Goal: Ask a question: Seek information or help from site administrators or community

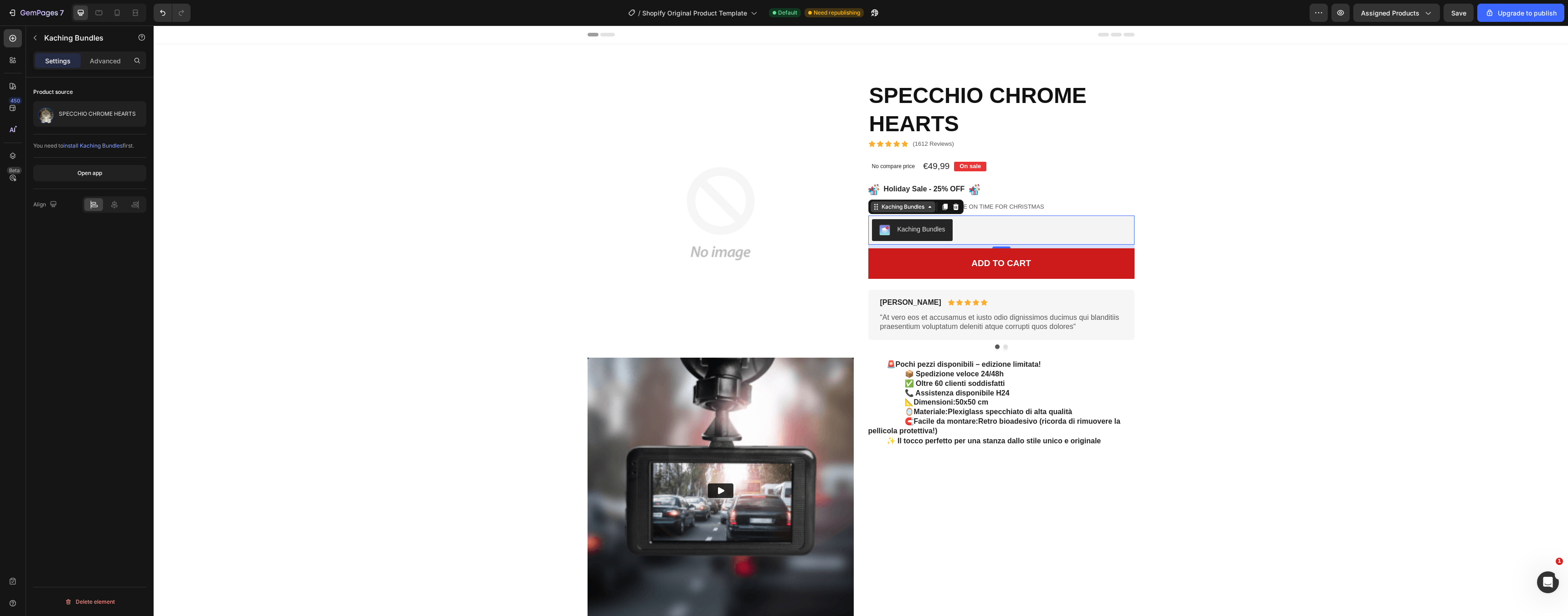
click at [926, 208] on icon at bounding box center [930, 207] width 7 height 7
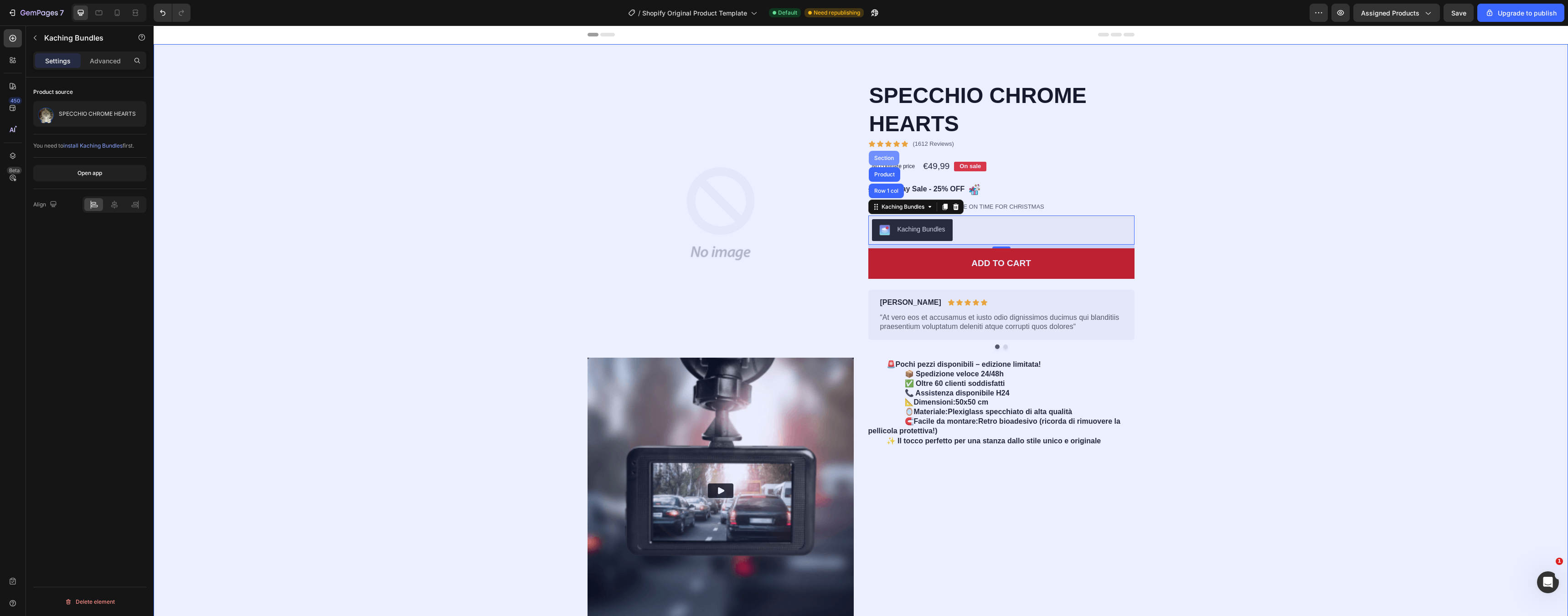
click at [884, 159] on div "Section" at bounding box center [884, 158] width 23 height 5
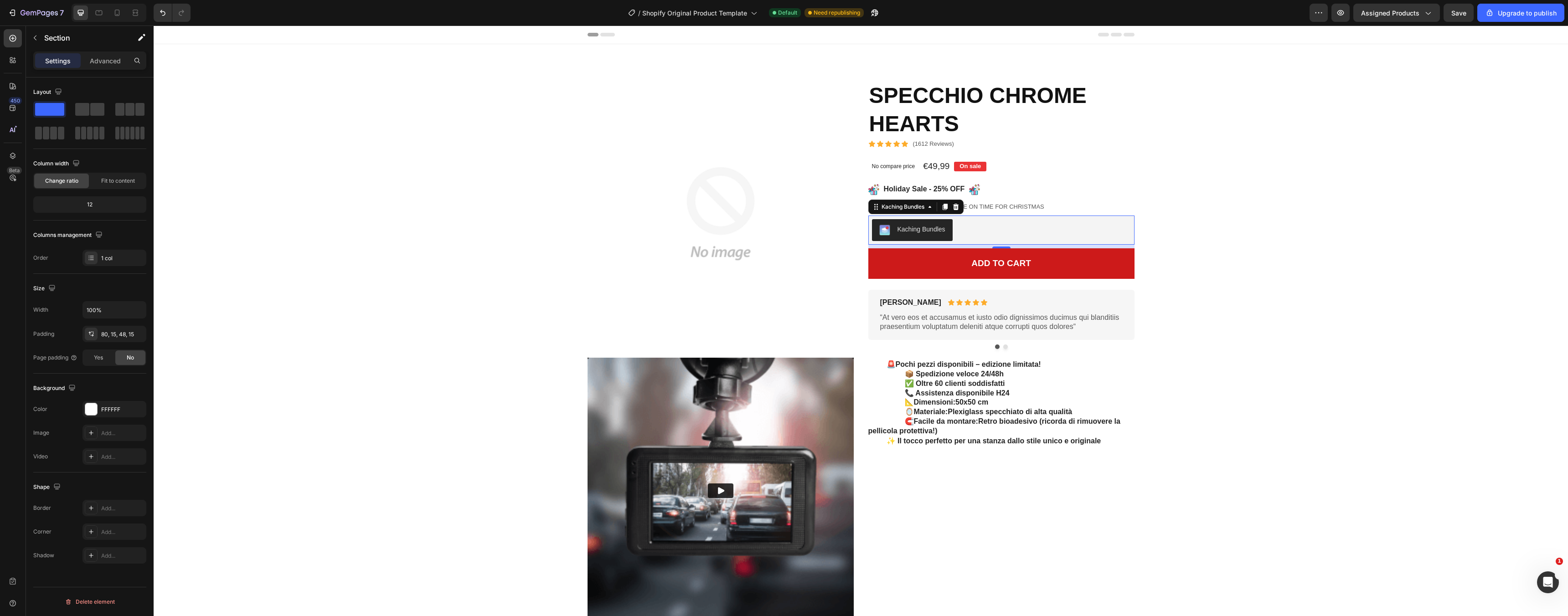
click at [914, 229] on div "Kaching Bundles" at bounding box center [921, 229] width 48 height 10
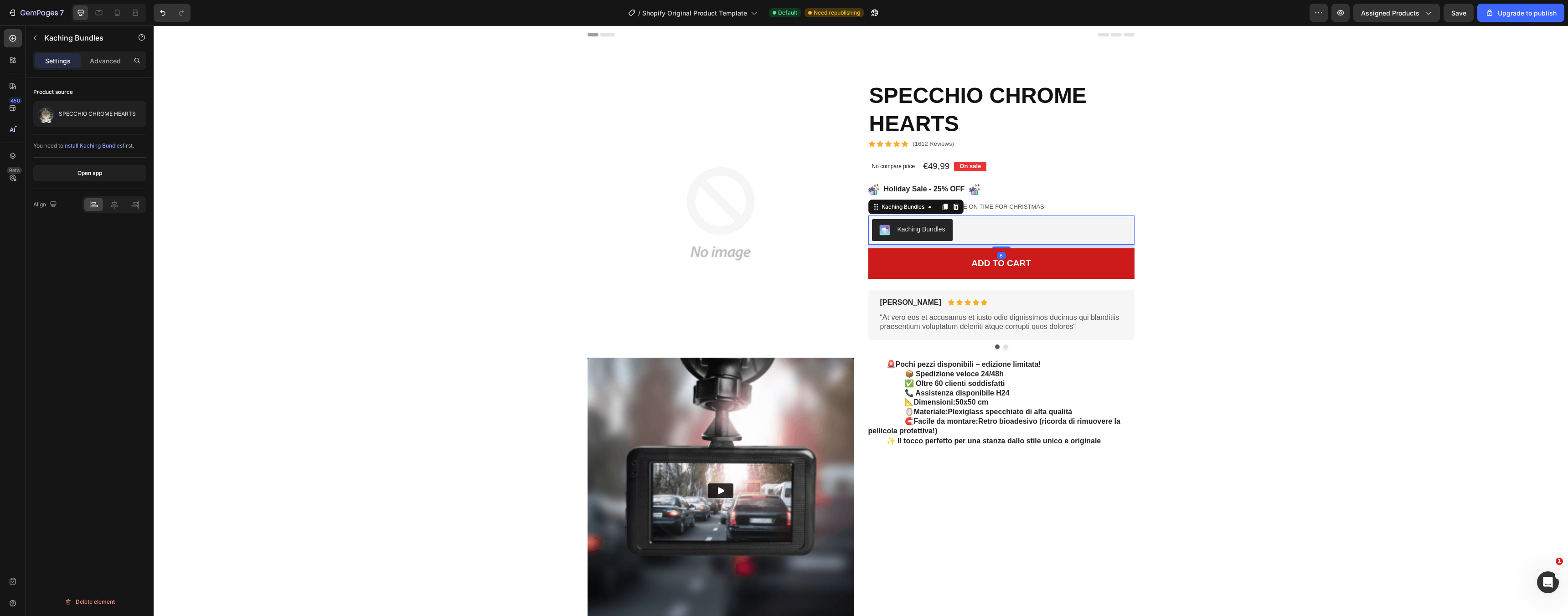
click at [914, 229] on div "Kaching Bundles" at bounding box center [921, 229] width 48 height 10
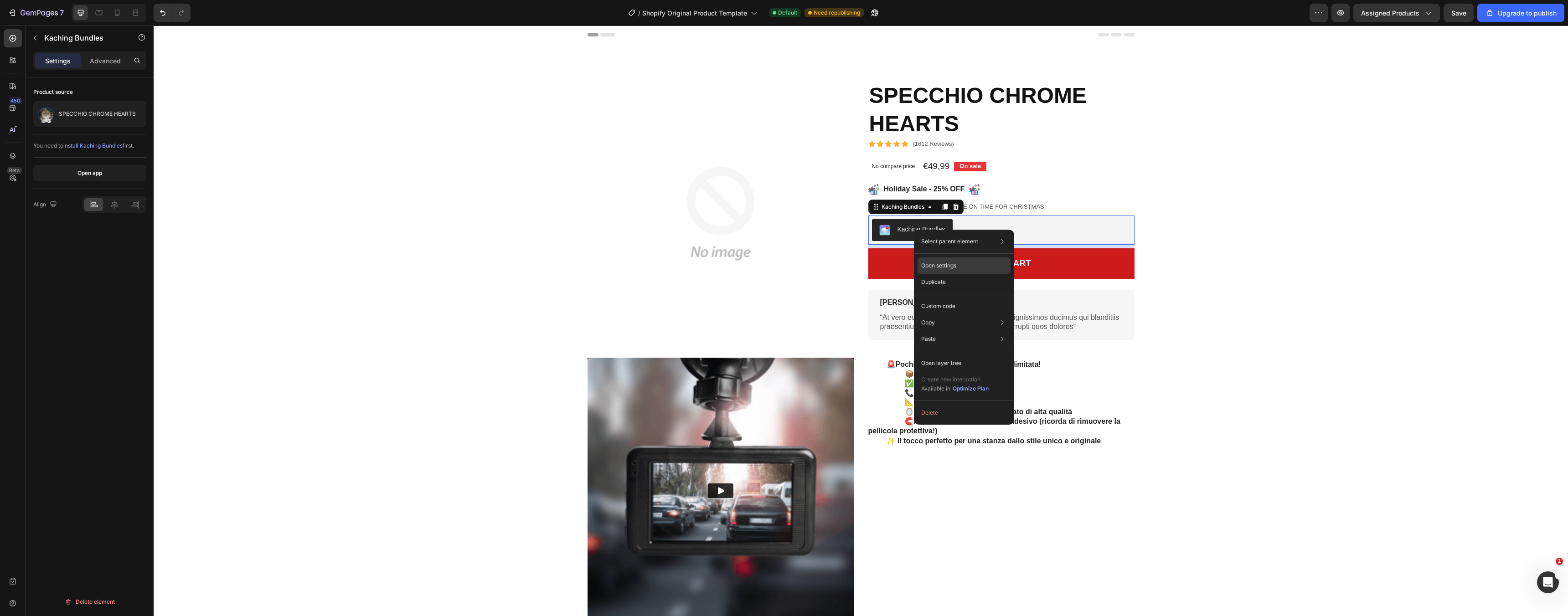
drag, startPoint x: 952, startPoint y: 268, endPoint x: 799, endPoint y: 242, distance: 155.2
click at [952, 268] on p "Open settings" at bounding box center [939, 265] width 35 height 8
click at [962, 388] on div "Optimize Plan" at bounding box center [967, 388] width 36 height 8
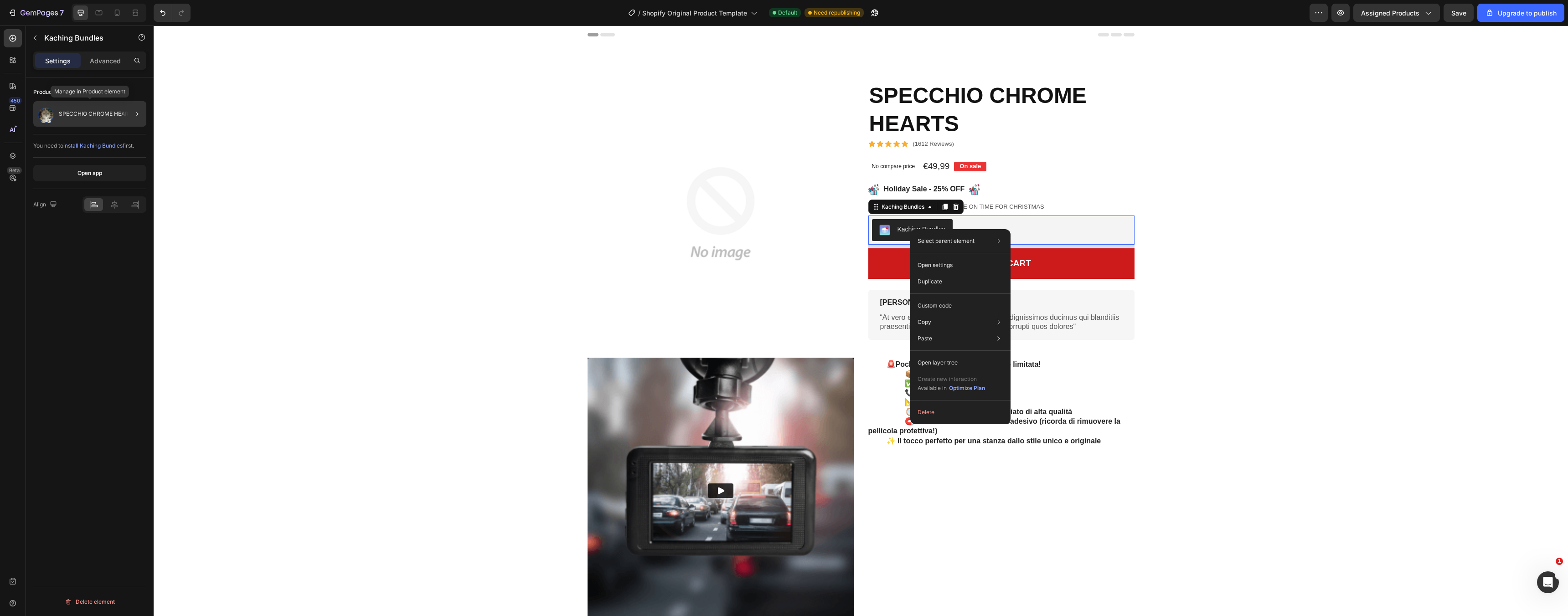
click at [66, 113] on p "SPECCHIO CHROME HEARTS" at bounding box center [97, 114] width 77 height 6
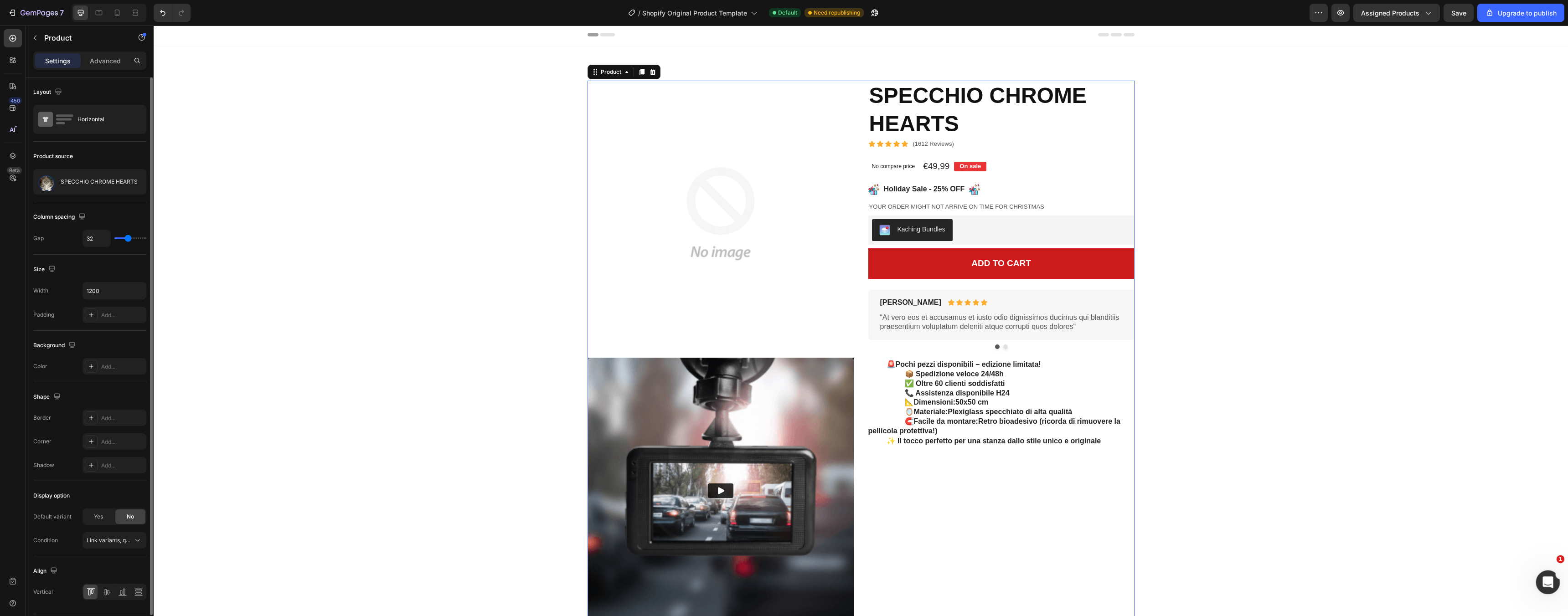
click at [1550, 573] on div "Apri il messenger Intercom" at bounding box center [1546, 581] width 30 height 30
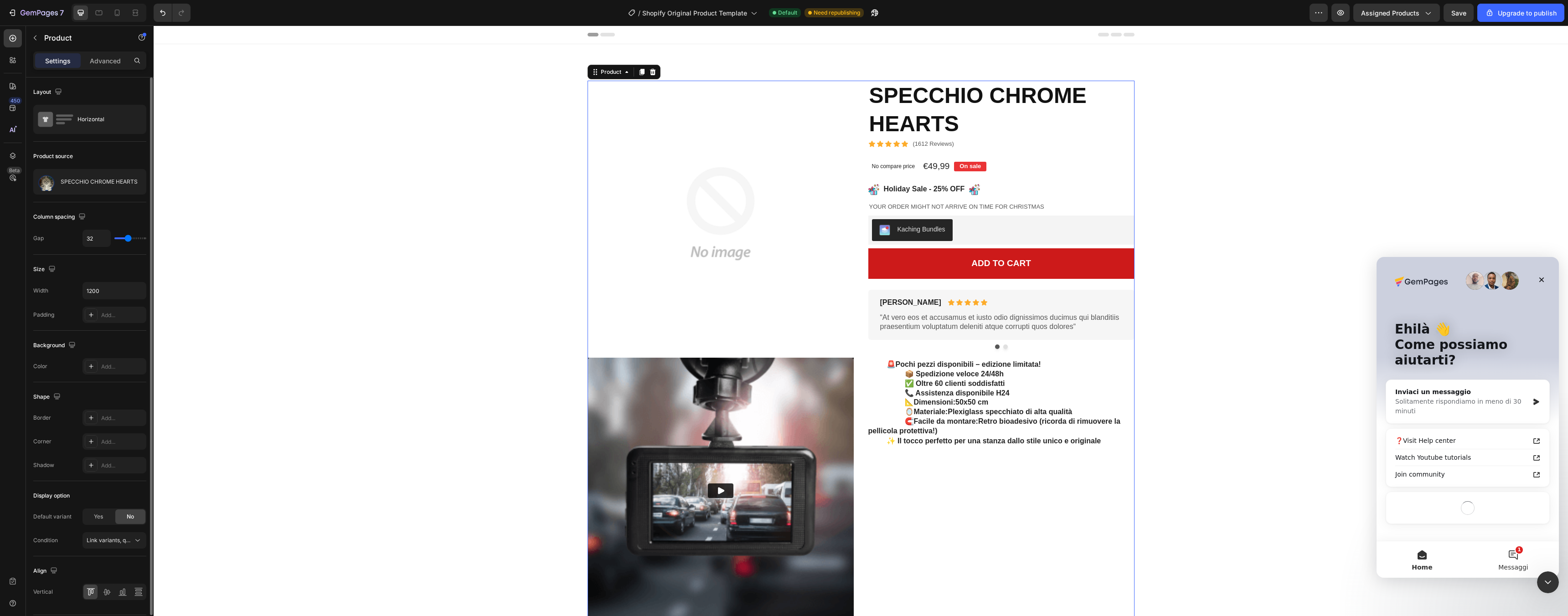
click at [1513, 556] on button "1 Messaggi" at bounding box center [1513, 560] width 91 height 37
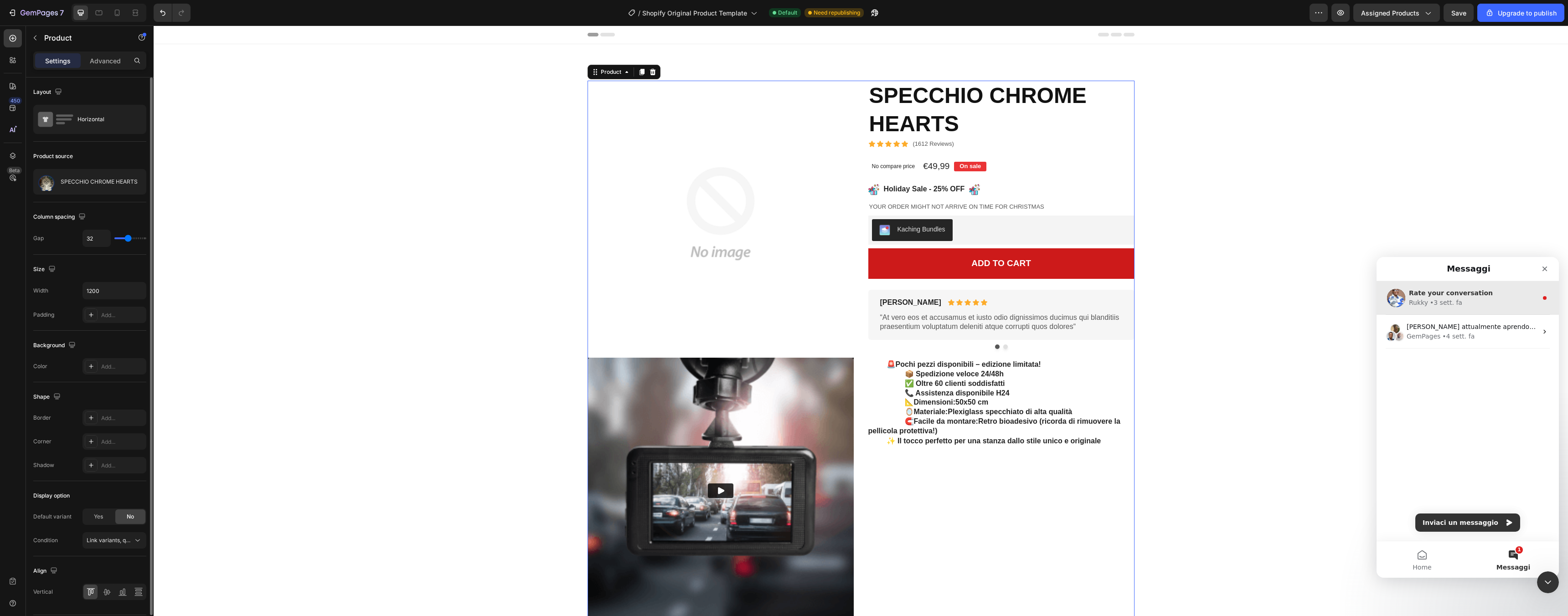
click at [1510, 299] on div "Rukky • 3 sett. fa" at bounding box center [1473, 303] width 128 height 10
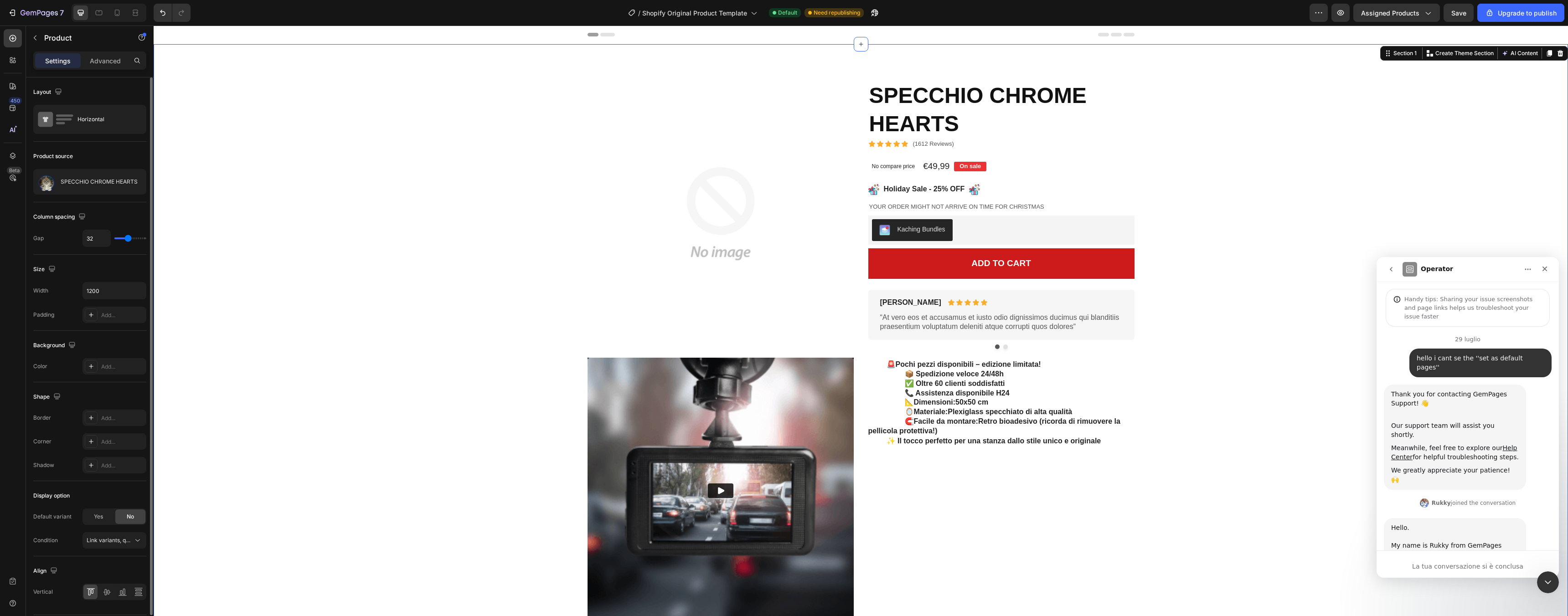
scroll to position [66, 0]
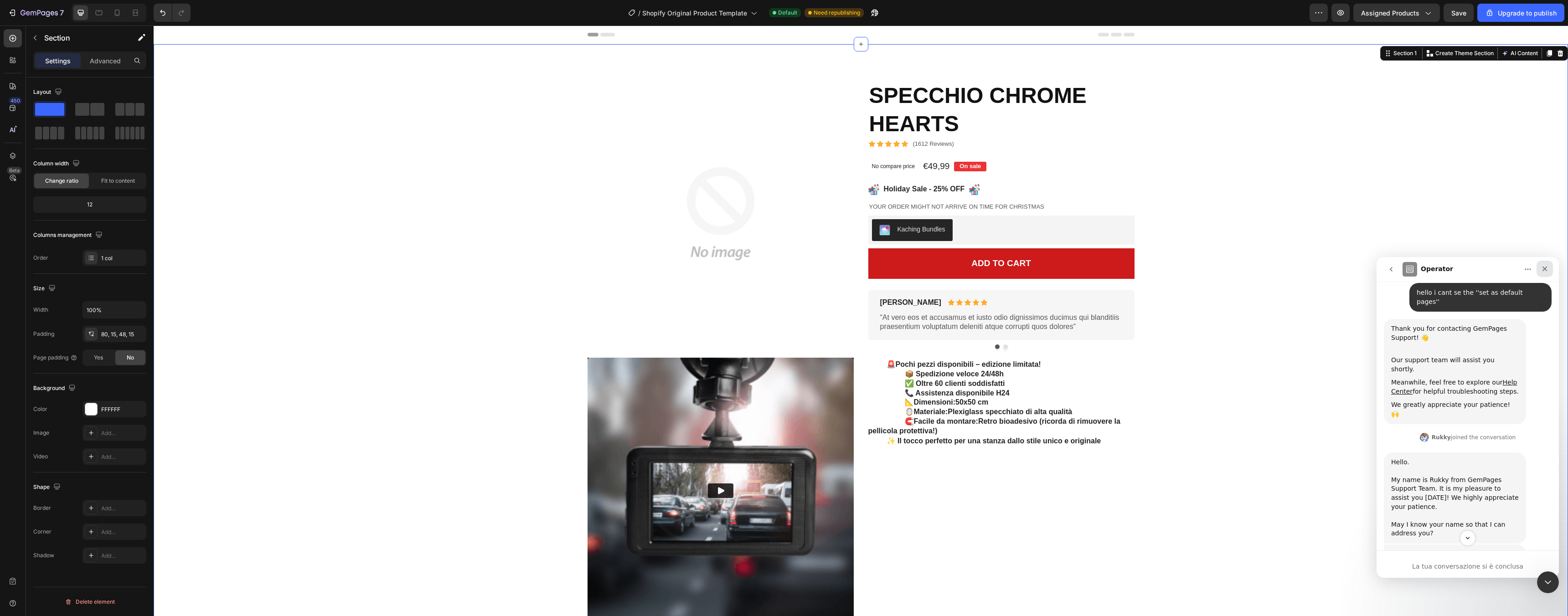
click at [1544, 265] on icon "Chiudi" at bounding box center [1545, 269] width 7 height 7
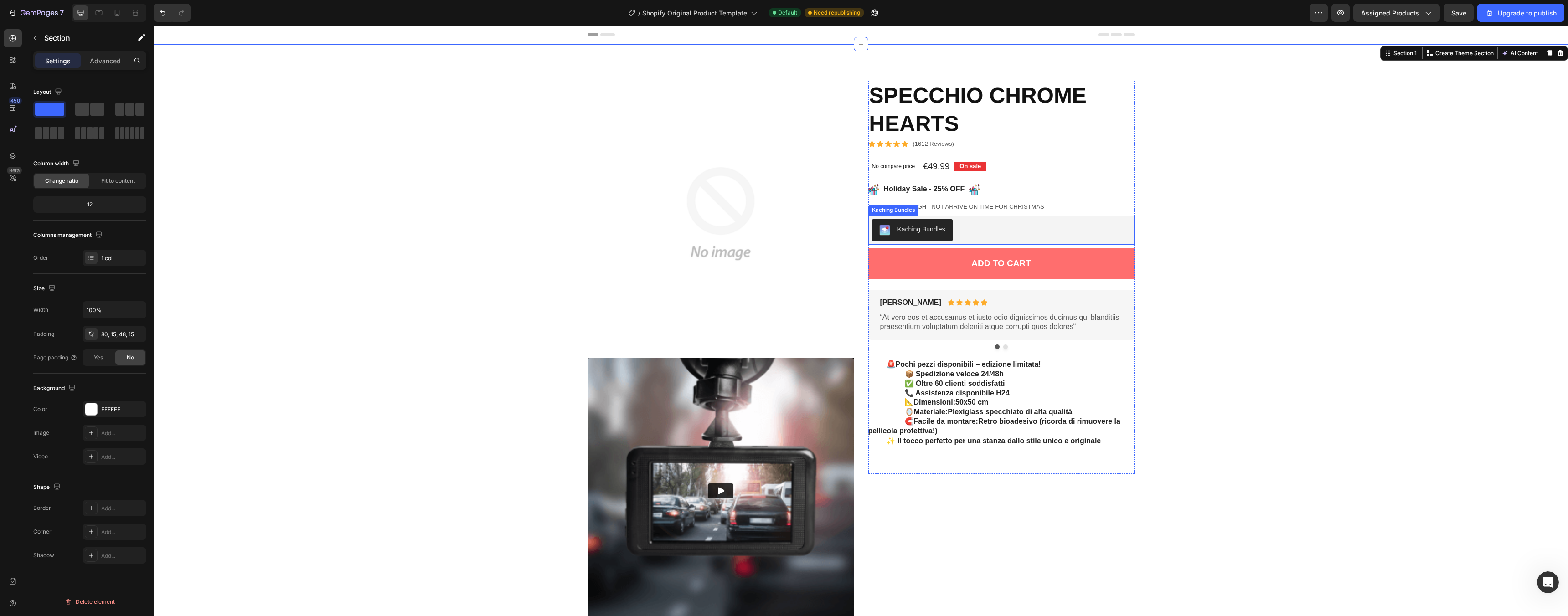
scroll to position [1365, 0]
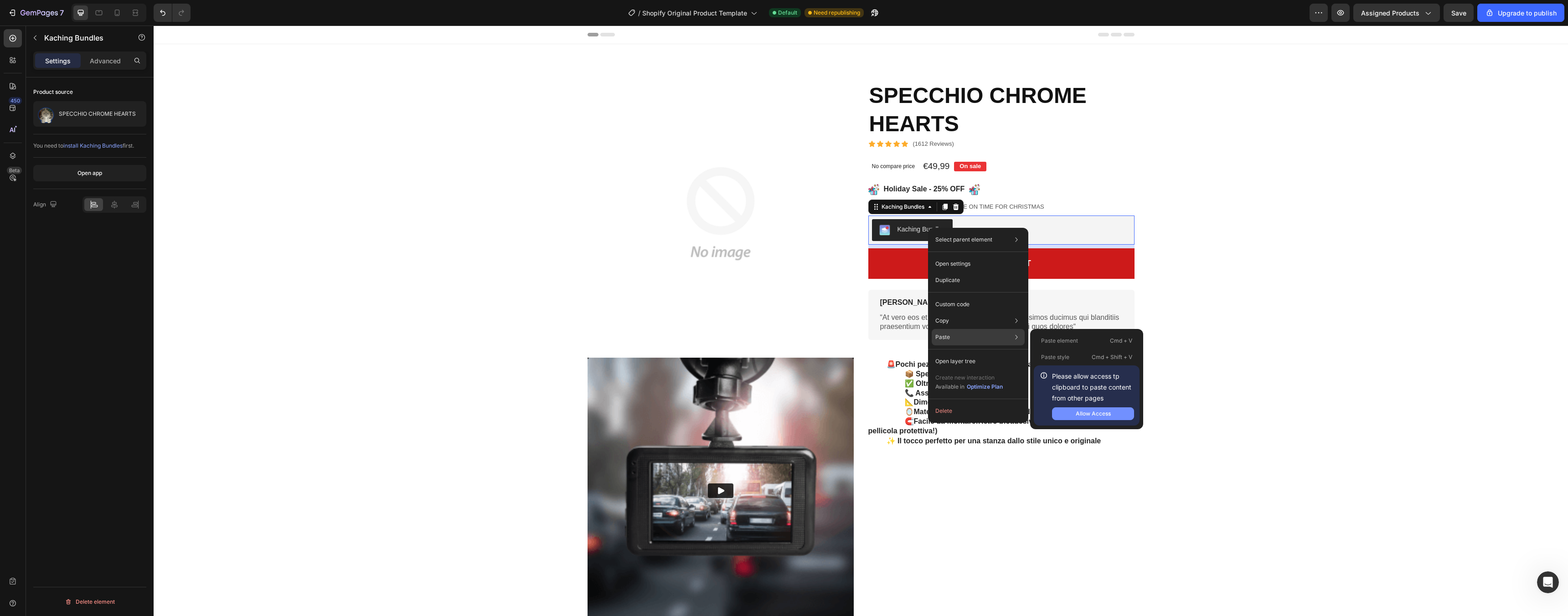
click at [1093, 413] on div "Allow Access" at bounding box center [1093, 413] width 35 height 8
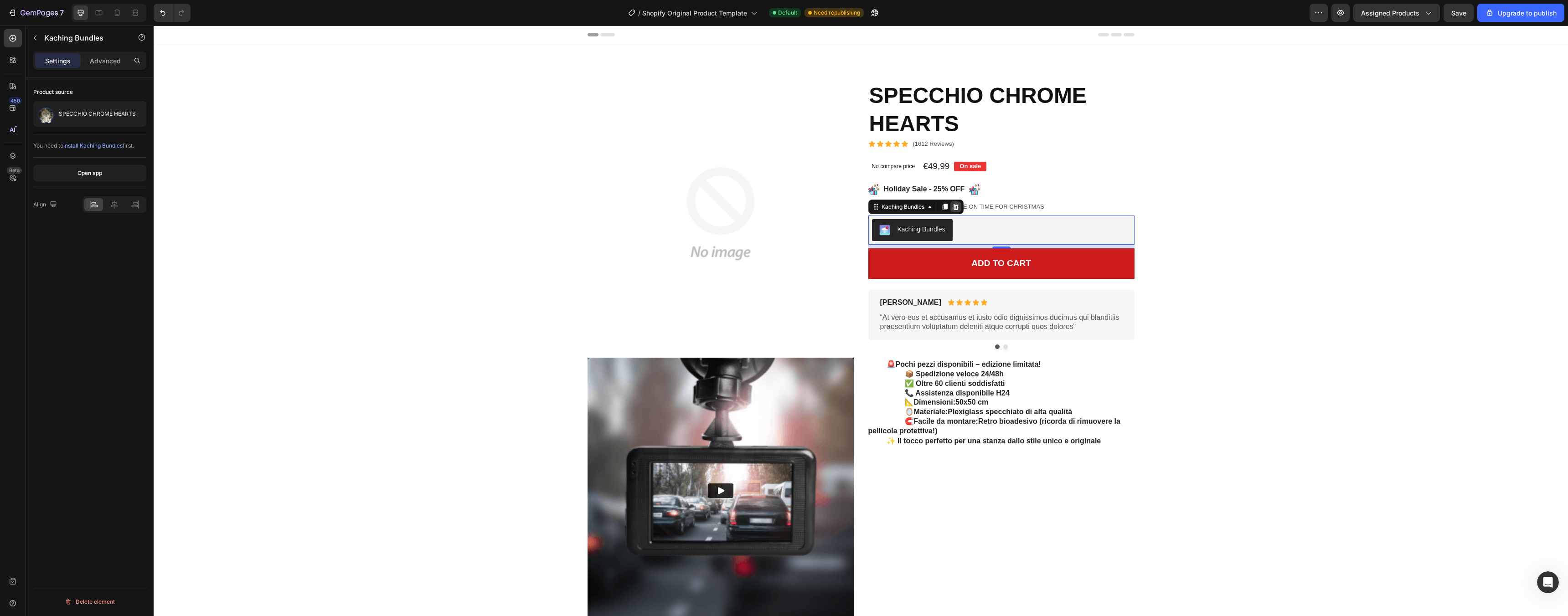
click at [953, 209] on icon at bounding box center [956, 207] width 6 height 6
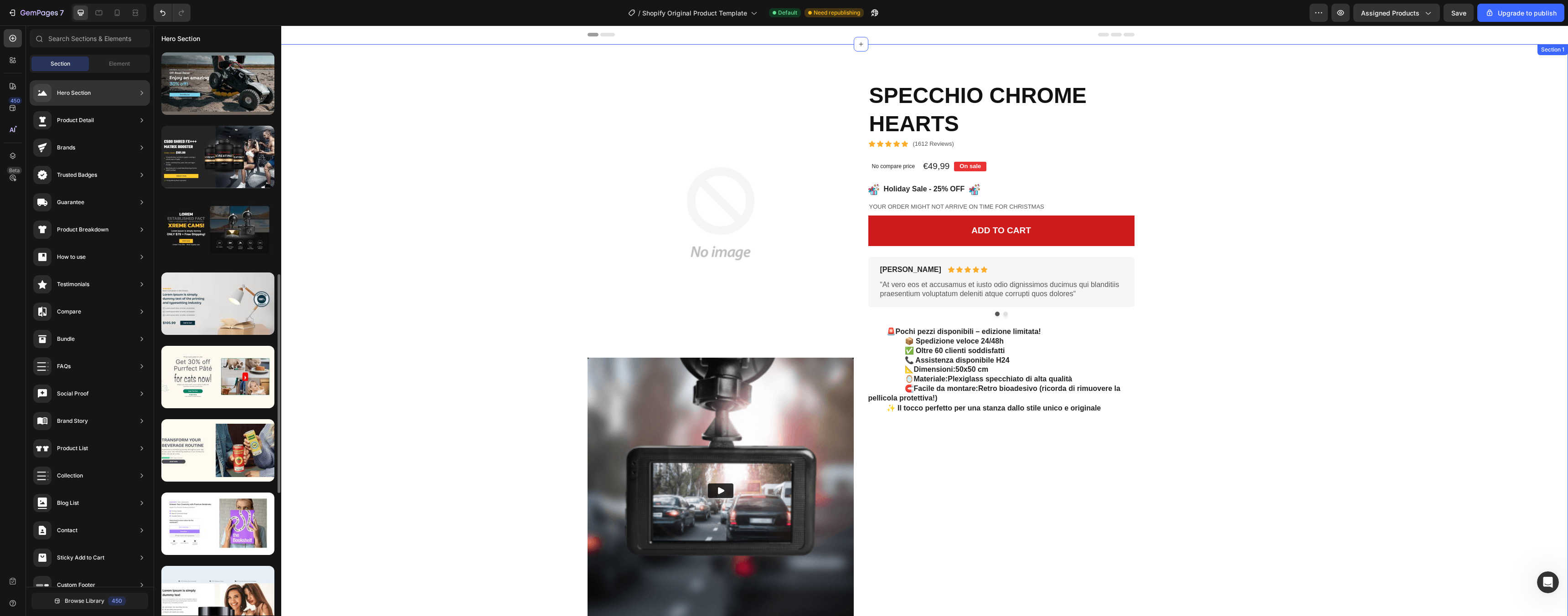
scroll to position [163, 0]
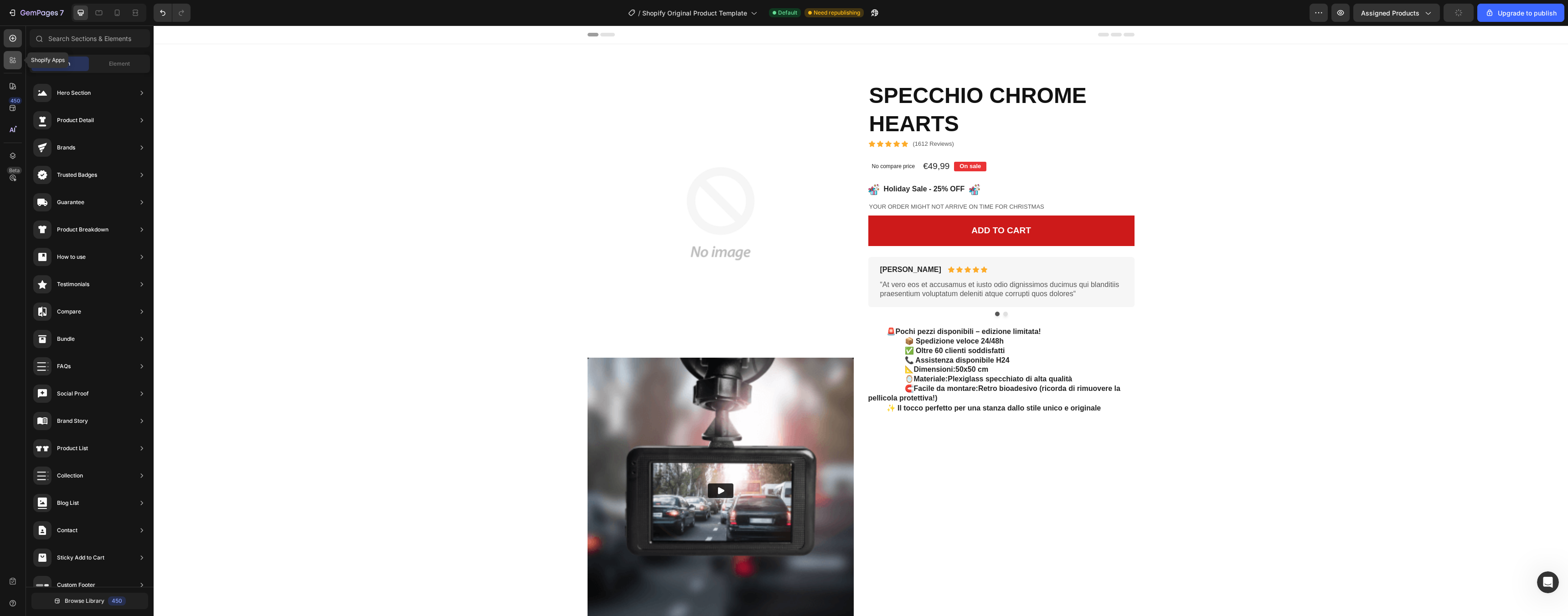
click at [13, 58] on icon at bounding box center [12, 60] width 9 height 9
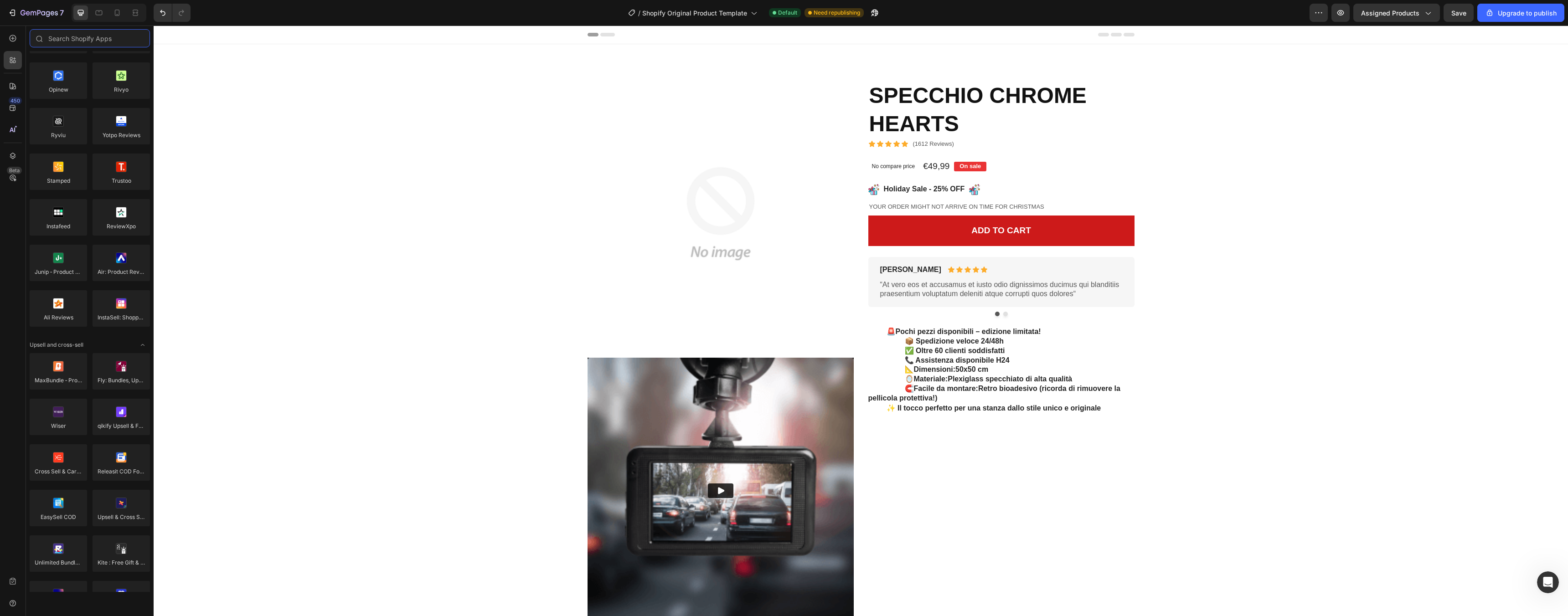
scroll to position [549, 0]
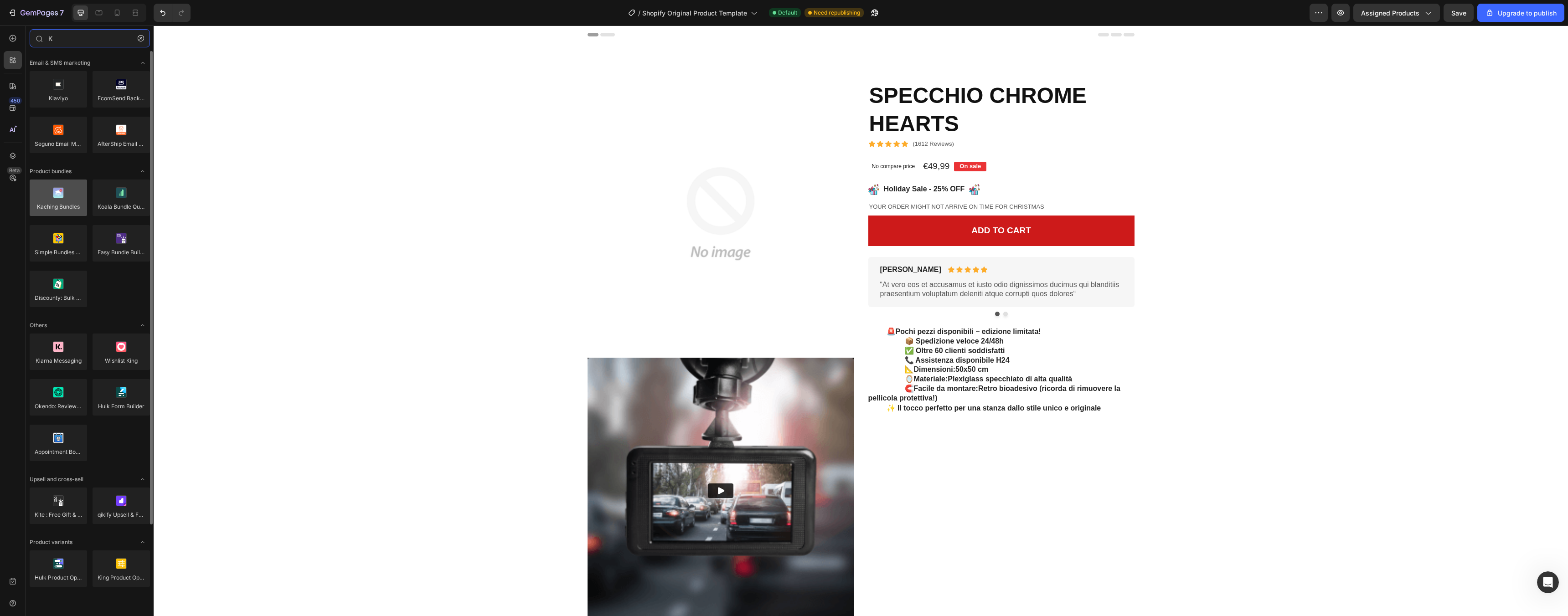
type input "K"
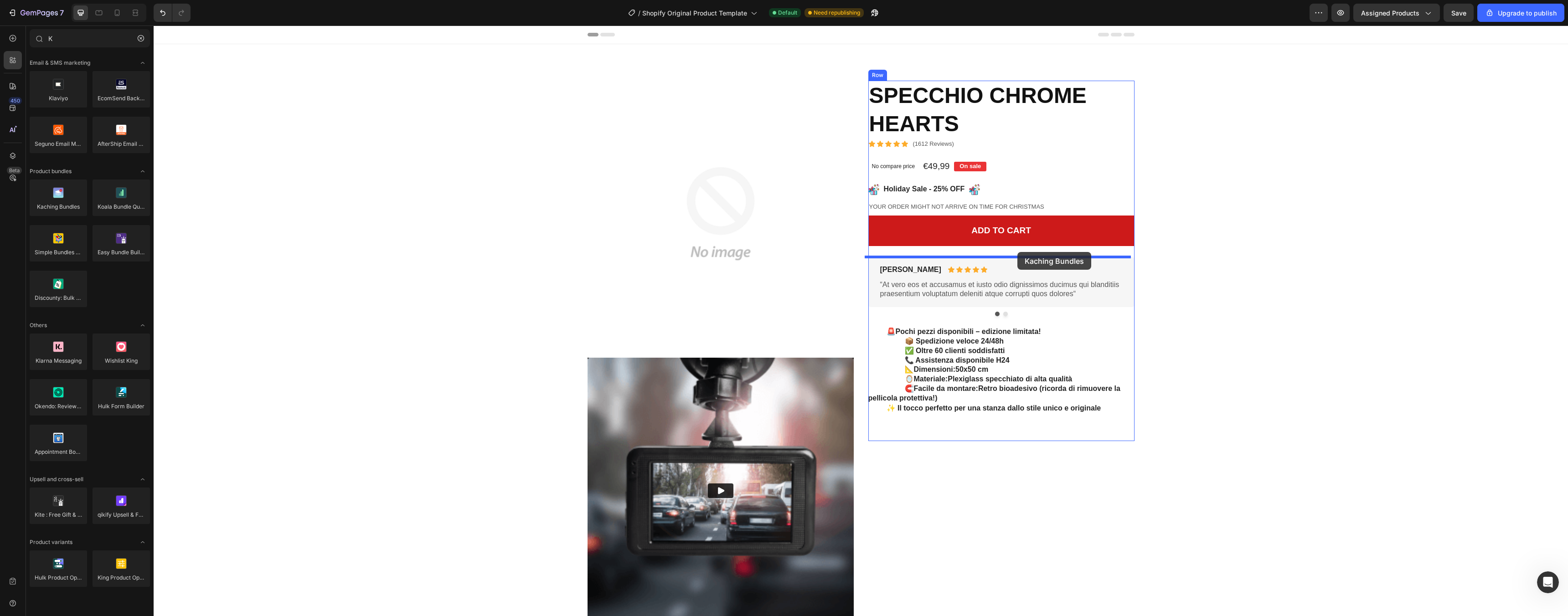
drag, startPoint x: 209, startPoint y: 220, endPoint x: 1017, endPoint y: 252, distance: 808.6
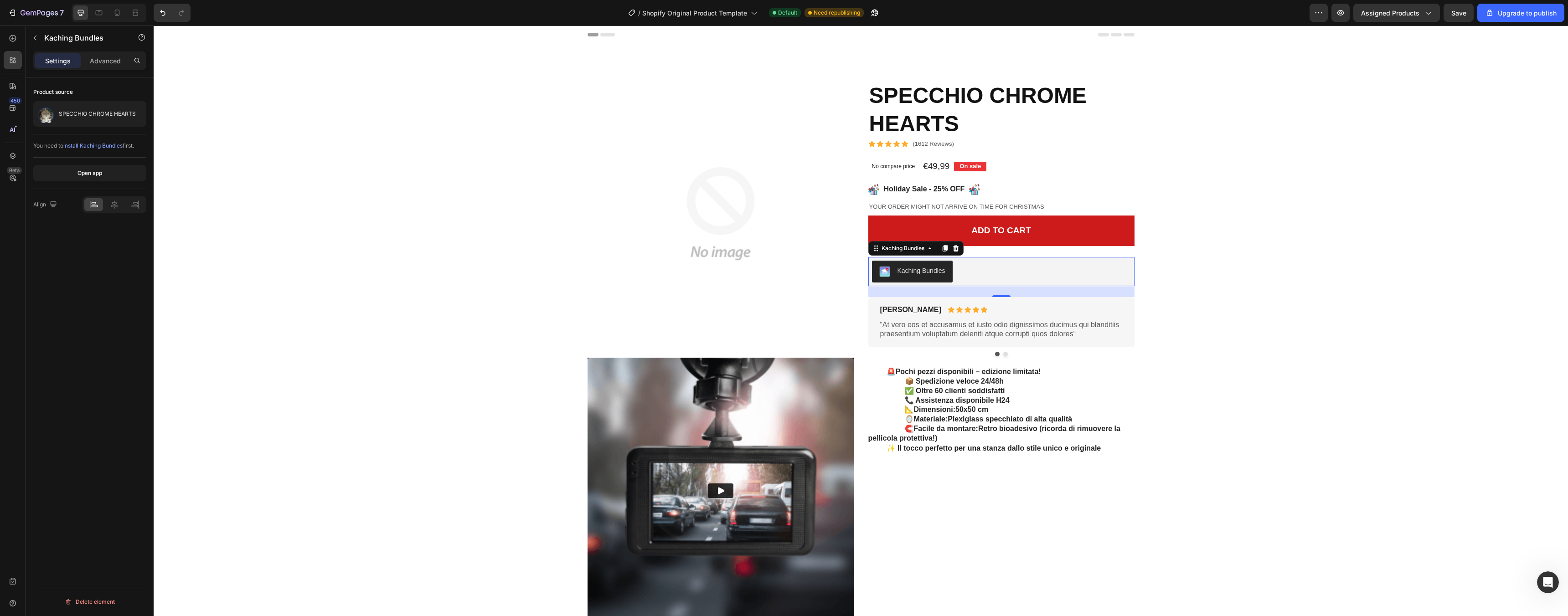
click at [933, 271] on div "Kaching Bundles" at bounding box center [921, 271] width 48 height 10
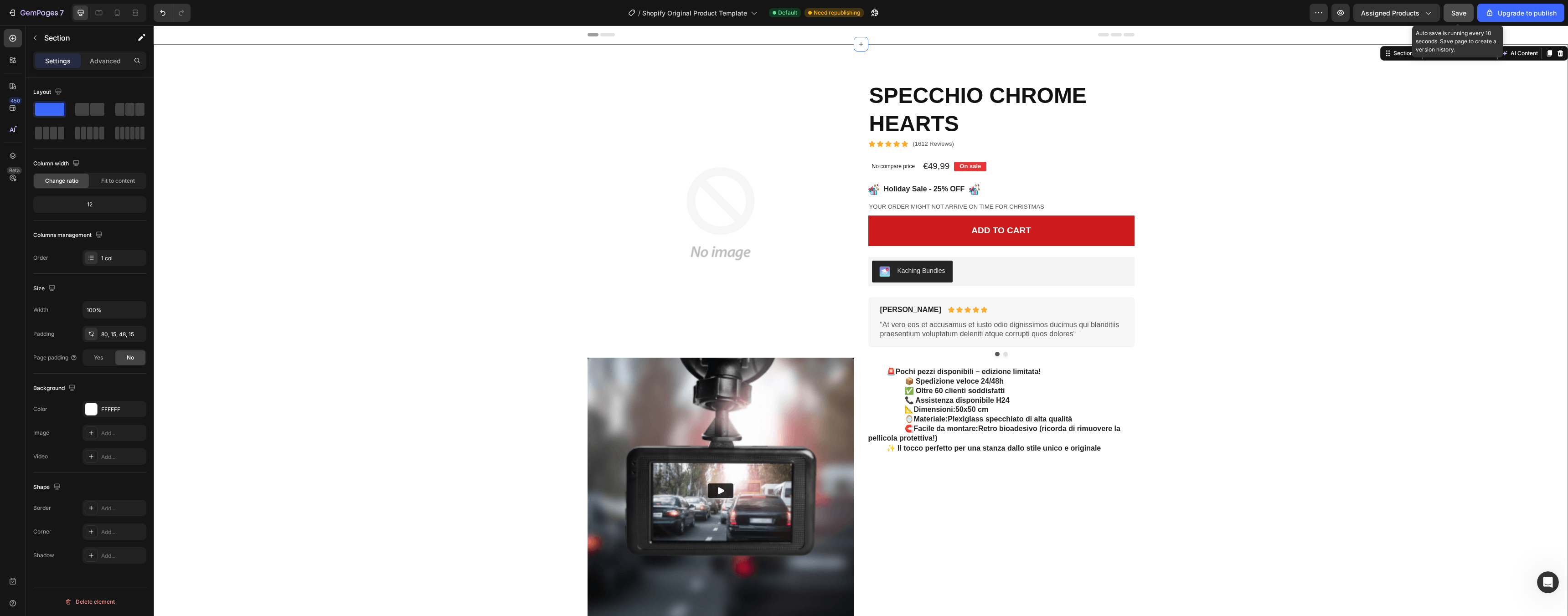
click at [1460, 10] on span "Save" at bounding box center [1458, 13] width 15 height 8
click at [1342, 14] on icon "button" at bounding box center [1340, 12] width 9 height 9
click at [1547, 578] on icon "Apri il messenger Intercom" at bounding box center [1547, 581] width 6 height 7
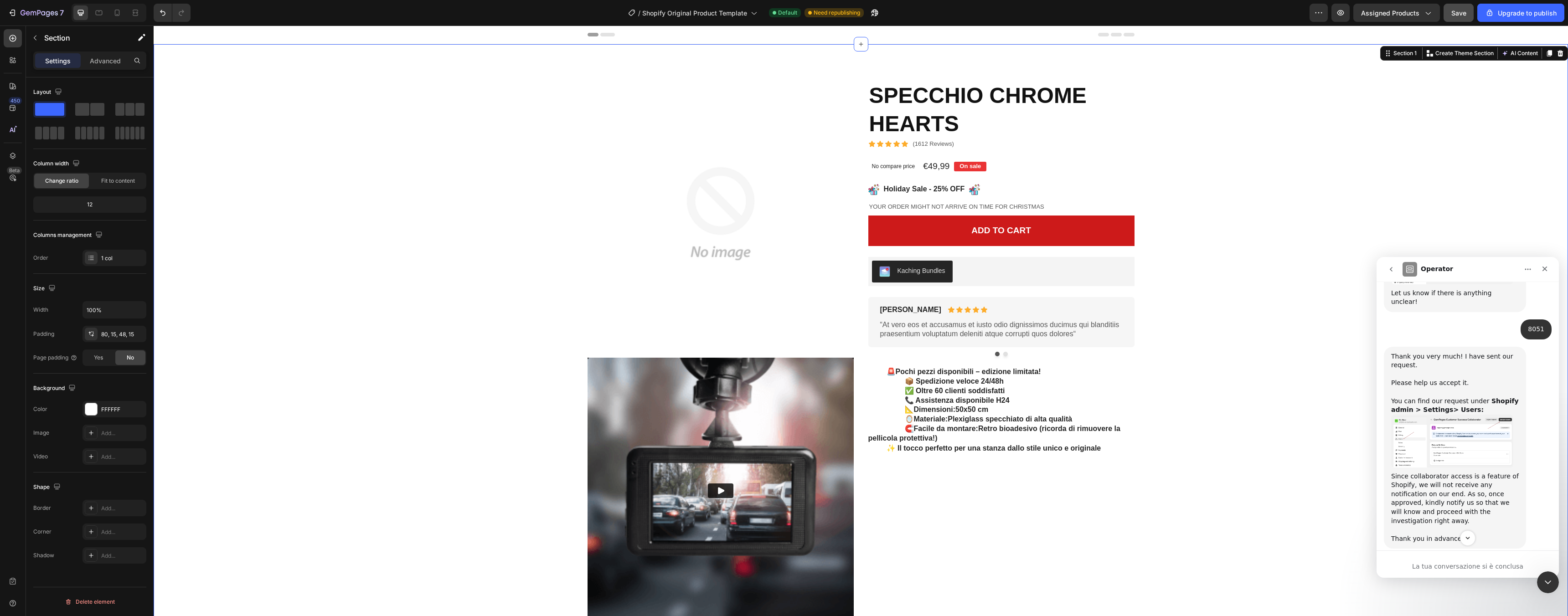
scroll to position [620, 0]
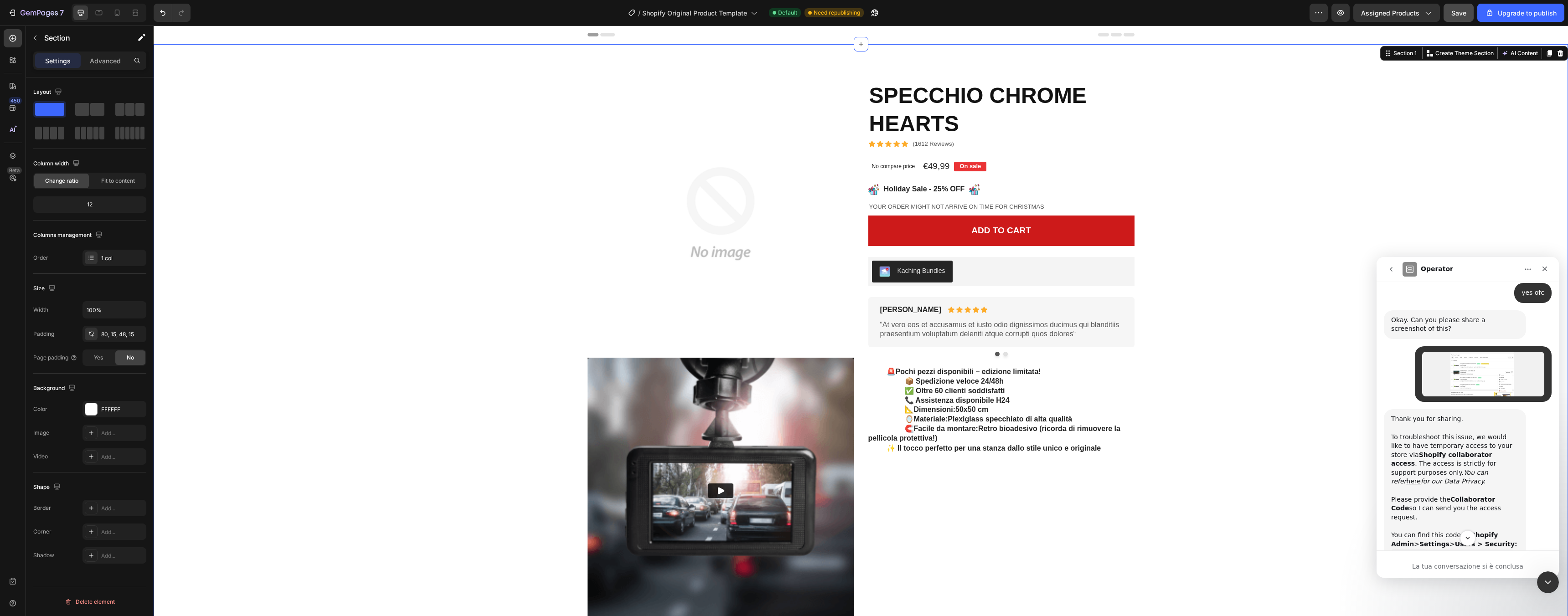
click at [1392, 269] on icon "go back" at bounding box center [1391, 270] width 7 height 7
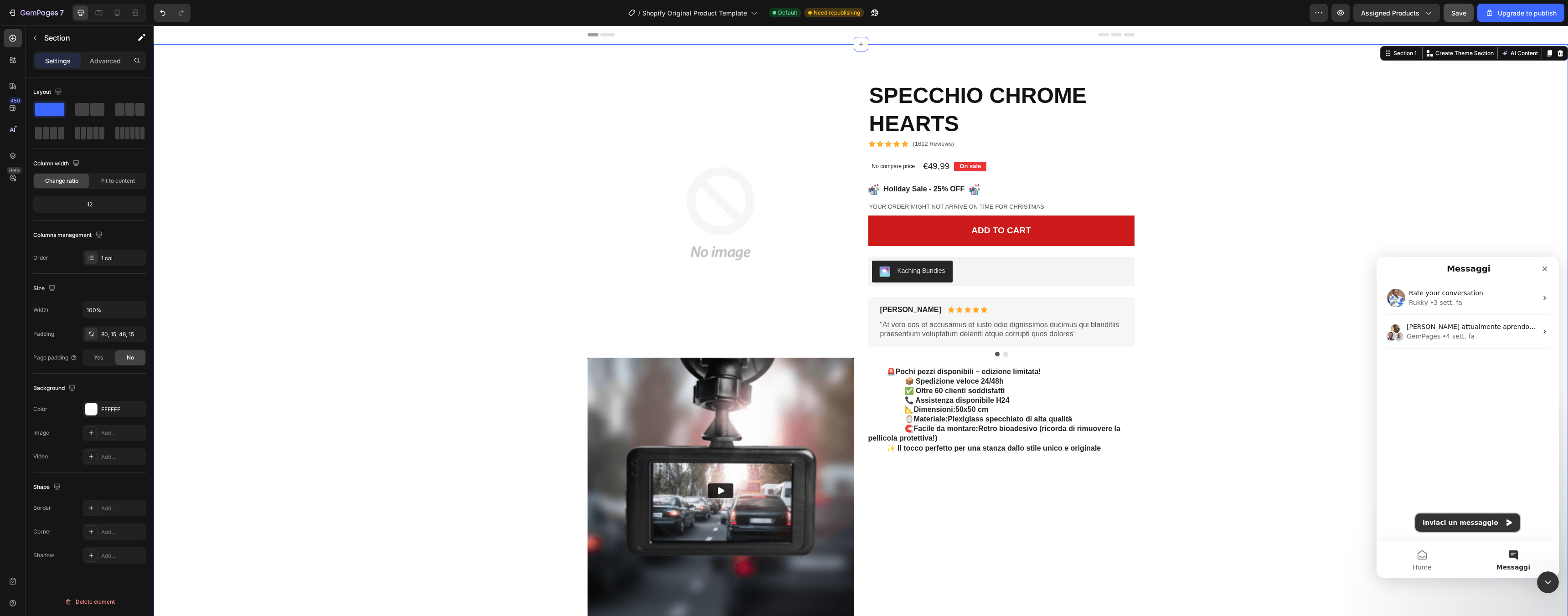
click at [1461, 527] on button "Inviaci un messaggio" at bounding box center [1468, 523] width 105 height 18
type textarea "Hello"
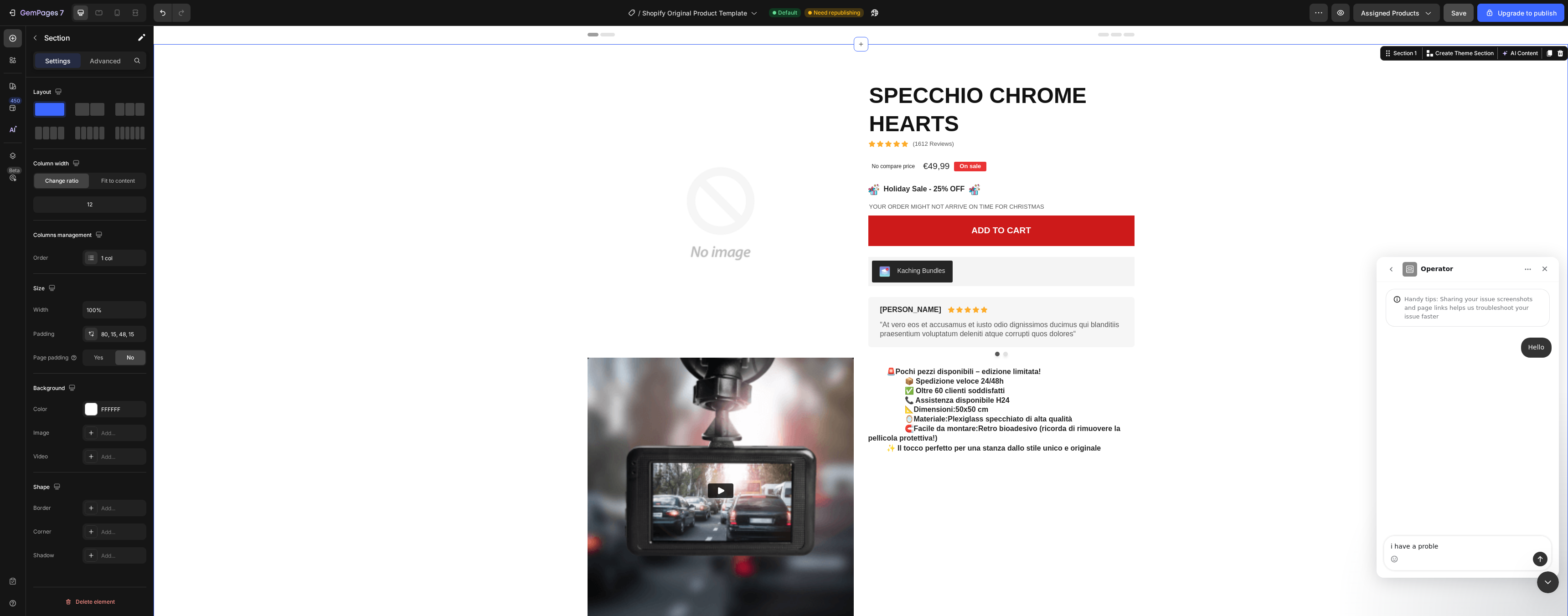
type textarea "i have a problem"
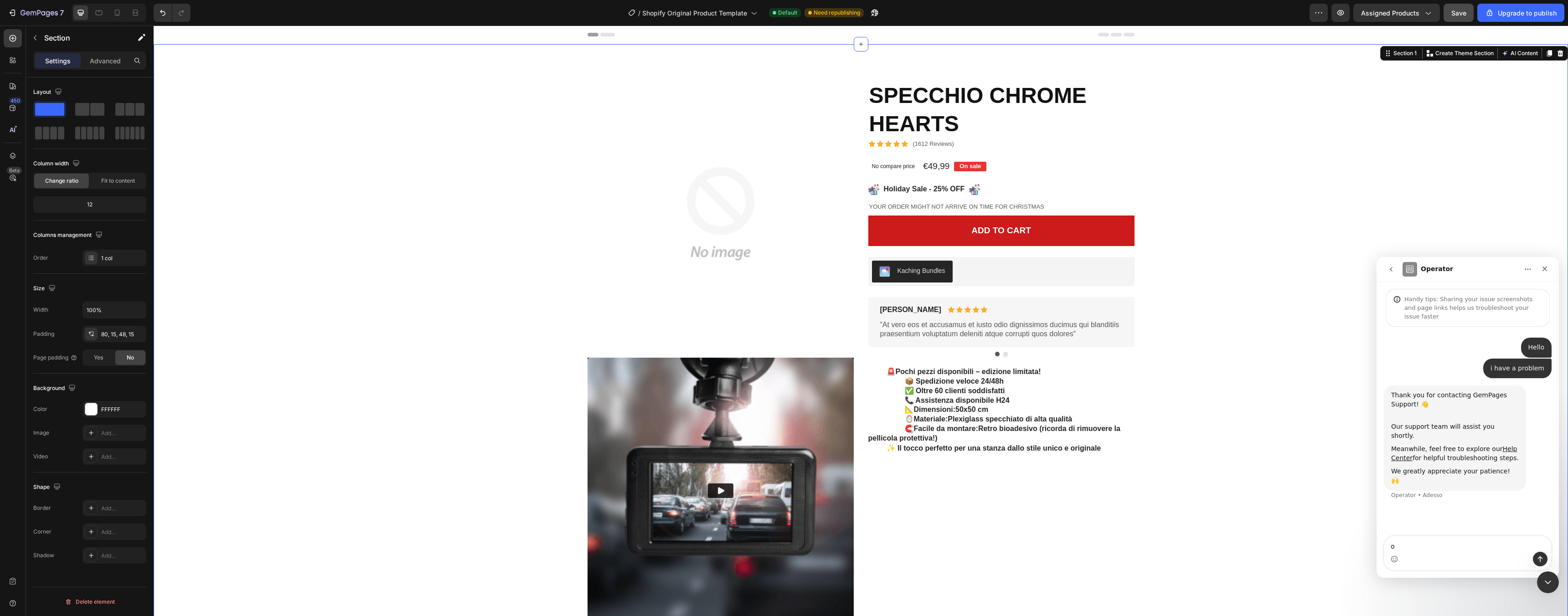
type textarea "ok"
click at [1503, 16] on div "Upgrade to publish" at bounding box center [1521, 13] width 72 height 10
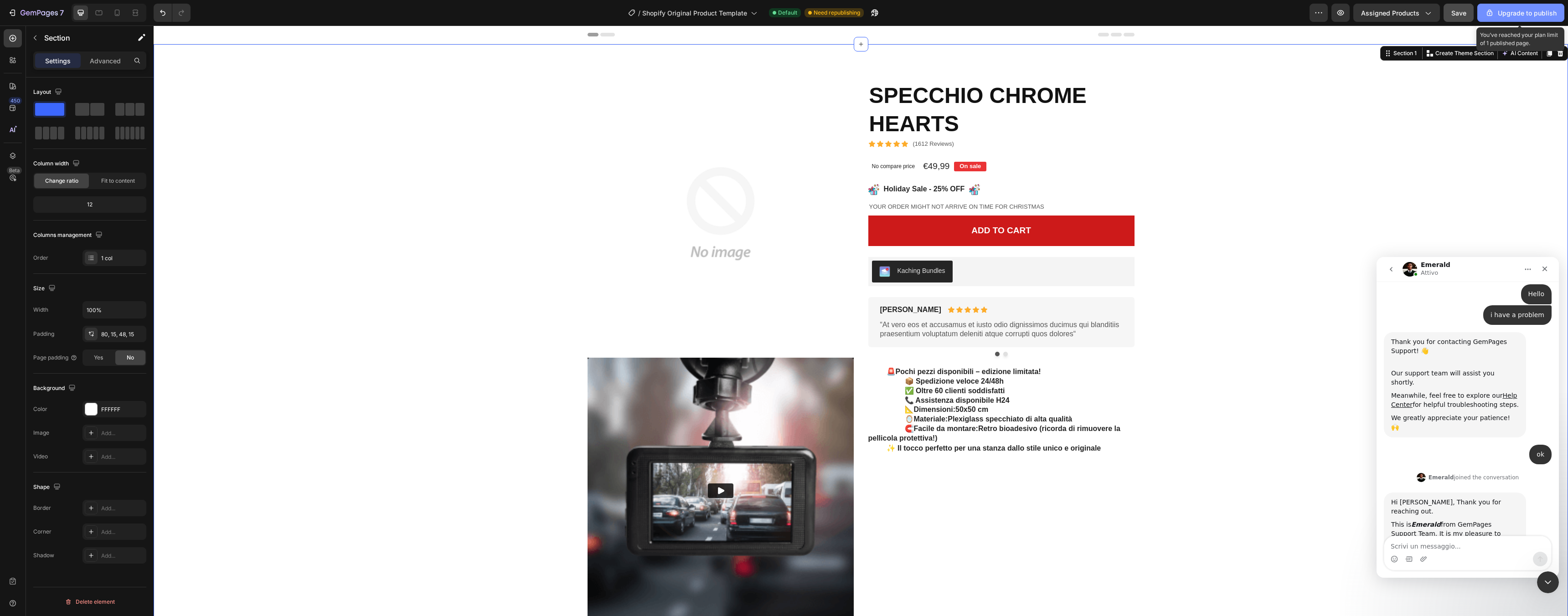
click at [1547, 12] on div "Upgrade to publish" at bounding box center [1521, 13] width 72 height 10
click at [1431, 13] on icon "button" at bounding box center [1427, 12] width 9 height 9
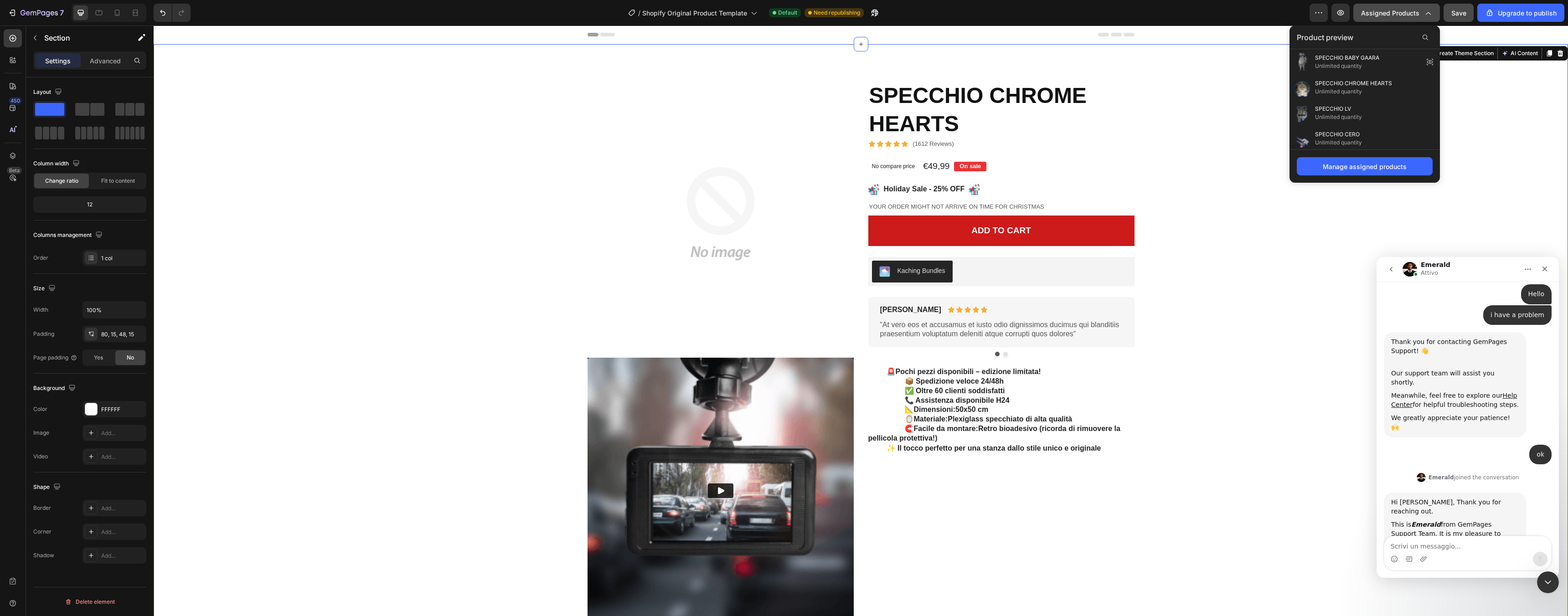
click at [1431, 13] on icon "button" at bounding box center [1427, 12] width 9 height 9
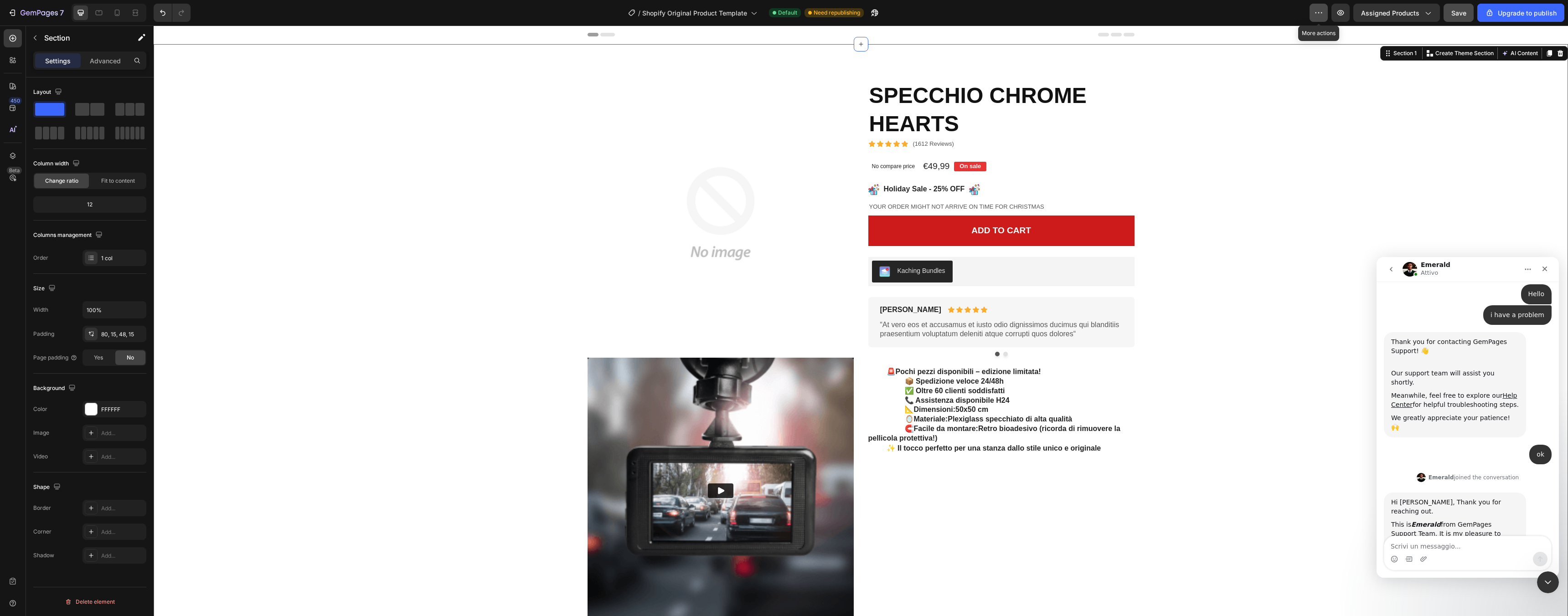
click at [1321, 11] on icon "button" at bounding box center [1318, 12] width 9 height 9
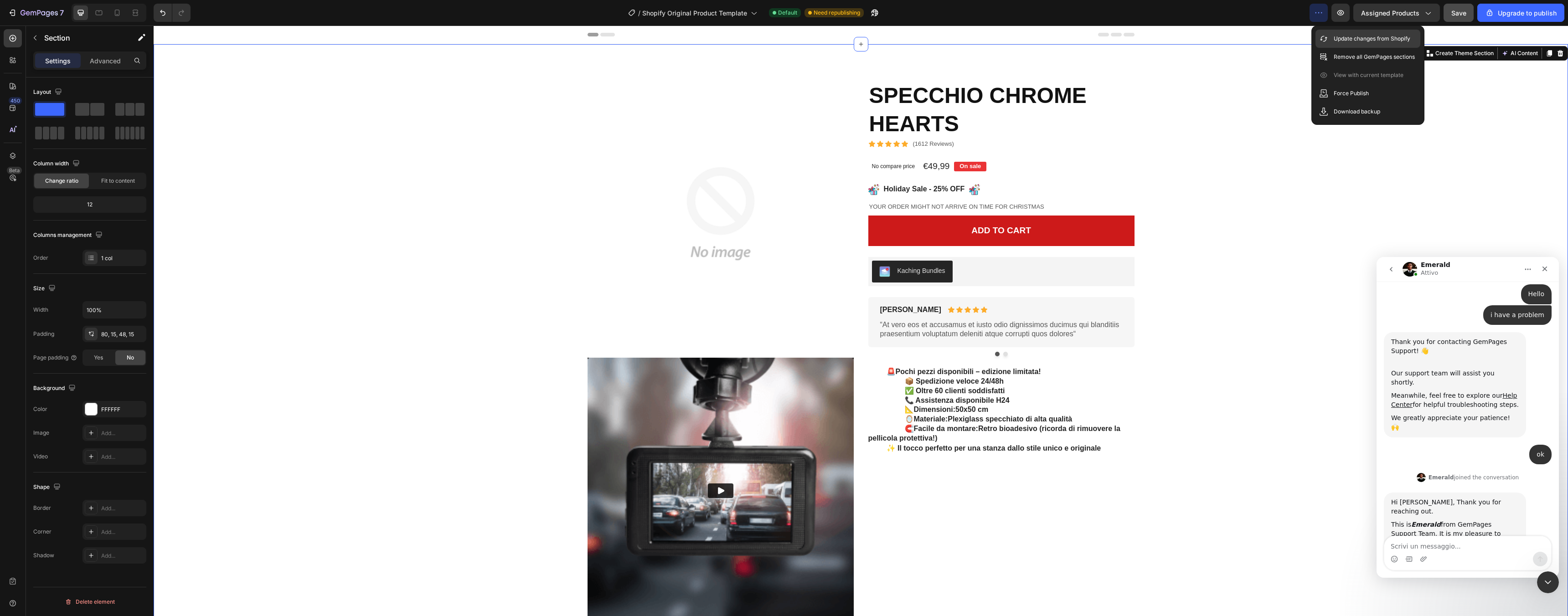
click at [1379, 40] on p "Update changes from Shopify" at bounding box center [1372, 38] width 77 height 9
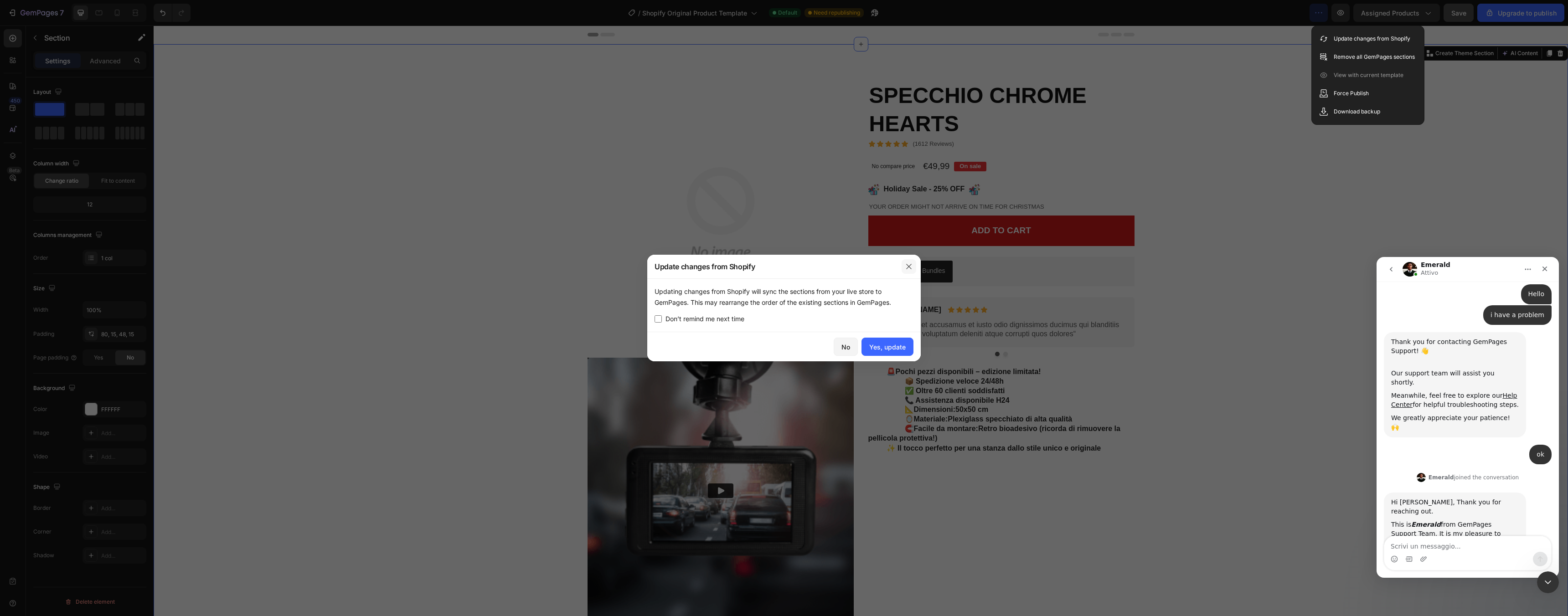
click at [908, 267] on icon "button" at bounding box center [909, 267] width 5 height 5
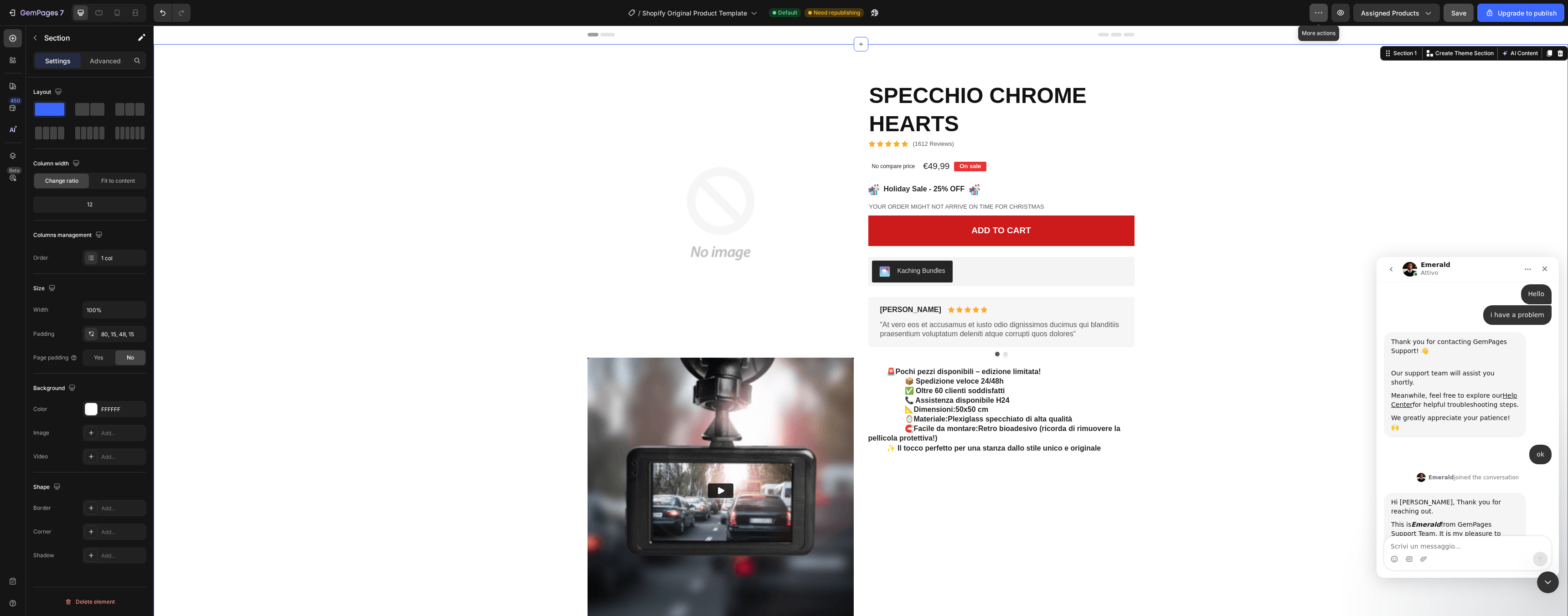
click at [1321, 15] on icon "button" at bounding box center [1318, 12] width 9 height 9
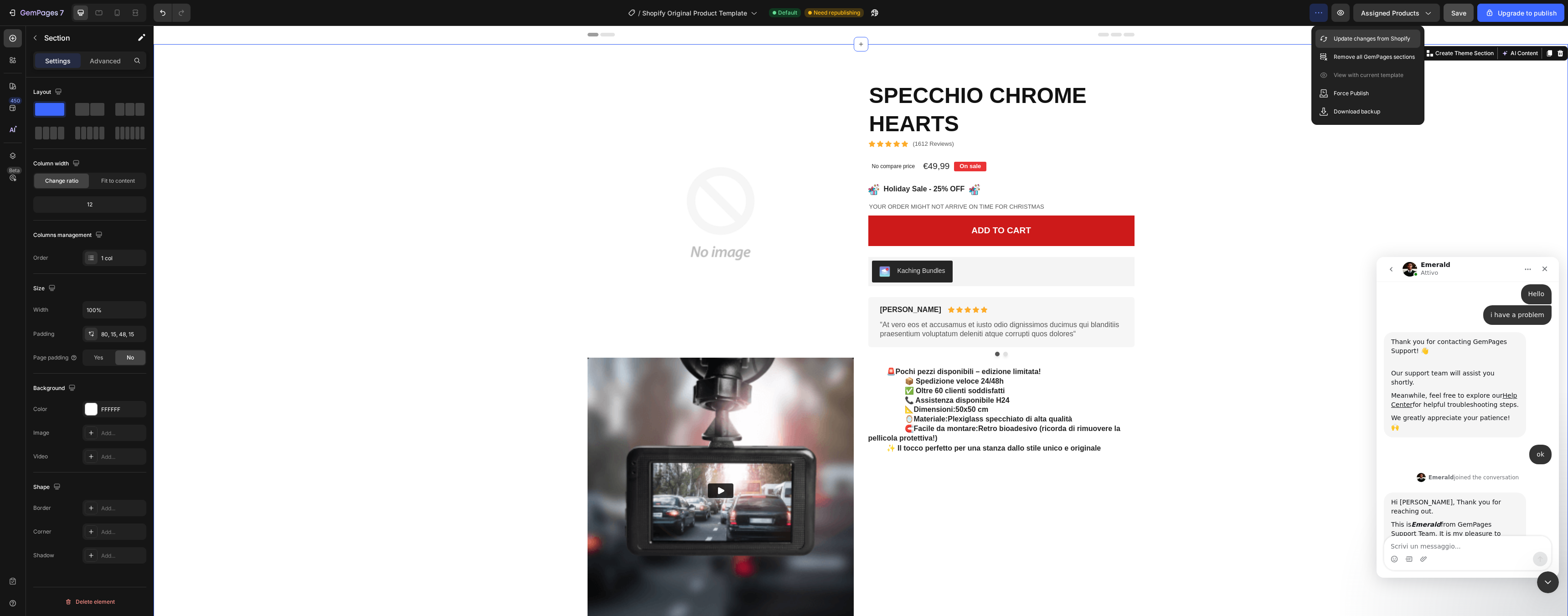
click at [1335, 37] on p "Update changes from Shopify" at bounding box center [1372, 38] width 77 height 9
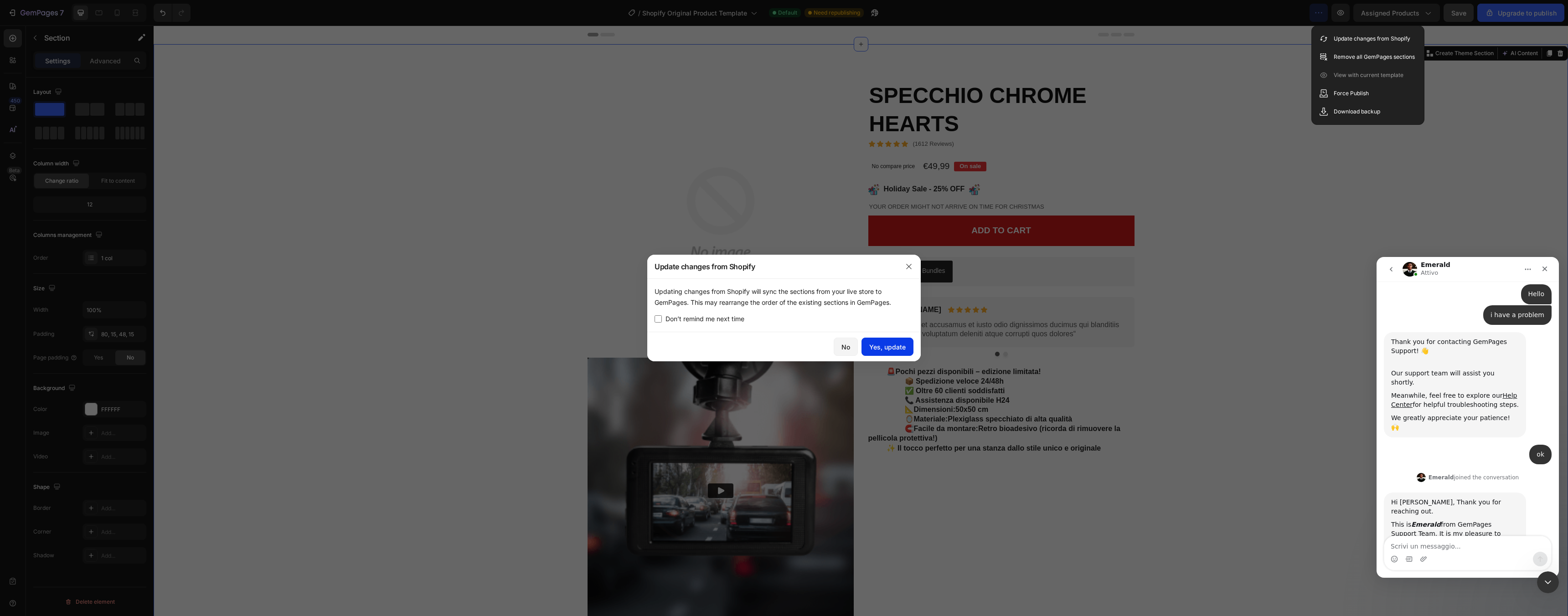
click at [883, 346] on div "Yes, update" at bounding box center [887, 347] width 37 height 10
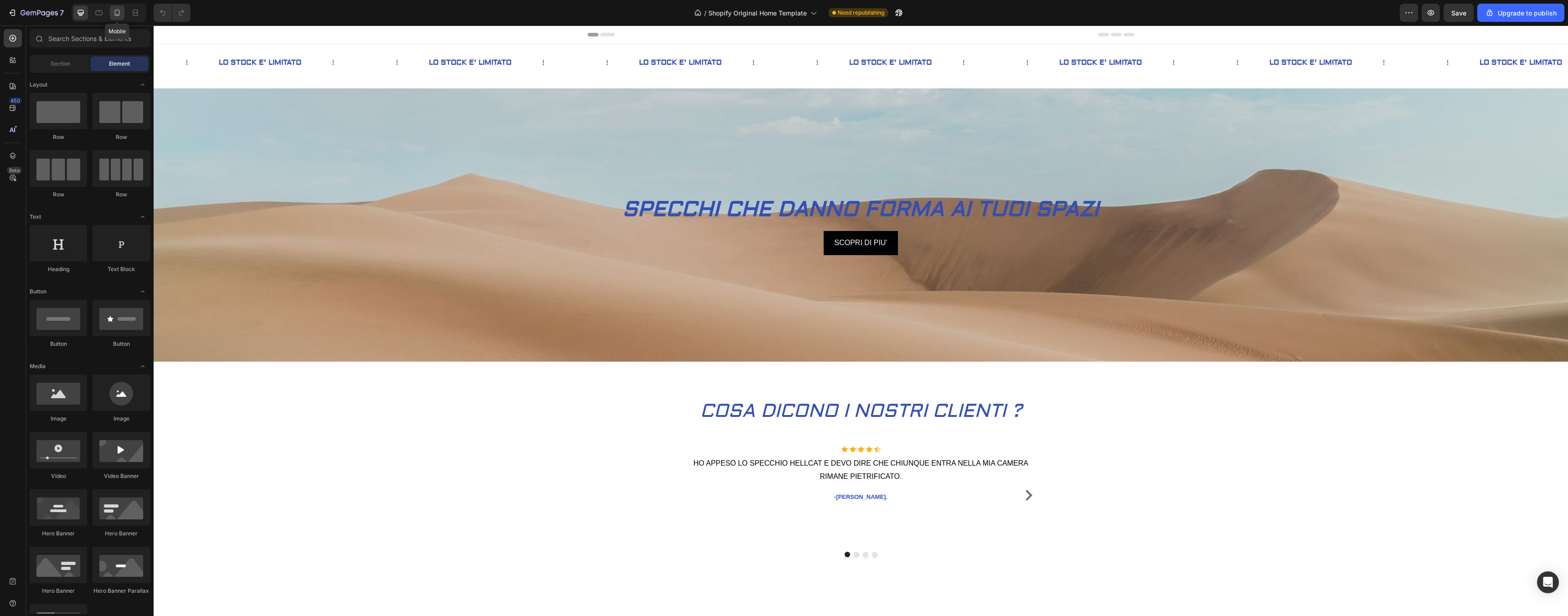
click at [118, 12] on icon at bounding box center [117, 12] width 9 height 9
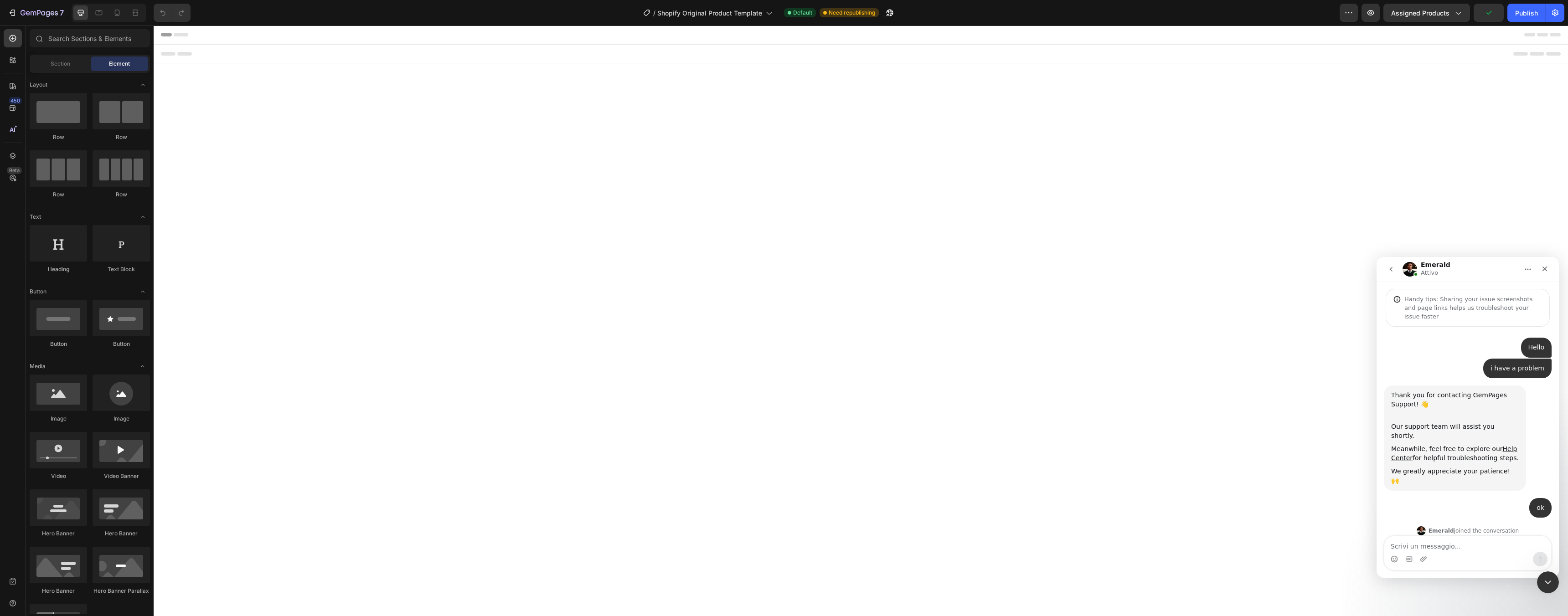
scroll to position [54, 0]
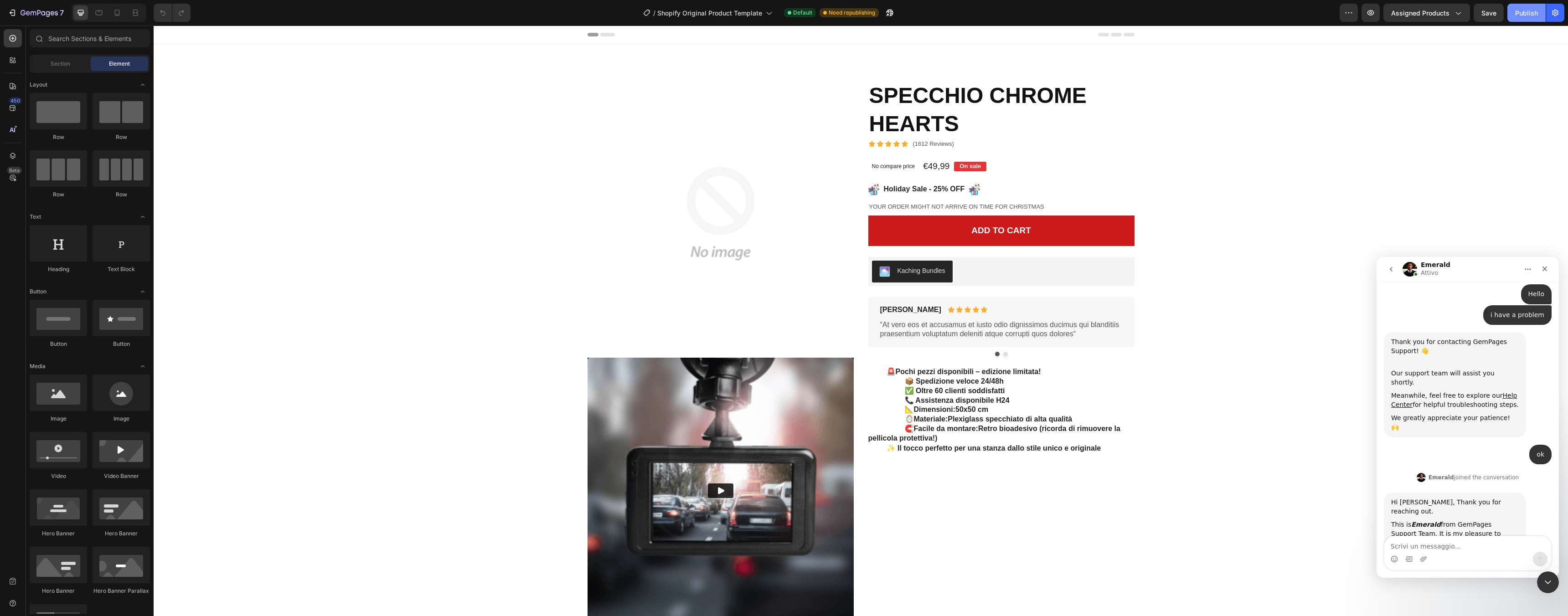
click at [1524, 8] on div "Publish" at bounding box center [1526, 13] width 23 height 10
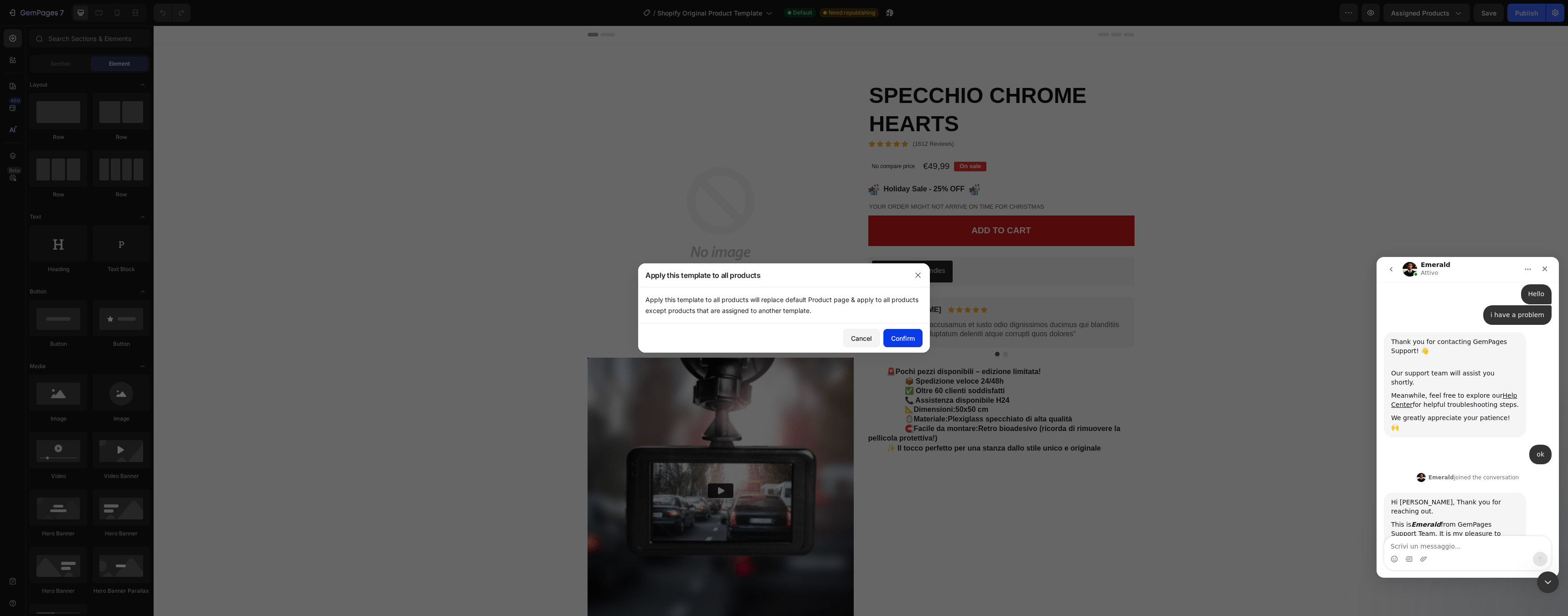
click at [917, 337] on button "Confirm" at bounding box center [903, 338] width 39 height 18
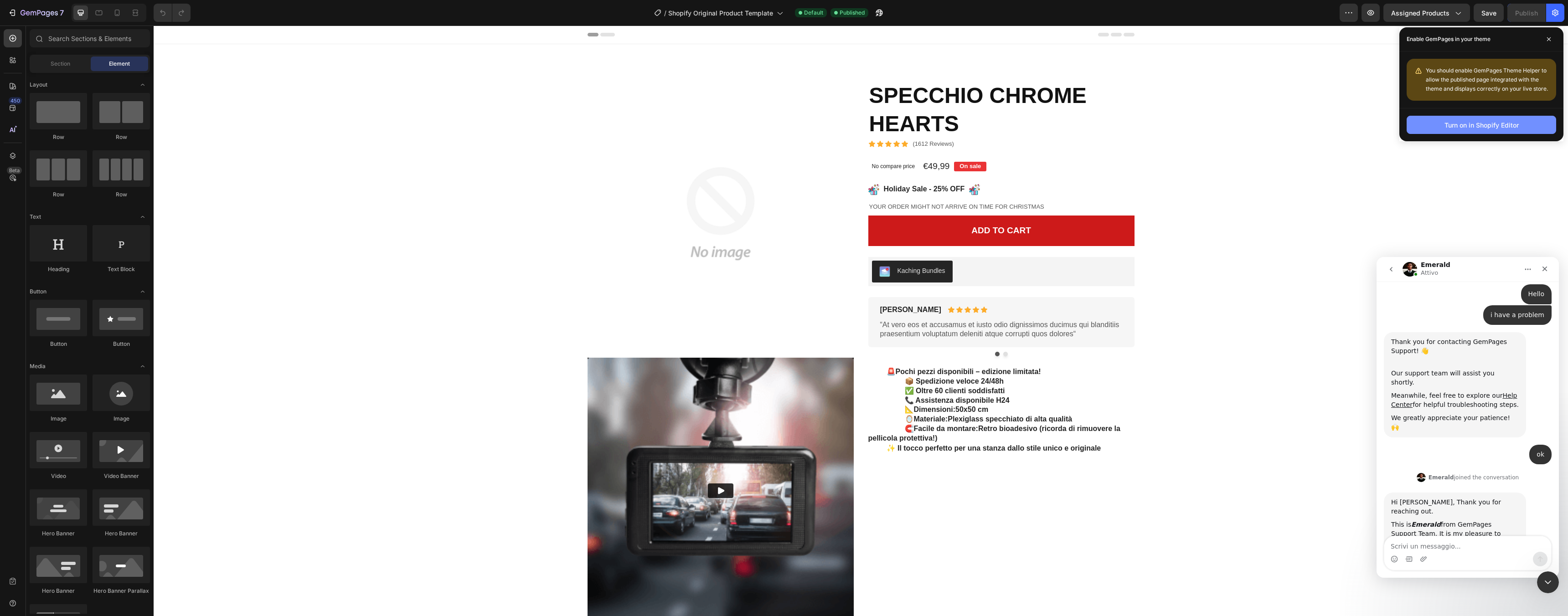
click at [1524, 126] on button "Turn on in Shopify Editor" at bounding box center [1482, 125] width 150 height 18
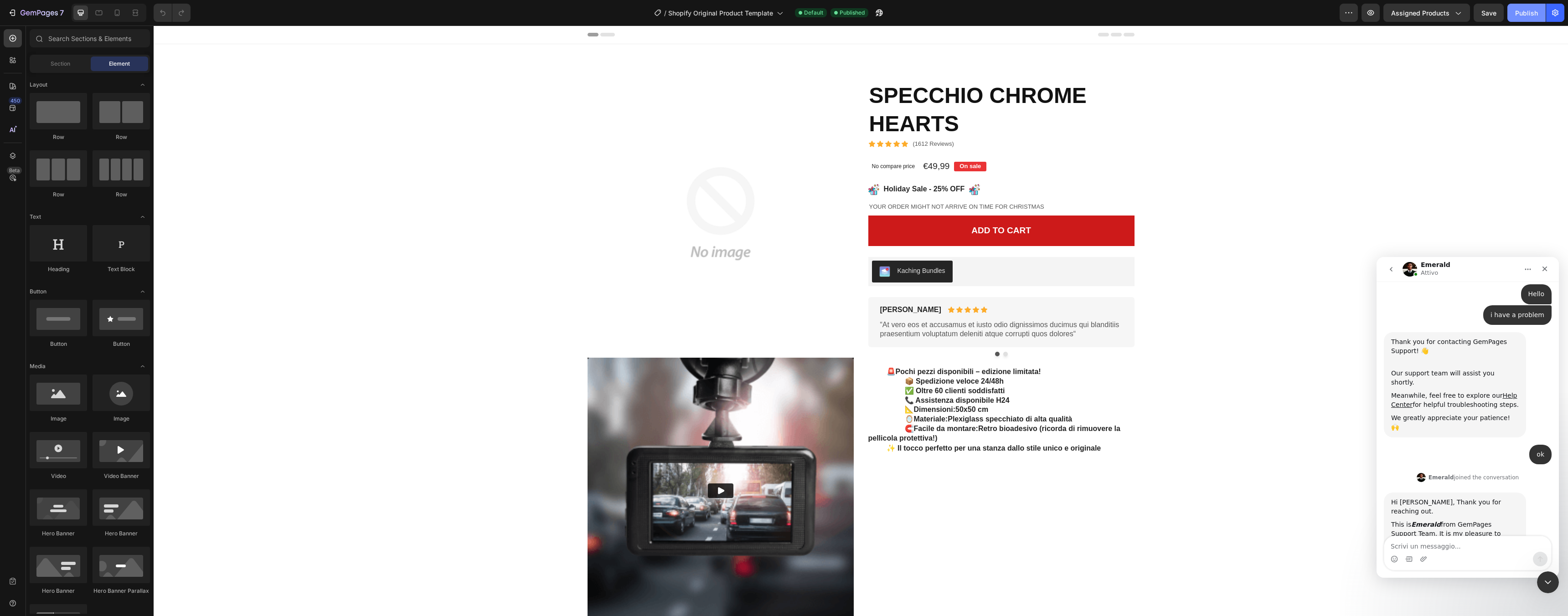
click at [1534, 12] on div "Publish" at bounding box center [1526, 13] width 23 height 10
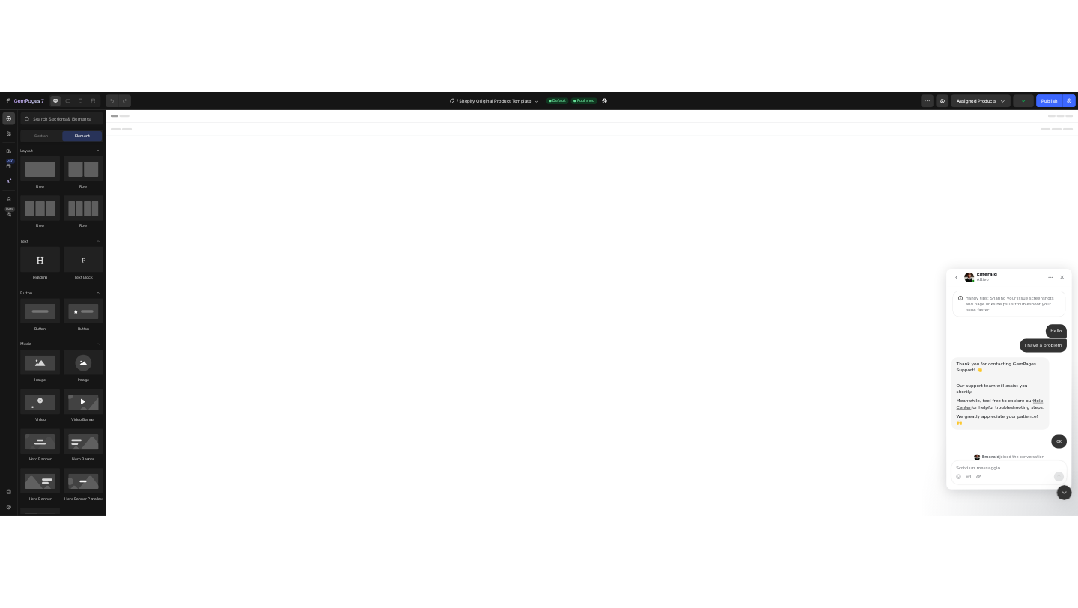
scroll to position [88, 0]
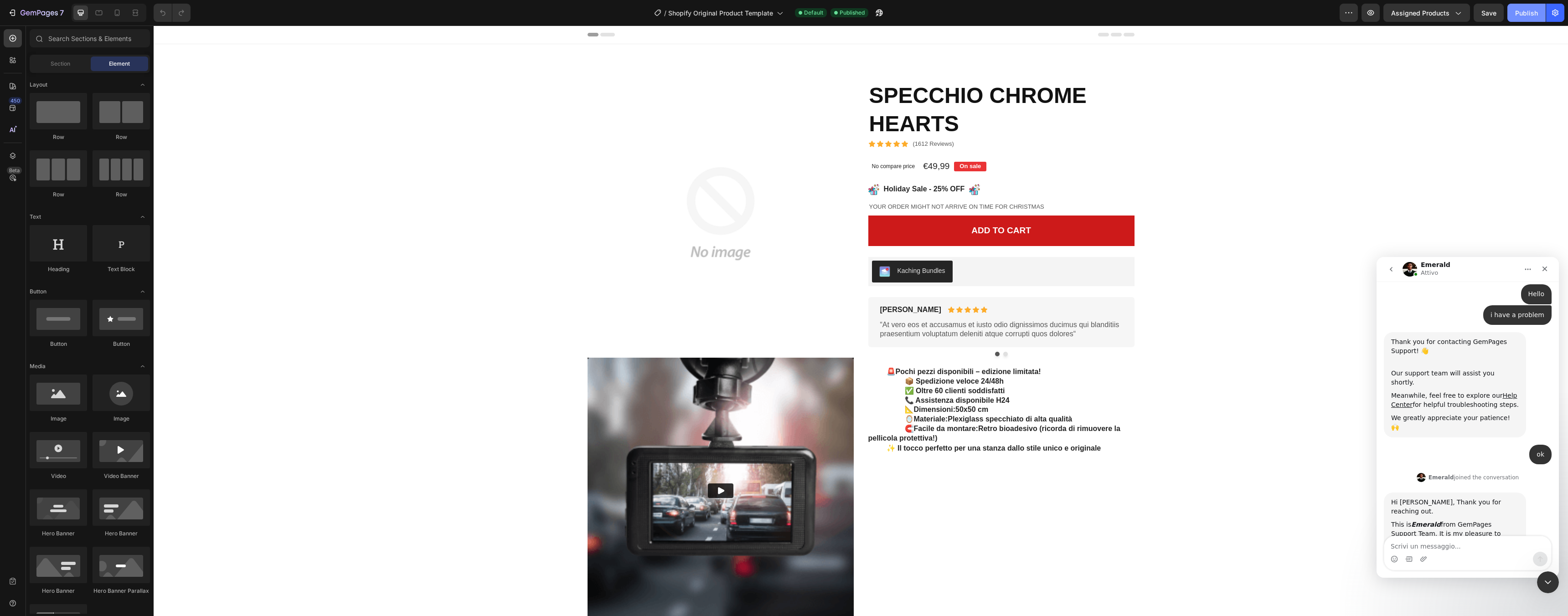
click at [1527, 15] on div "Publish" at bounding box center [1526, 13] width 23 height 10
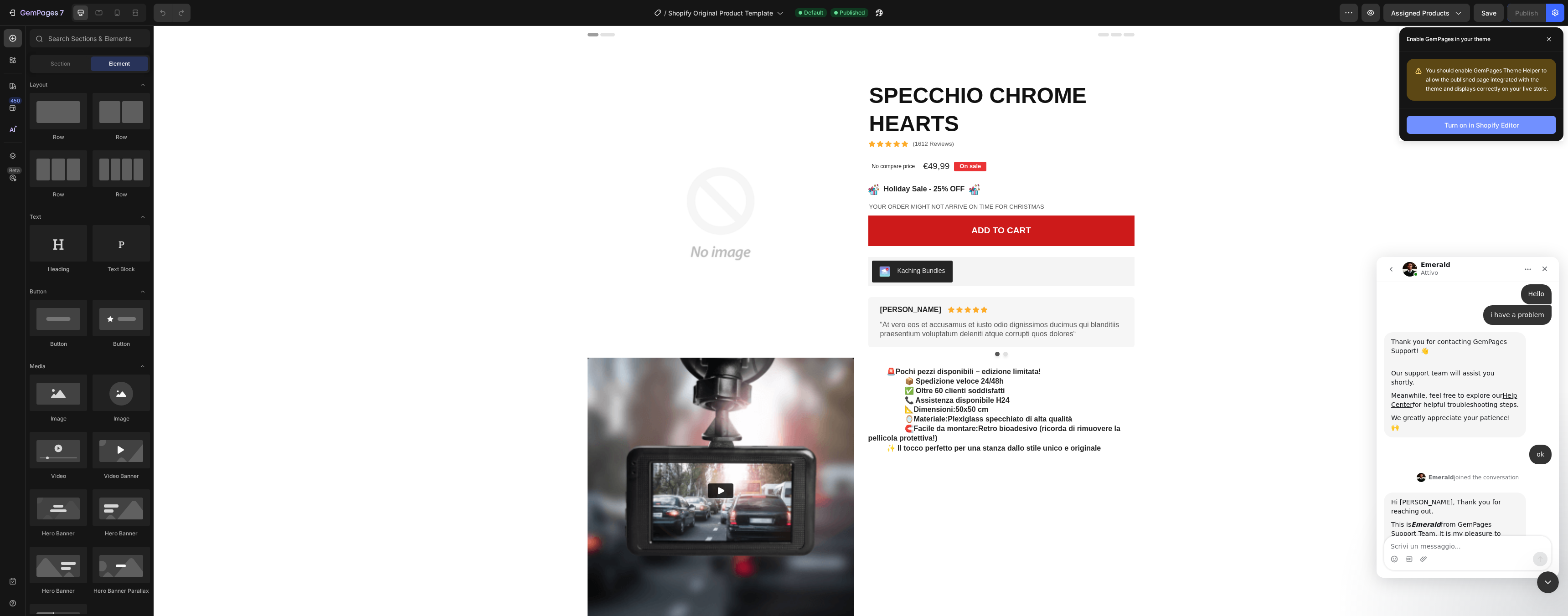
click at [1491, 126] on div "Turn on in Shopify Editor" at bounding box center [1482, 125] width 74 height 10
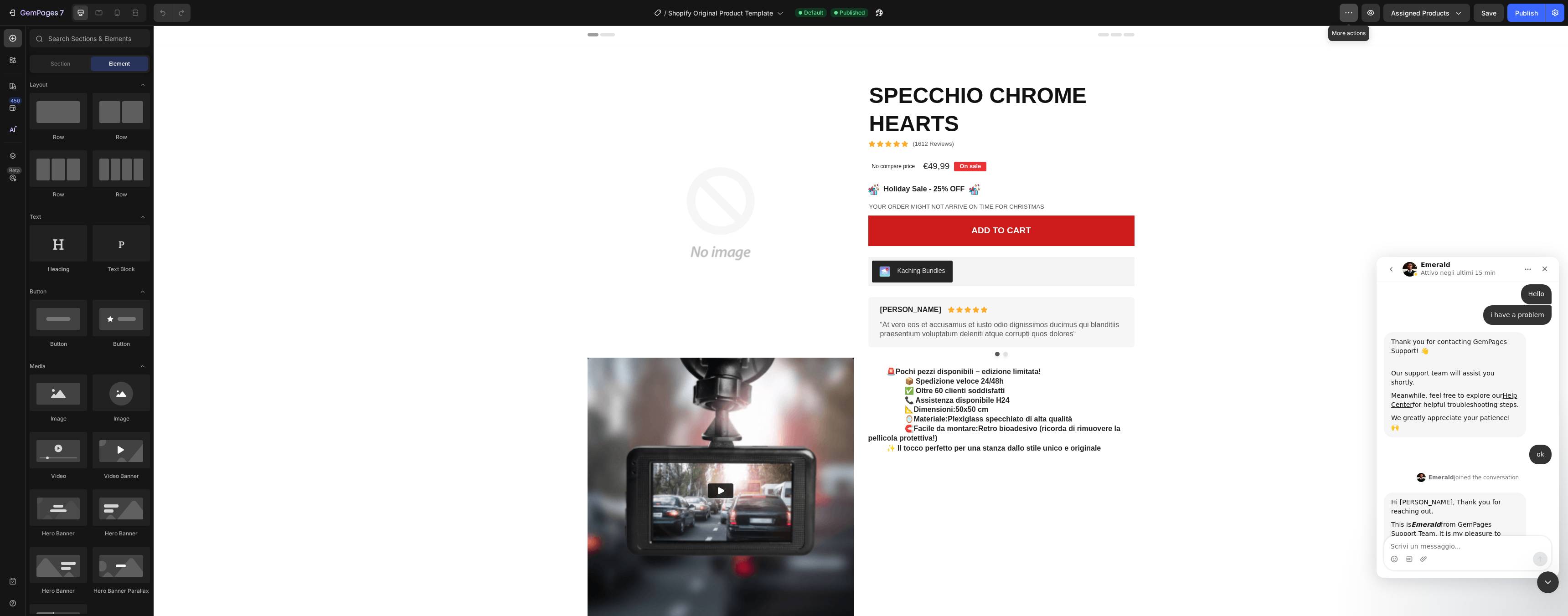
click at [1348, 17] on icon "button" at bounding box center [1348, 12] width 9 height 9
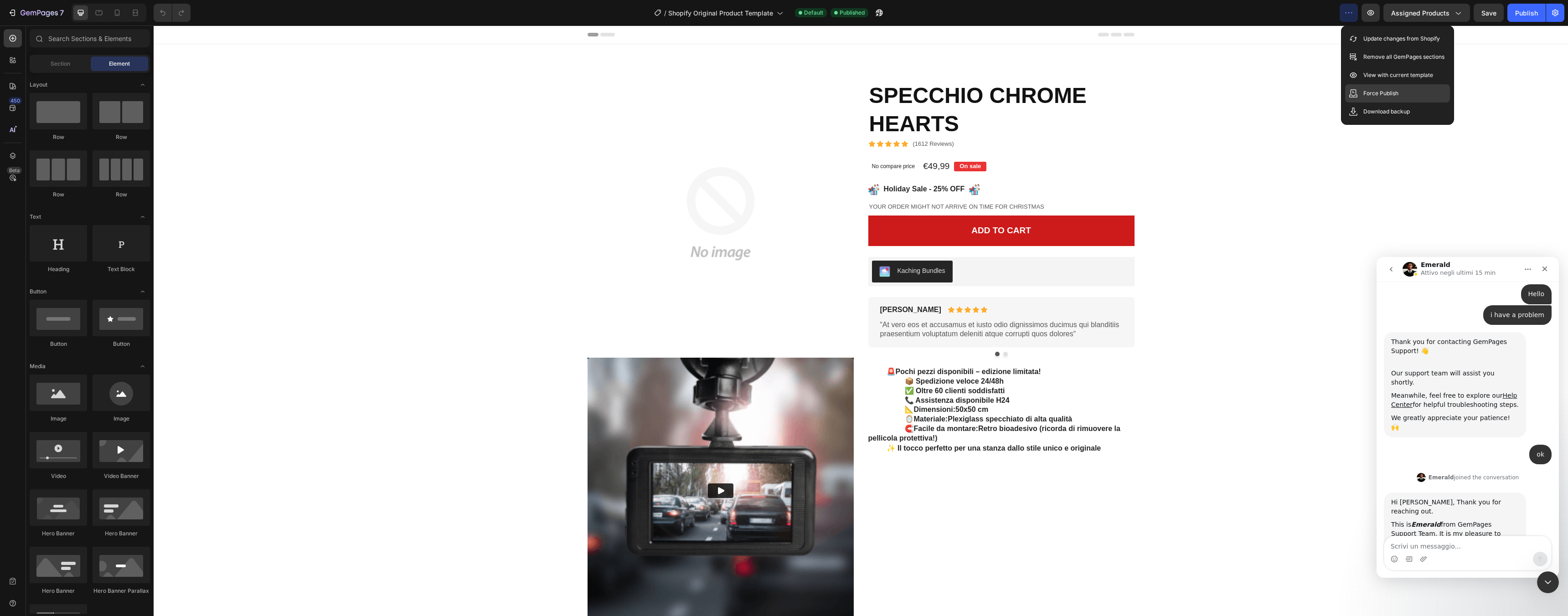
drag, startPoint x: 1378, startPoint y: 95, endPoint x: 1217, endPoint y: 68, distance: 163.2
click at [1378, 95] on p "Force Publish" at bounding box center [1381, 93] width 35 height 9
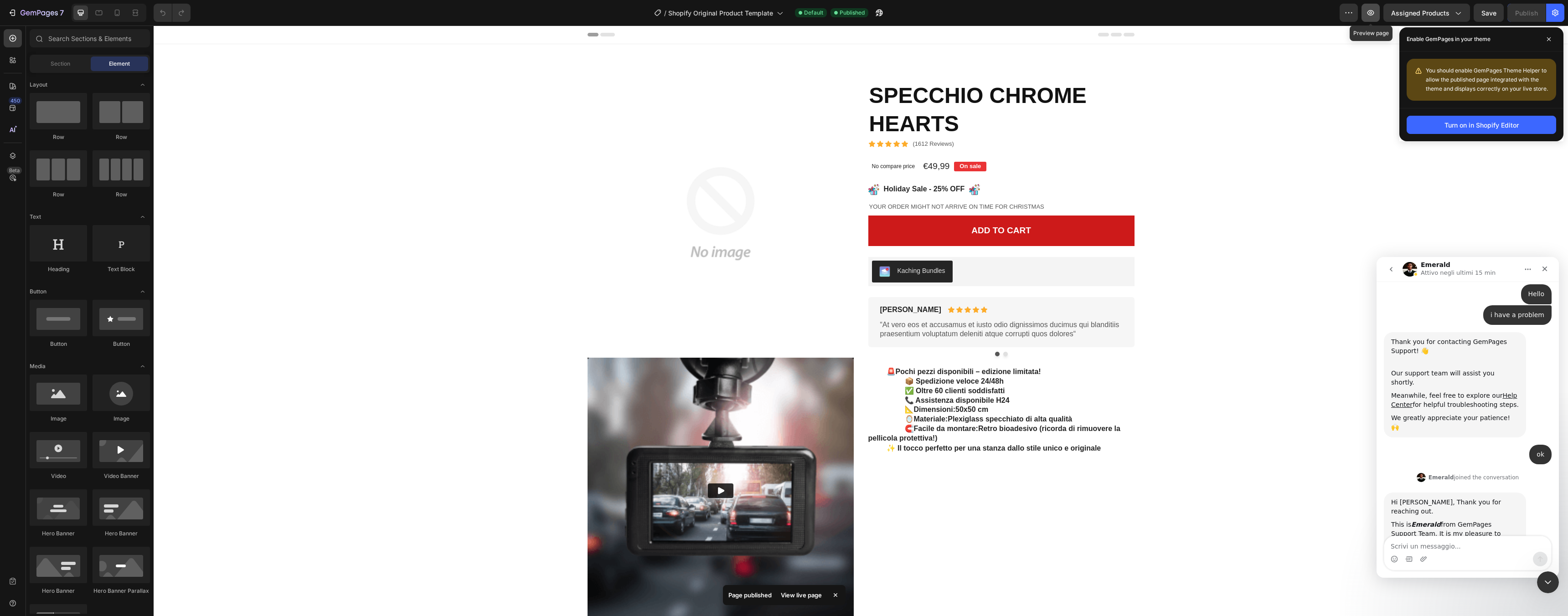
click at [1377, 12] on button "button" at bounding box center [1371, 13] width 18 height 18
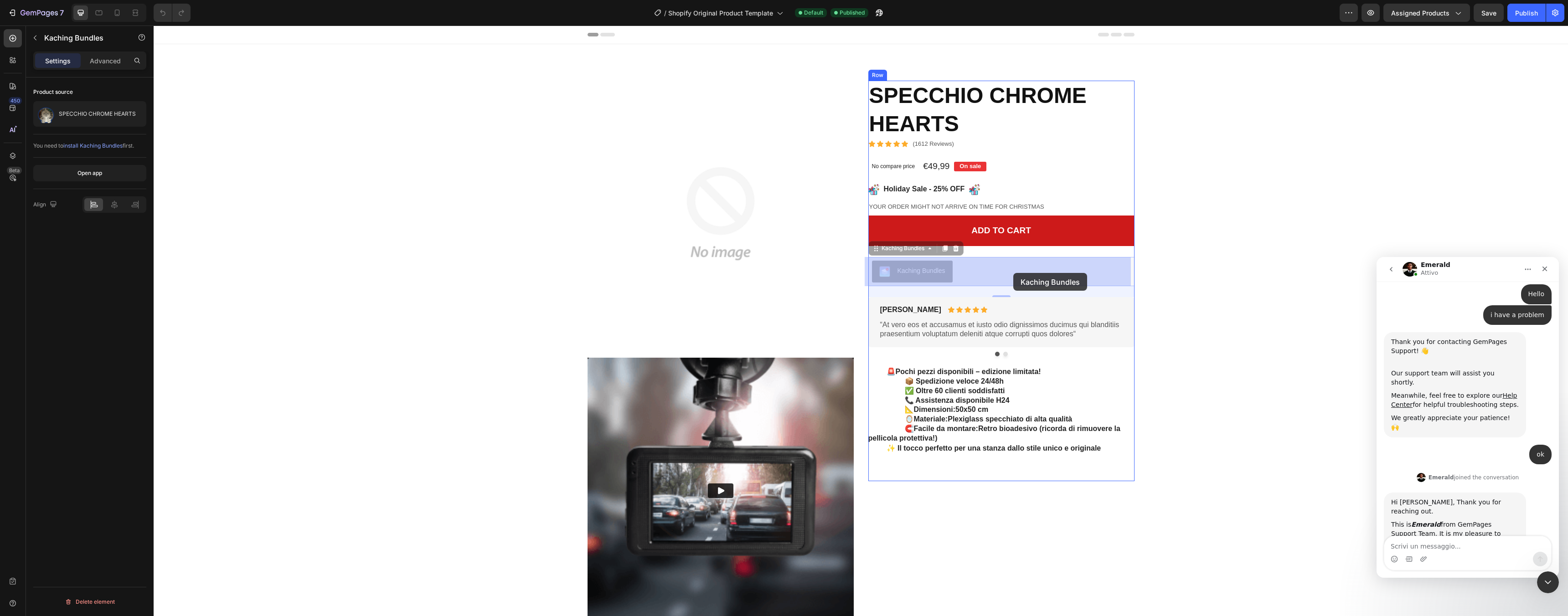
drag, startPoint x: 919, startPoint y: 269, endPoint x: 1006, endPoint y: 271, distance: 87.0
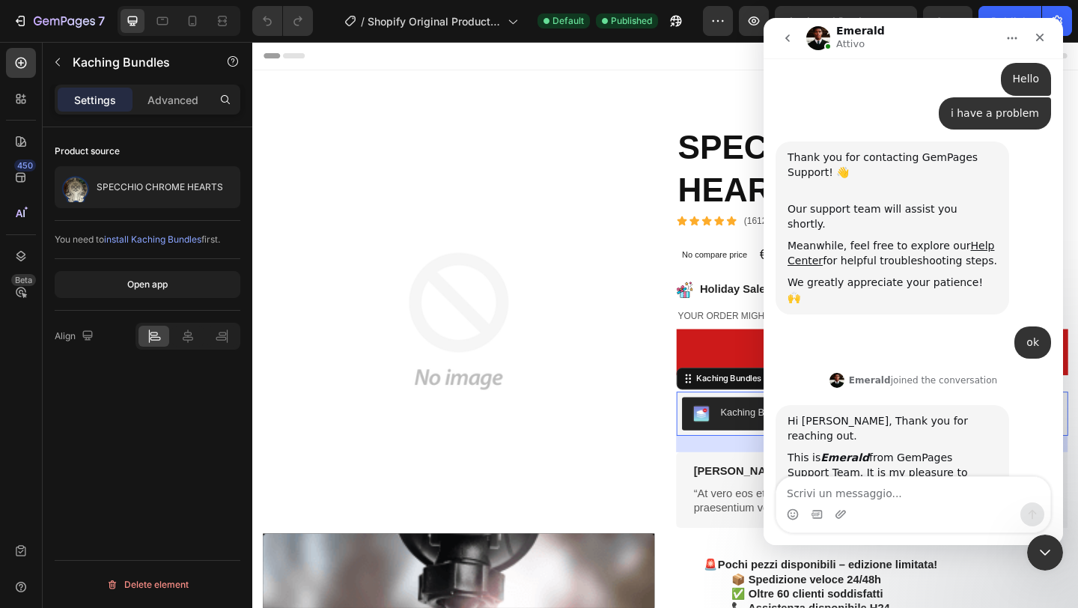
scroll to position [87, 0]
click at [1034, 39] on icon "Chiudi" at bounding box center [1040, 37] width 12 height 12
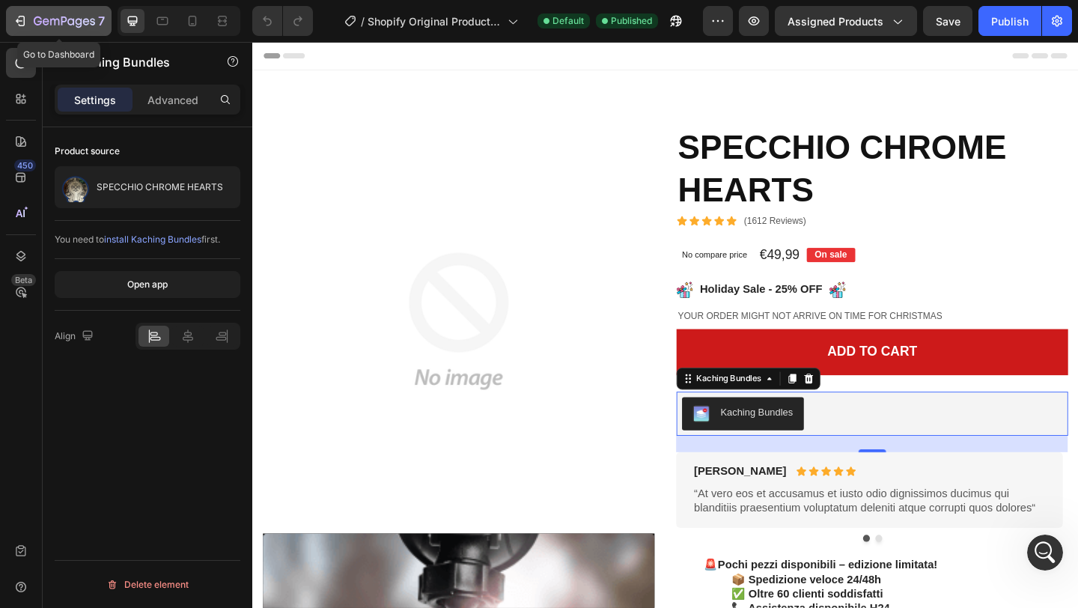
click at [53, 21] on icon "button" at bounding box center [64, 22] width 61 height 13
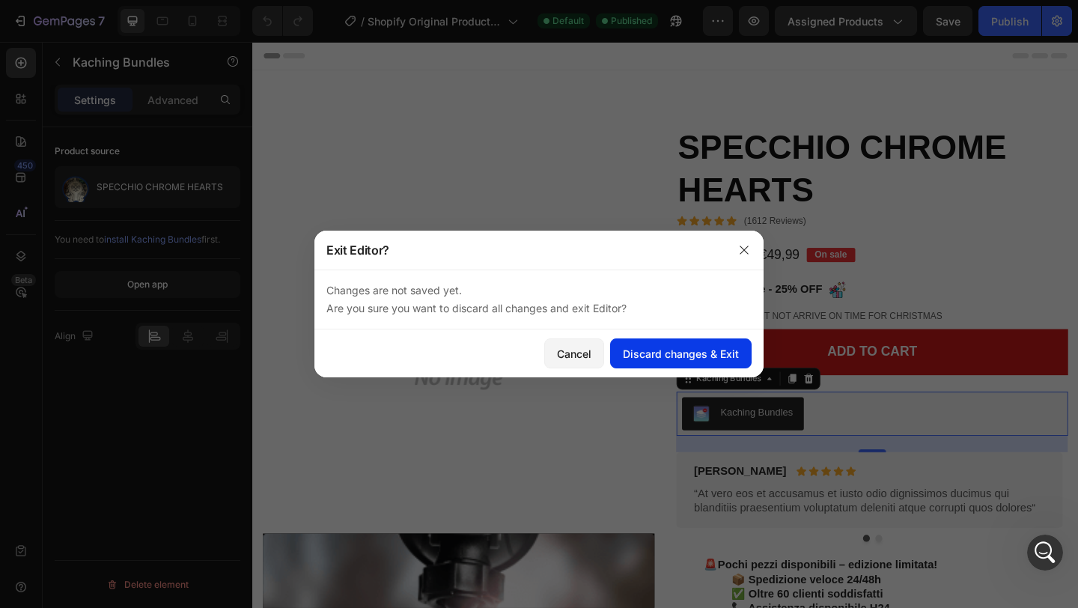
click at [644, 350] on div "Discard changes & Exit" at bounding box center [681, 354] width 116 height 16
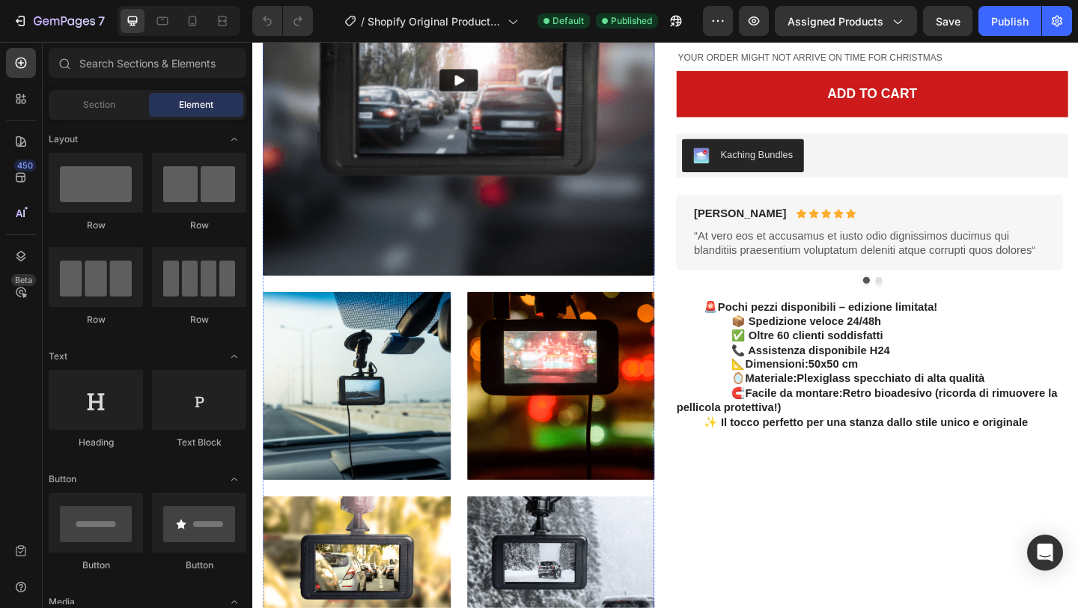
scroll to position [303, 0]
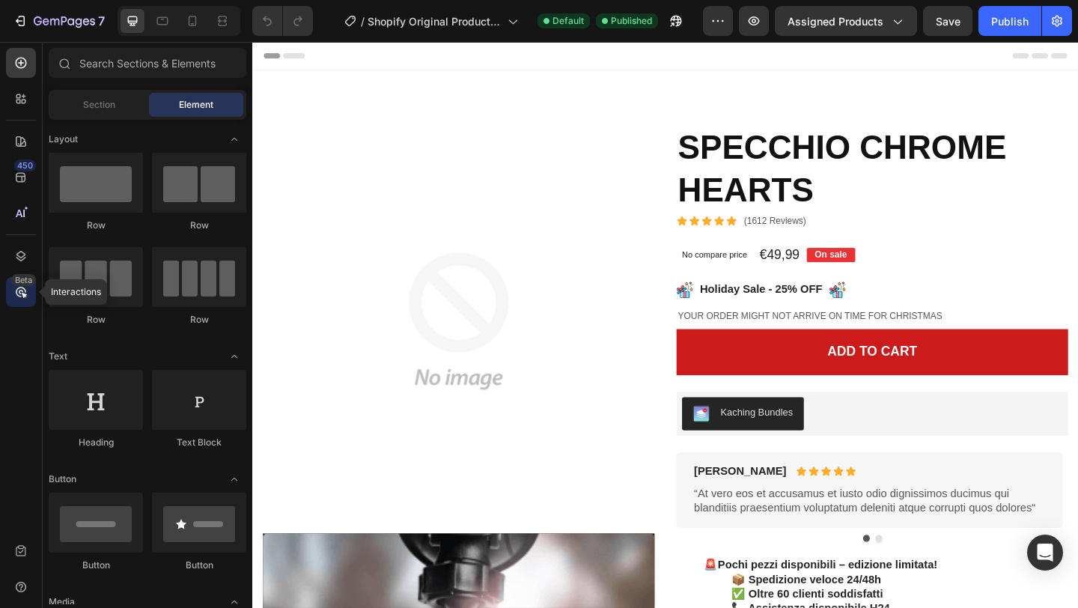
click at [22, 294] on icon at bounding box center [24, 295] width 5 height 5
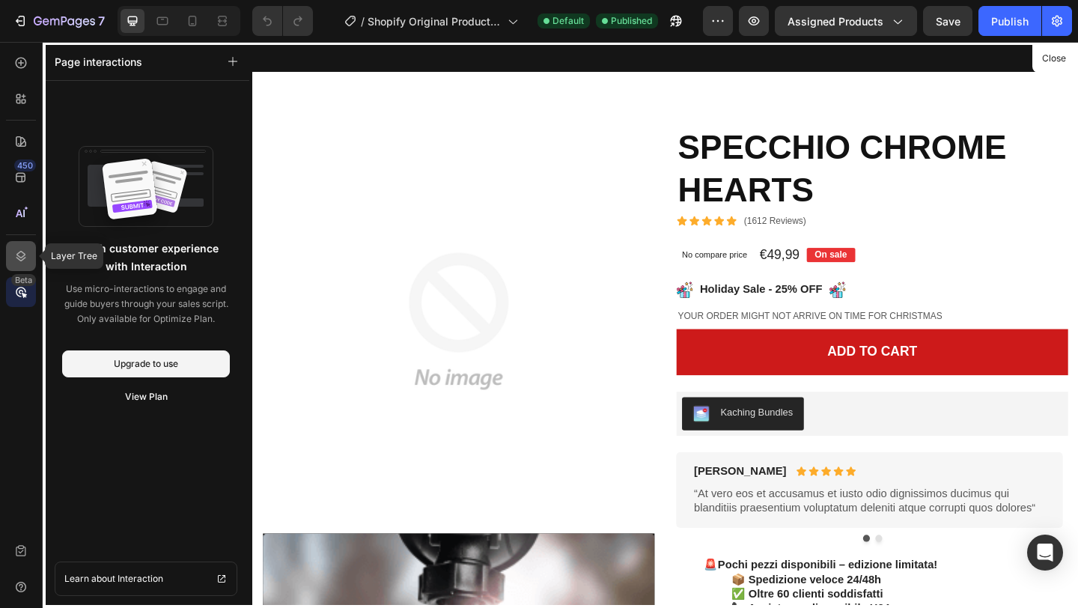
click at [20, 268] on div at bounding box center [21, 256] width 30 height 30
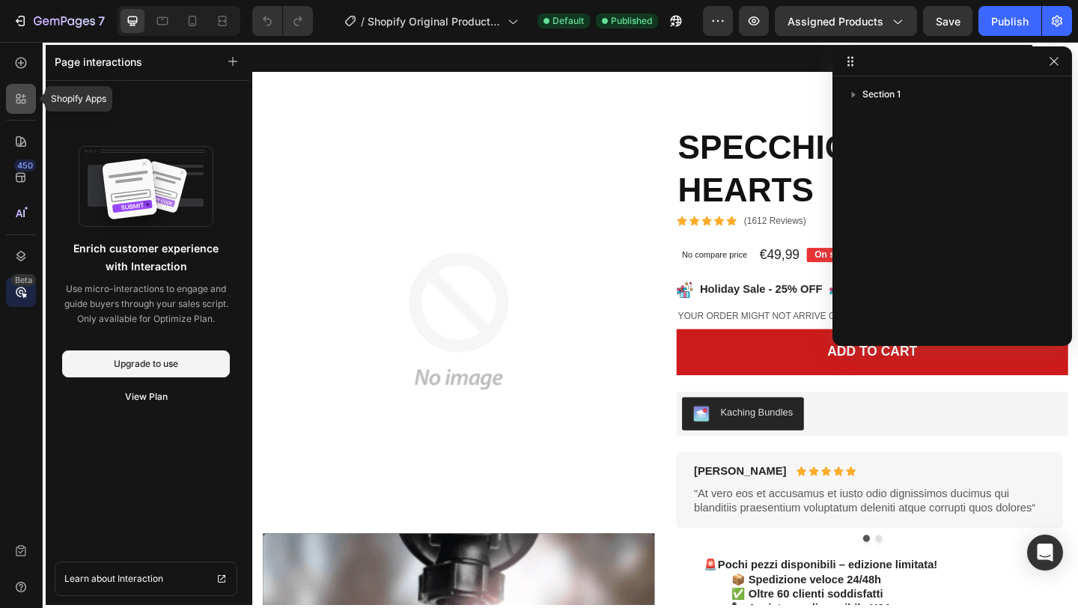
click at [19, 99] on icon at bounding box center [20, 98] width 15 height 15
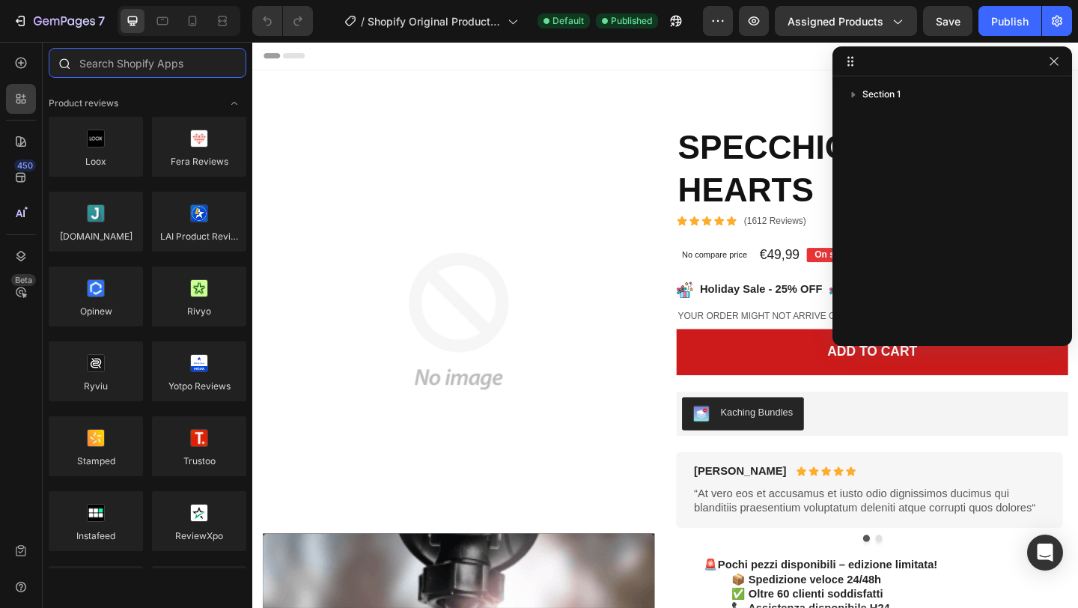
click at [169, 73] on input "text" at bounding box center [148, 63] width 198 height 30
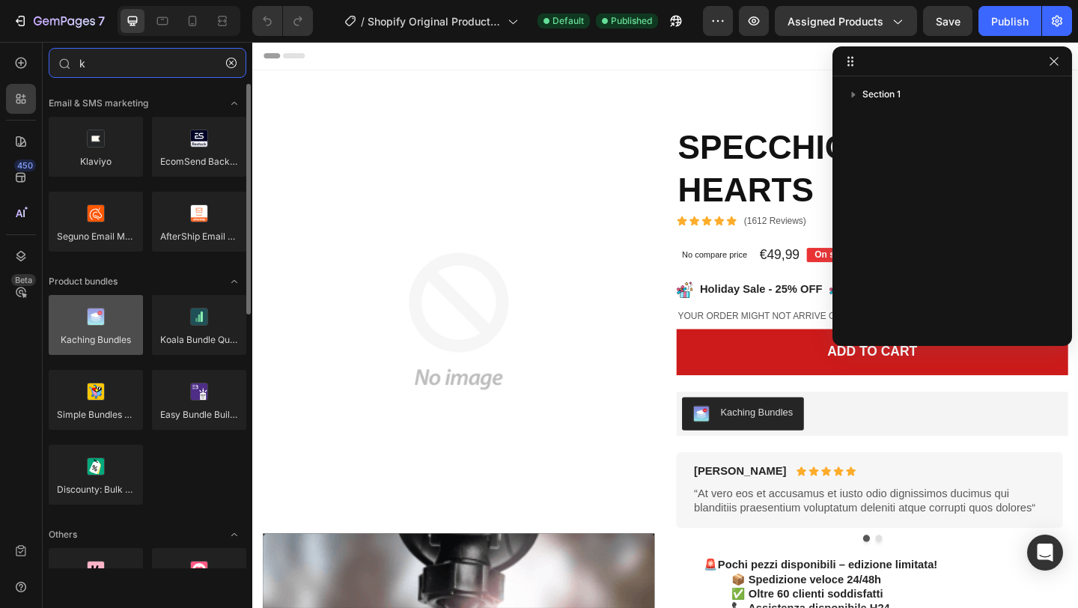
type input "k"
click at [106, 321] on div at bounding box center [96, 325] width 94 height 60
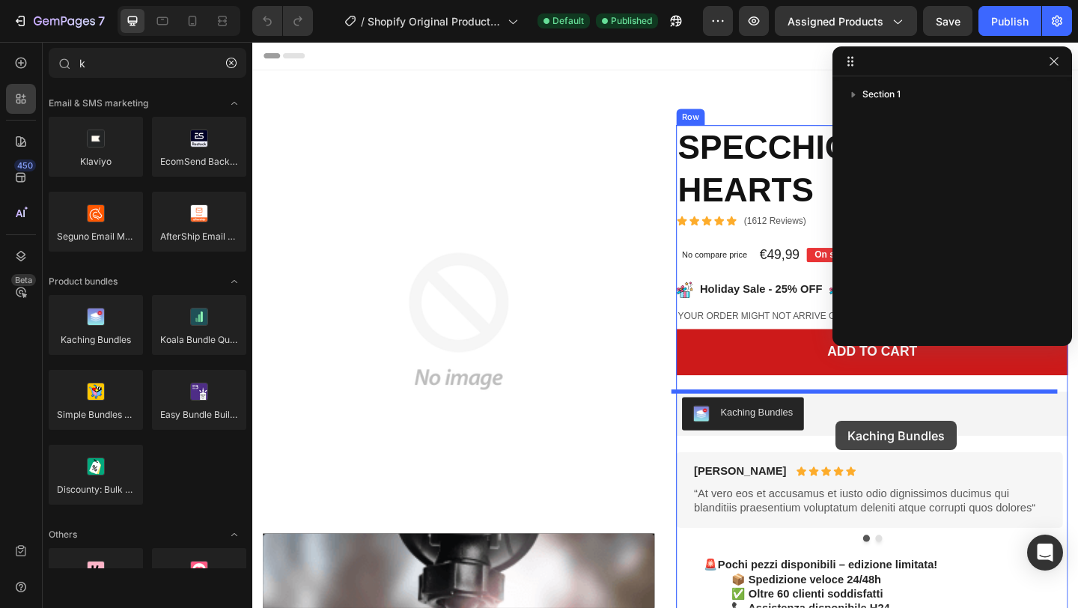
drag, startPoint x: 358, startPoint y: 364, endPoint x: 887, endPoint y: 455, distance: 537.1
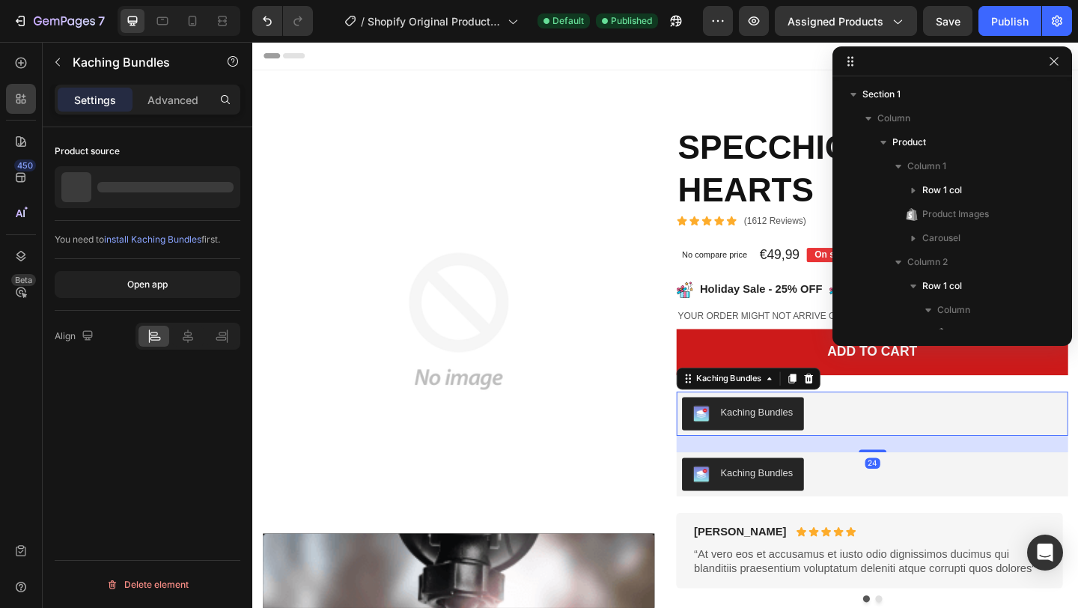
scroll to position [160, 0]
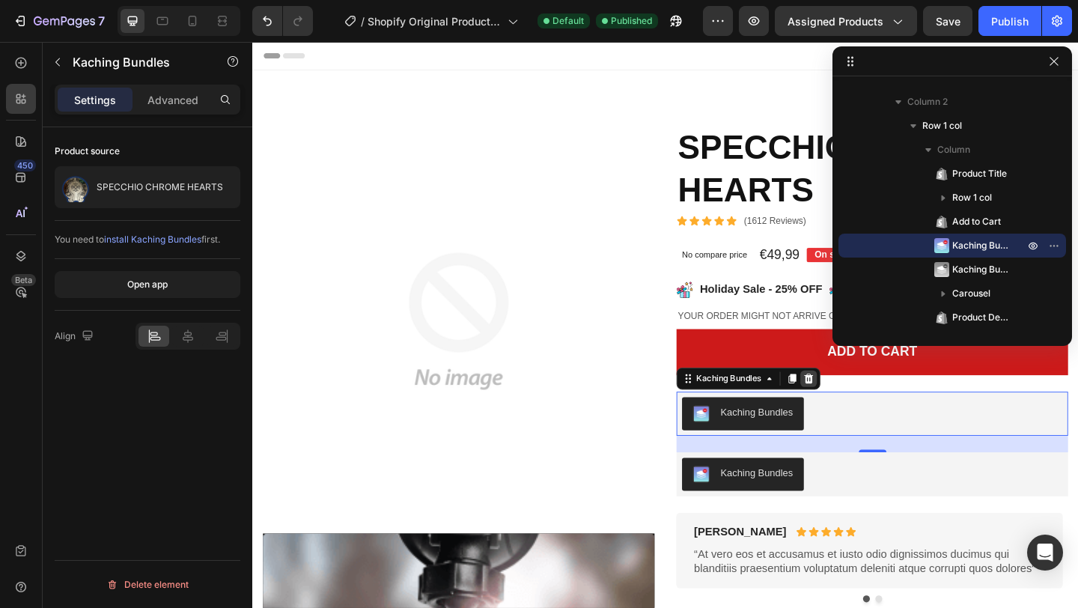
click at [857, 412] on icon at bounding box center [857, 408] width 12 height 12
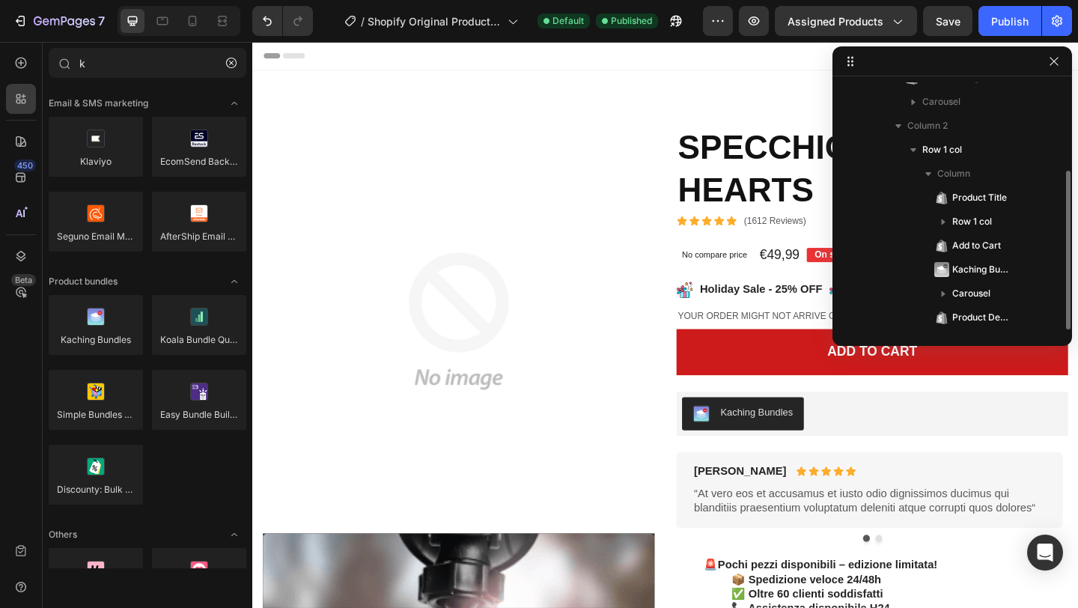
scroll to position [136, 0]
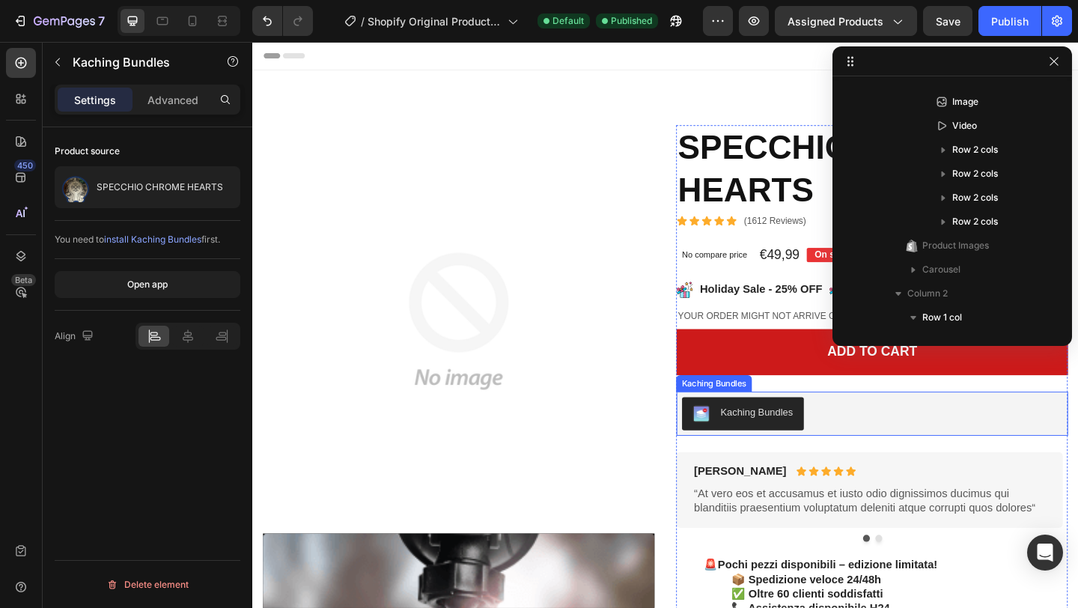
click at [787, 450] on div "Kaching Bundles" at bounding box center [801, 445] width 79 height 16
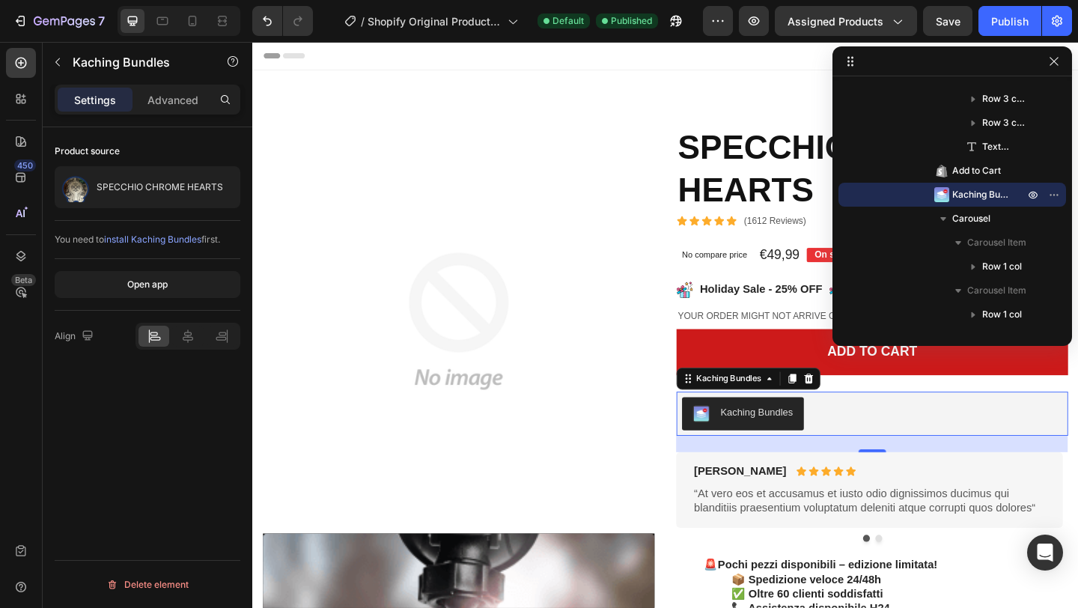
click at [169, 238] on span "install Kaching Bundles" at bounding box center [152, 239] width 97 height 11
click at [1054, 561] on div "Open Intercom Messenger" at bounding box center [1046, 553] width 40 height 40
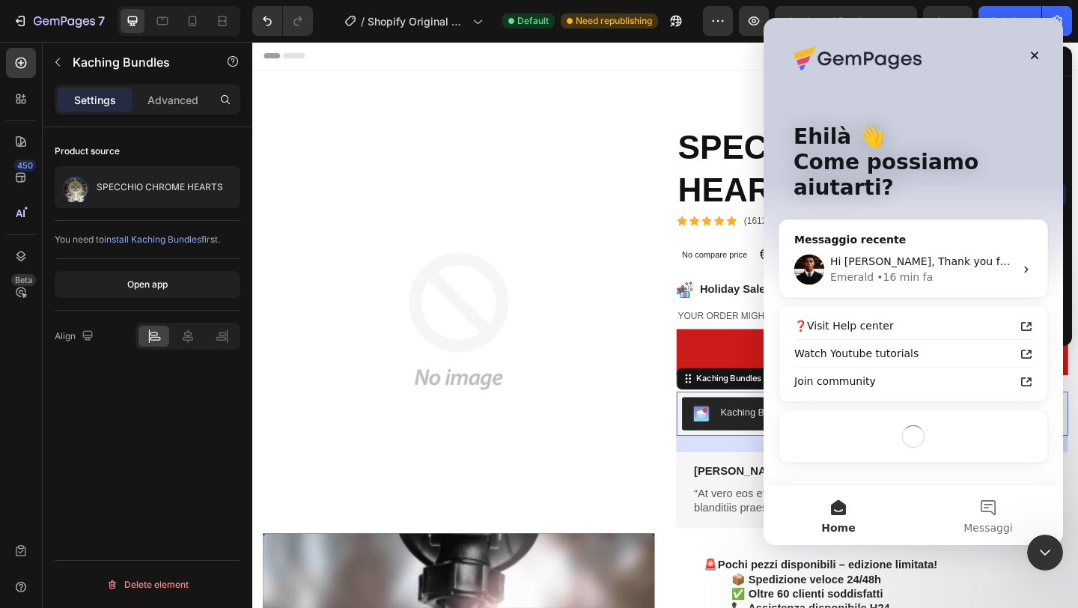
scroll to position [0, 0]
click at [985, 232] on div "Messaggio recente" at bounding box center [914, 240] width 238 height 16
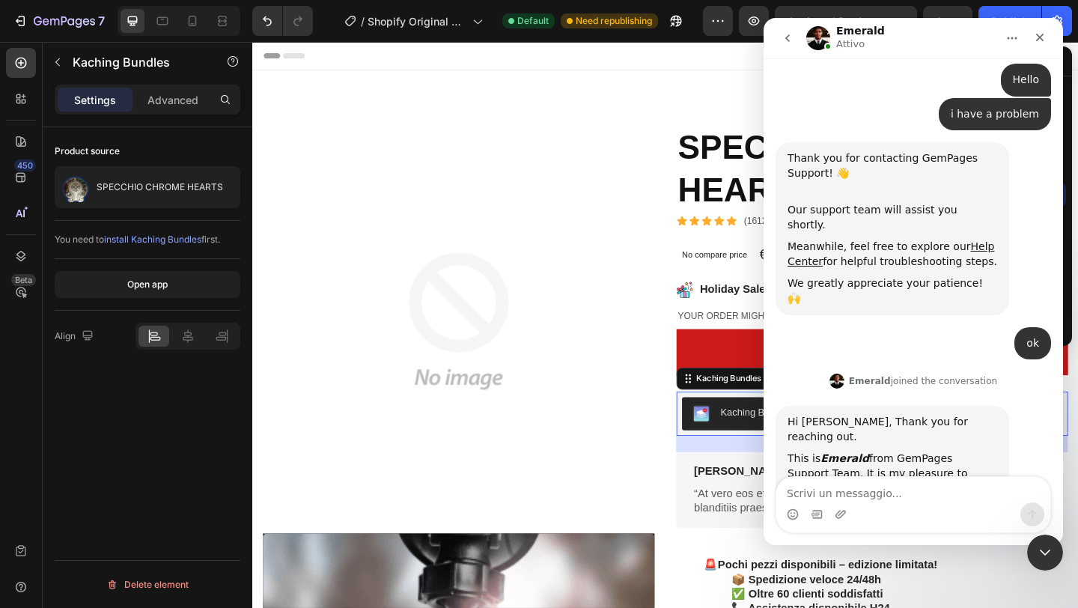
scroll to position [87, 0]
type textarea "how can i install kaching bundles on shopify"
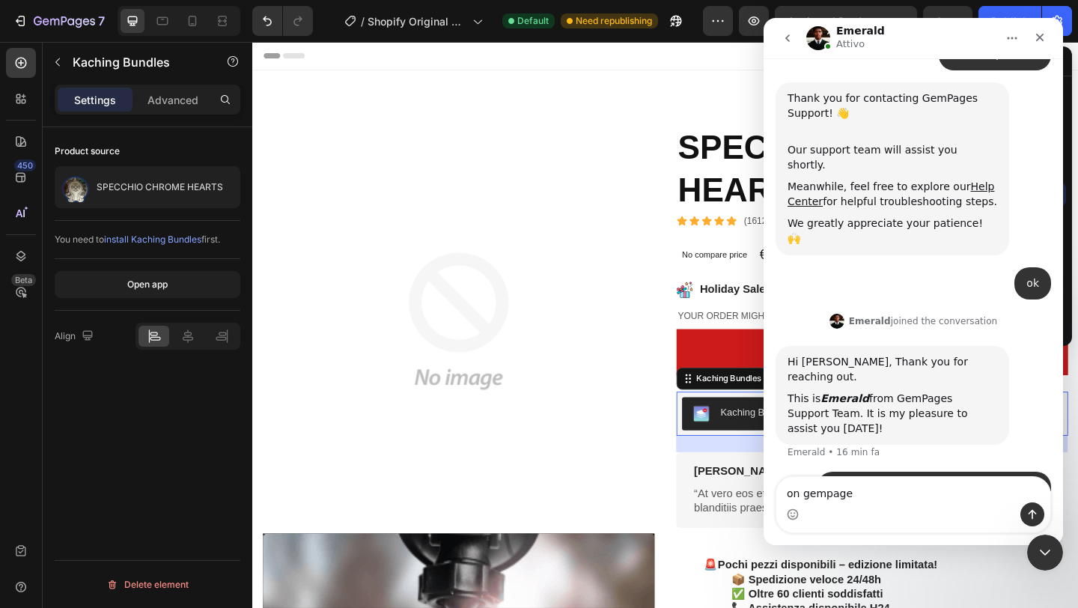
type textarea "on gempages"
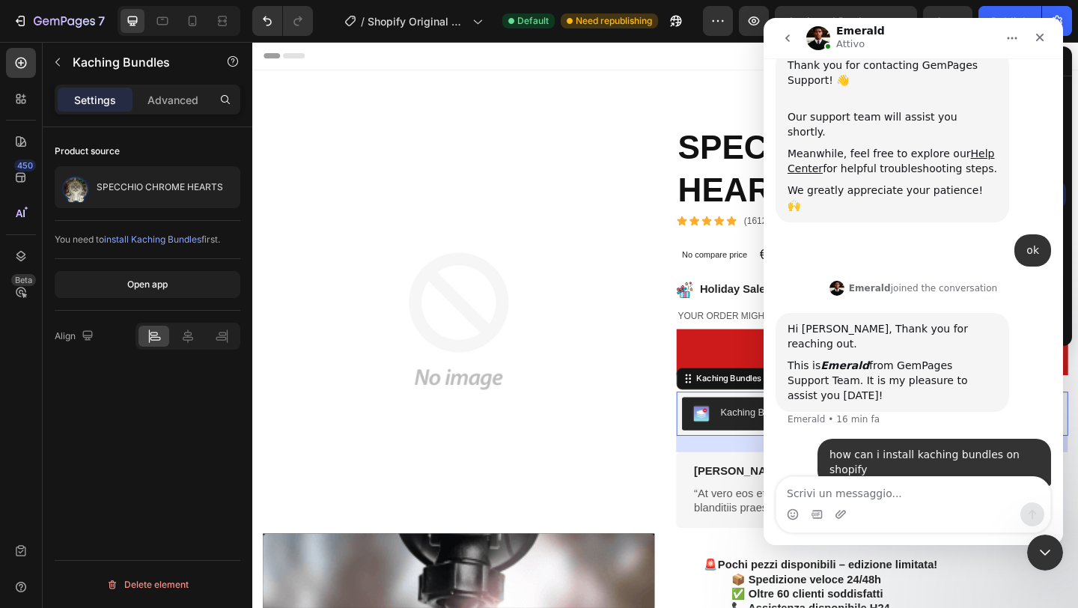
scroll to position [180, 0]
type textarea "i cant see my bundles"
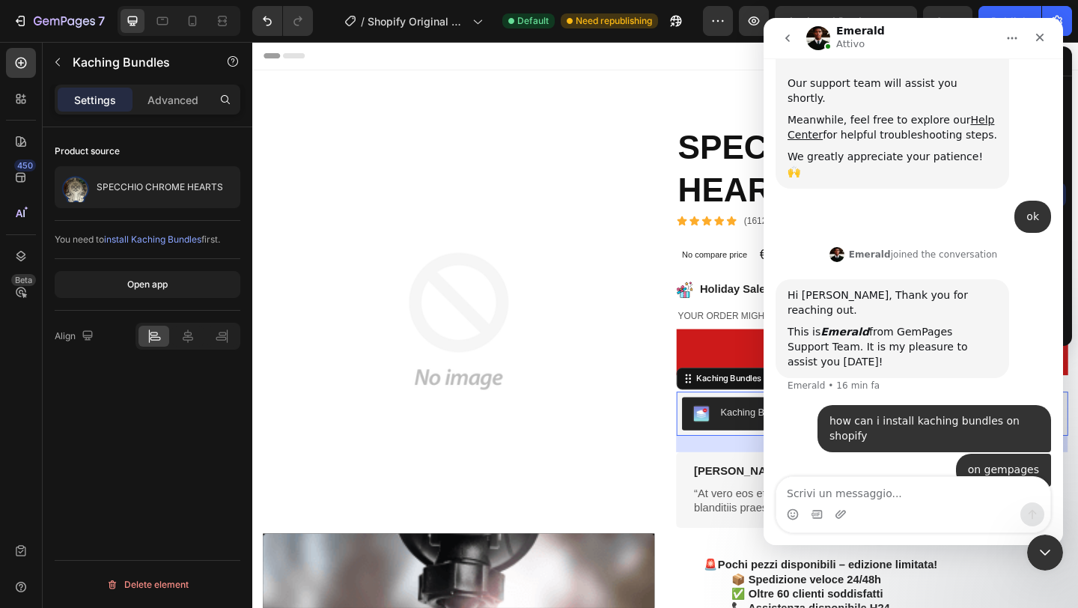
scroll to position [215, 0]
click at [1047, 40] on div "Chiudi" at bounding box center [1040, 37] width 27 height 27
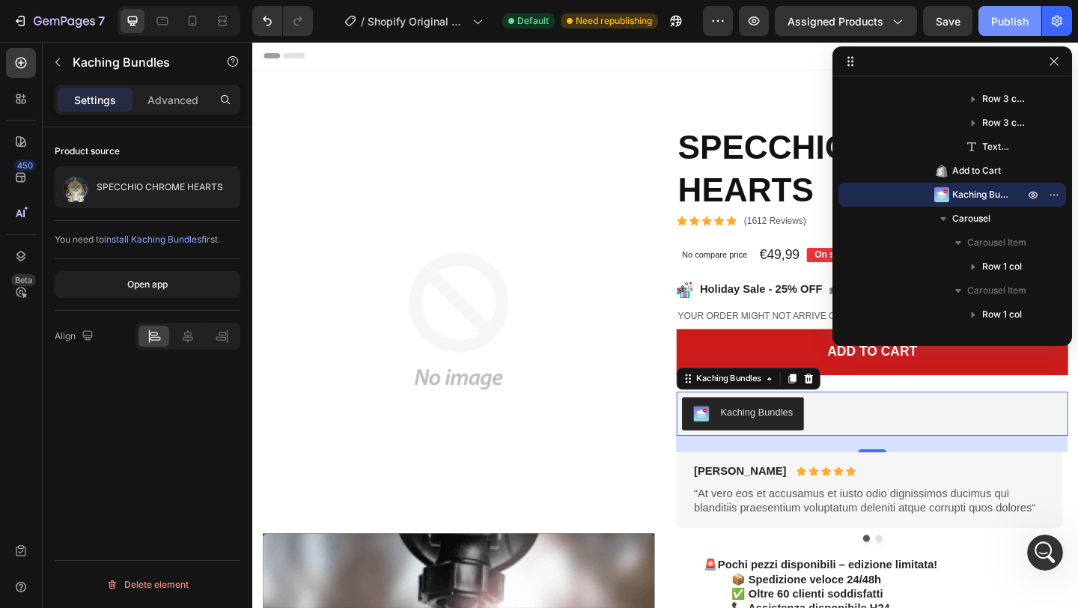
click at [1003, 24] on div "Publish" at bounding box center [1009, 21] width 37 height 16
click at [183, 109] on div "Advanced" at bounding box center [173, 100] width 75 height 24
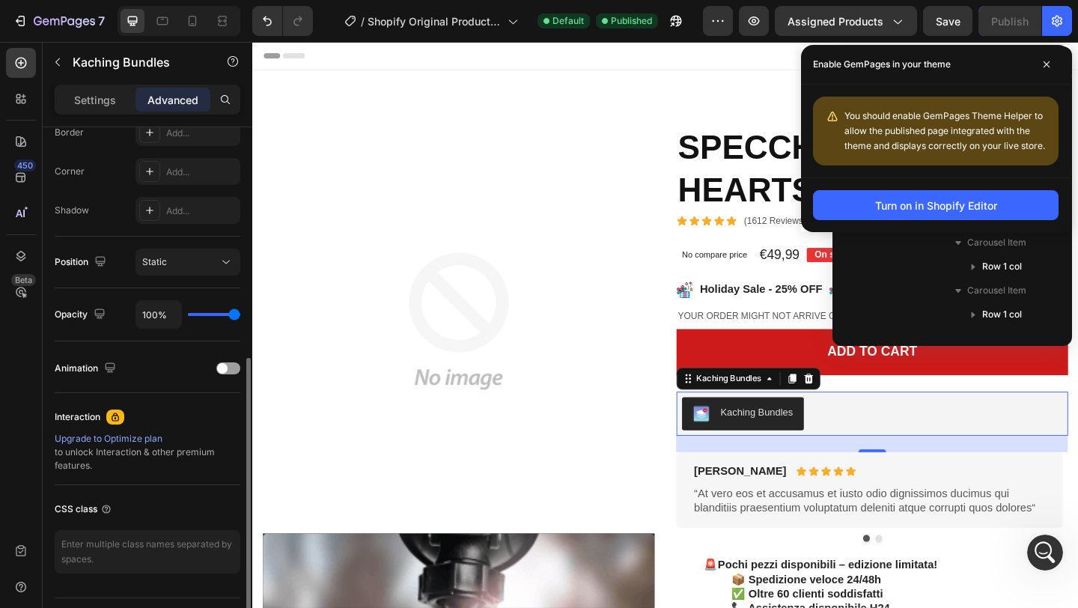
scroll to position [440, 0]
click at [117, 418] on icon at bounding box center [115, 416] width 12 height 12
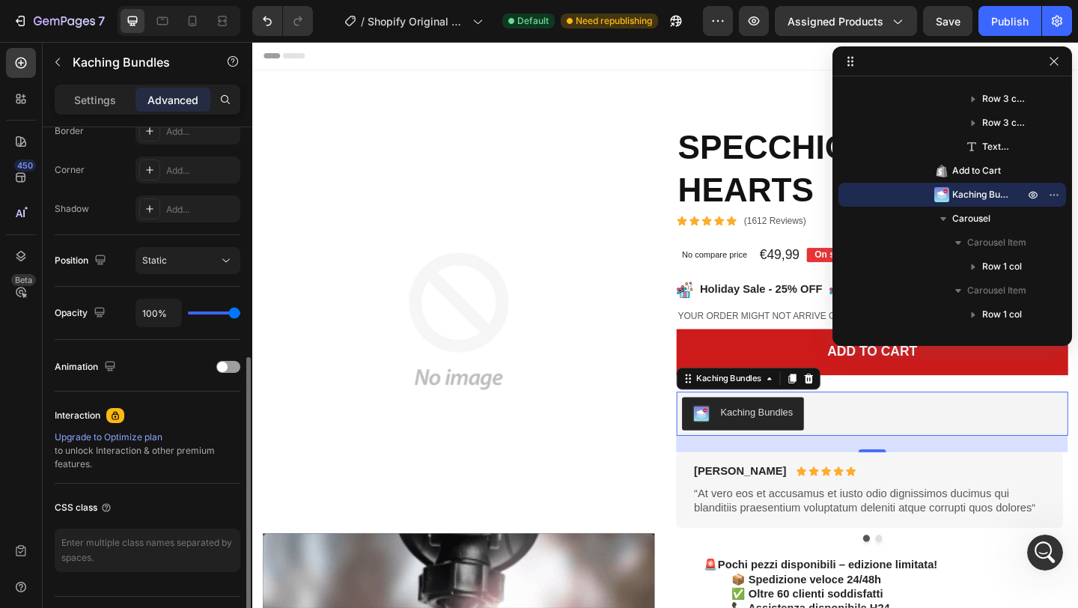
click at [118, 415] on icon at bounding box center [115, 416] width 12 height 12
click at [114, 438] on div "Upgrade to Optimize plan" at bounding box center [148, 437] width 186 height 13
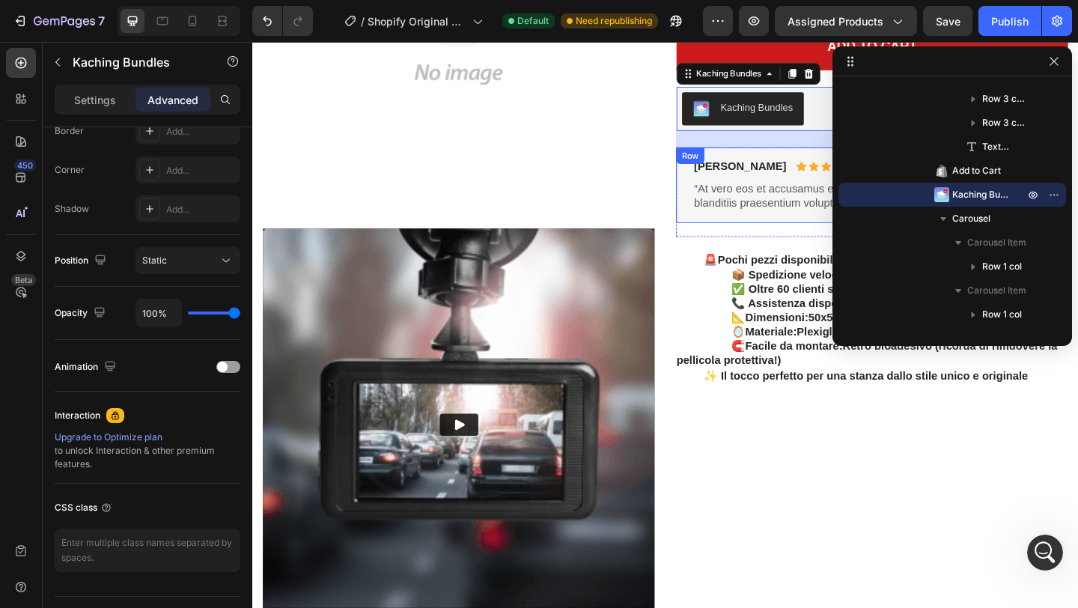
scroll to position [499, 0]
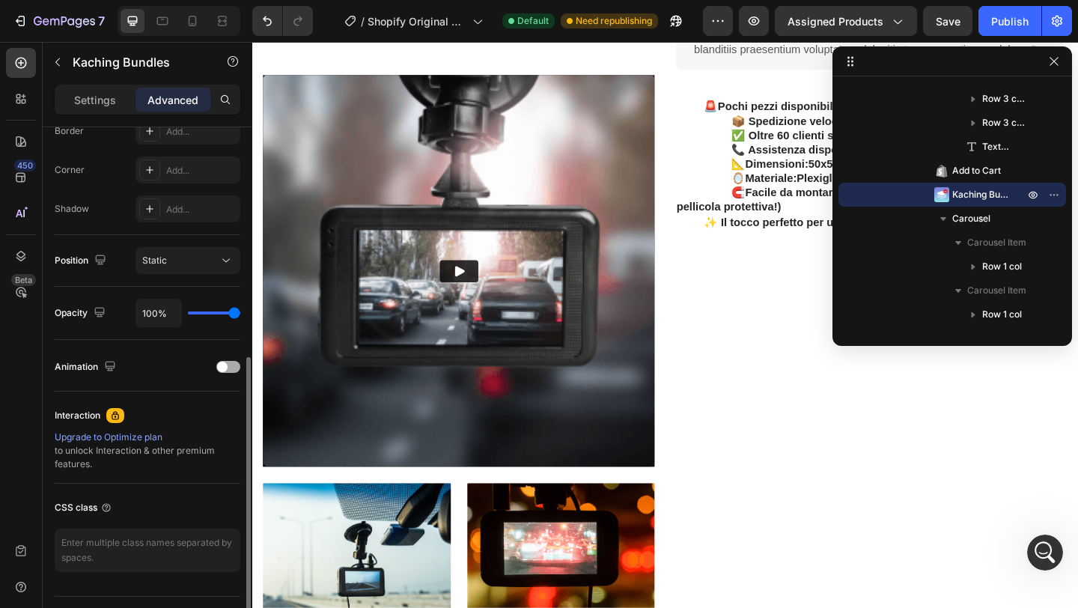
click at [237, 364] on div at bounding box center [228, 367] width 24 height 12
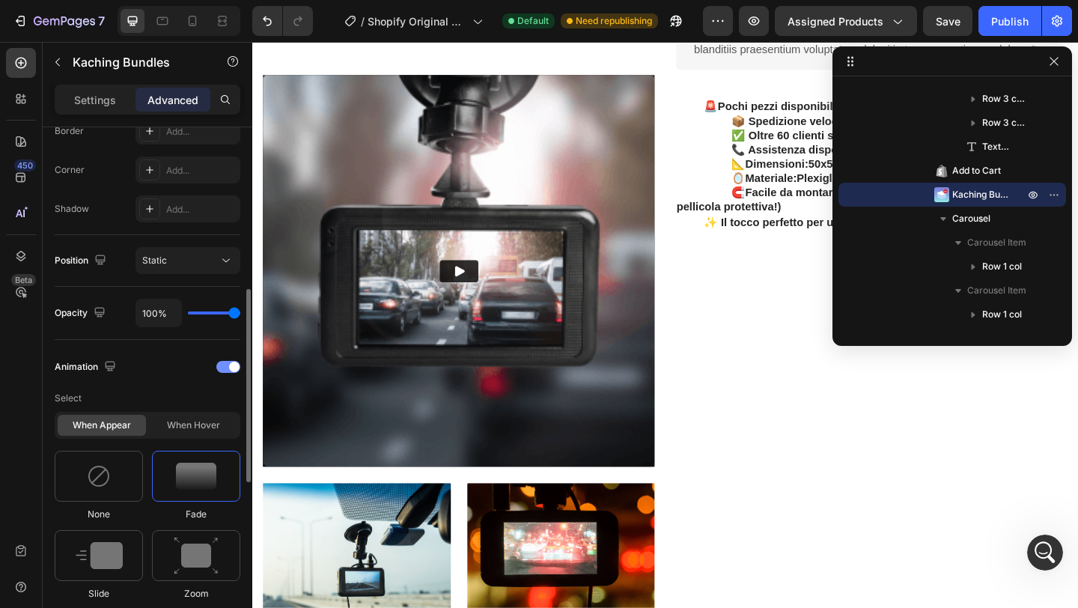
click at [234, 364] on span at bounding box center [234, 367] width 10 height 10
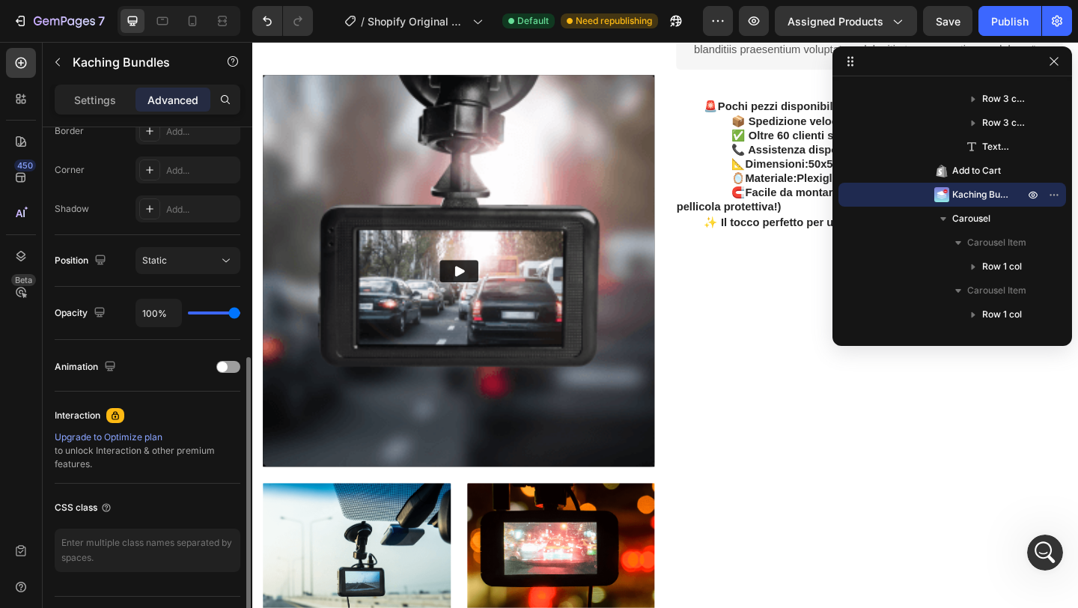
scroll to position [0, 0]
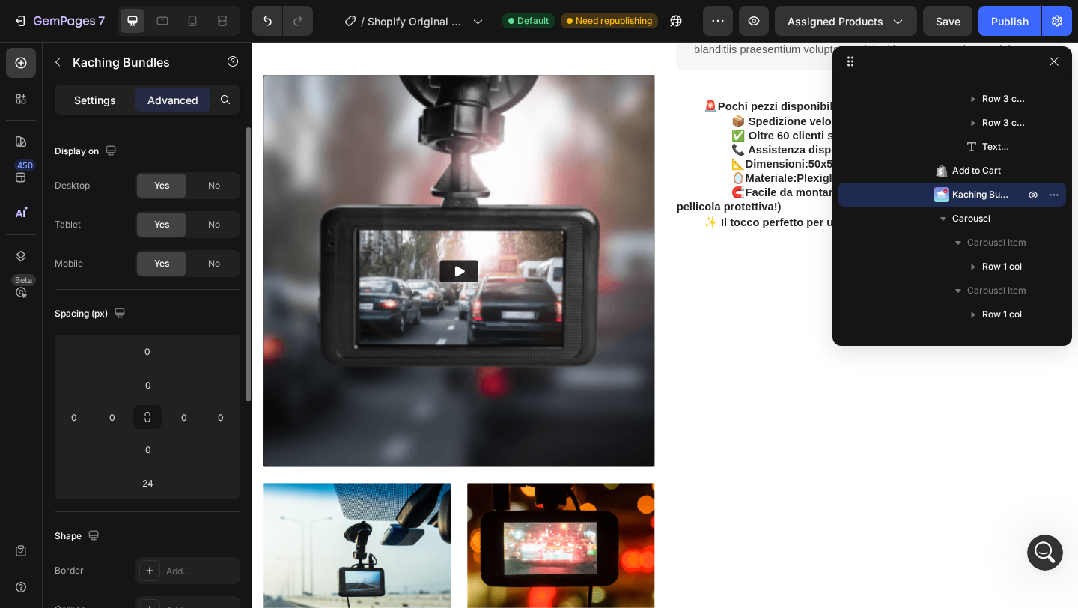
click at [91, 100] on p "Settings" at bounding box center [95, 100] width 42 height 16
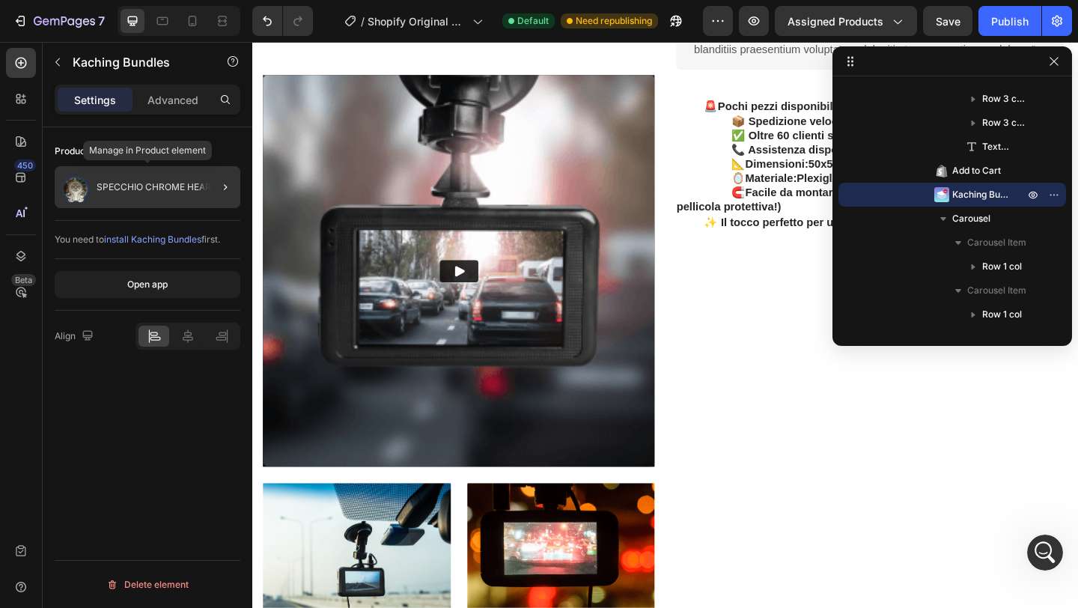
click at [123, 186] on p "SPECCHIO CHROME HEARTS" at bounding box center [160, 187] width 127 height 10
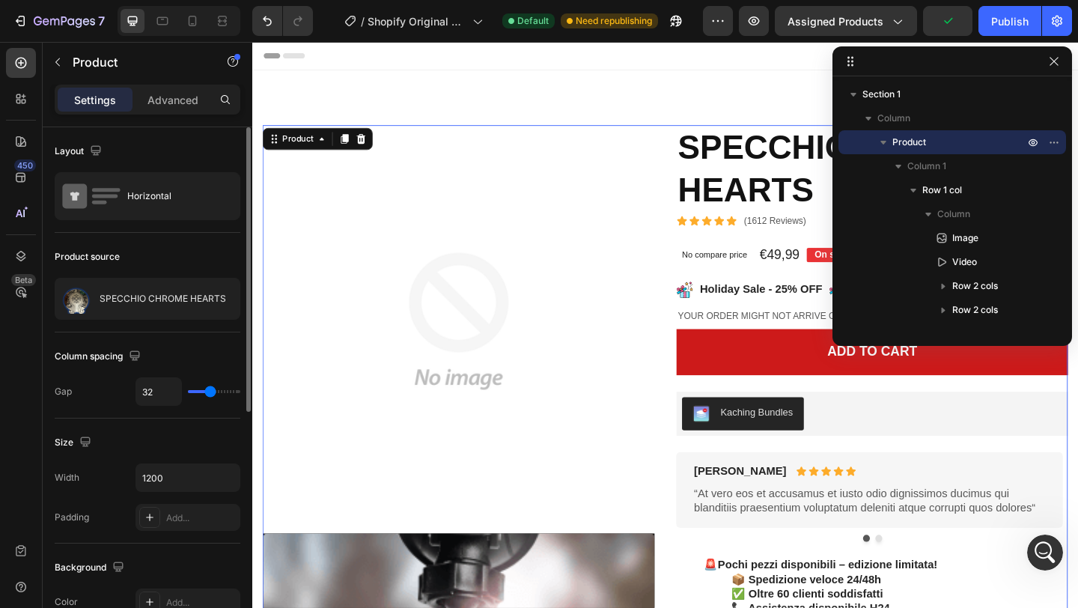
scroll to position [1, 0]
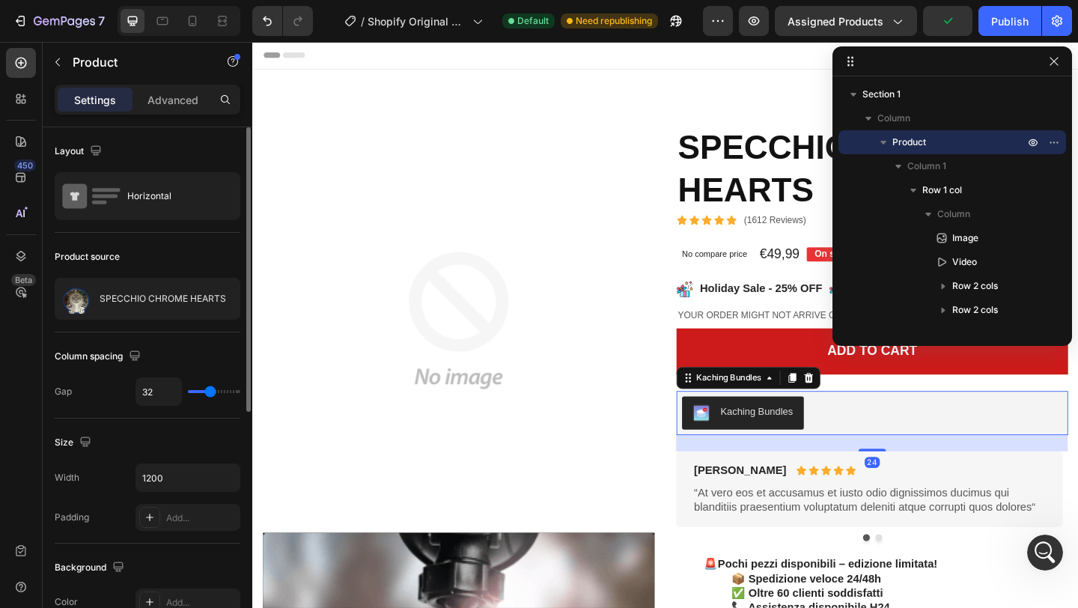
click at [775, 447] on div "Kaching Bundles" at bounding box center [801, 445] width 79 height 16
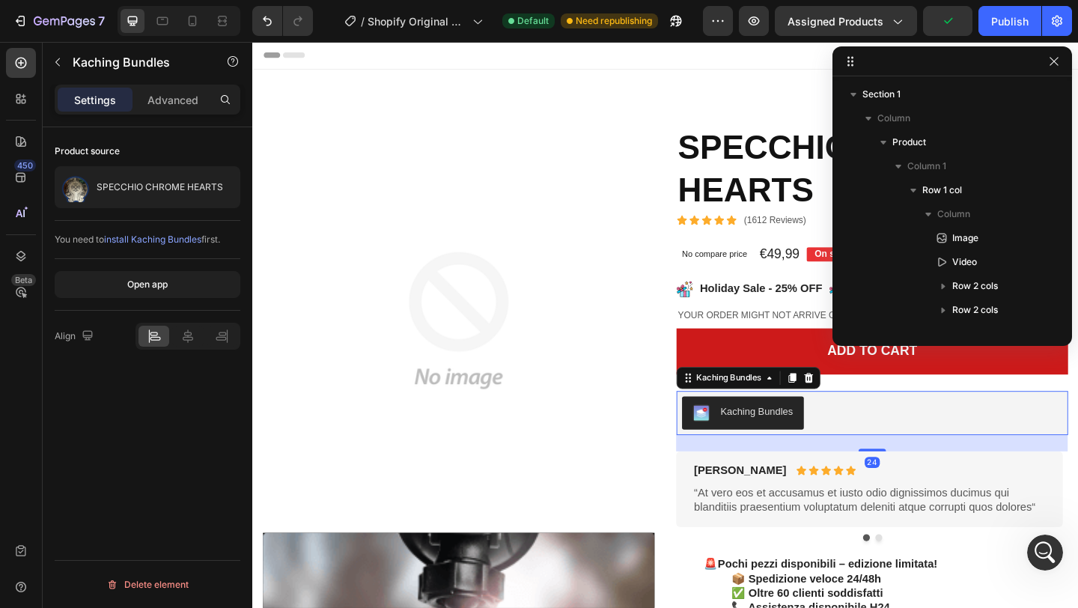
scroll to position [499, 0]
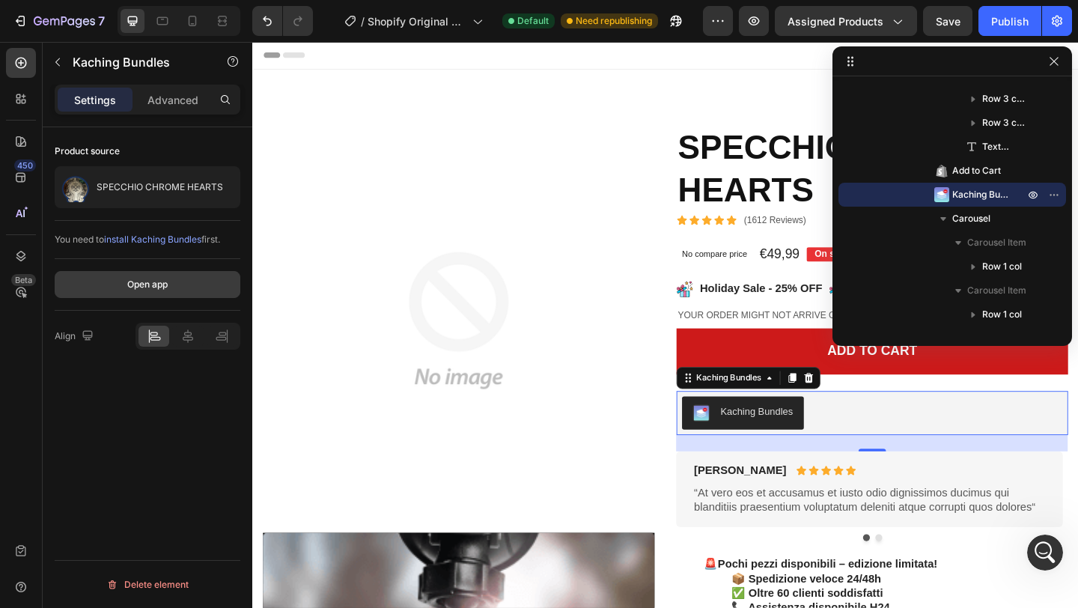
click at [169, 276] on button "Open app" at bounding box center [148, 284] width 186 height 27
click at [22, 94] on icon at bounding box center [20, 98] width 15 height 15
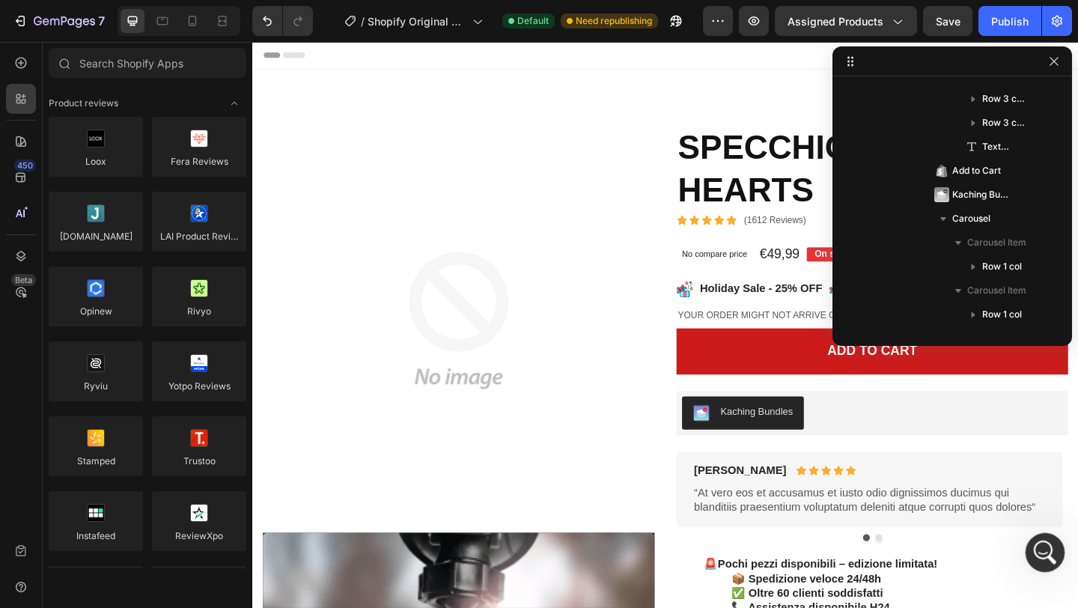
click at [1034, 546] on icon "Apri il messenger Intercom" at bounding box center [1043, 550] width 25 height 25
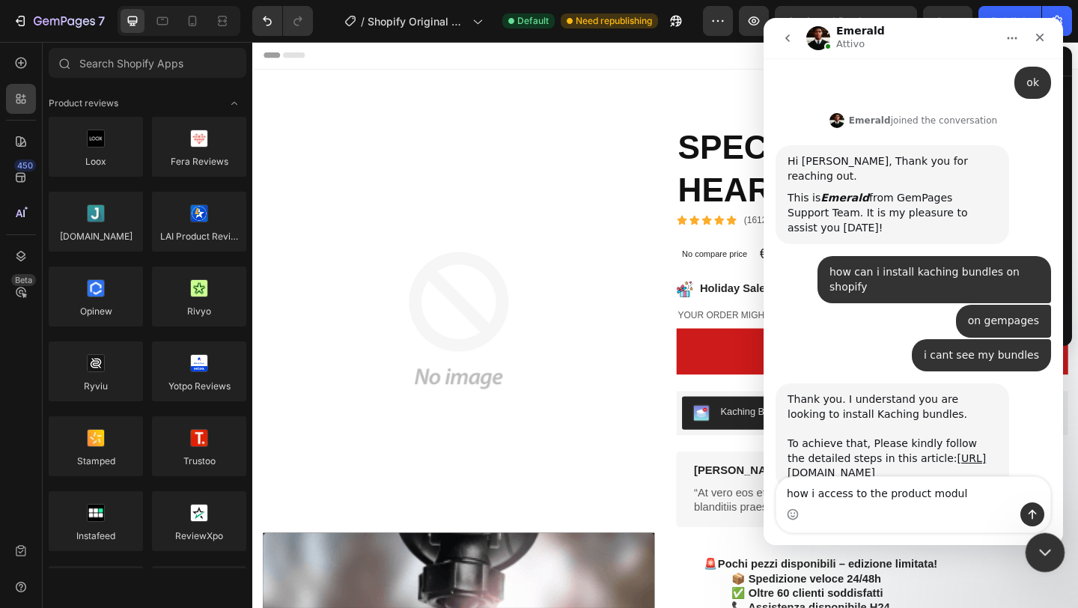
type textarea "how i access to the product module"
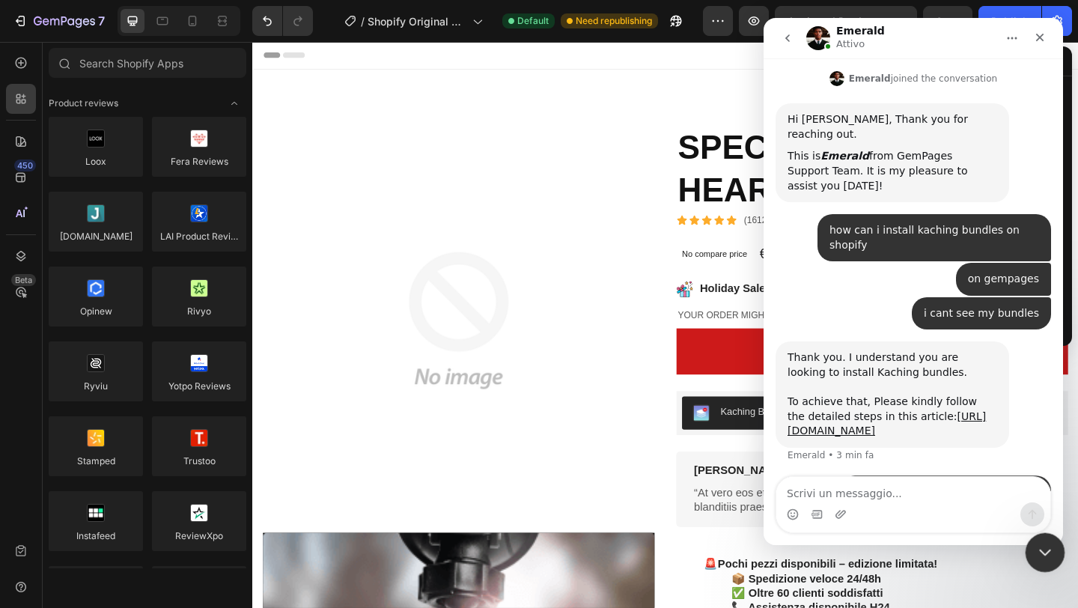
scroll to position [392, 0]
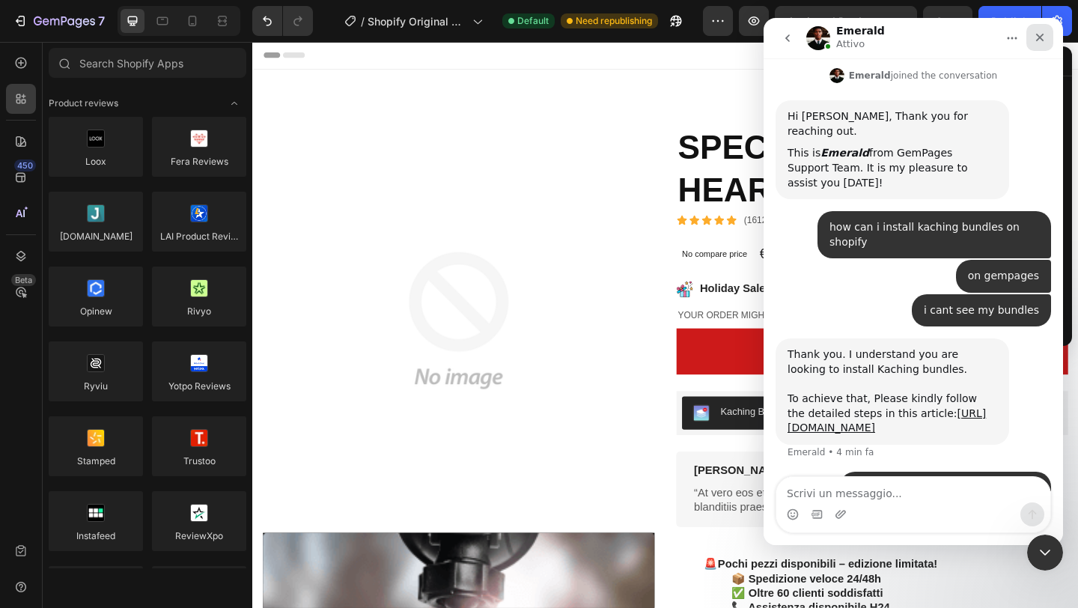
click at [1034, 44] on div "Chiudi" at bounding box center [1040, 37] width 27 height 27
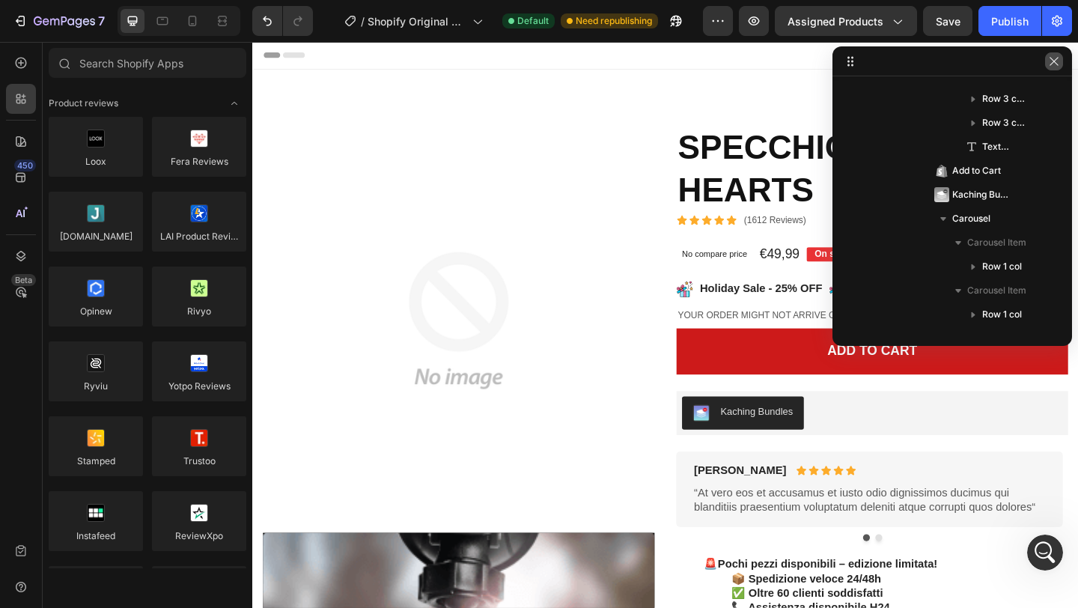
click at [1054, 62] on icon "button" at bounding box center [1054, 61] width 12 height 12
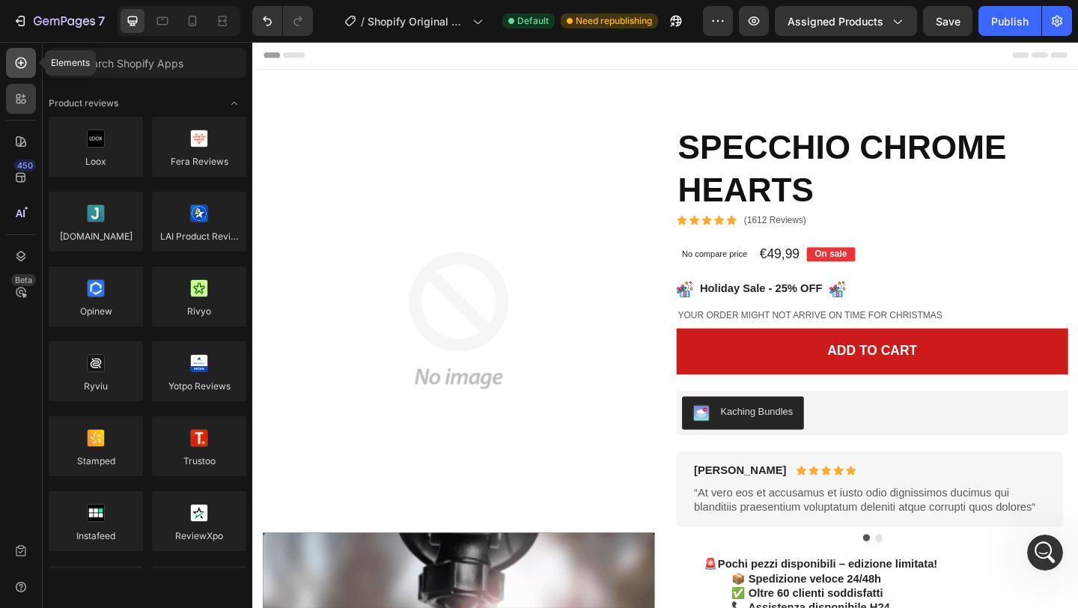
click at [28, 67] on icon at bounding box center [20, 62] width 15 height 15
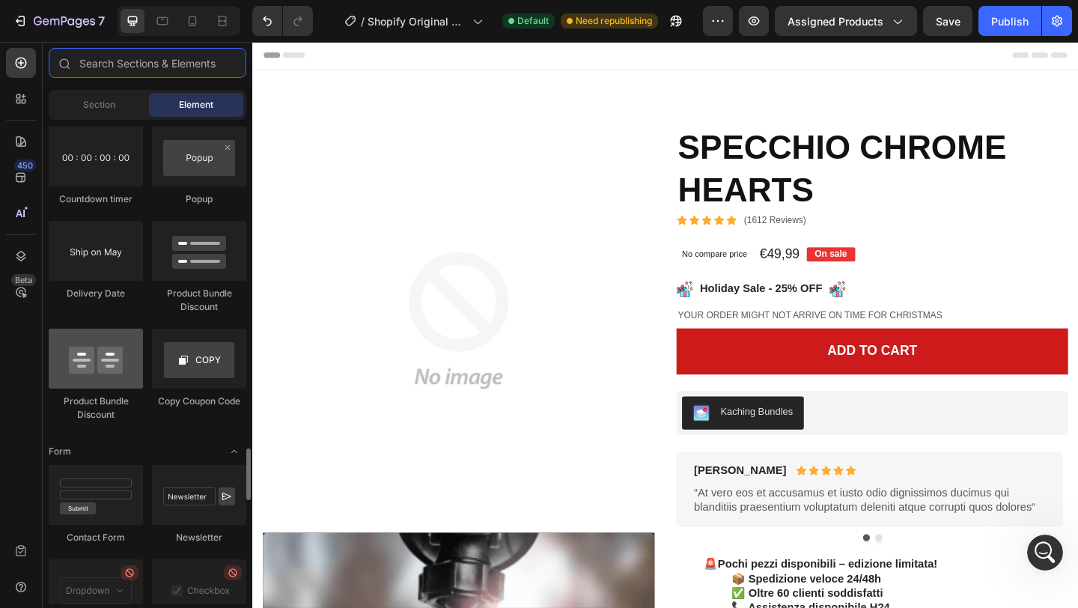
scroll to position [3182, 0]
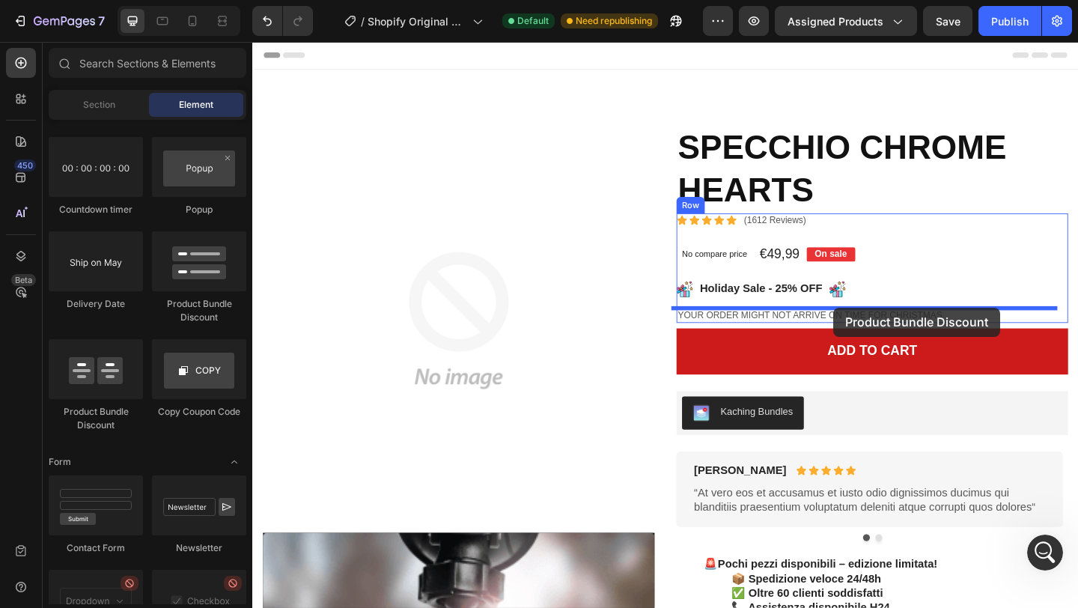
drag, startPoint x: 446, startPoint y: 296, endPoint x: 884, endPoint y: 332, distance: 440.4
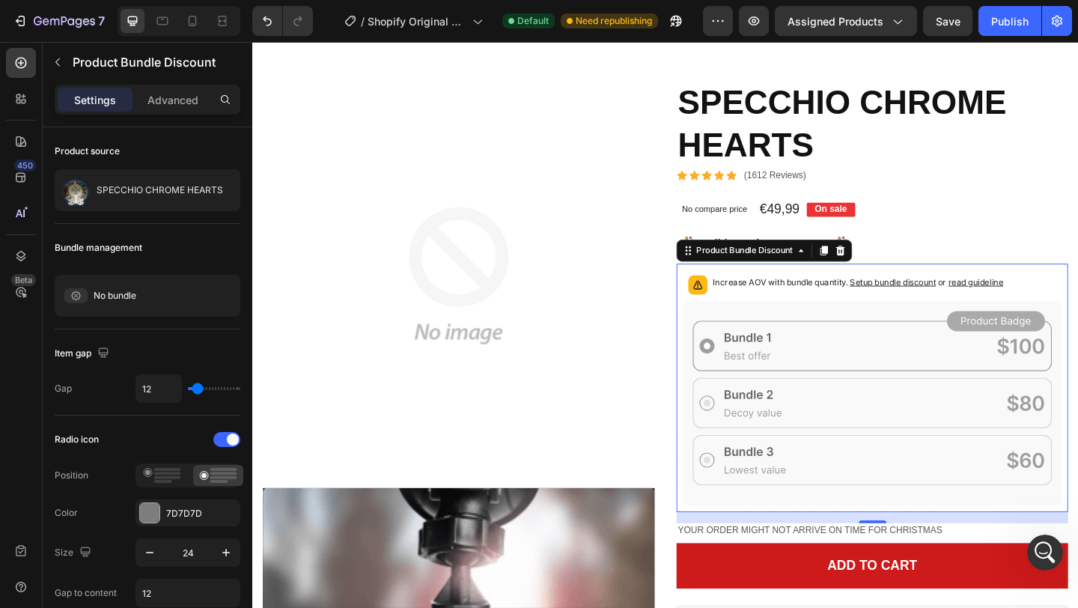
scroll to position [64, 0]
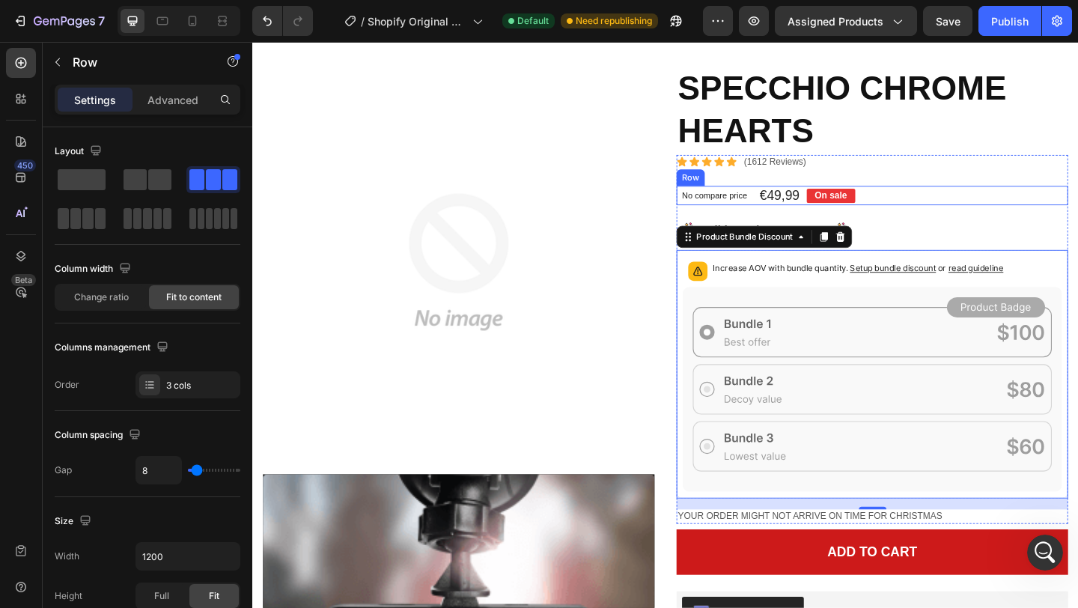
click at [1034, 218] on div "No compare price Product Price €49,99 Product Price Product Price On sale Text …" at bounding box center [927, 209] width 426 height 22
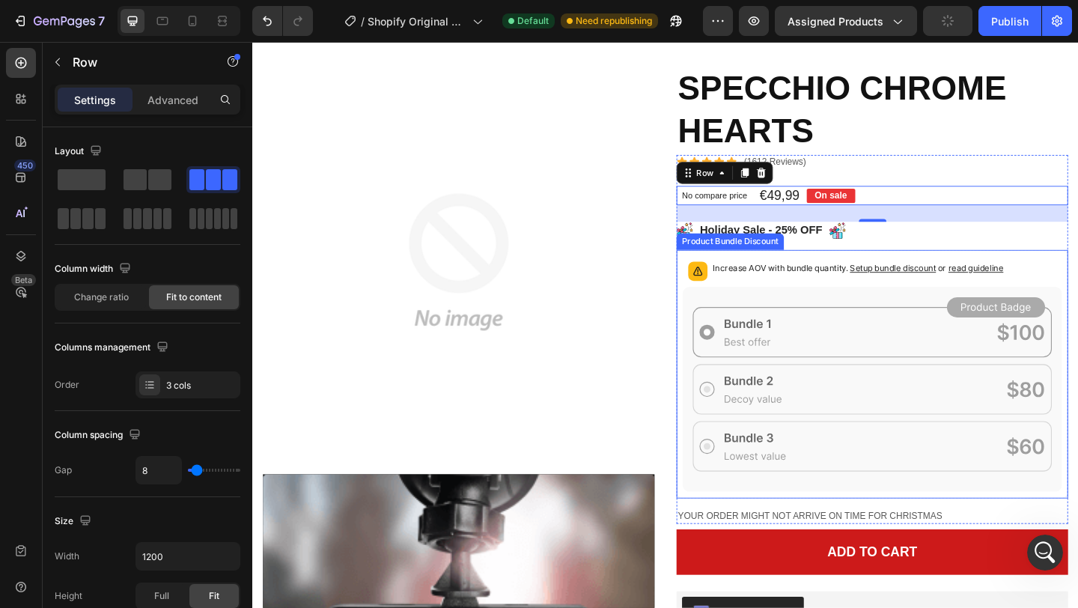
click at [753, 315] on icon at bounding box center [926, 420] width 413 height 222
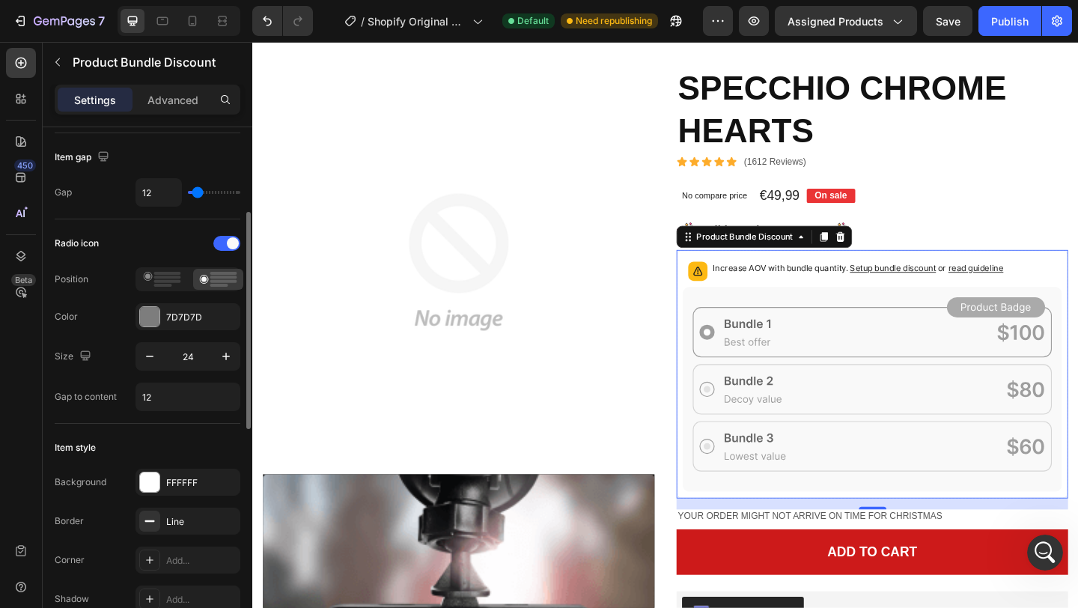
scroll to position [189, 0]
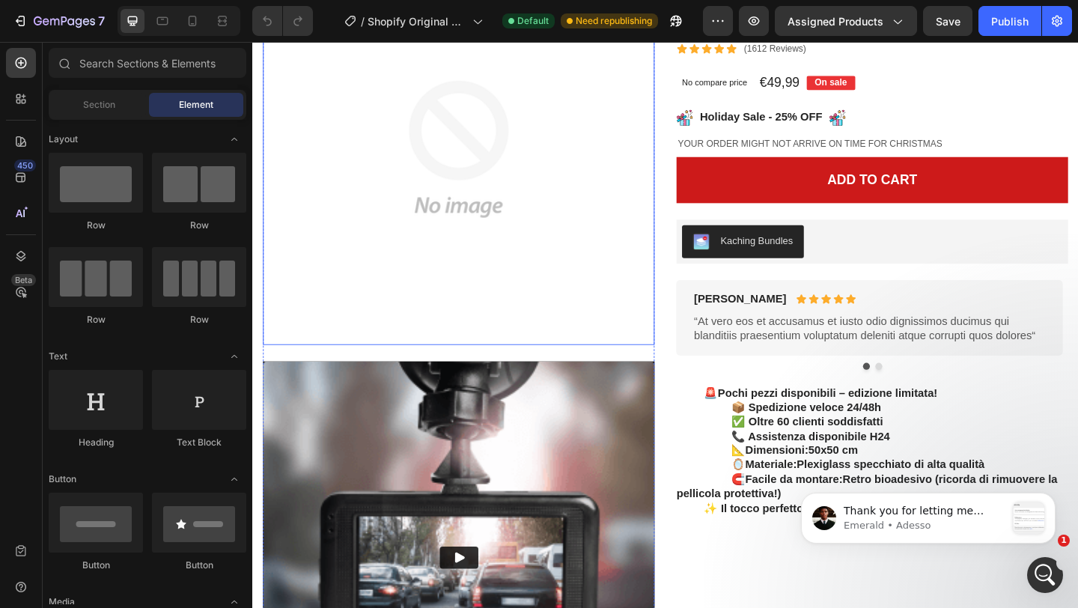
scroll to position [204, 0]
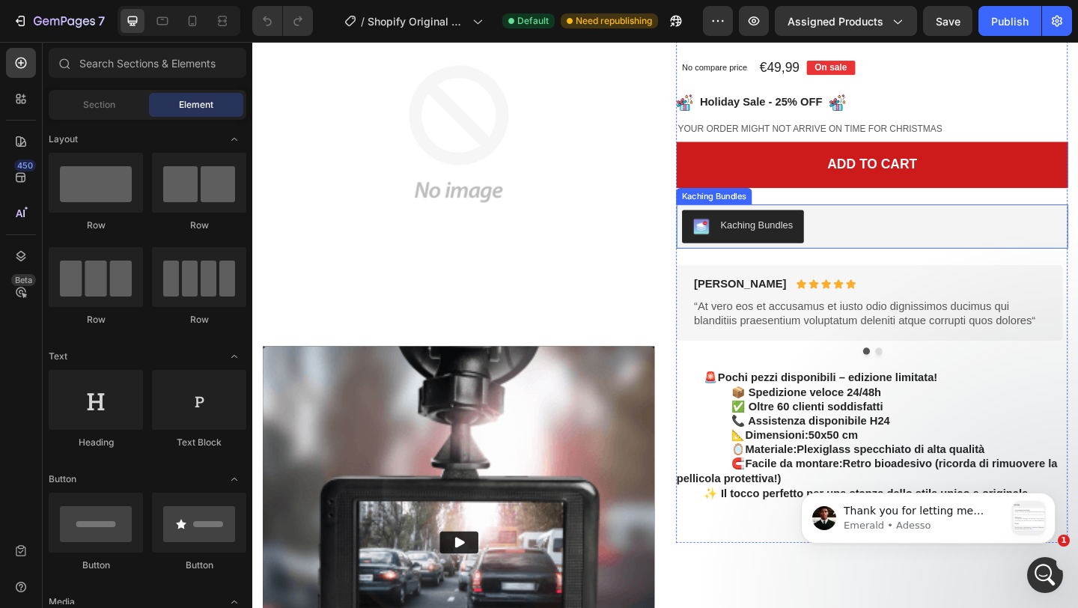
click at [801, 235] on div "Kaching Bundles" at bounding box center [801, 242] width 79 height 16
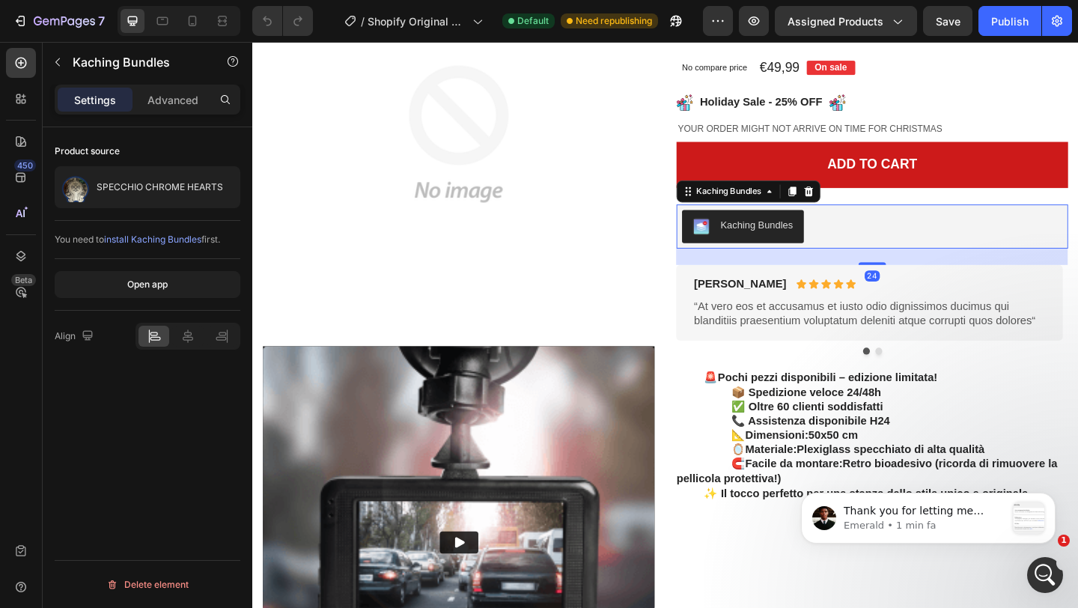
click at [801, 235] on div "Kaching Bundles" at bounding box center [801, 242] width 79 height 16
click at [856, 207] on icon at bounding box center [858, 204] width 10 height 10
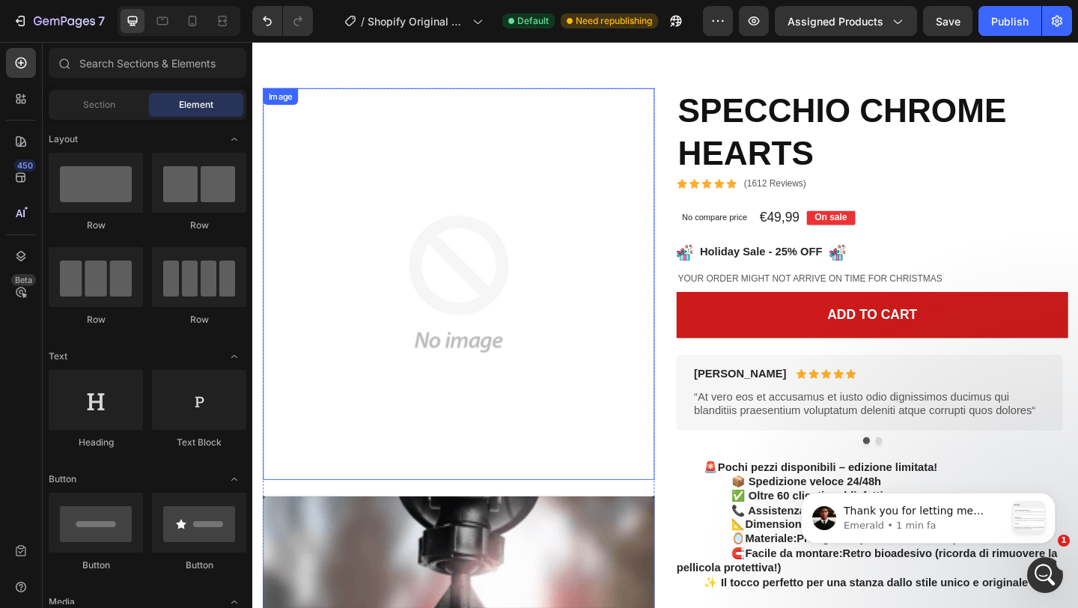
scroll to position [0, 0]
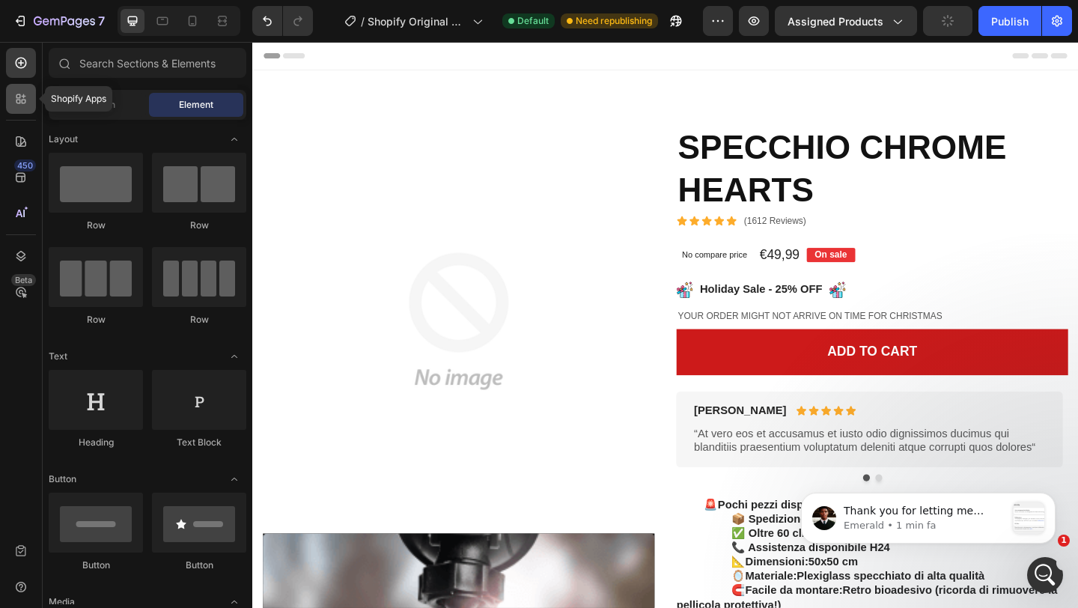
click at [27, 97] on icon at bounding box center [20, 98] width 15 height 15
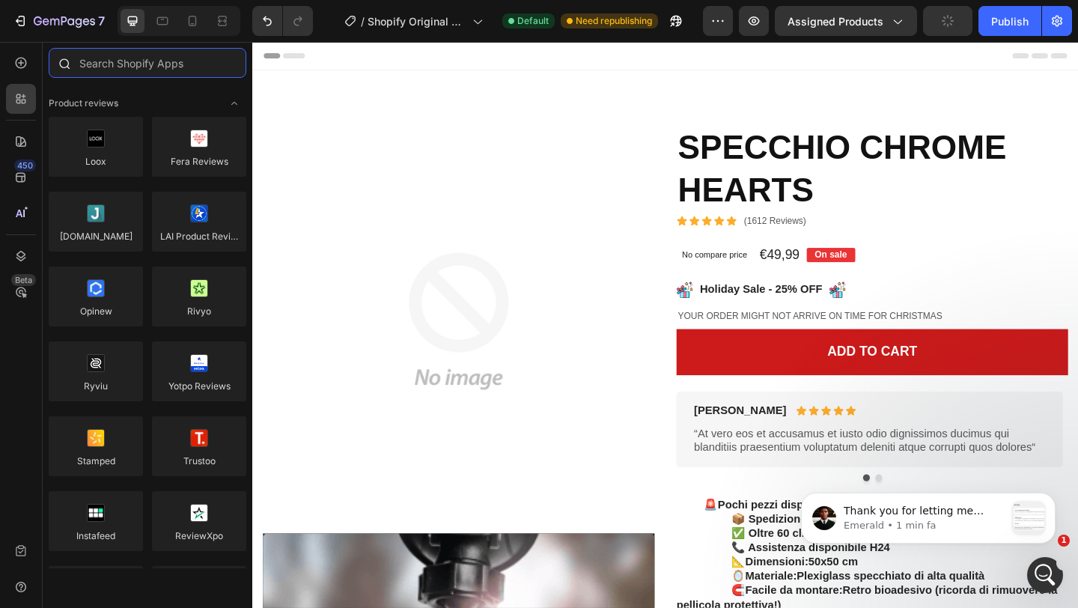
click at [121, 65] on input "text" at bounding box center [148, 63] width 198 height 30
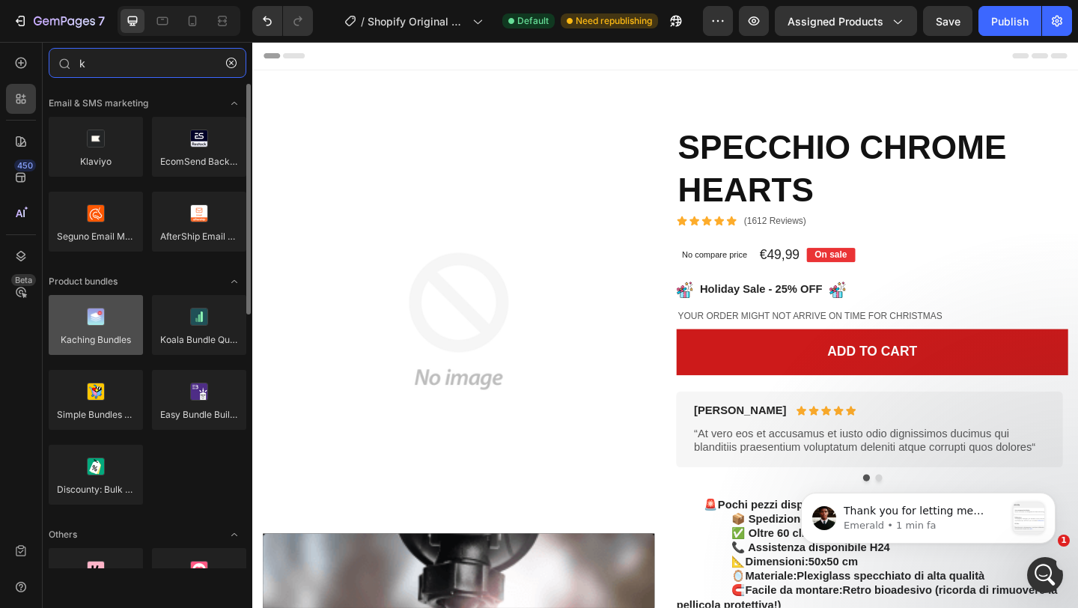
type input "k"
click at [106, 310] on div at bounding box center [96, 325] width 94 height 60
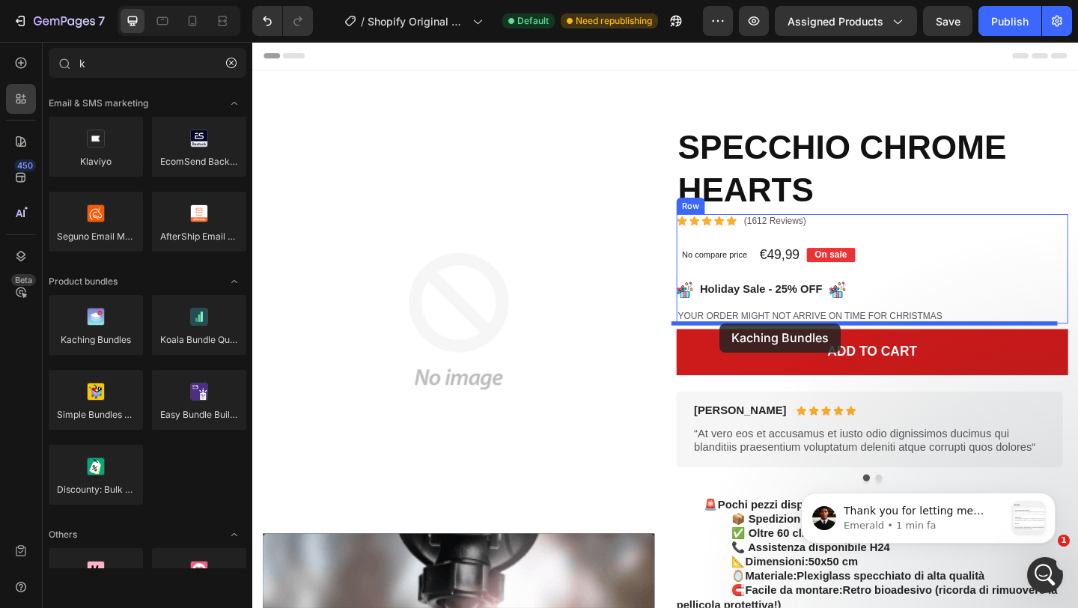
drag, startPoint x: 351, startPoint y: 371, endPoint x: 761, endPoint y: 348, distance: 410.2
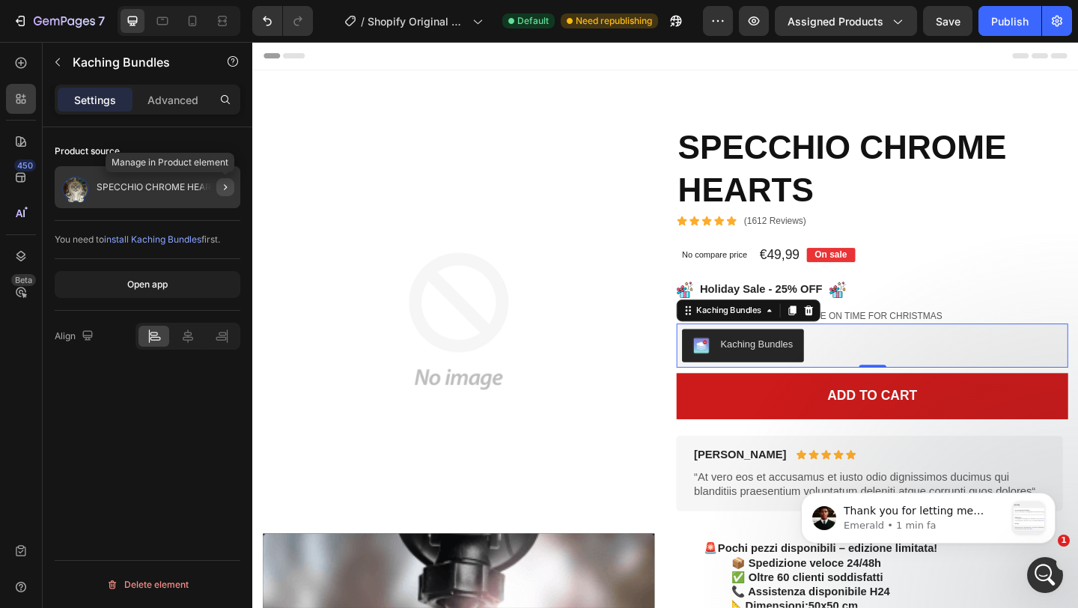
click at [229, 184] on icon "button" at bounding box center [225, 187] width 12 height 12
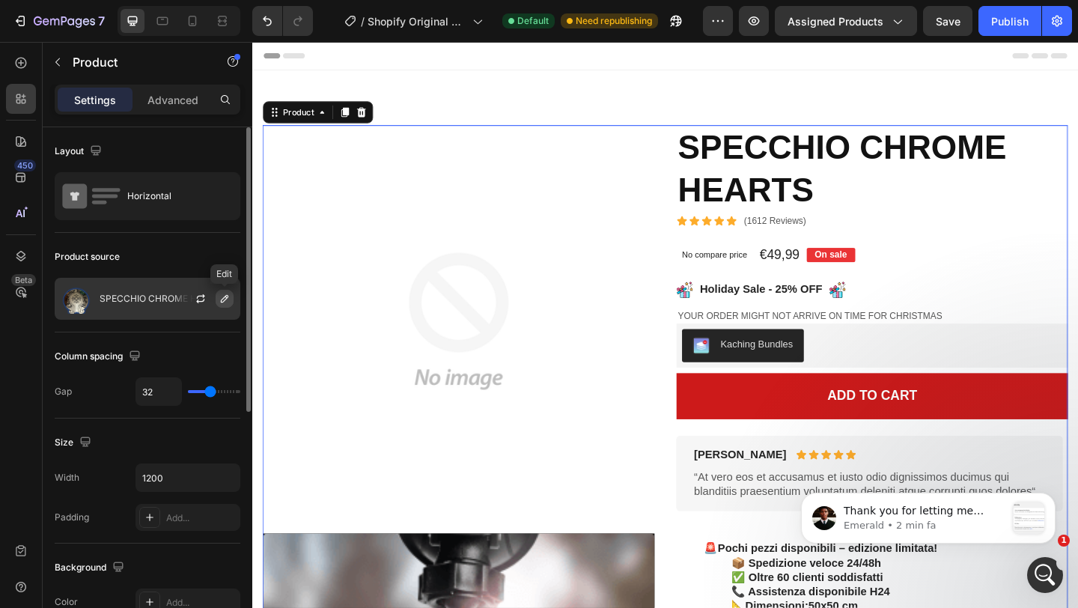
click at [219, 303] on icon "button" at bounding box center [225, 299] width 12 height 12
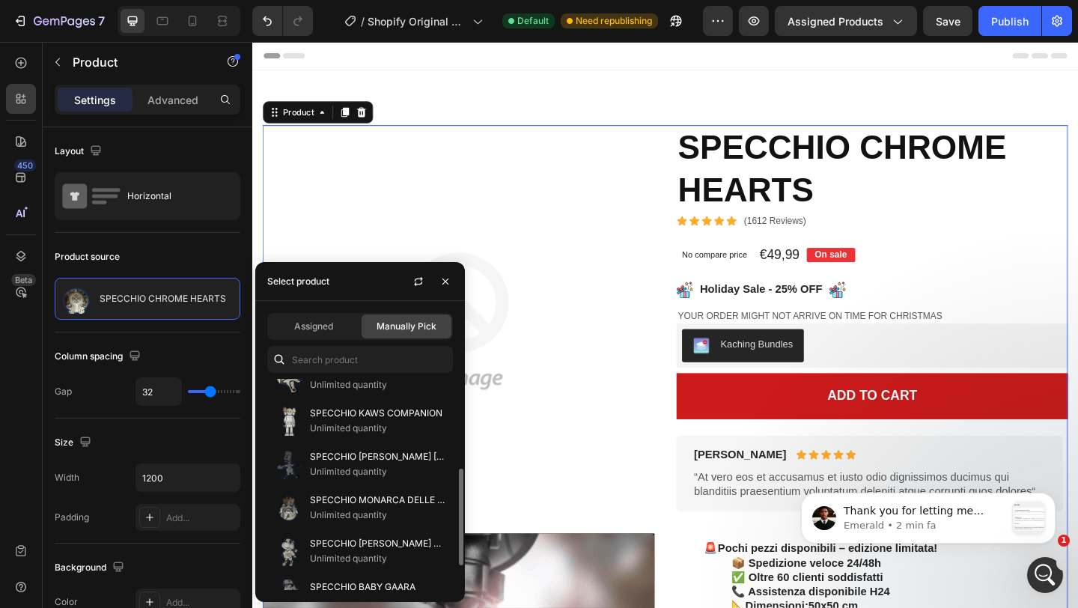
click at [359, 422] on p "Unlimited quantity" at bounding box center [378, 428] width 136 height 15
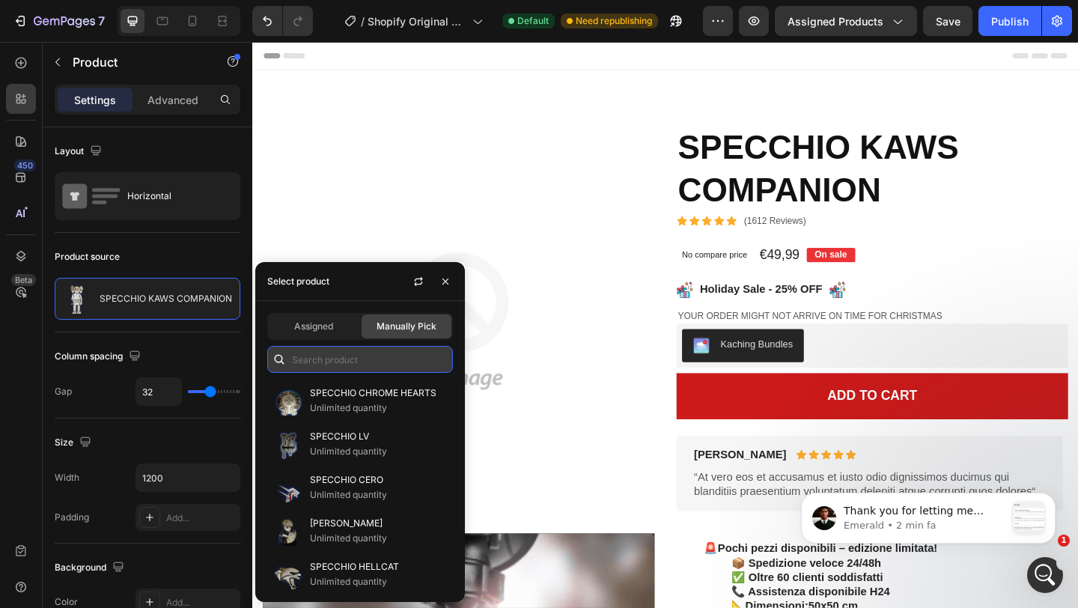
click at [368, 363] on input "text" at bounding box center [360, 359] width 186 height 27
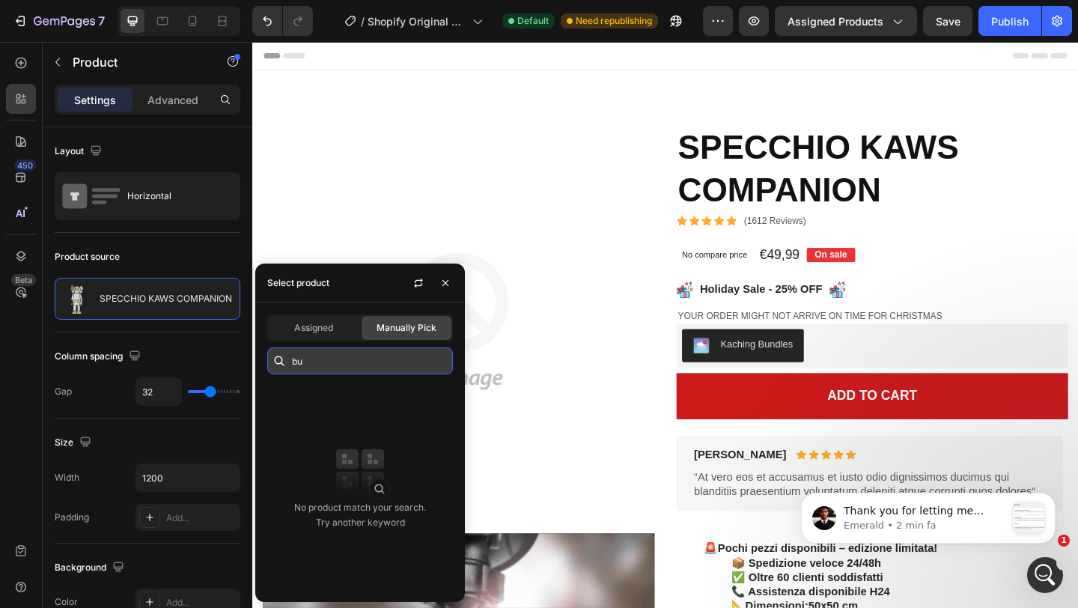
type input "b"
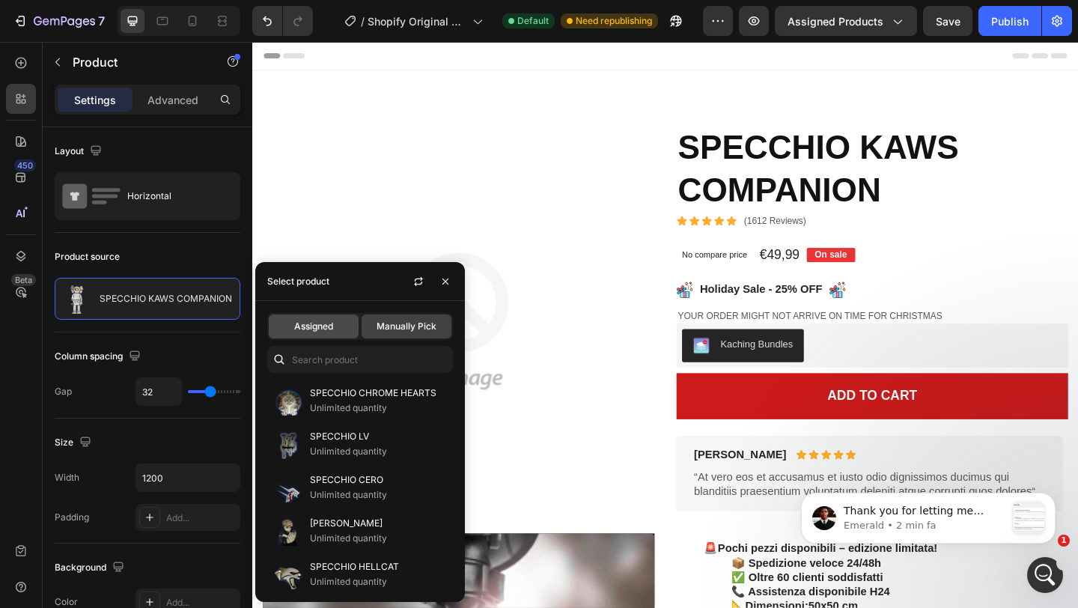
click at [321, 318] on div "Assigned" at bounding box center [314, 327] width 90 height 24
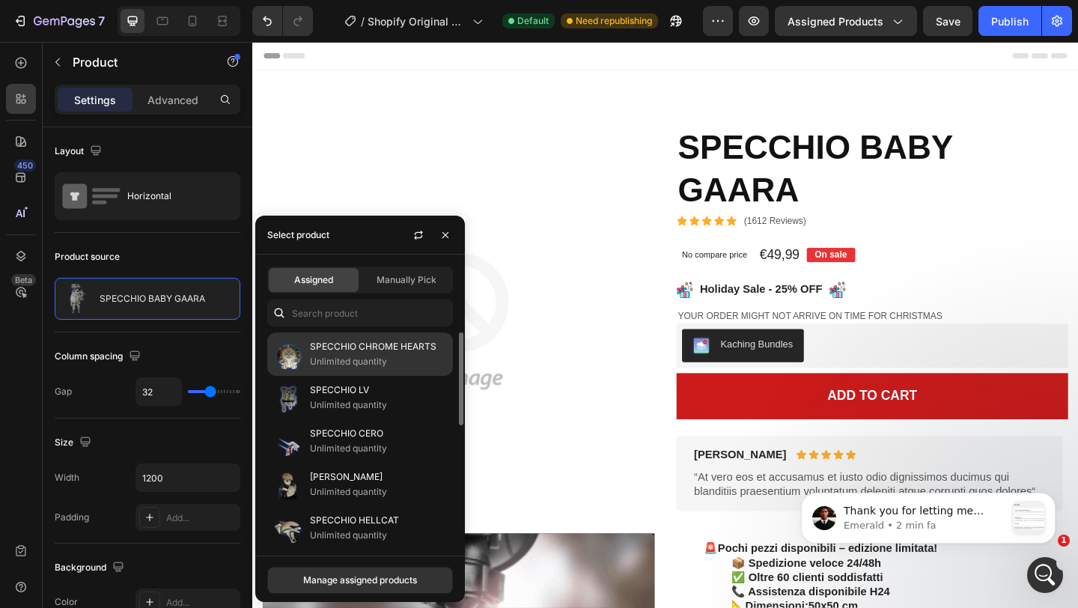
click at [359, 359] on p "Unlimited quantity" at bounding box center [378, 361] width 136 height 15
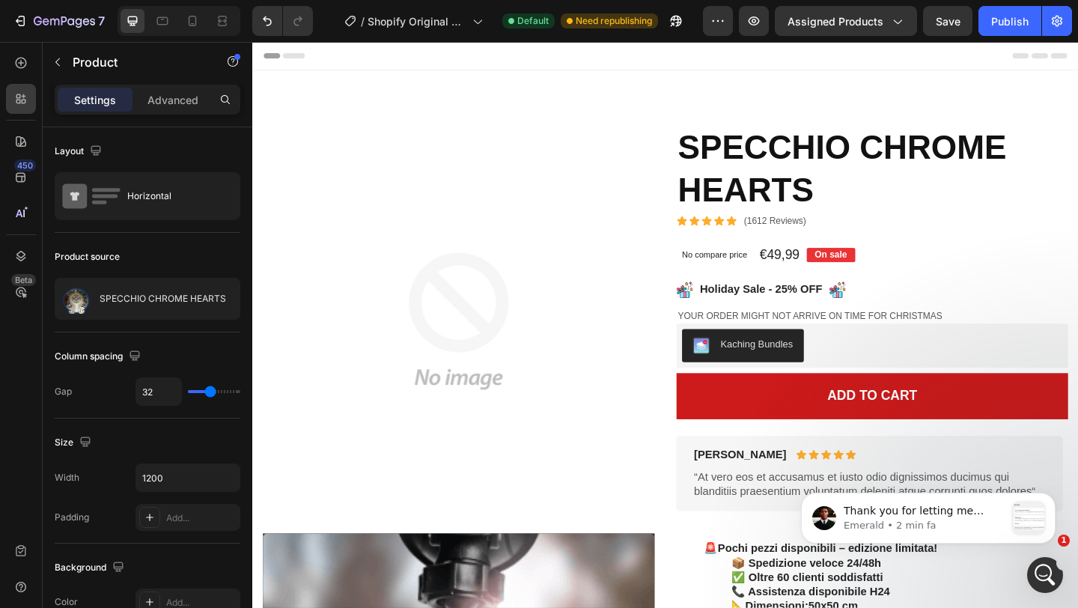
click at [171, 332] on div "Layout Horizontal" at bounding box center [148, 375] width 186 height 86
click at [71, 63] on div "Product" at bounding box center [128, 62] width 171 height 39
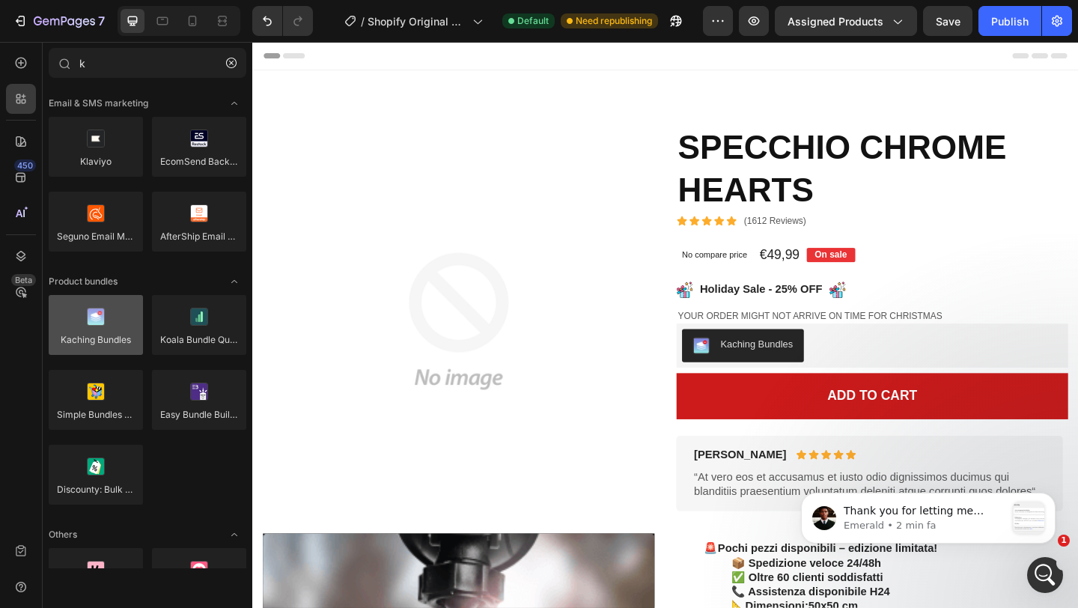
click at [96, 332] on div at bounding box center [96, 325] width 94 height 60
click at [118, 314] on div at bounding box center [96, 325] width 94 height 60
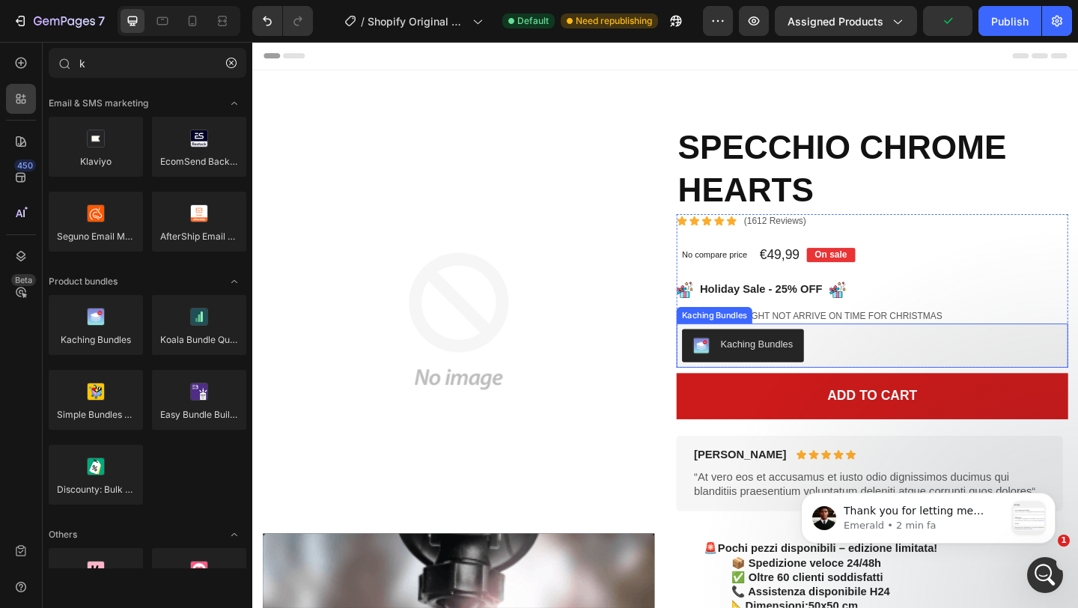
click at [756, 380] on div "Kaching Bundles" at bounding box center [786, 372] width 109 height 18
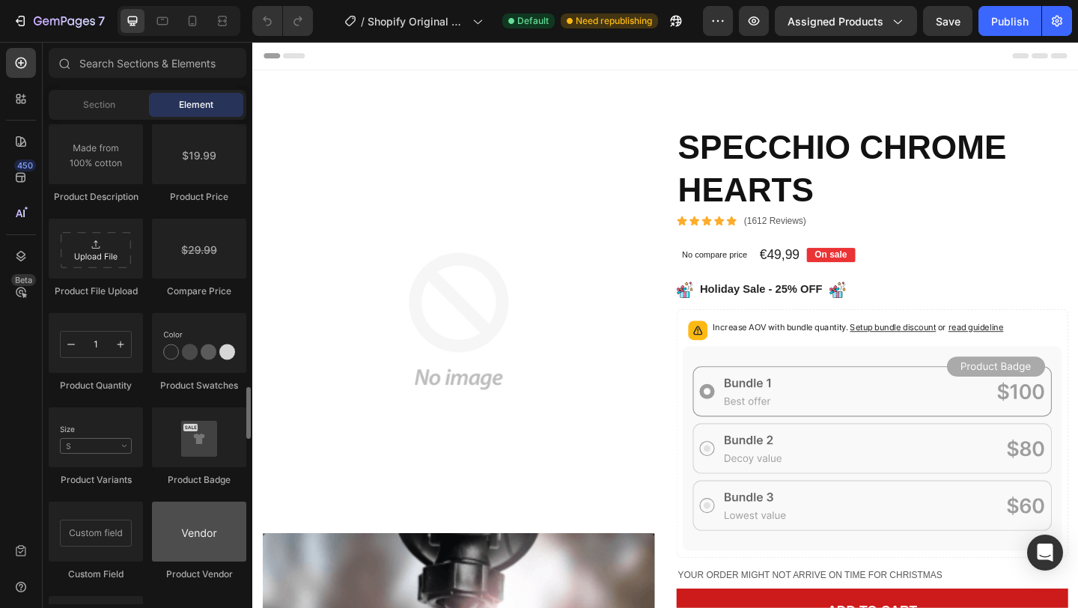
scroll to position [2499, 0]
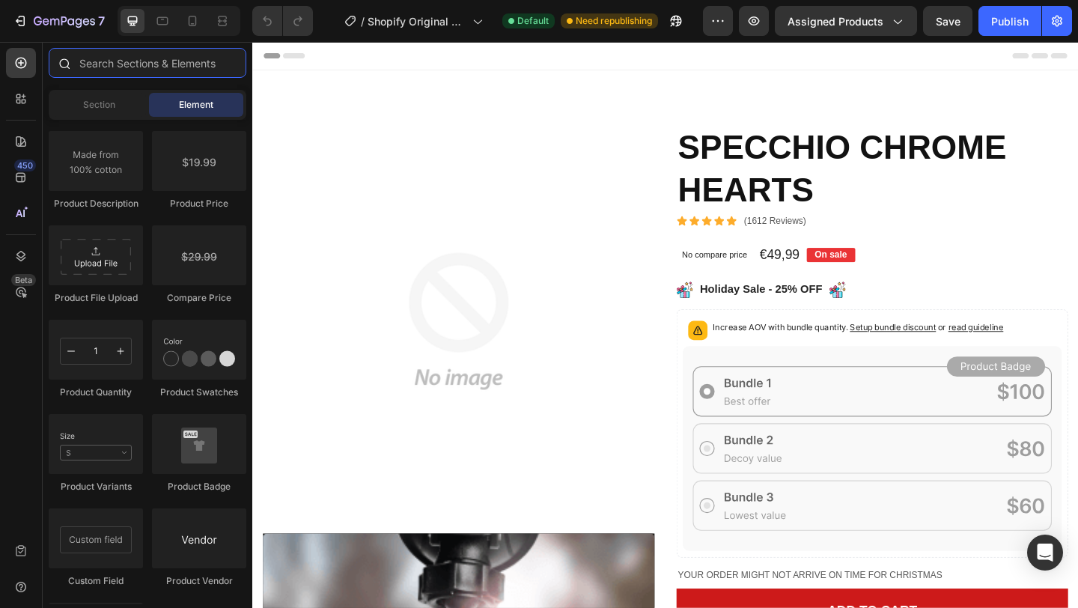
click at [124, 70] on input "text" at bounding box center [148, 63] width 198 height 30
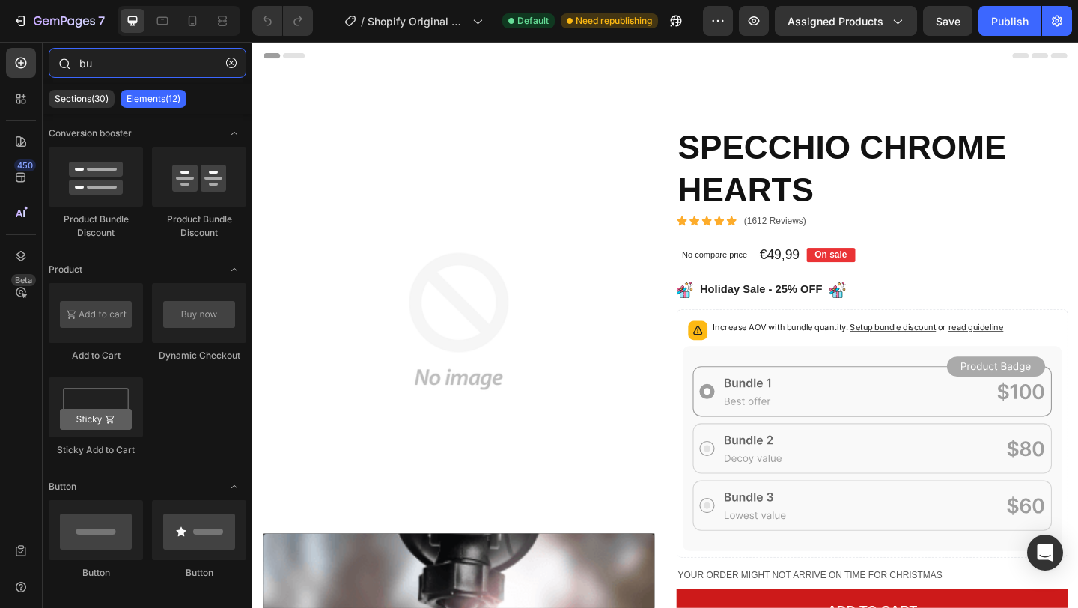
type input "b"
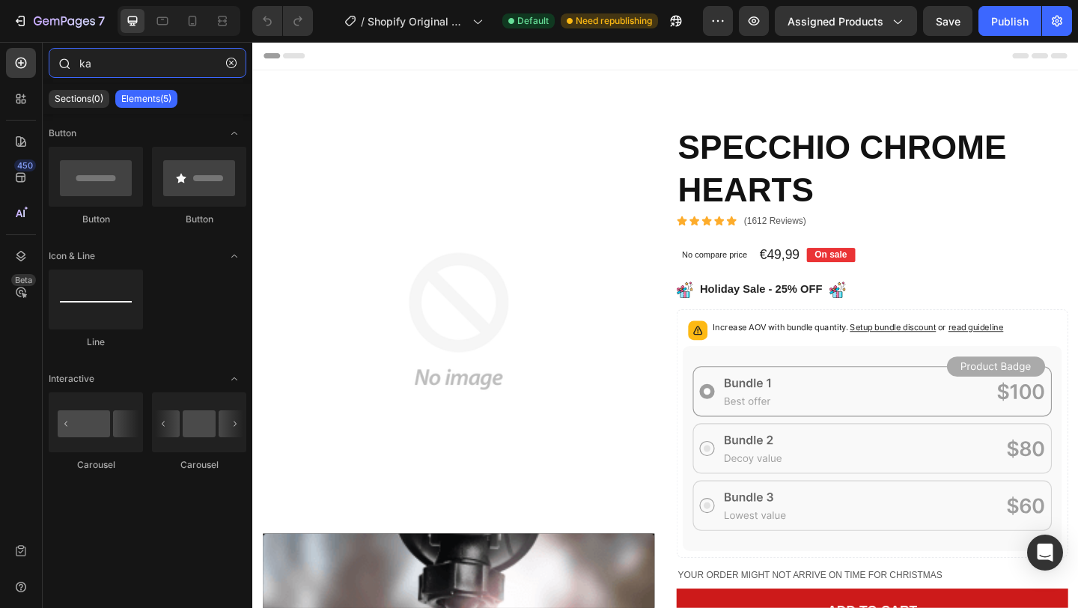
type input "k"
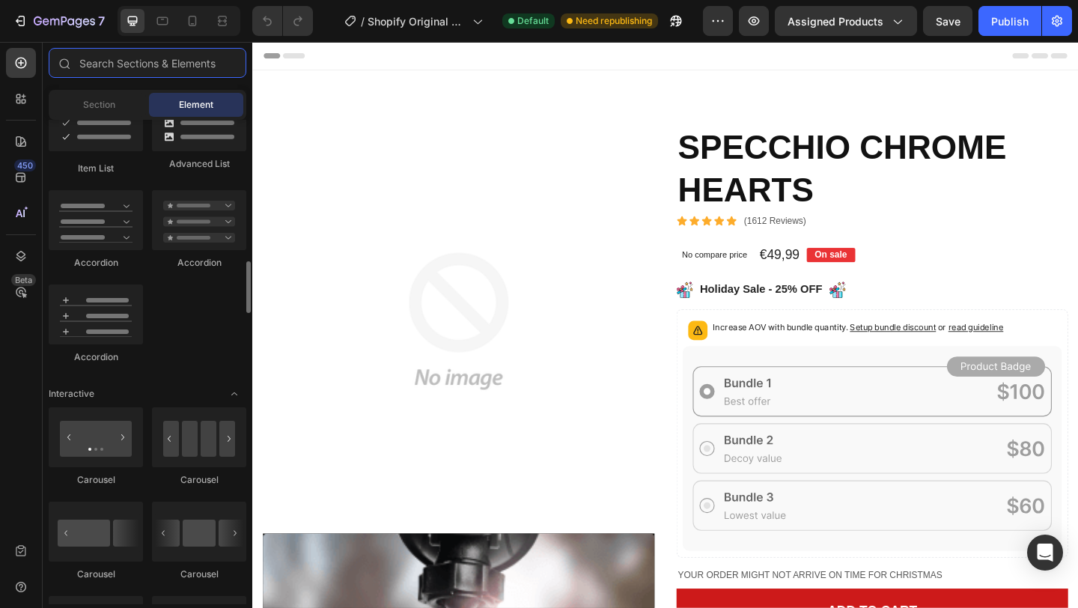
scroll to position [1254, 0]
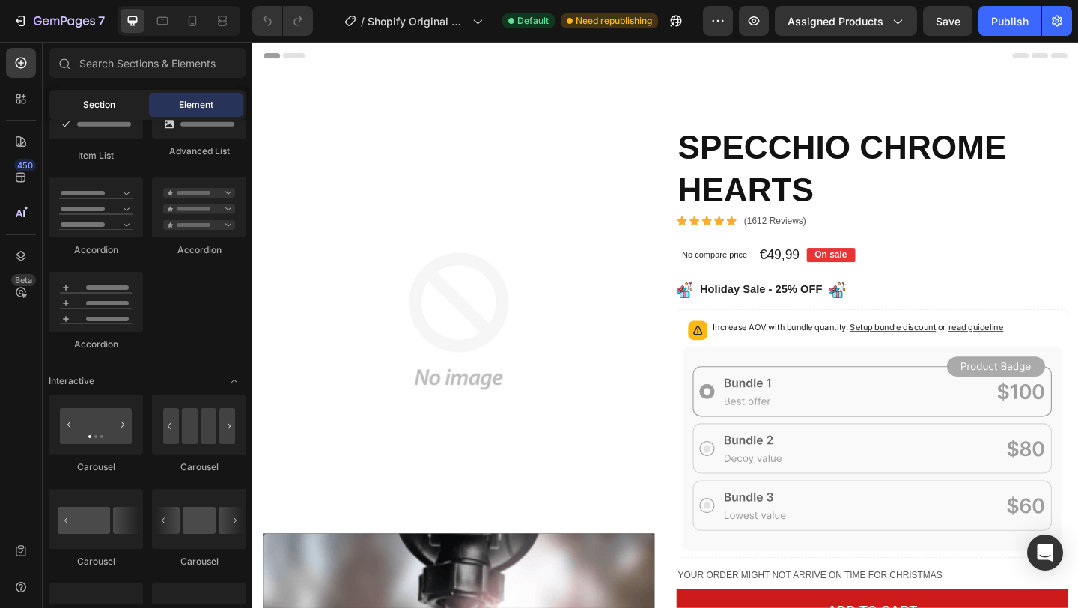
click at [107, 106] on span "Section" at bounding box center [99, 104] width 32 height 13
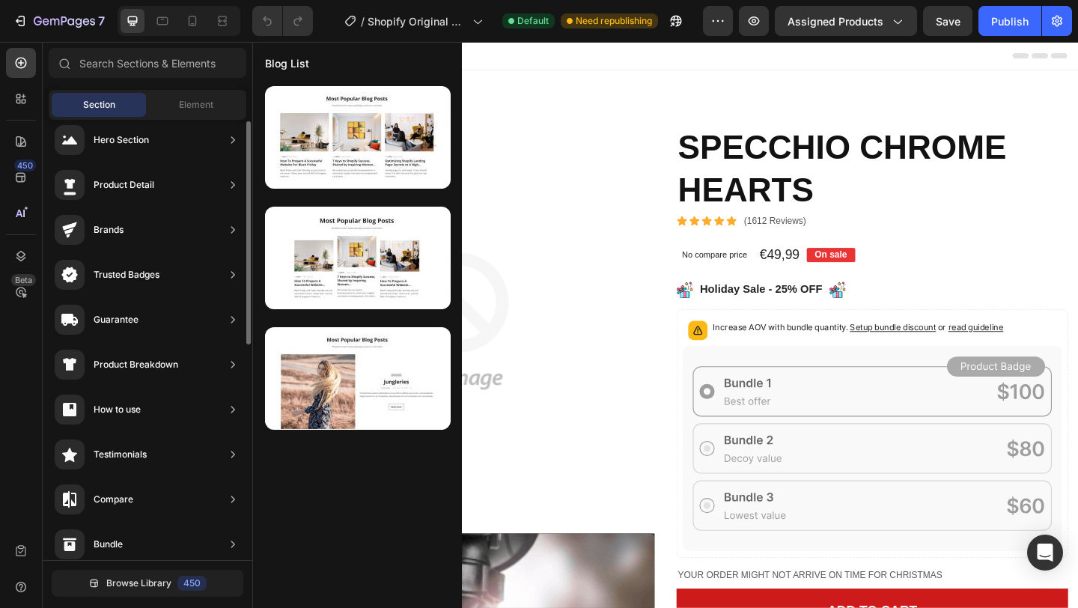
scroll to position [0, 0]
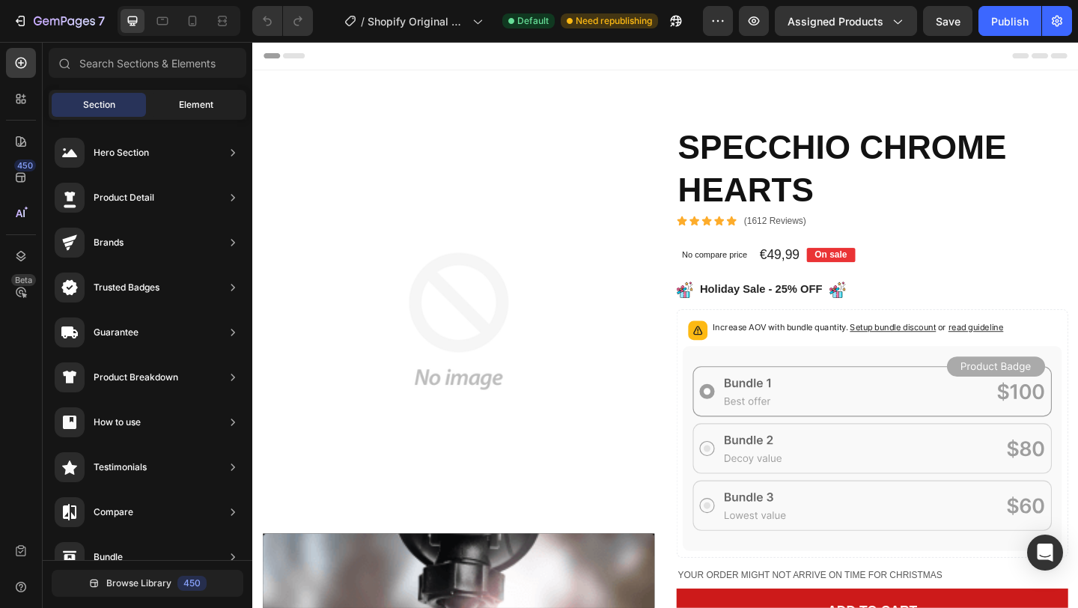
click at [191, 100] on span "Element" at bounding box center [196, 104] width 34 height 13
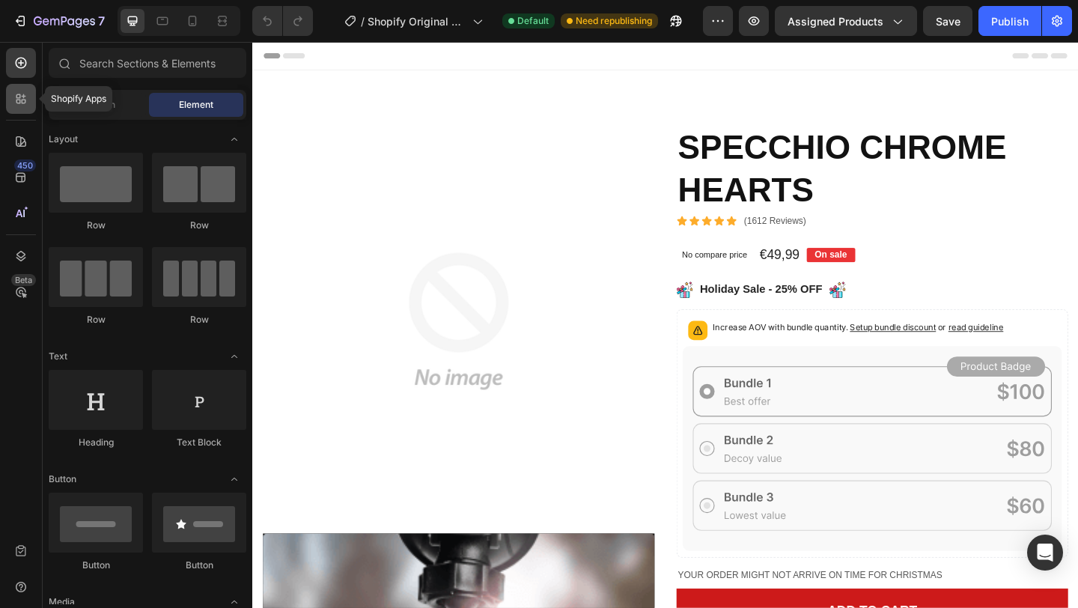
click at [31, 104] on div at bounding box center [21, 99] width 30 height 30
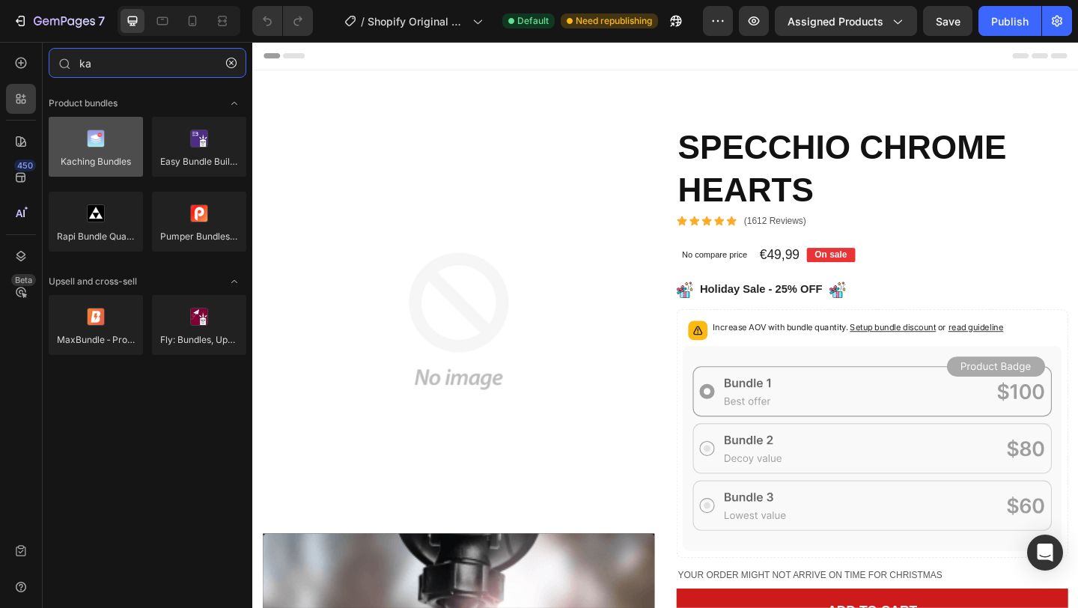
type input "ka"
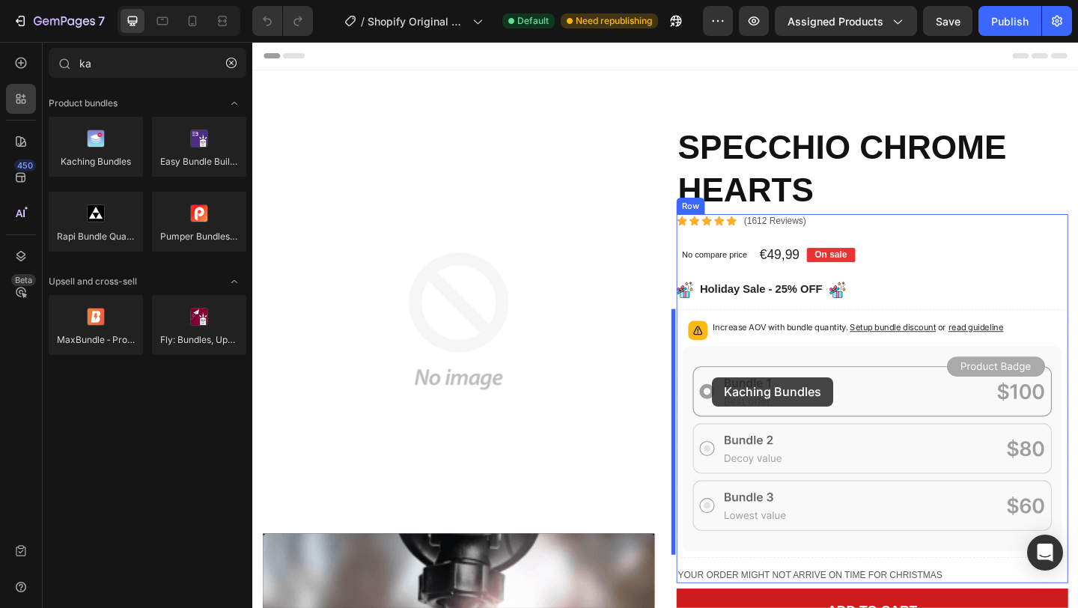
drag, startPoint x: 377, startPoint y: 195, endPoint x: 753, endPoint y: 407, distance: 430.9
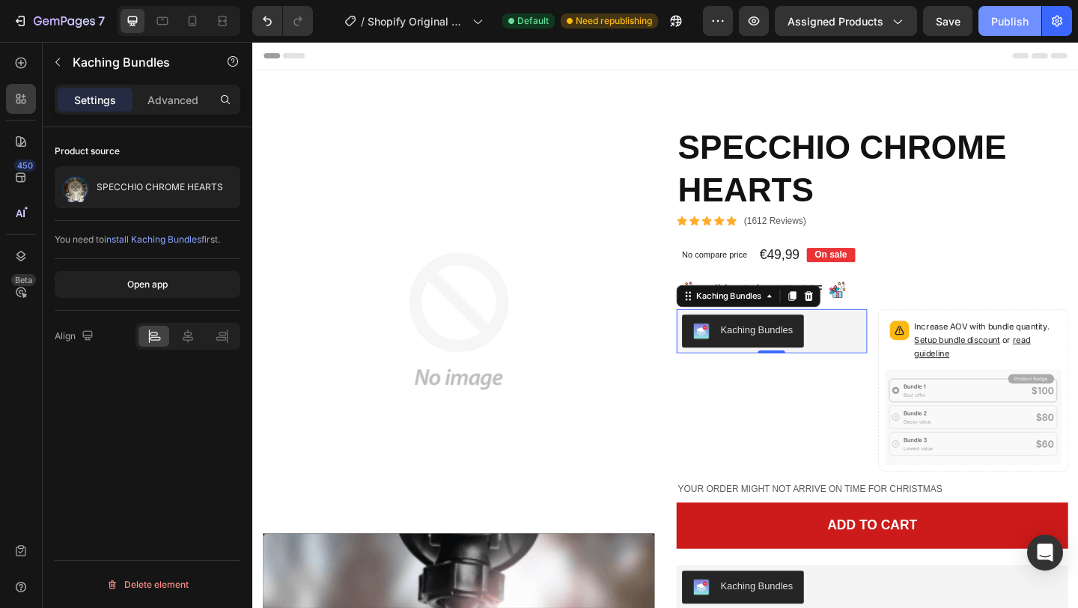
click at [1005, 15] on div "Publish" at bounding box center [1009, 21] width 37 height 16
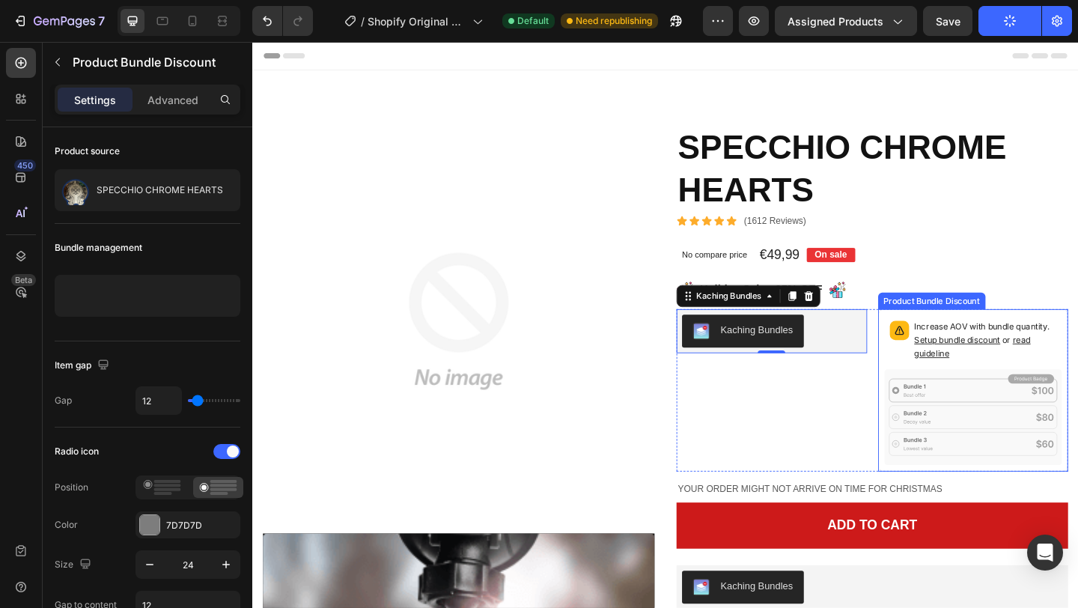
click at [987, 429] on icon at bounding box center [1036, 450] width 193 height 105
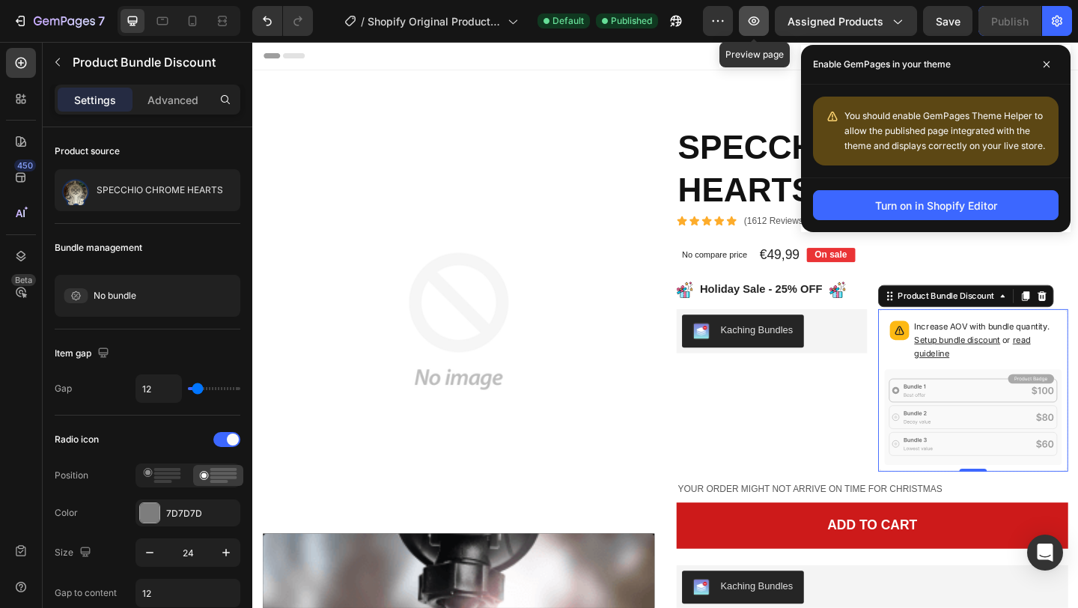
click at [756, 17] on icon "button" at bounding box center [754, 20] width 15 height 15
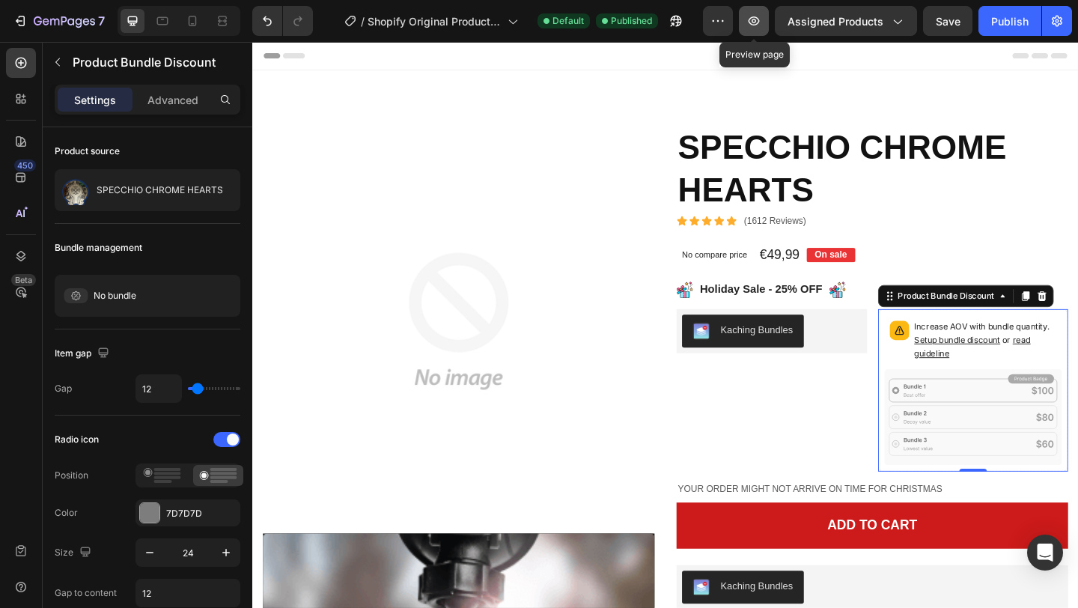
click at [751, 25] on icon "button" at bounding box center [754, 20] width 15 height 15
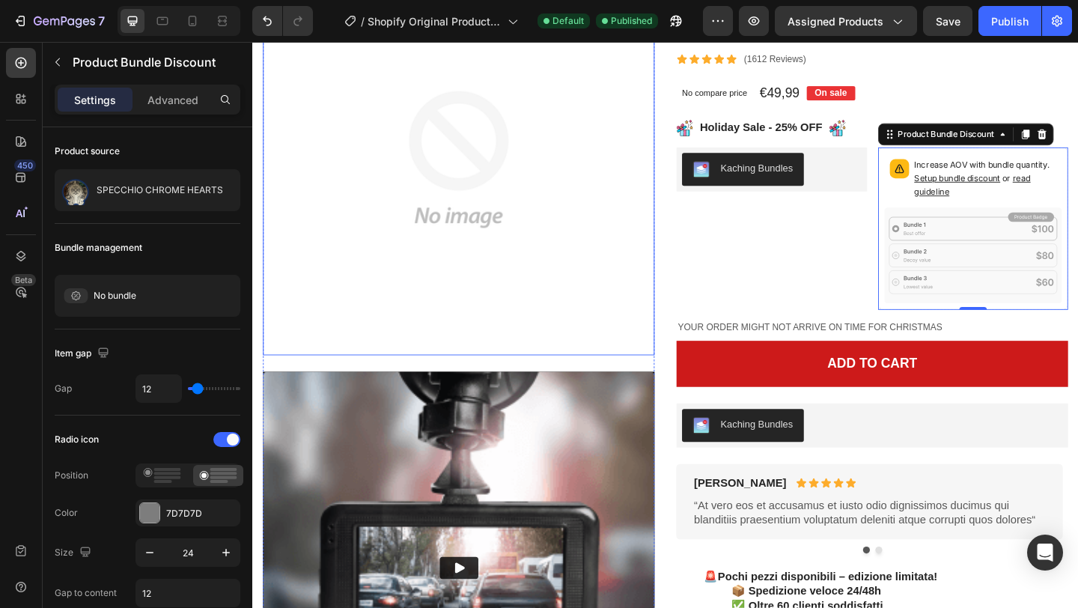
scroll to position [183, 0]
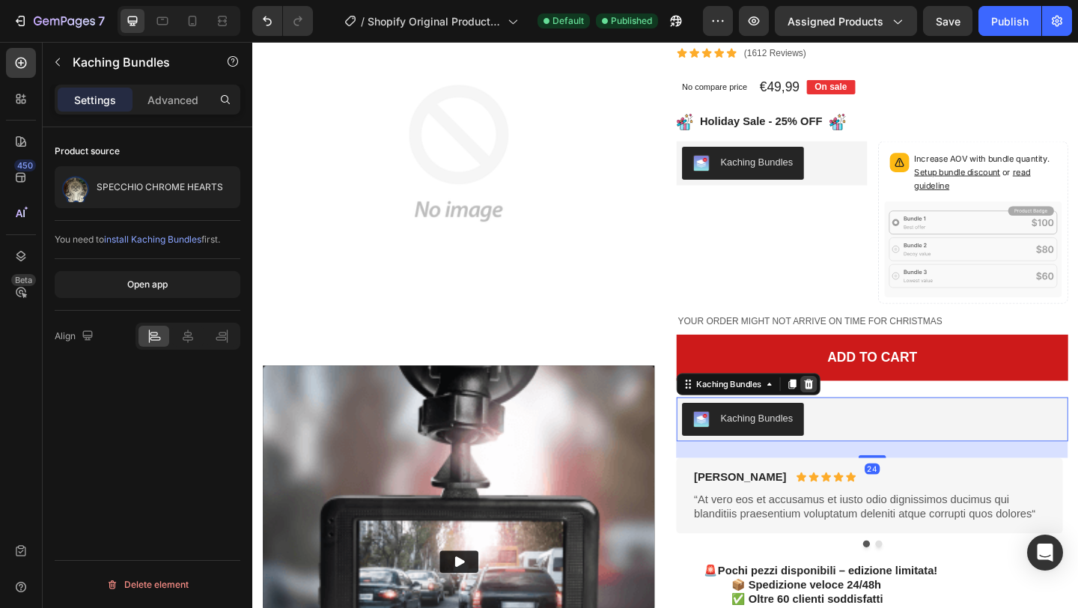
click at [857, 417] on icon at bounding box center [857, 414] width 12 height 12
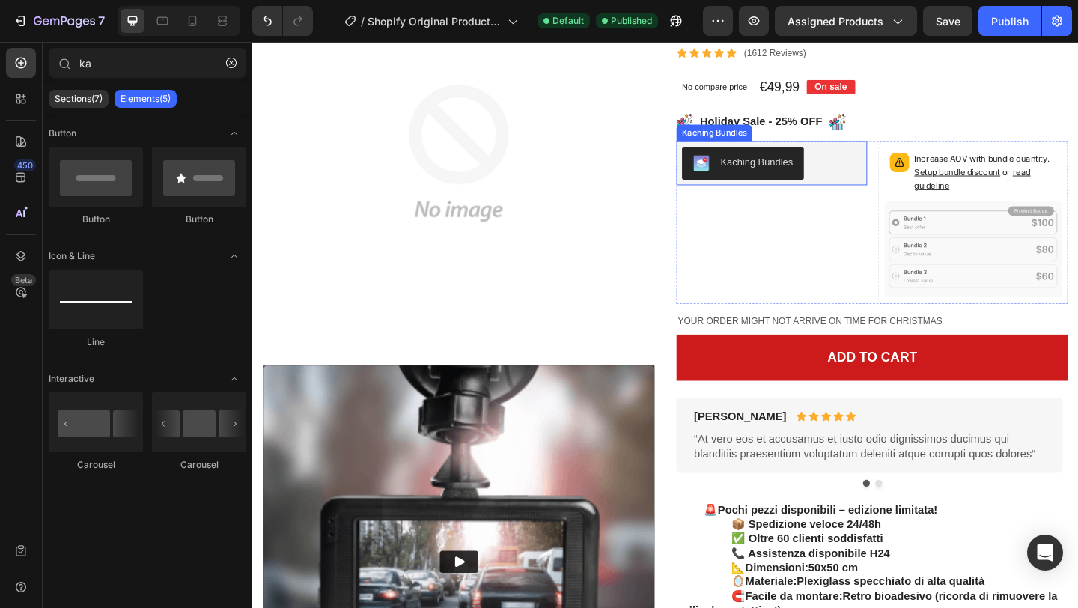
click at [867, 169] on div "Kaching Bundles" at bounding box center [817, 174] width 195 height 36
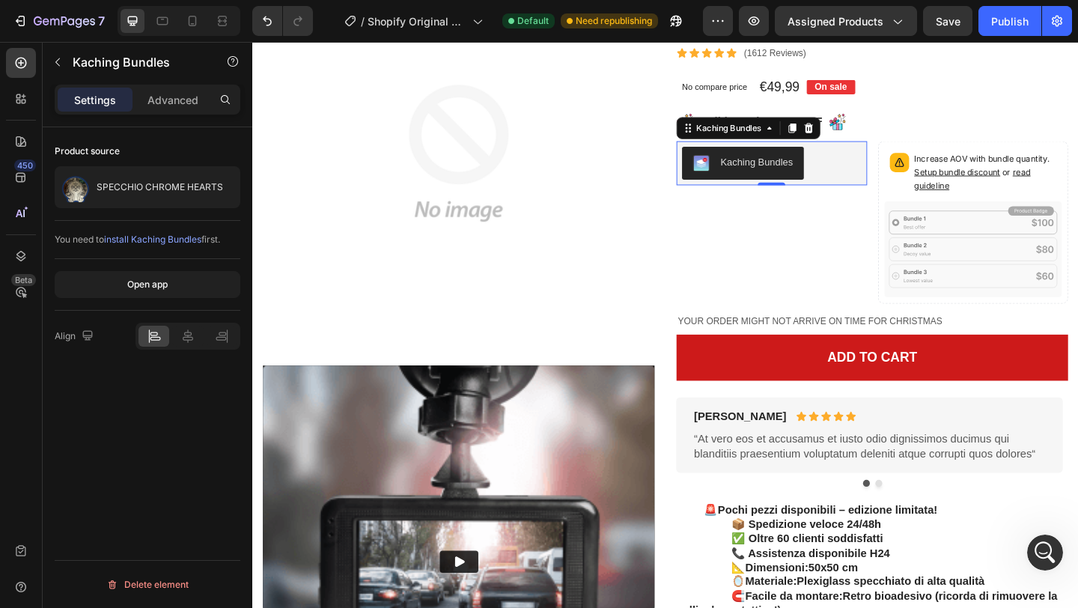
scroll to position [0, 0]
click at [857, 136] on icon at bounding box center [858, 135] width 10 height 10
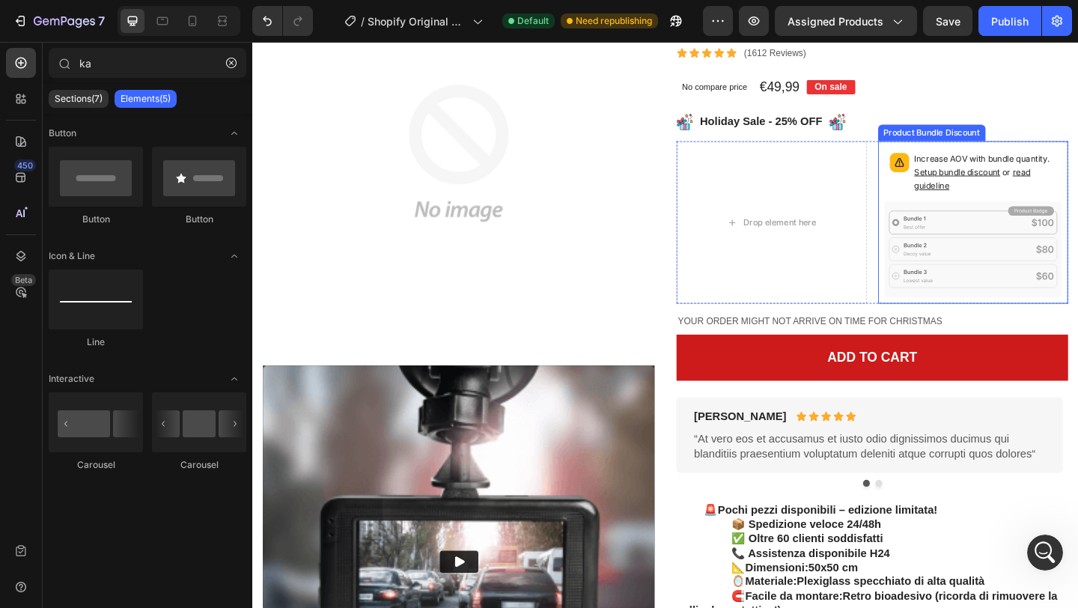
click at [944, 215] on icon at bounding box center [1037, 267] width 194 height 105
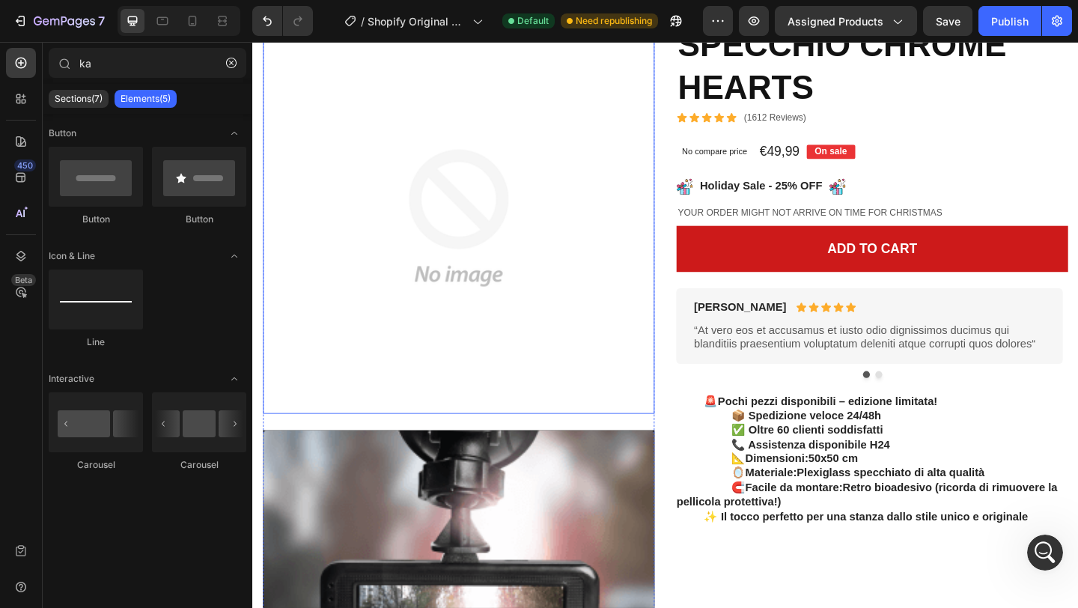
scroll to position [81, 0]
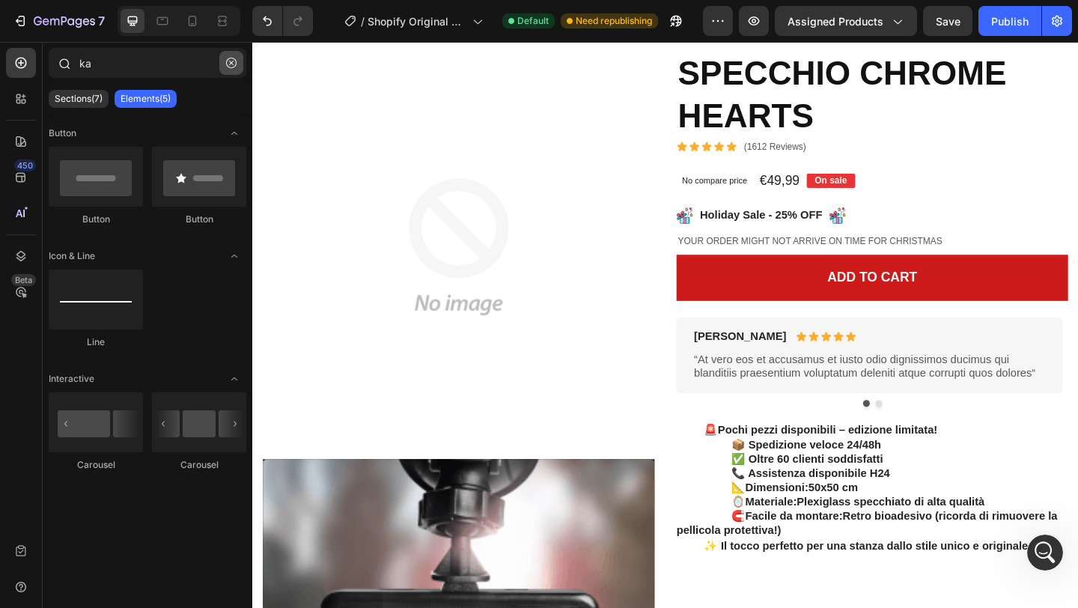
click at [228, 55] on button "button" at bounding box center [231, 63] width 24 height 24
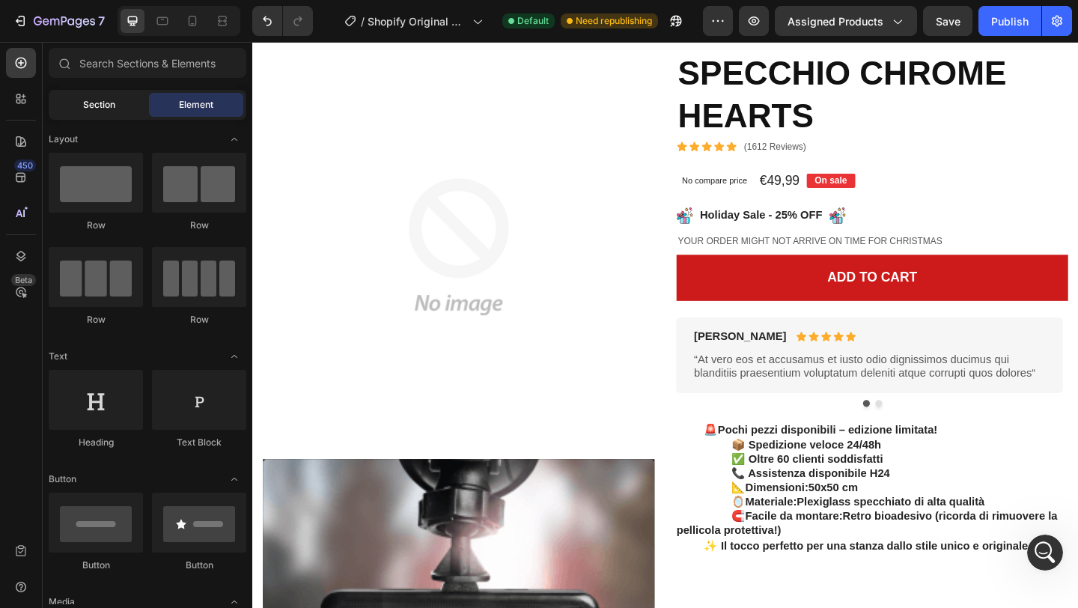
click at [100, 100] on span "Section" at bounding box center [99, 104] width 32 height 13
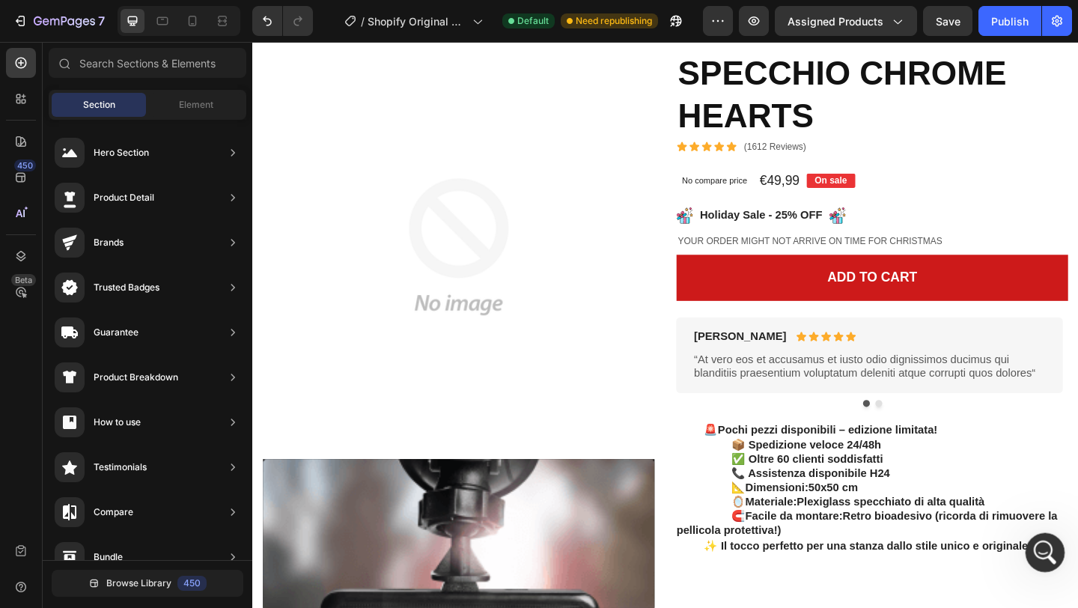
click at [1035, 553] on icon "Apri il messenger Intercom" at bounding box center [1043, 550] width 25 height 25
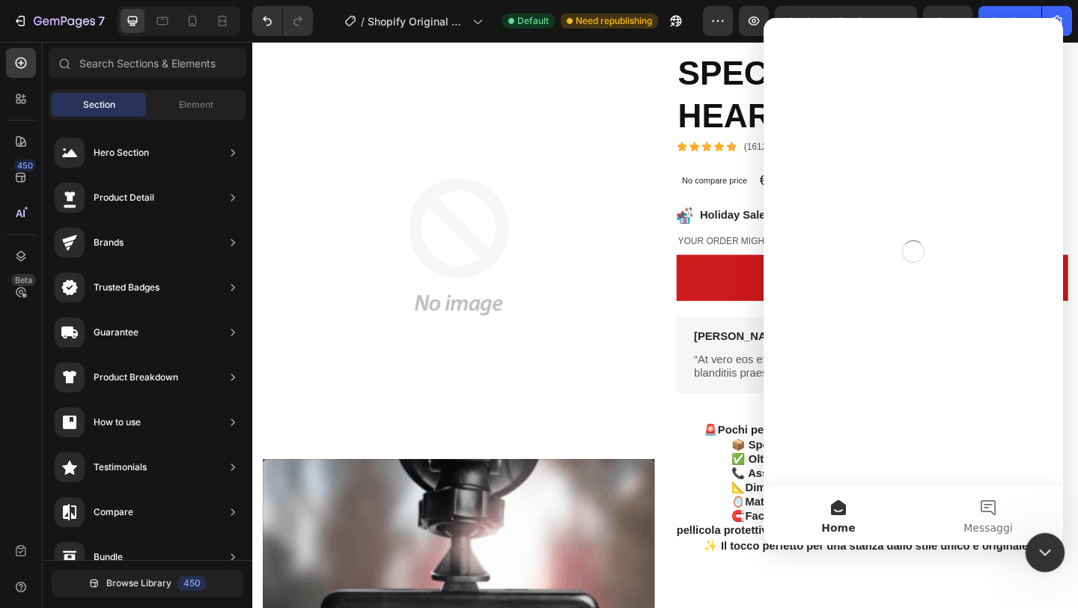
scroll to position [0, 0]
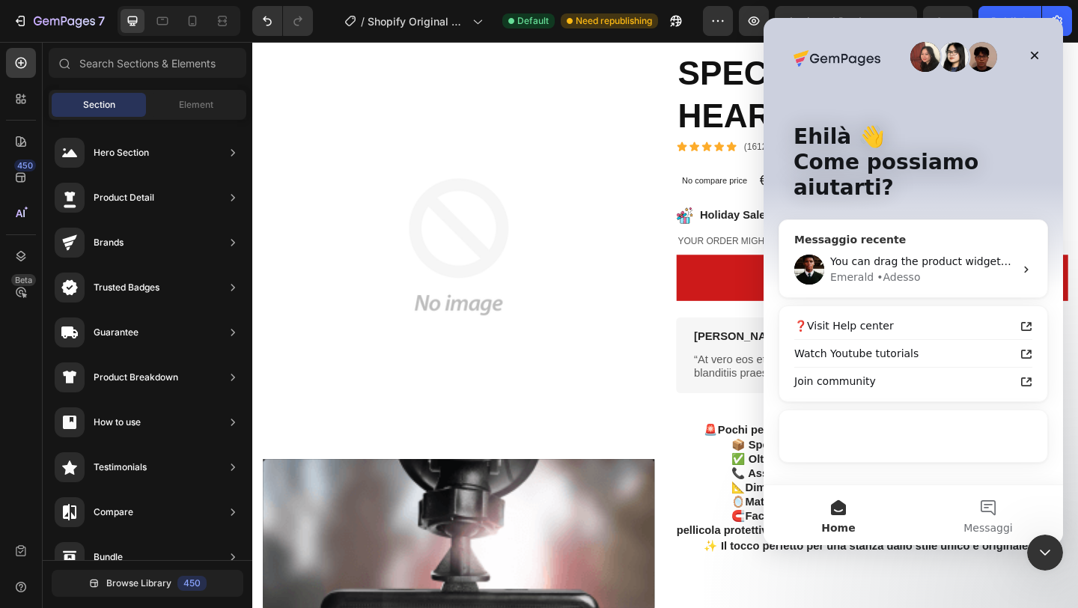
click at [998, 270] on div "Emerald • Adesso" at bounding box center [922, 278] width 184 height 16
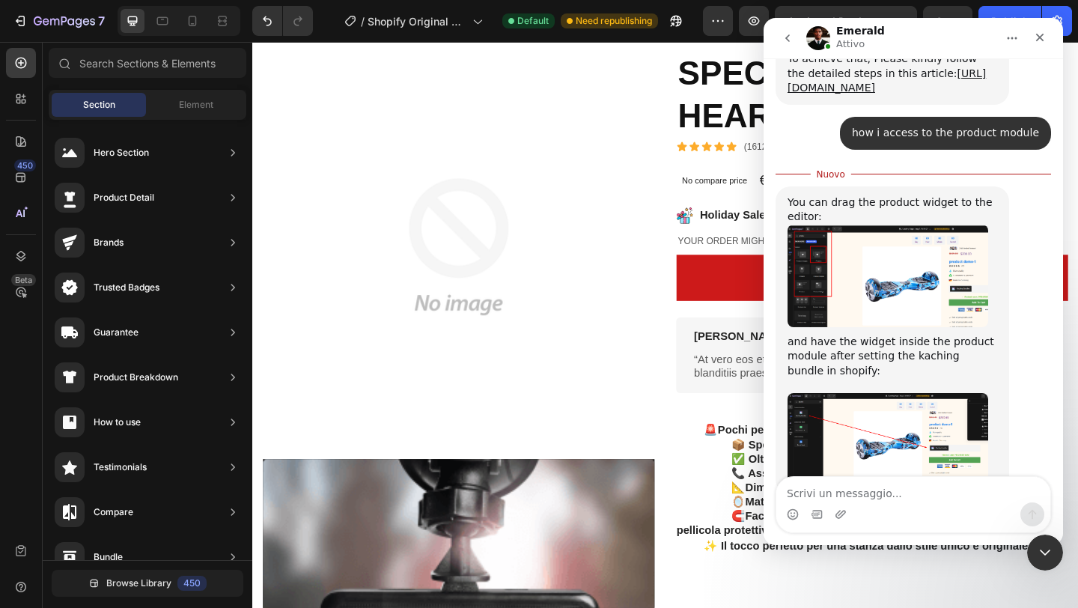
scroll to position [736, 0]
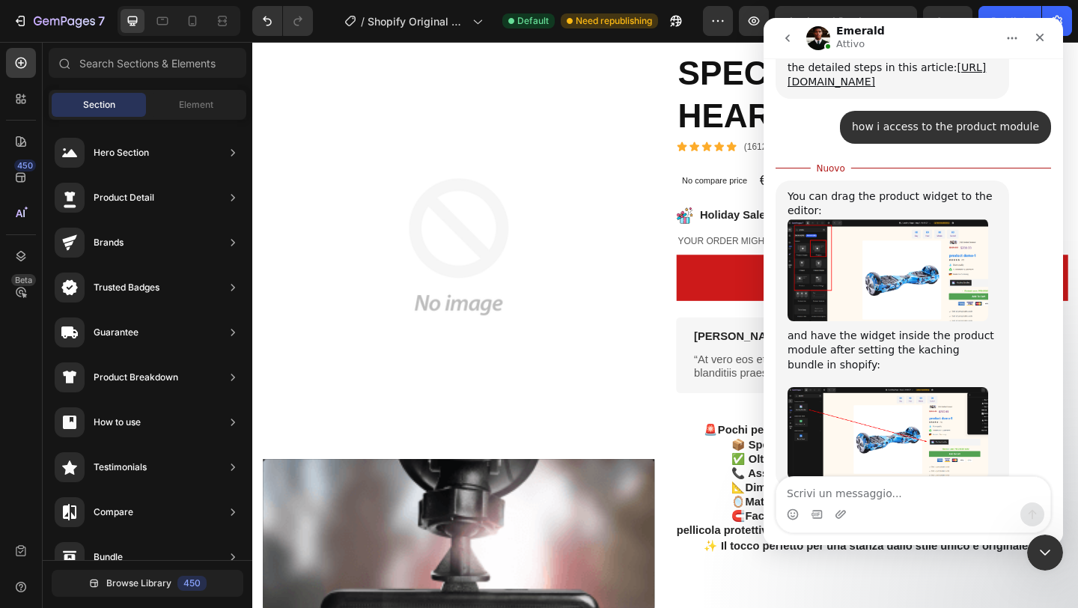
click at [920, 243] on img "Emerald dice…" at bounding box center [888, 270] width 201 height 103
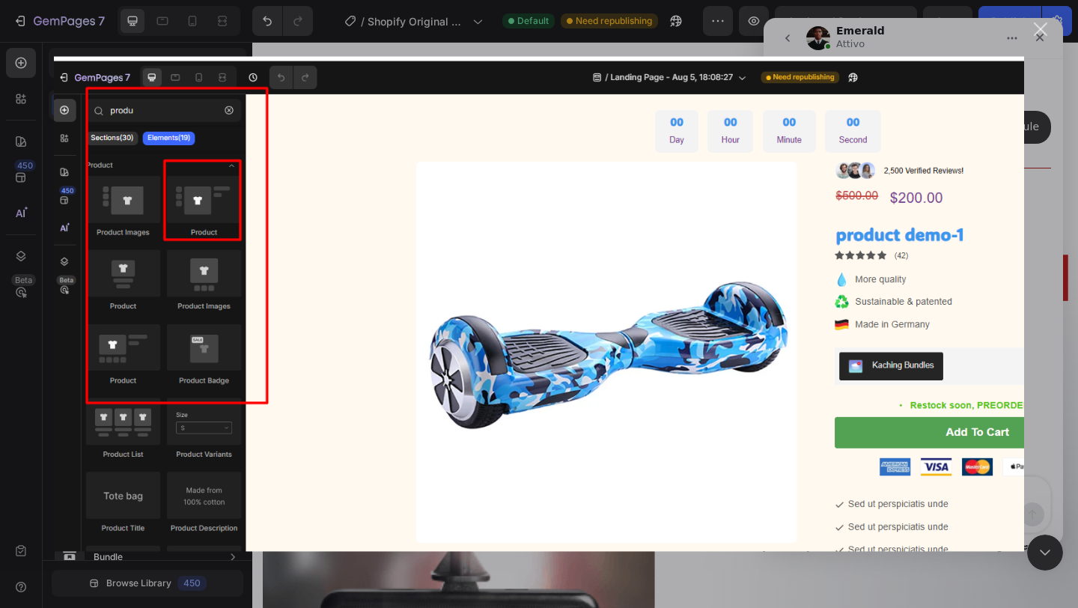
click at [1045, 192] on div "Messenger Intercom" at bounding box center [539, 304] width 1078 height 608
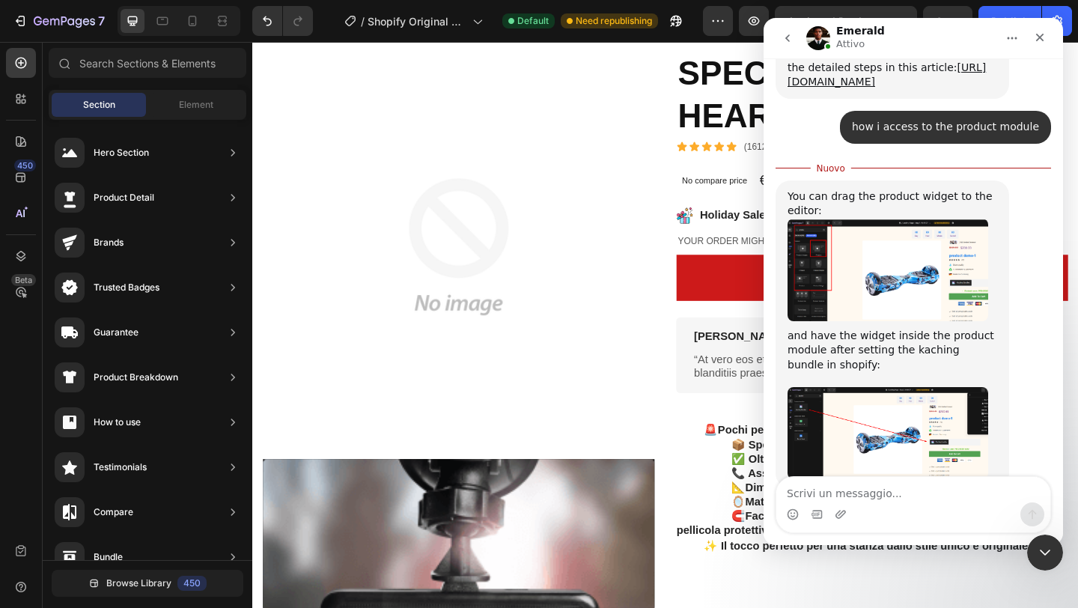
click at [904, 243] on img "Emerald dice…" at bounding box center [888, 270] width 201 height 103
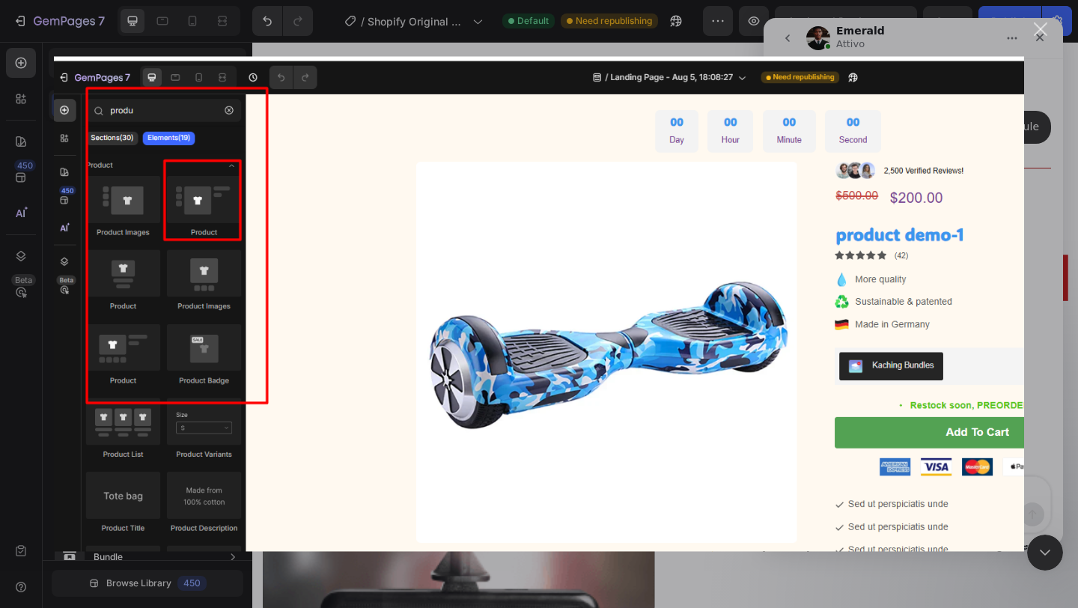
click at [1057, 154] on div "Messenger Intercom" at bounding box center [539, 304] width 1078 height 608
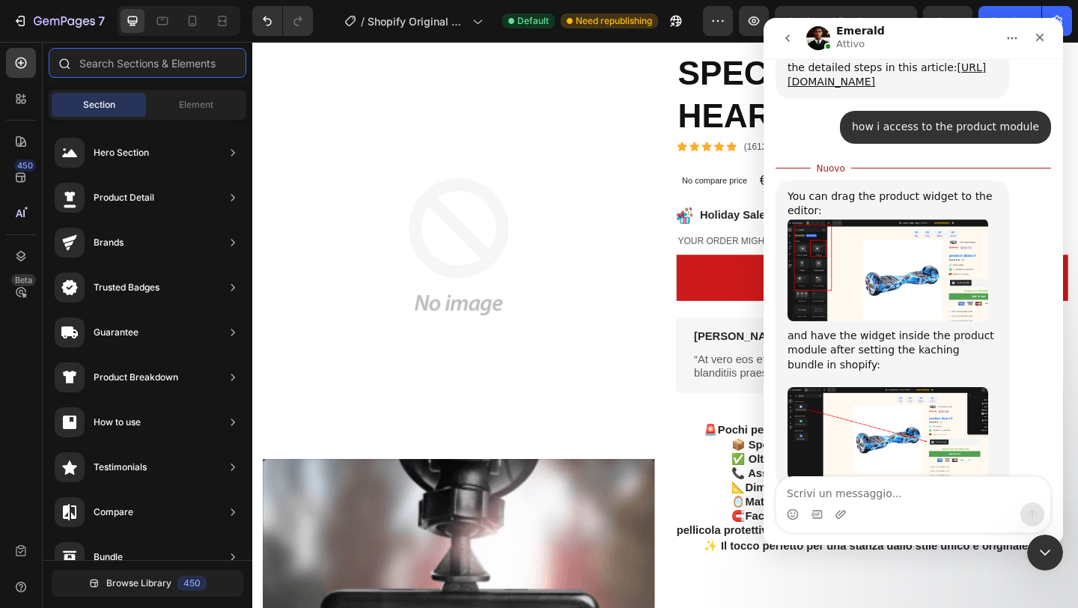
click at [157, 65] on input "text" at bounding box center [148, 63] width 198 height 30
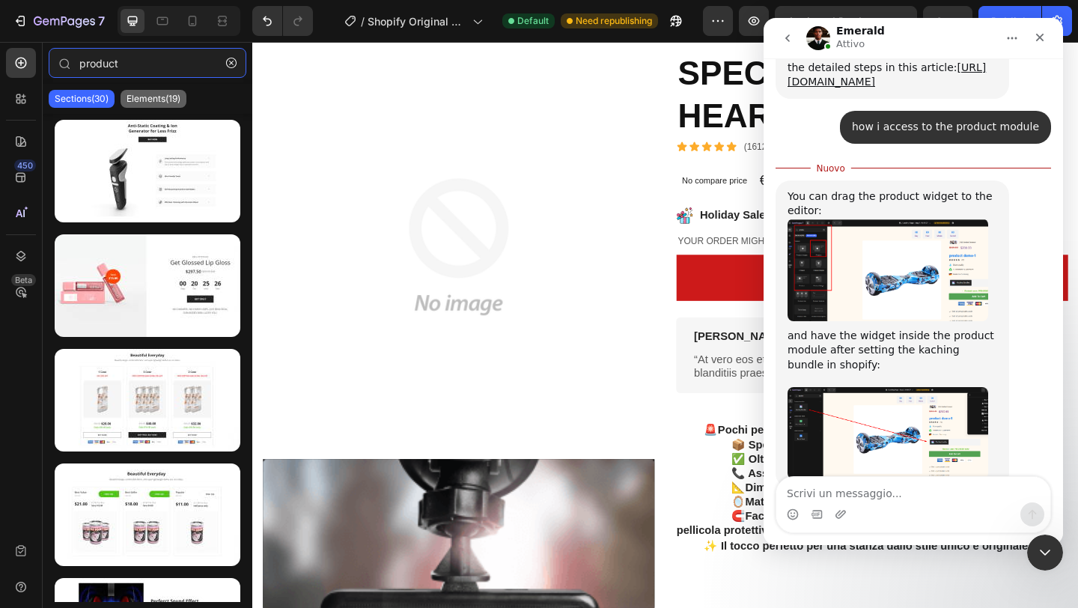
type input "product"
click at [137, 99] on p "Elements(19)" at bounding box center [154, 99] width 54 height 12
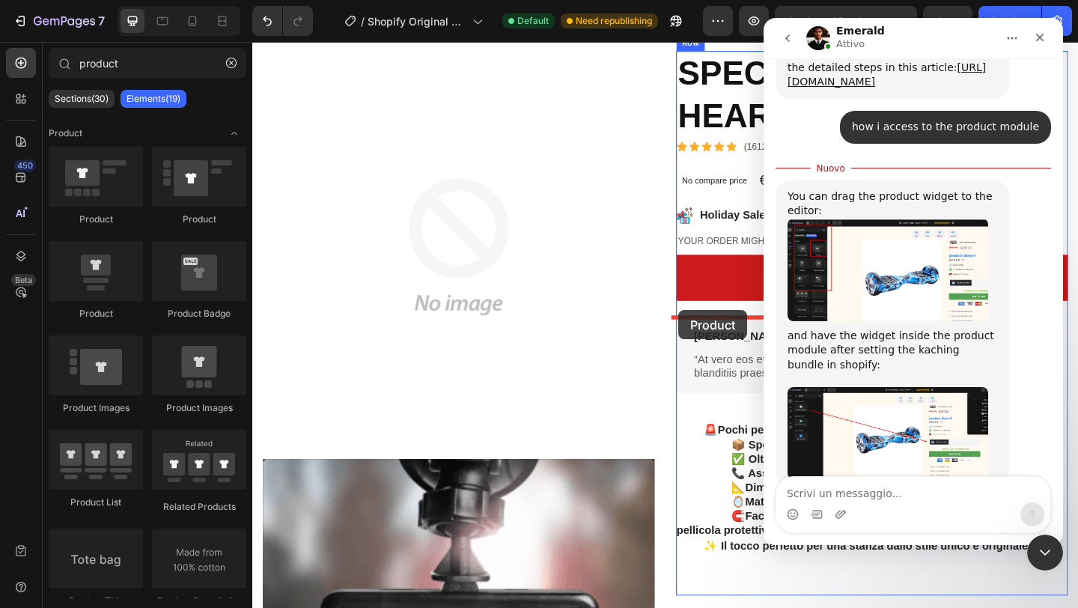
drag, startPoint x: 438, startPoint y: 228, endPoint x: 716, endPoint y: 334, distance: 297.2
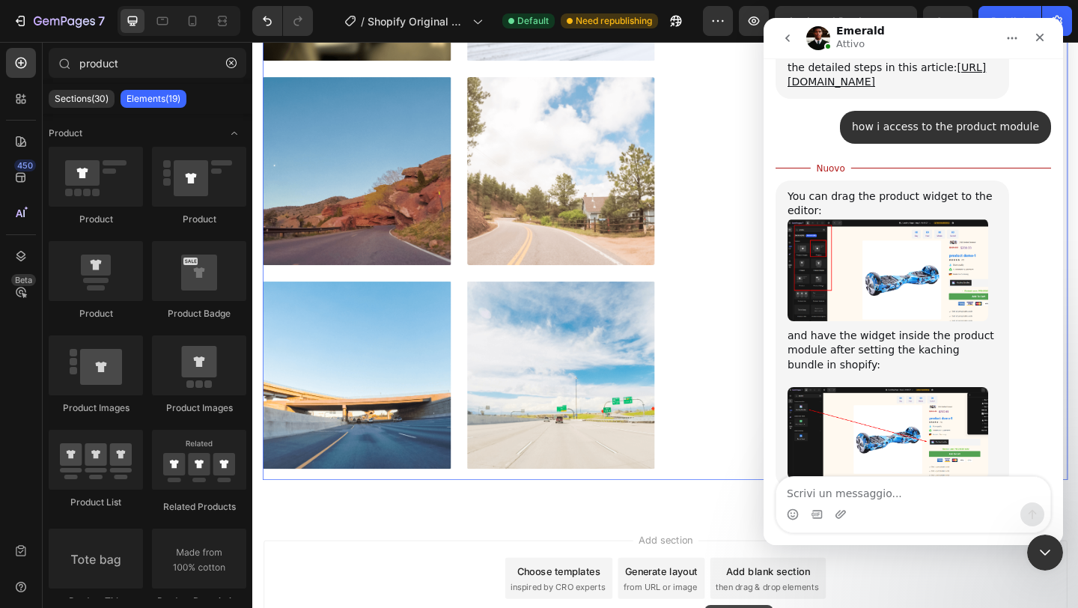
scroll to position [1438, 0]
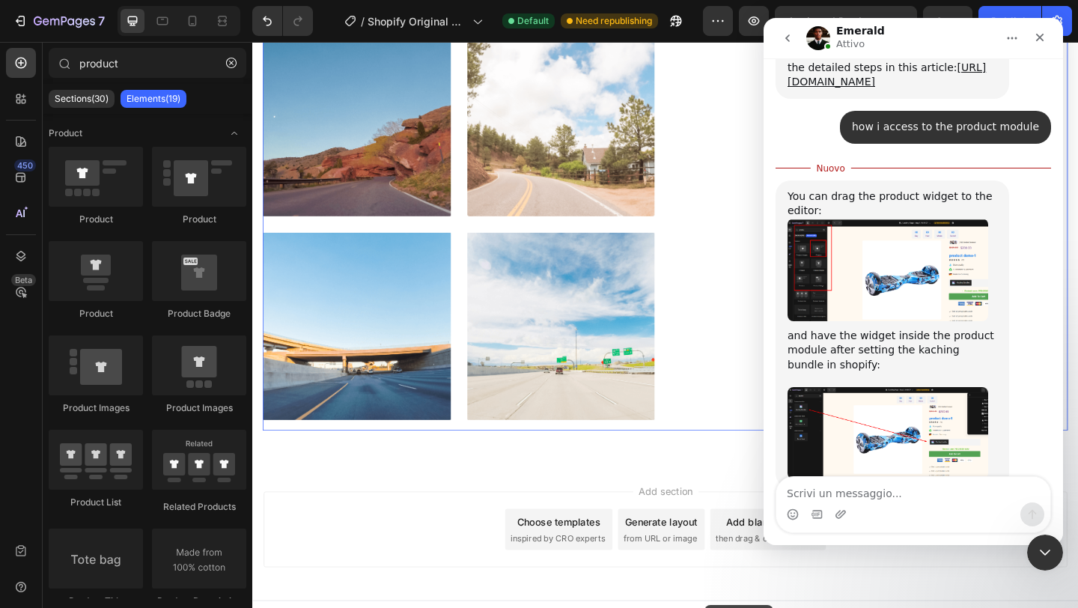
drag, startPoint x: 453, startPoint y: 225, endPoint x: 744, endPoint y: 654, distance: 518.6
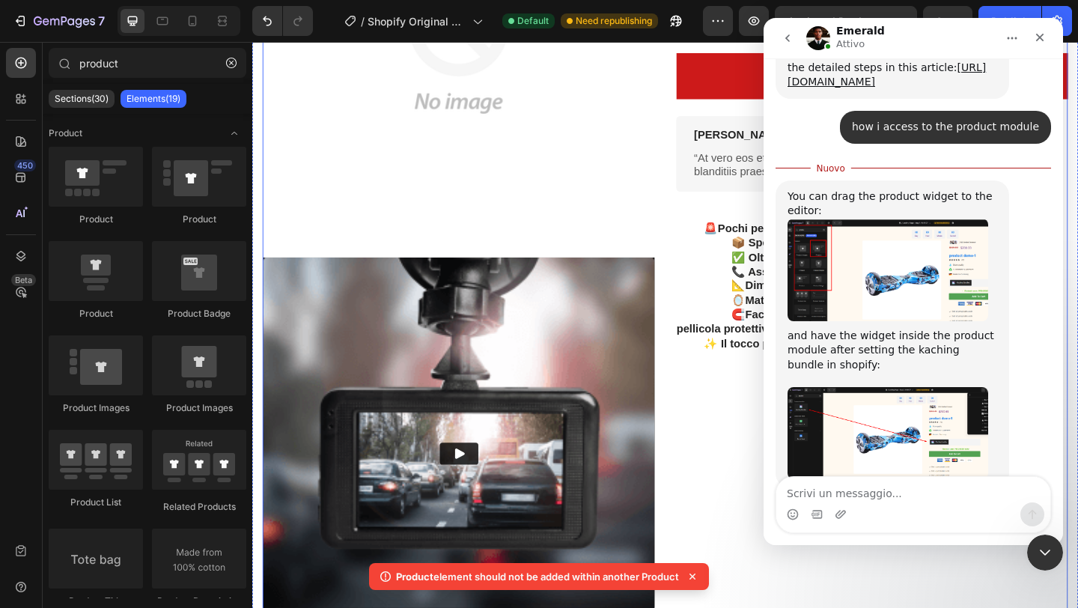
scroll to position [302, 0]
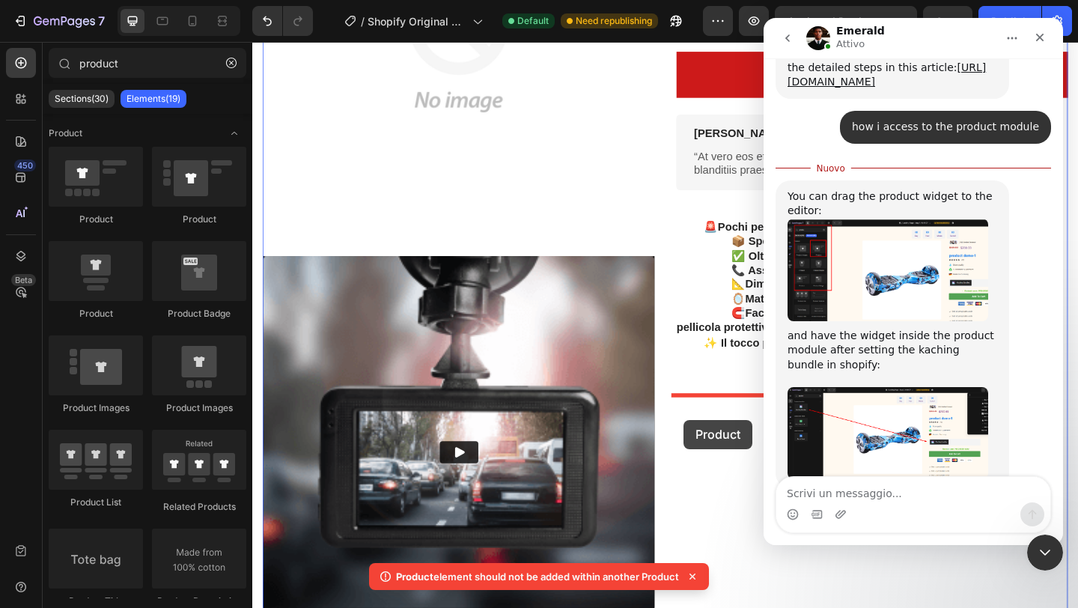
drag, startPoint x: 439, startPoint y: 219, endPoint x: 723, endPoint y: 453, distance: 367.6
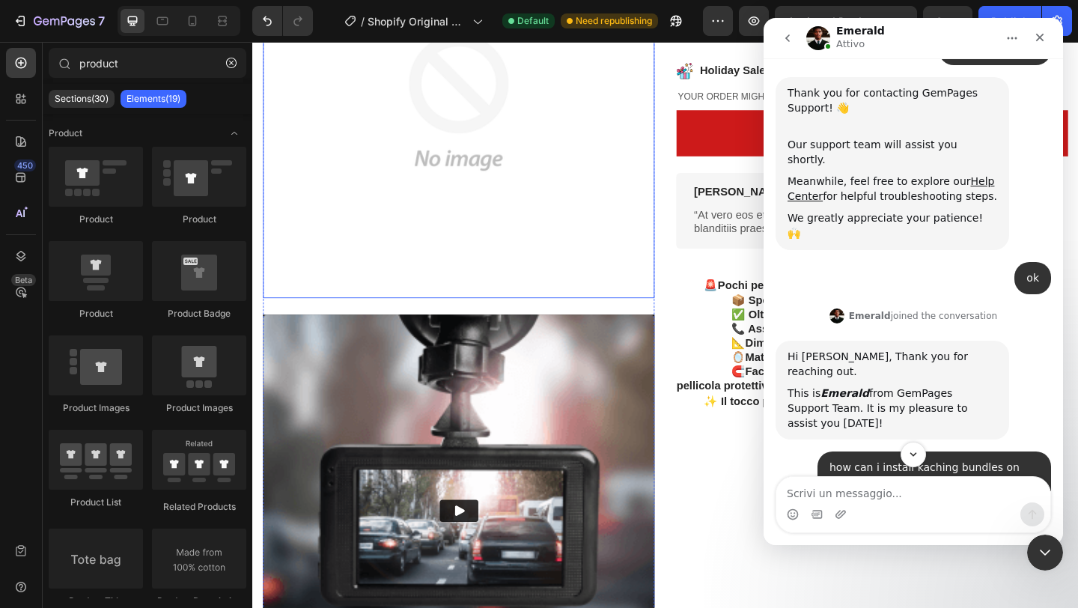
scroll to position [0, 0]
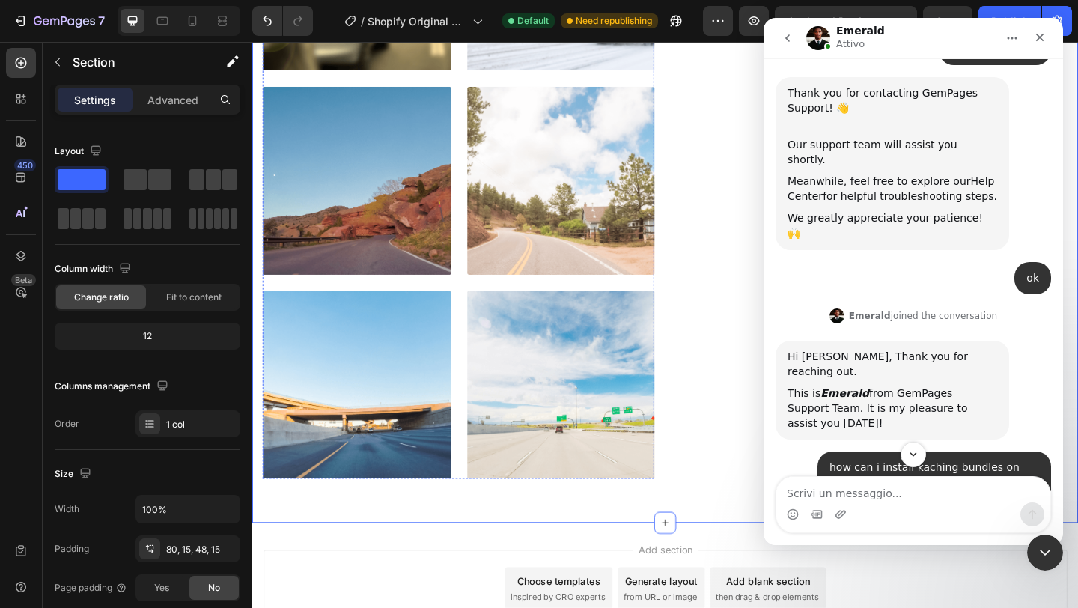
scroll to position [1438, 0]
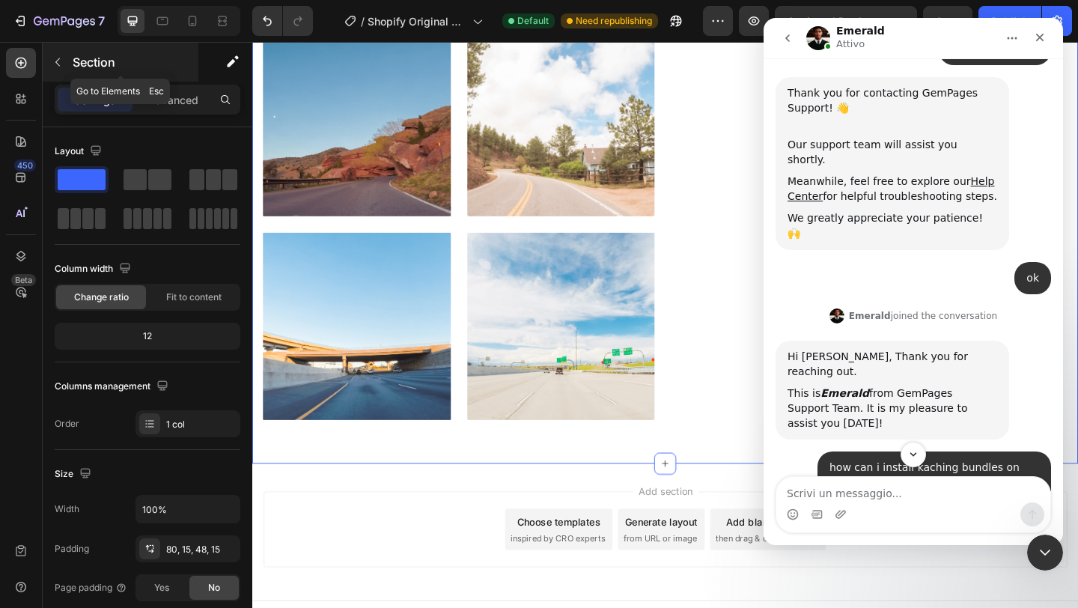
click at [55, 59] on icon "button" at bounding box center [58, 62] width 12 height 12
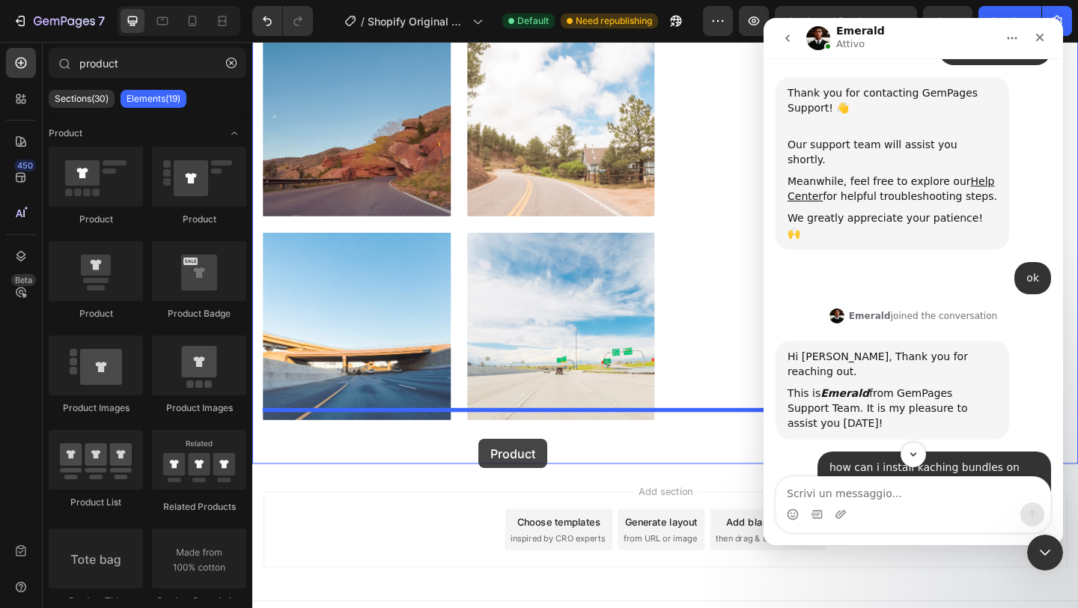
drag, startPoint x: 470, startPoint y: 224, endPoint x: 498, endPoint y: 474, distance: 251.7
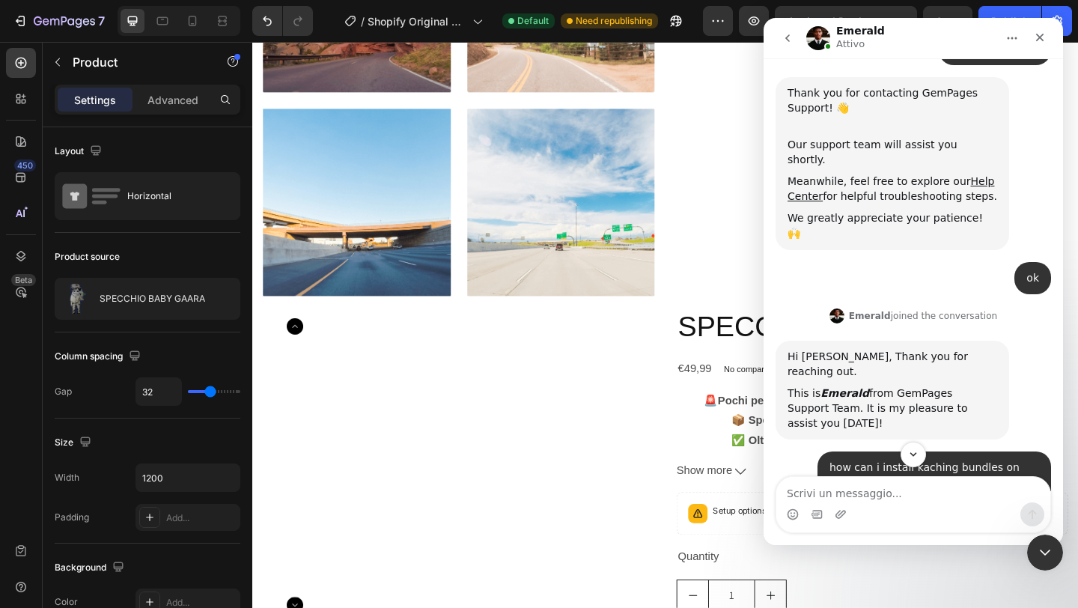
scroll to position [1554, 0]
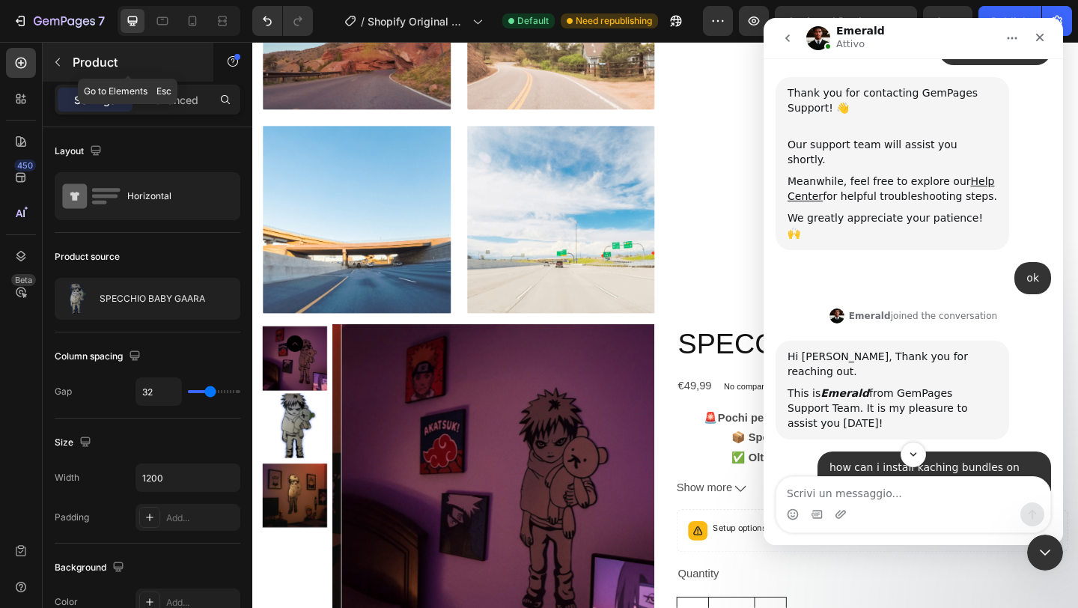
click at [58, 68] on button "button" at bounding box center [58, 62] width 24 height 24
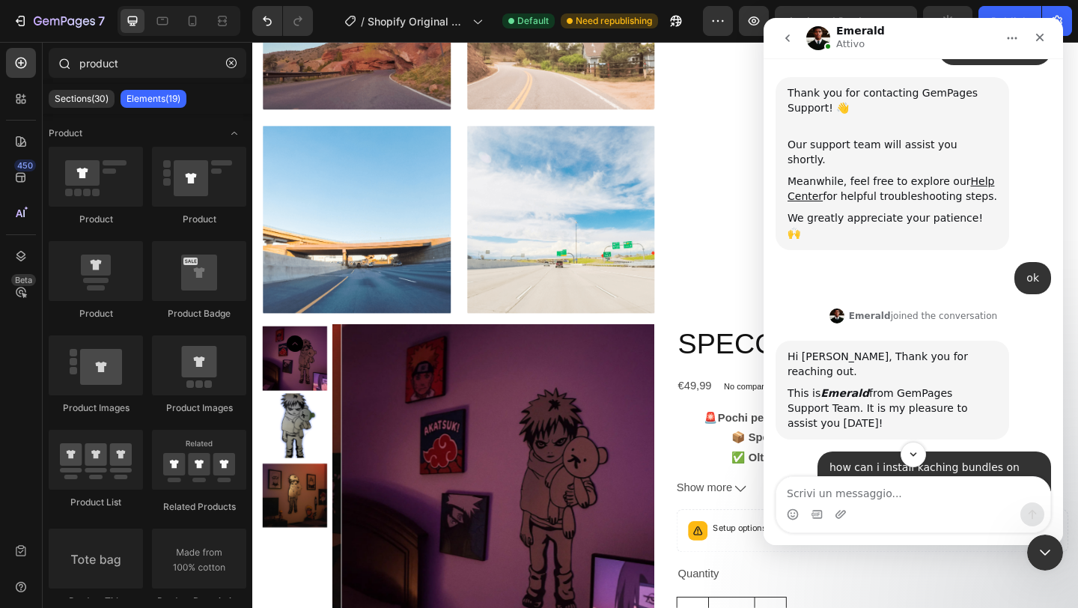
click at [59, 68] on icon at bounding box center [64, 63] width 12 height 12
click at [230, 68] on button "button" at bounding box center [231, 63] width 24 height 24
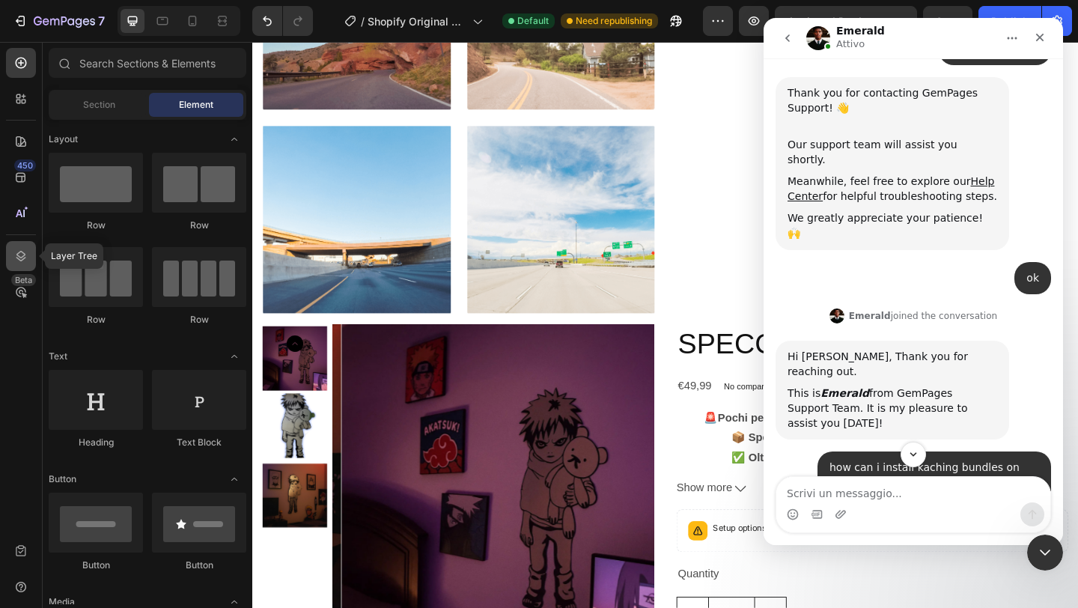
click at [24, 260] on icon at bounding box center [20, 256] width 15 height 15
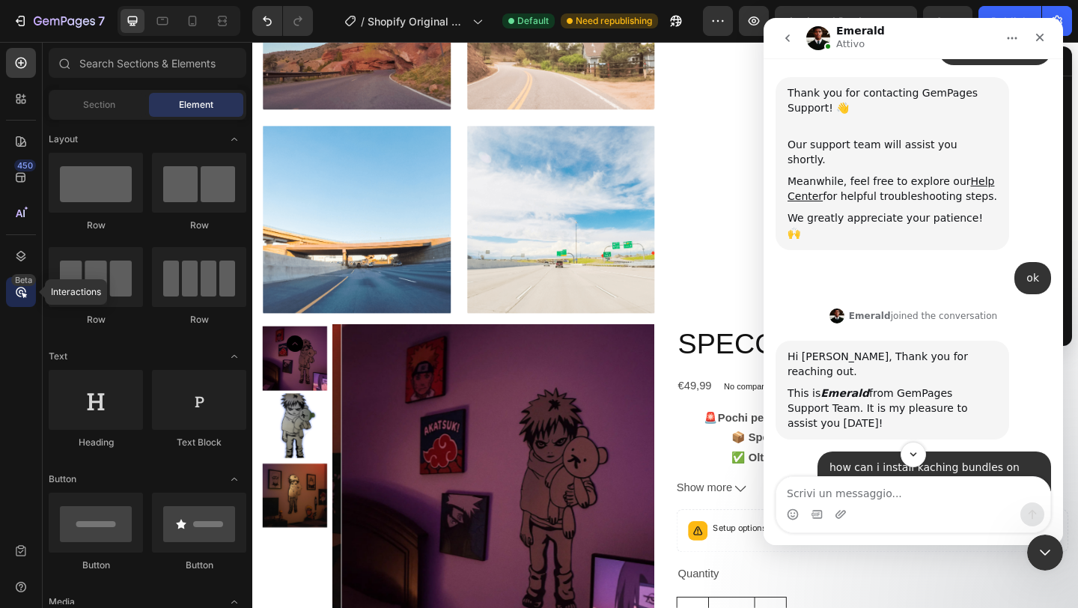
click at [25, 295] on icon at bounding box center [24, 295] width 5 height 5
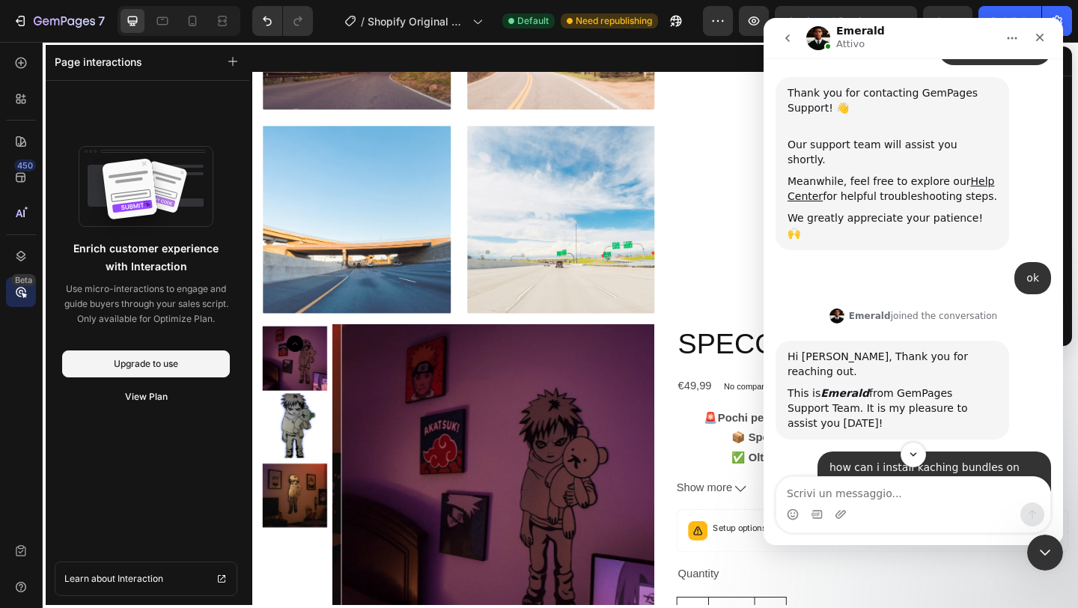
click at [25, 295] on icon at bounding box center [24, 295] width 5 height 5
click at [24, 258] on icon at bounding box center [21, 256] width 10 height 10
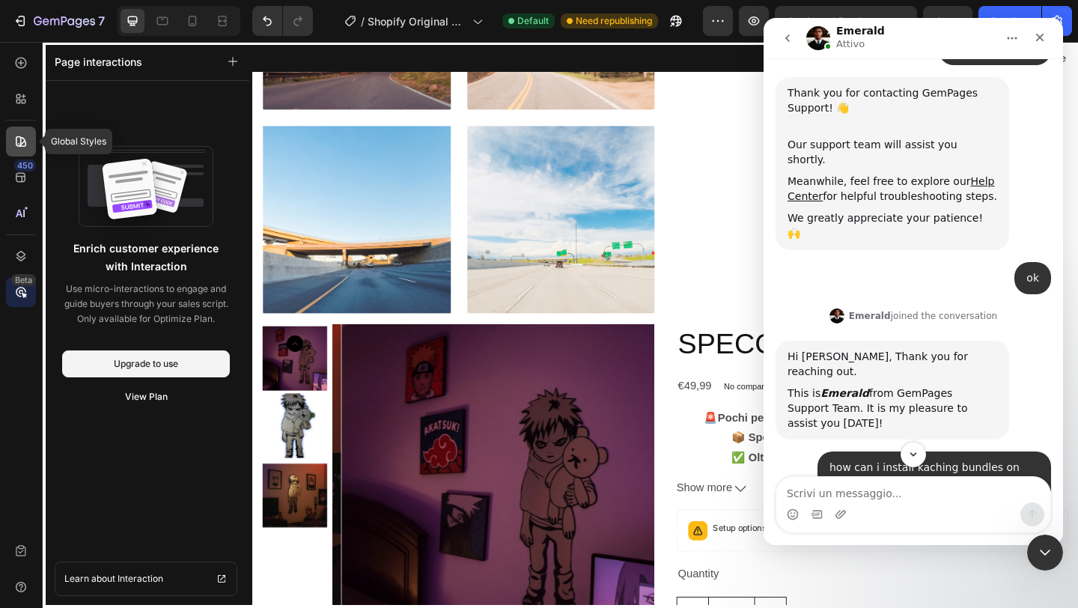
click at [26, 148] on icon at bounding box center [20, 141] width 15 height 15
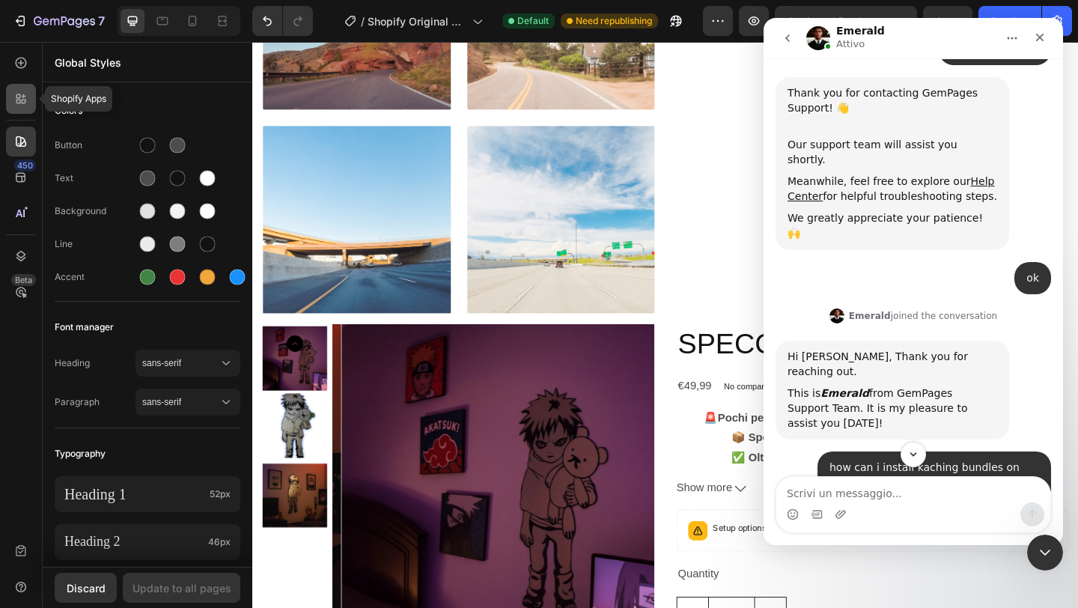
click at [23, 102] on icon at bounding box center [20, 98] width 15 height 15
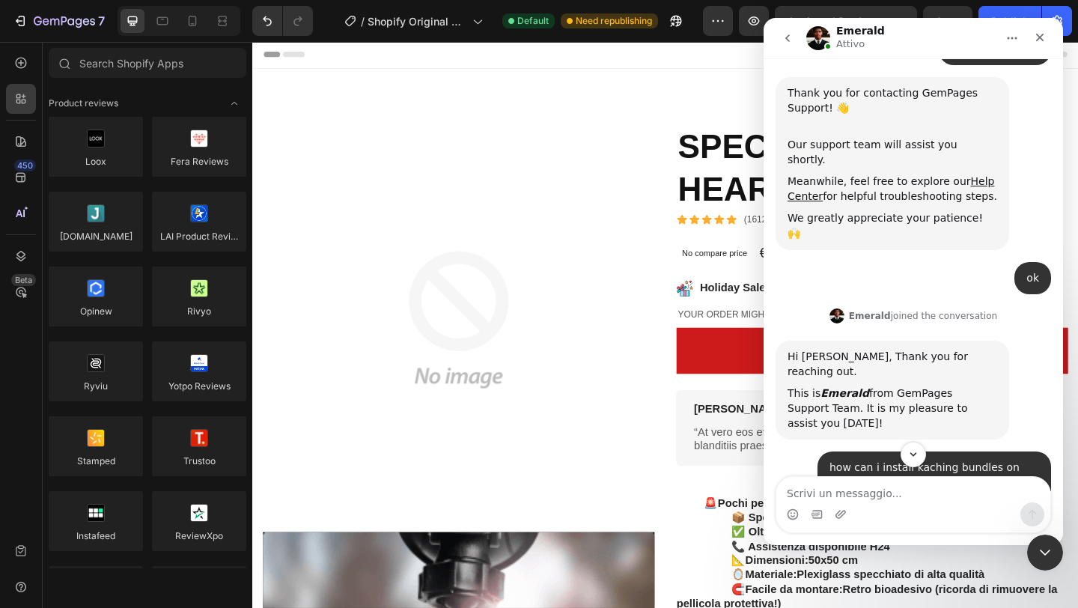
scroll to position [0, 0]
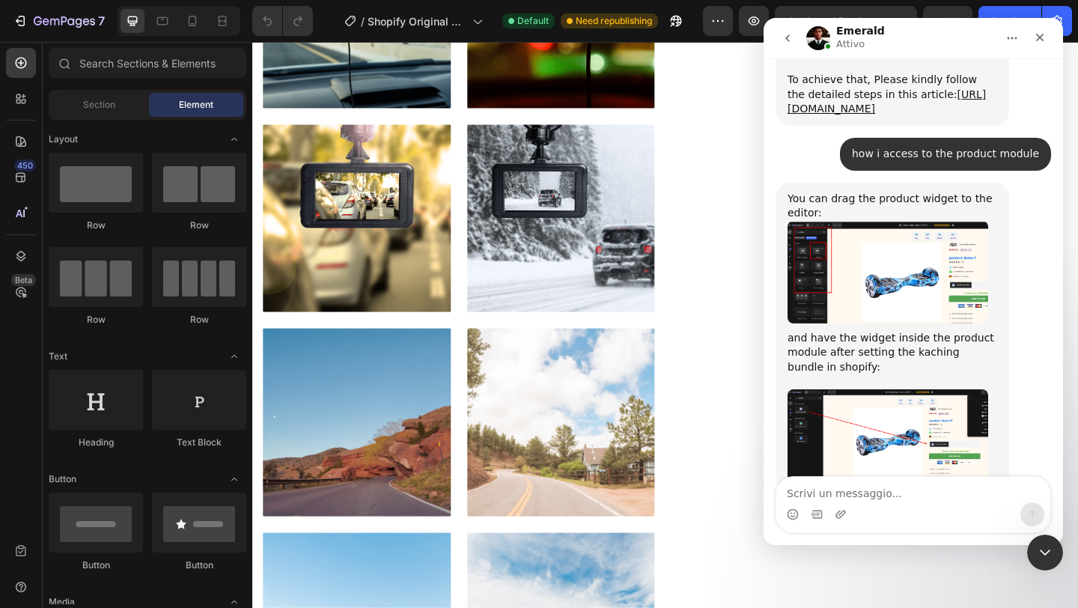
scroll to position [1883, 0]
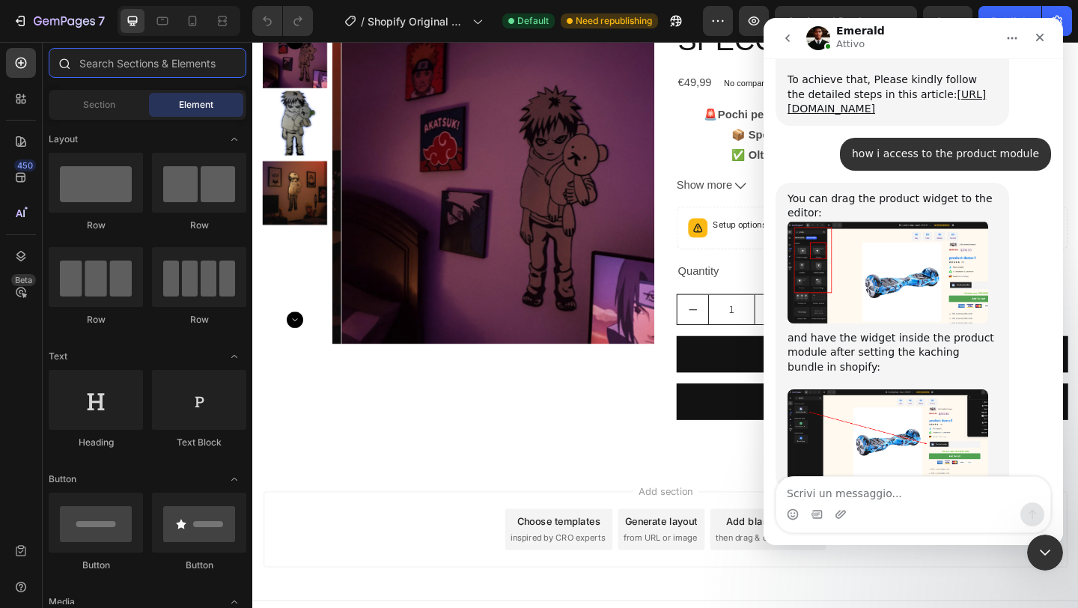
click at [177, 58] on input "text" at bounding box center [148, 63] width 198 height 30
click at [25, 287] on icon at bounding box center [20, 292] width 15 height 15
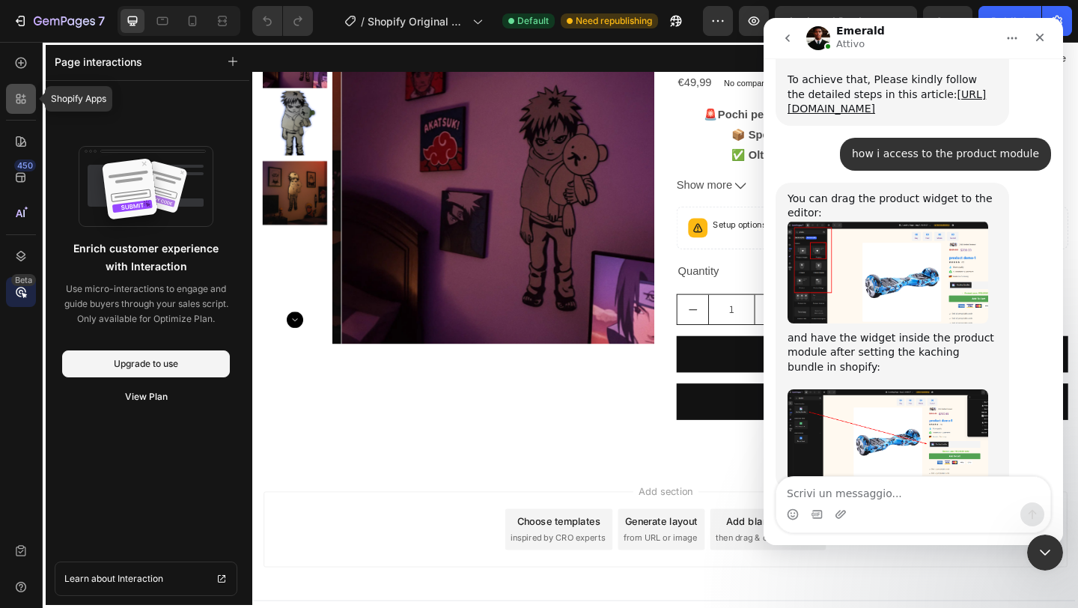
click at [27, 101] on icon at bounding box center [20, 98] width 15 height 15
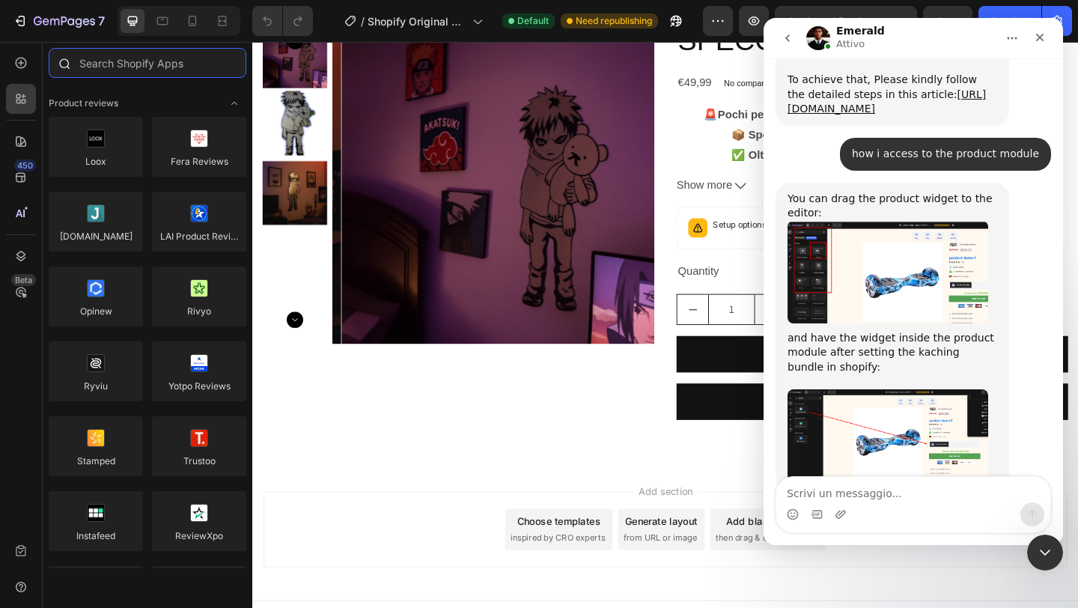
click at [213, 73] on input "text" at bounding box center [148, 63] width 198 height 30
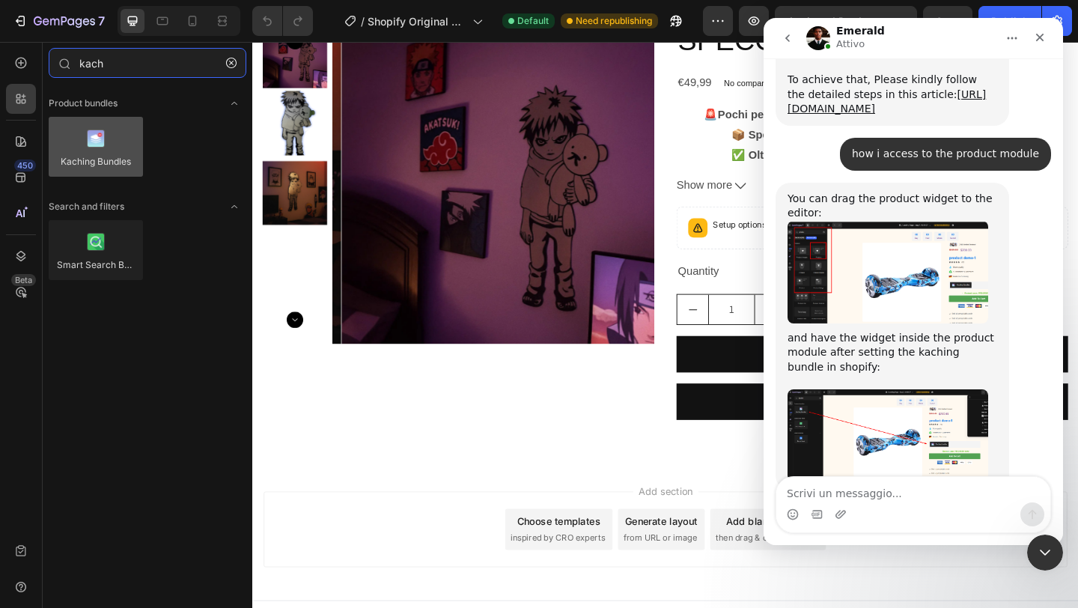
type input "kach"
click at [96, 136] on div at bounding box center [96, 147] width 94 height 60
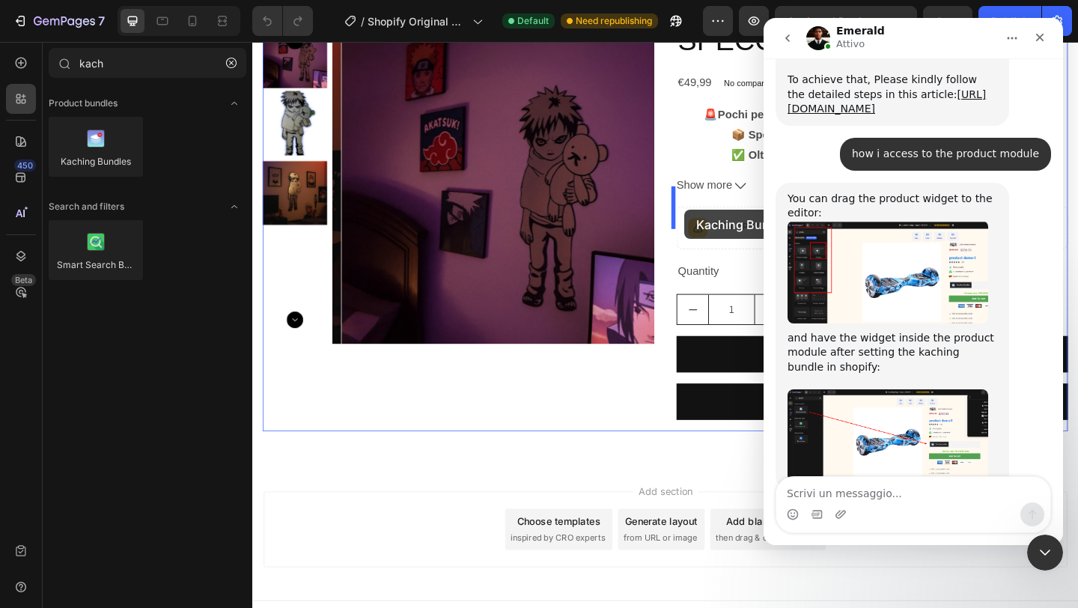
drag, startPoint x: 348, startPoint y: 177, endPoint x: 723, endPoint y: 225, distance: 377.4
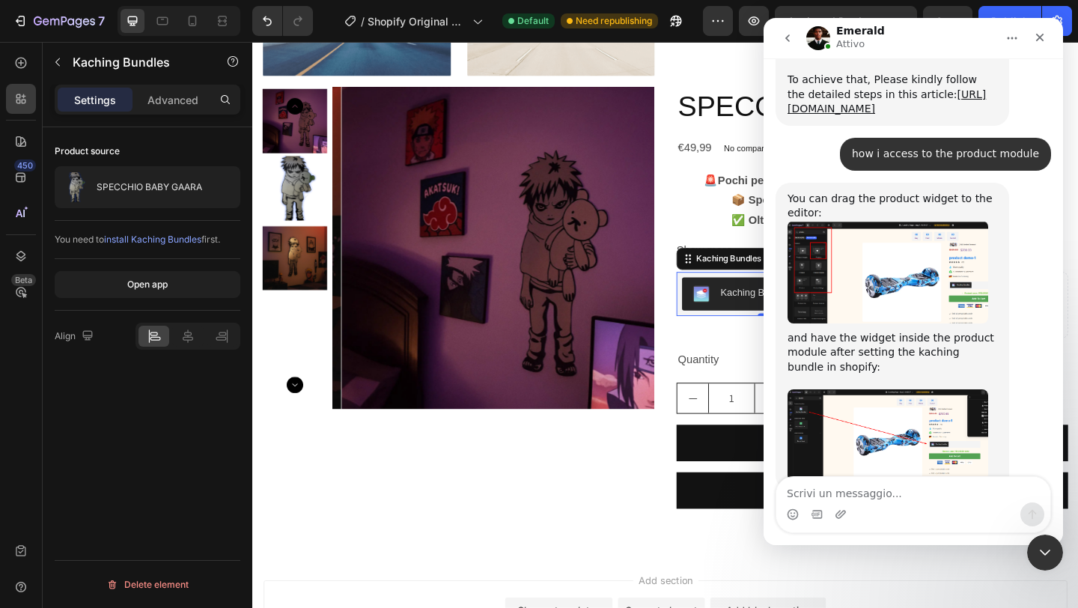
scroll to position [1805, 0]
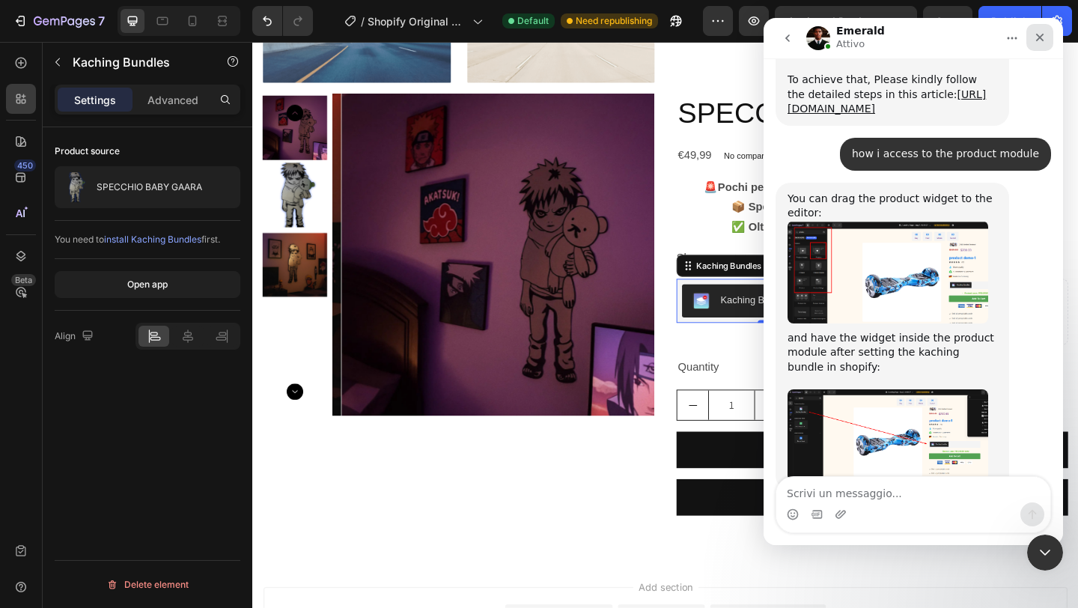
click at [1038, 32] on icon "Chiudi" at bounding box center [1040, 37] width 12 height 12
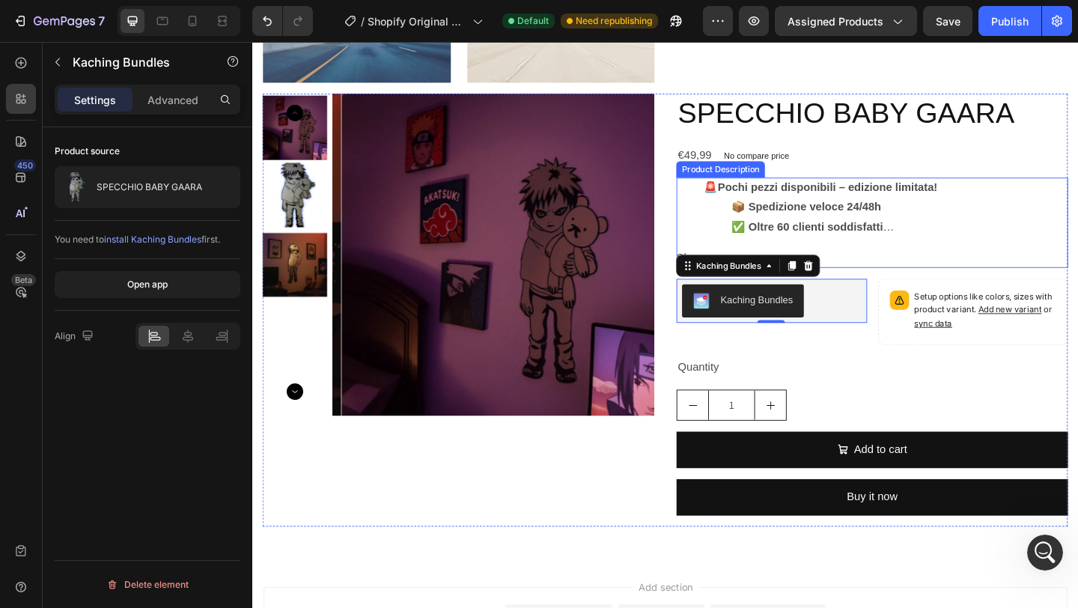
scroll to position [711, 0]
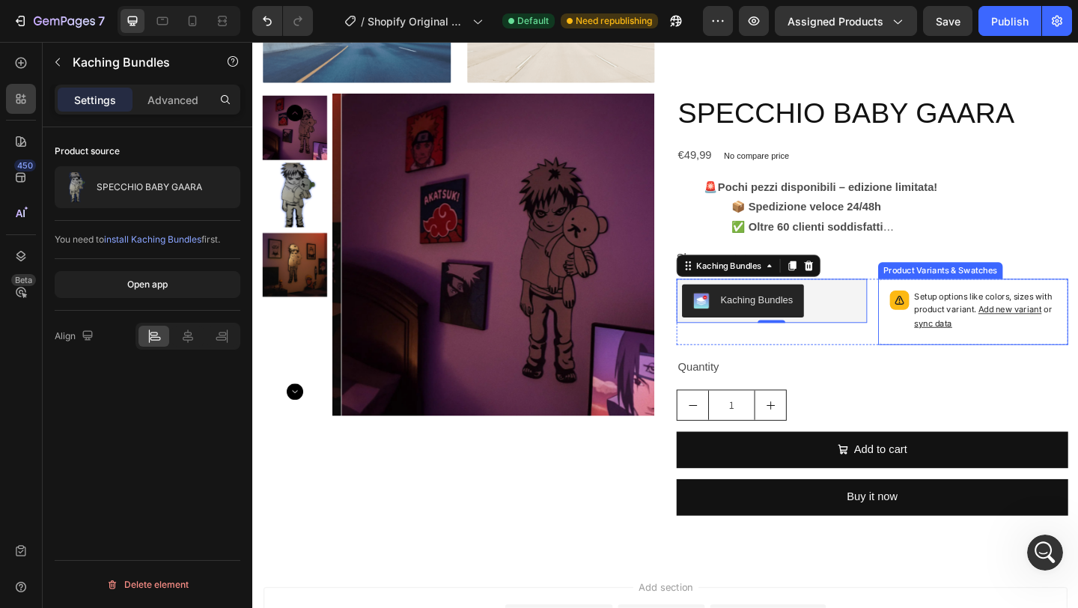
click at [980, 312] on p "Setup options like colors, sizes with product variant. Add new variant or sync …" at bounding box center [1050, 333] width 155 height 43
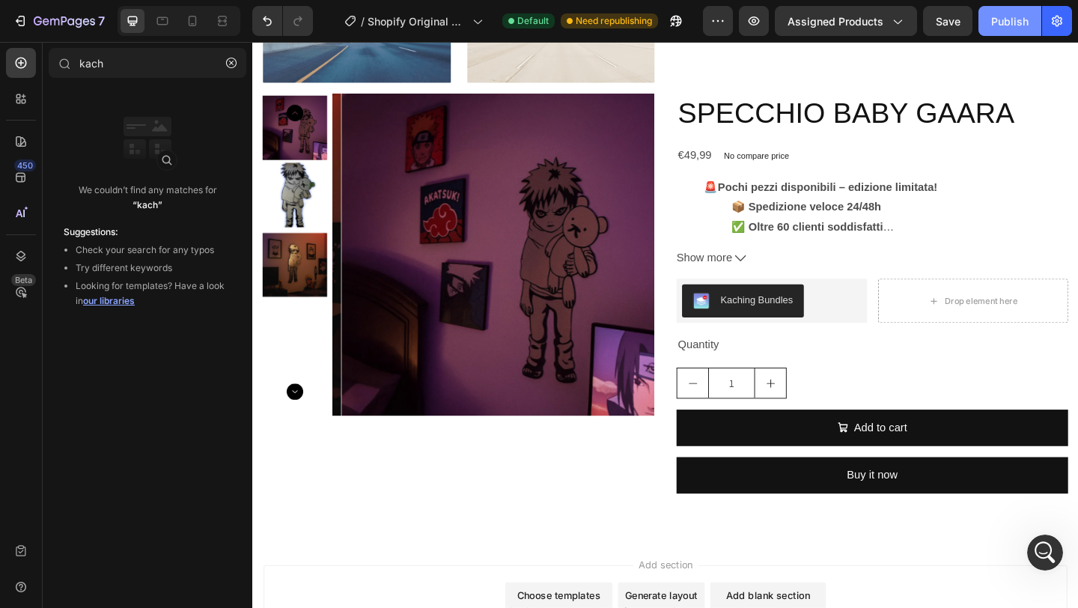
click at [1026, 19] on div "Publish" at bounding box center [1009, 21] width 37 height 16
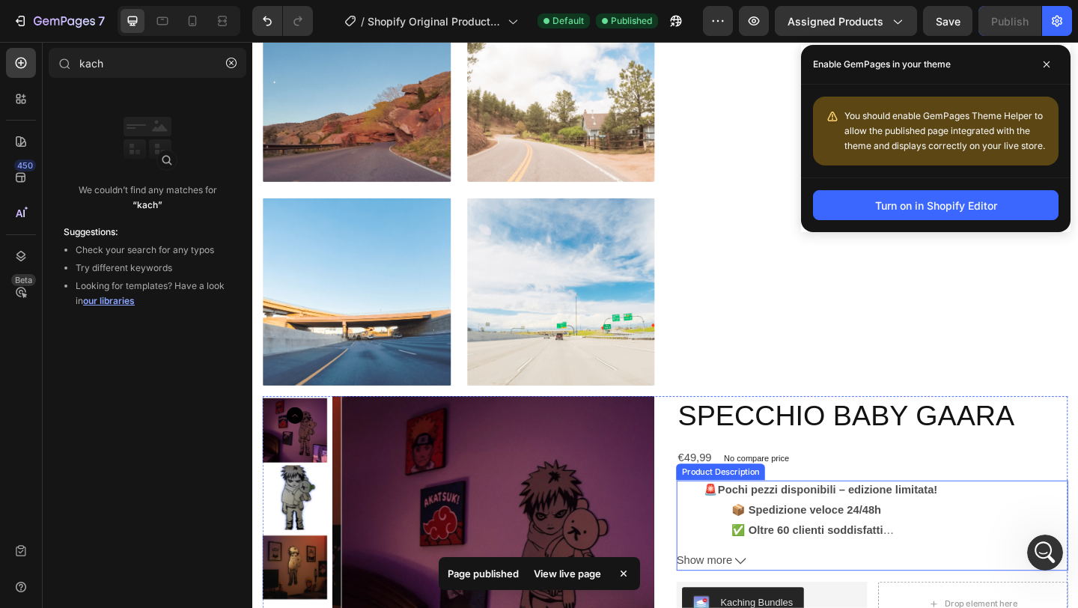
scroll to position [1885, 0]
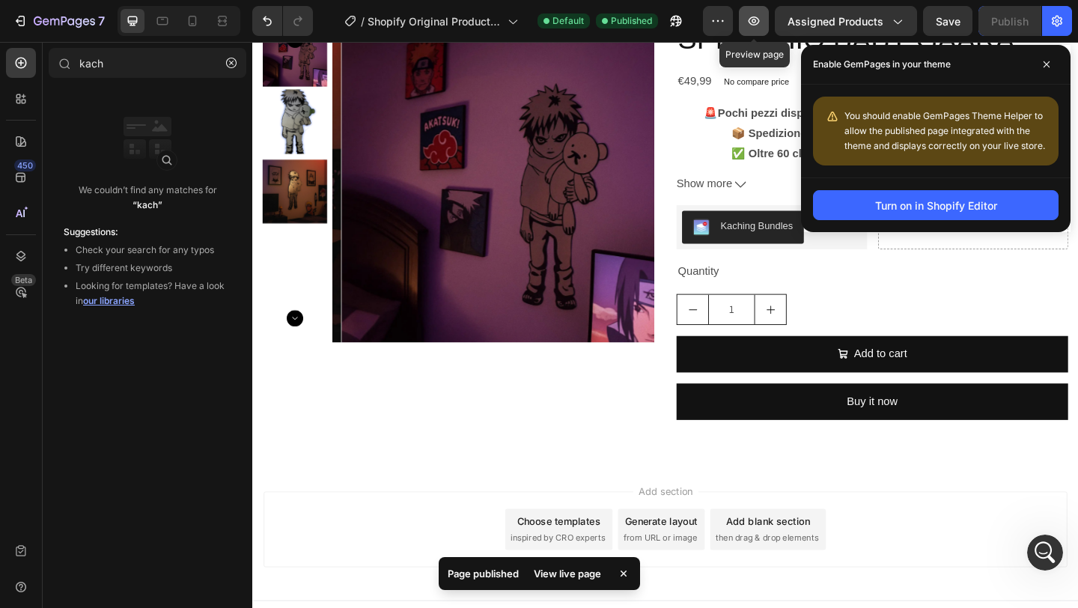
click at [759, 13] on icon "button" at bounding box center [754, 20] width 15 height 15
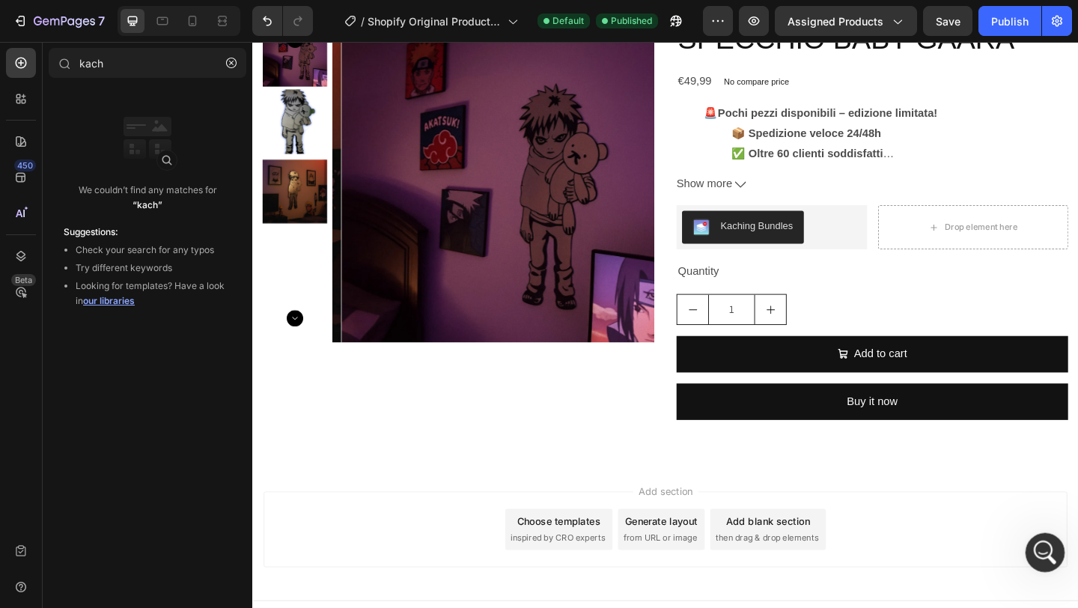
click at [1039, 548] on icon "Apri il messenger Intercom" at bounding box center [1043, 550] width 25 height 25
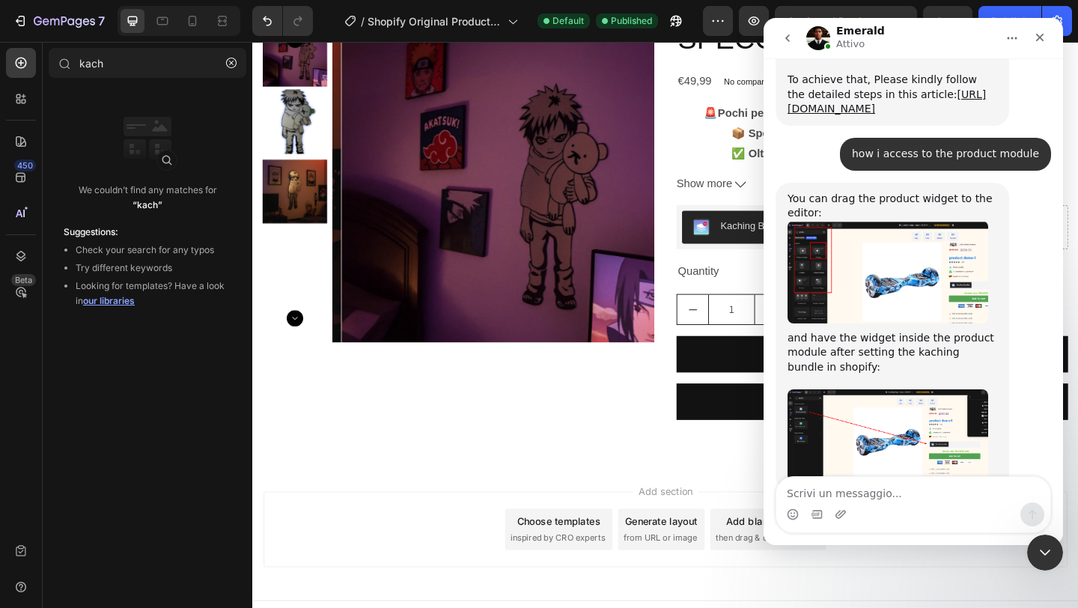
scroll to position [711, 0]
click at [899, 498] on textarea "Scrivi un messaggio..." at bounding box center [914, 489] width 274 height 25
type textarea "it doesn't show"
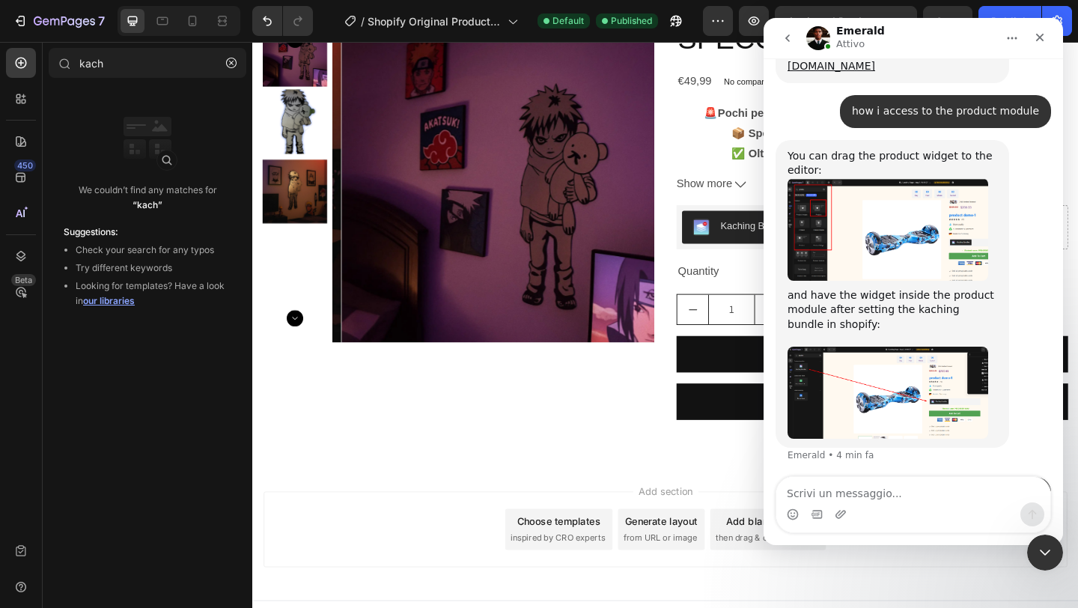
scroll to position [756, 0]
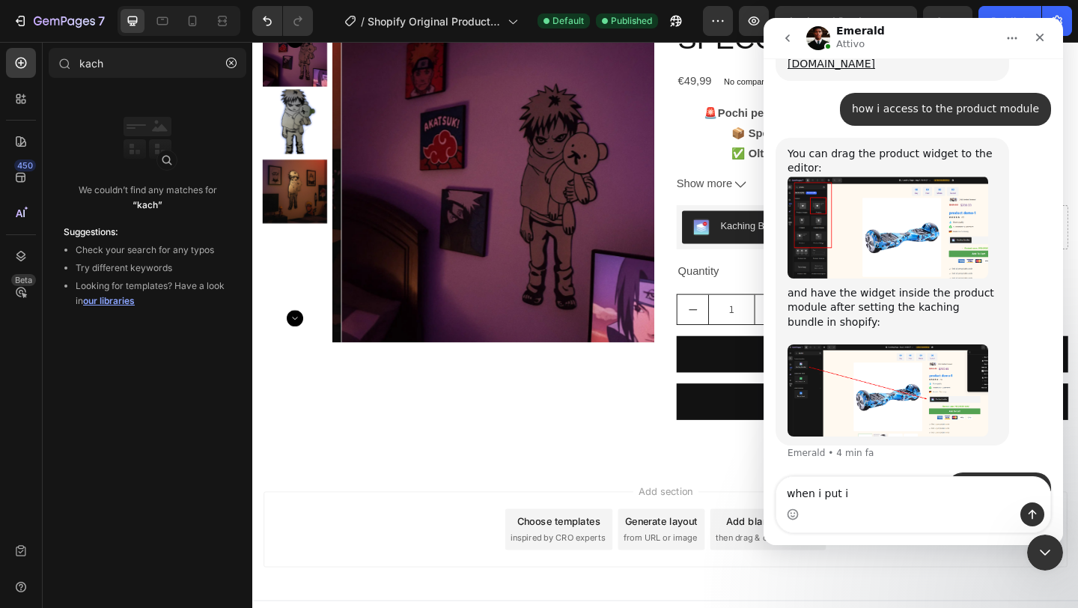
type textarea "when i put it"
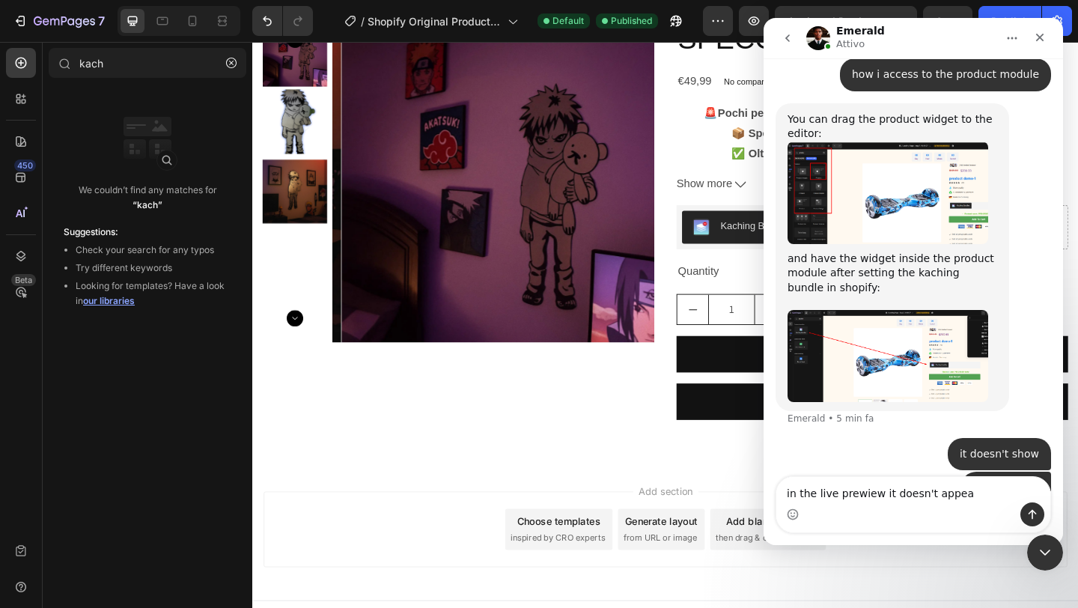
type textarea "in the live prewiew it doesn't appear"
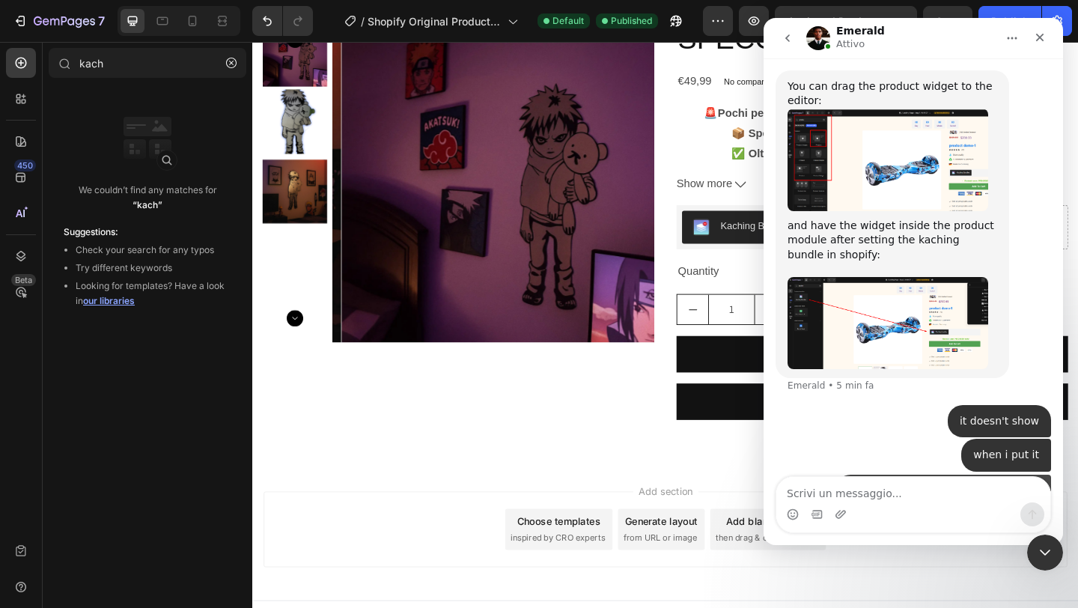
scroll to position [824, 0]
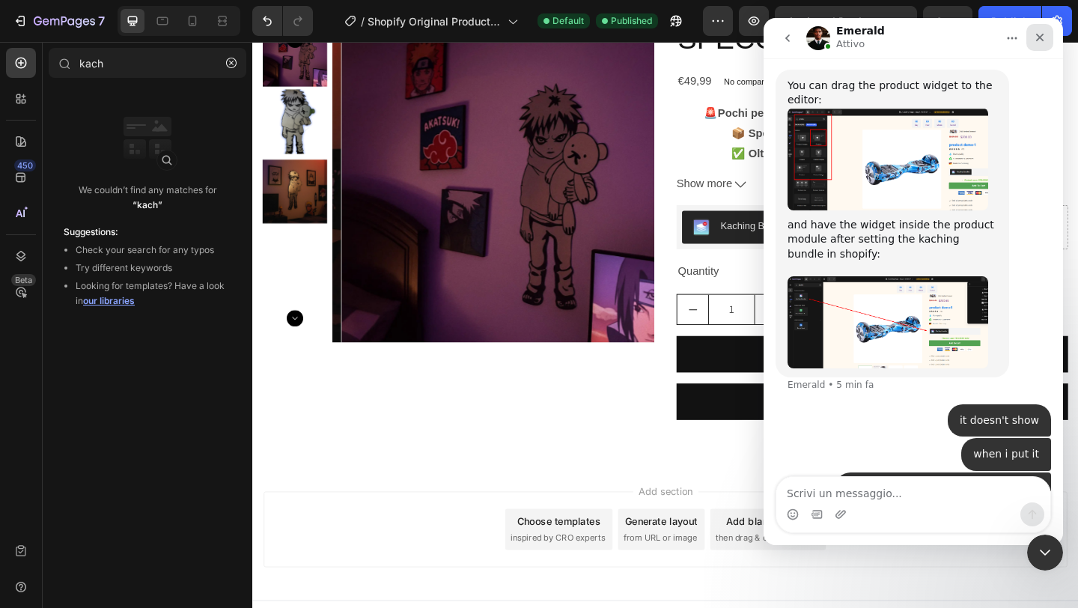
click at [1041, 32] on icon "Chiudi" at bounding box center [1040, 37] width 12 height 12
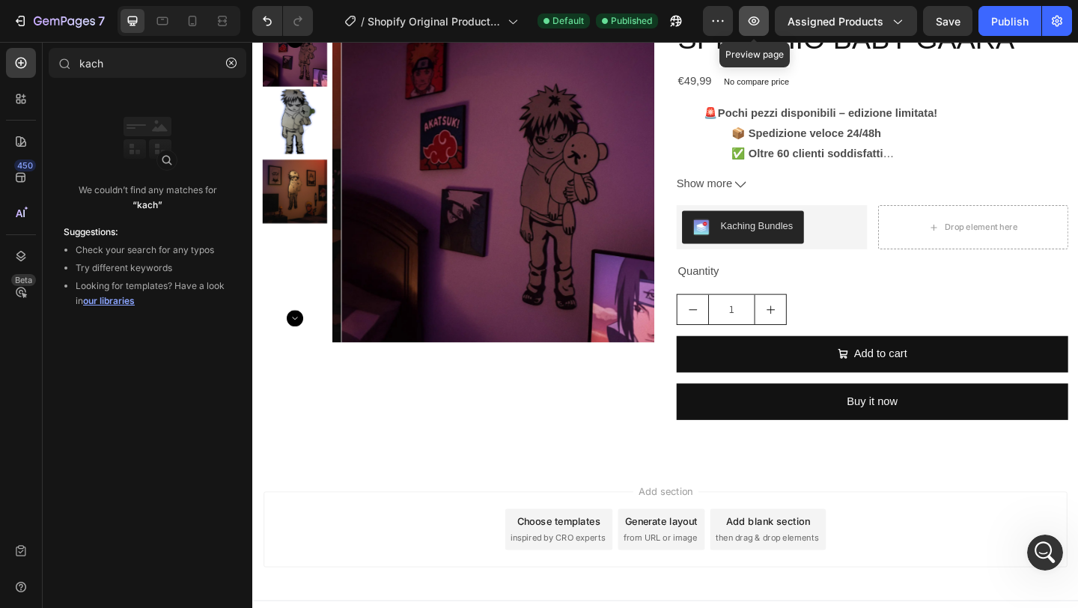
click at [753, 19] on icon "button" at bounding box center [754, 20] width 15 height 15
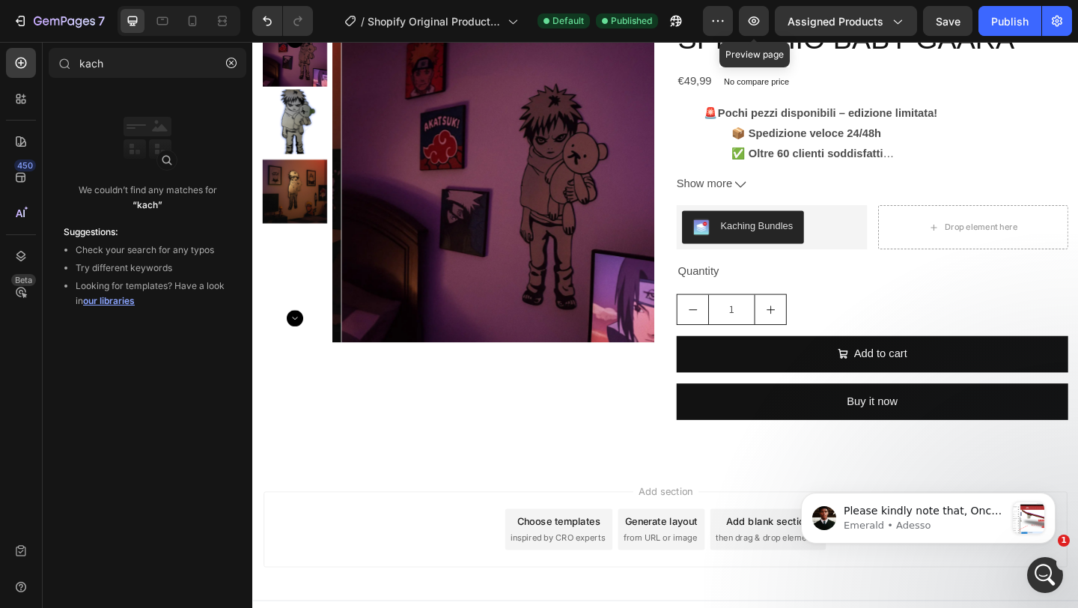
scroll to position [1140, 0]
click at [905, 510] on p "Please kindly note that, Once the bundle has been setup &gt; and enabled in the…" at bounding box center [925, 511] width 162 height 15
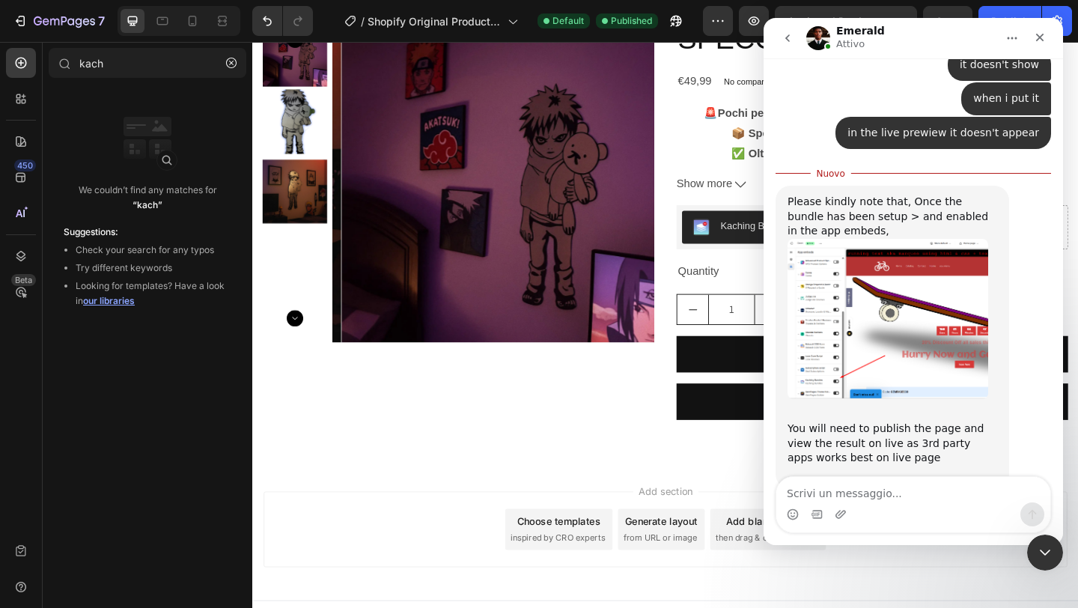
scroll to position [1164, 0]
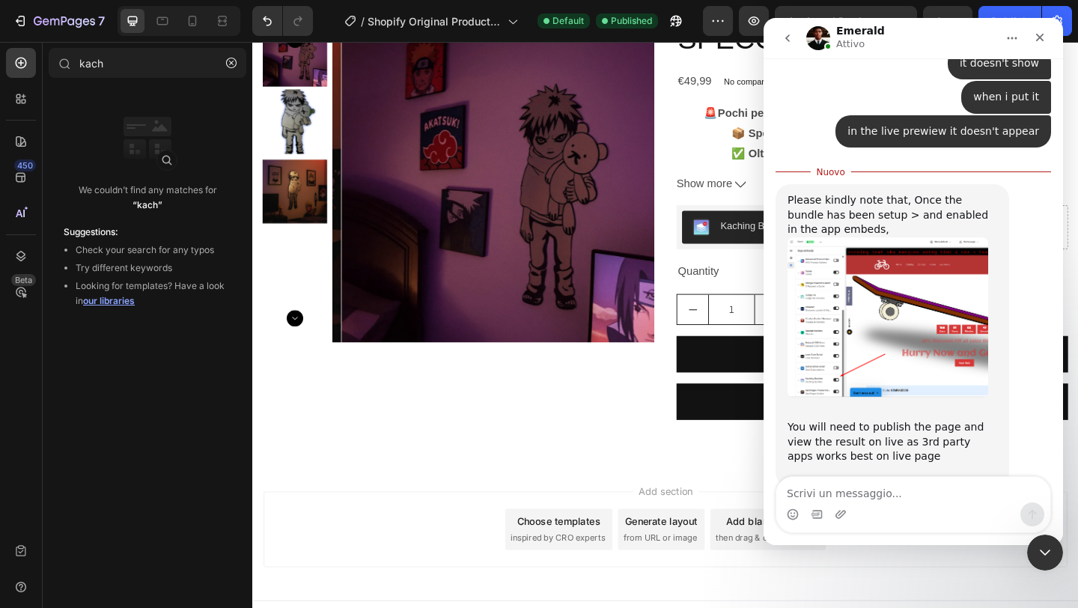
click at [887, 259] on img "Emerald dice…" at bounding box center [888, 317] width 201 height 160
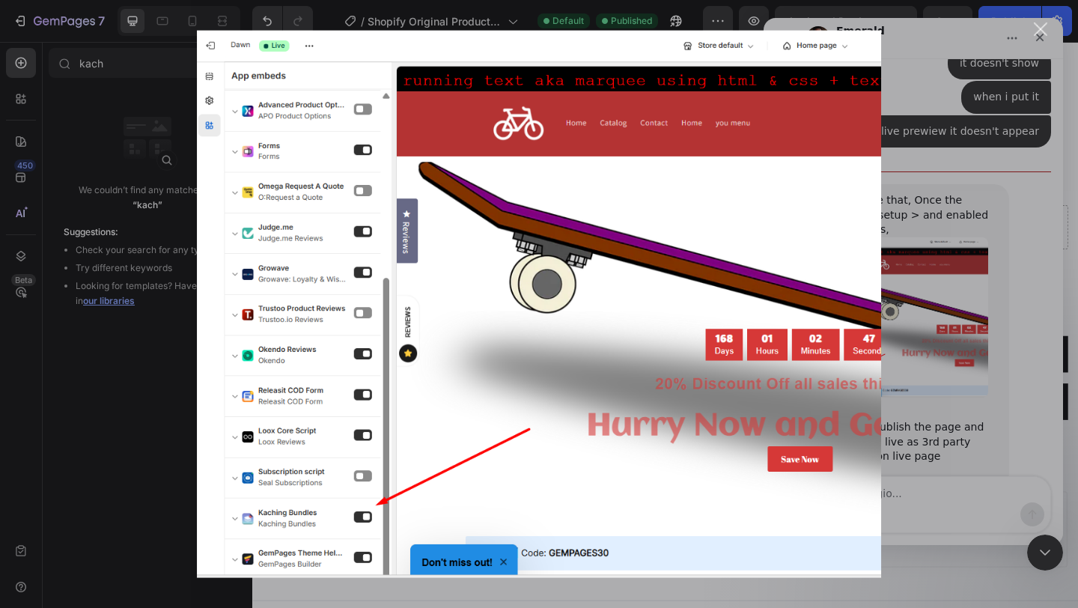
scroll to position [0, 0]
click at [981, 196] on div "Messenger Intercom" at bounding box center [539, 304] width 1078 height 608
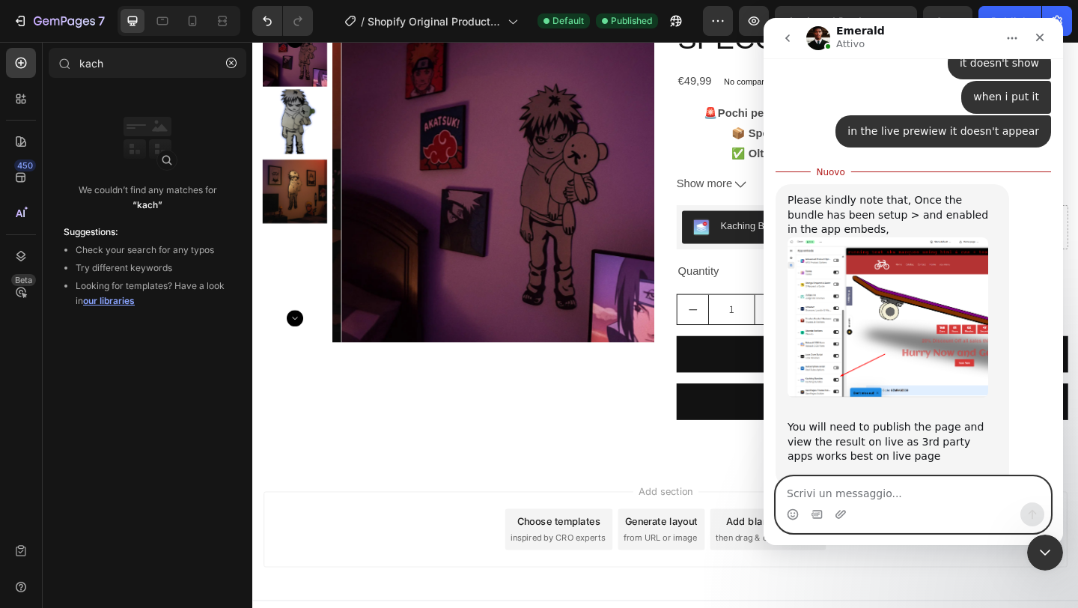
click at [836, 480] on textarea "Scrivi un messaggio..." at bounding box center [914, 489] width 274 height 25
type textarea "it is enabled"
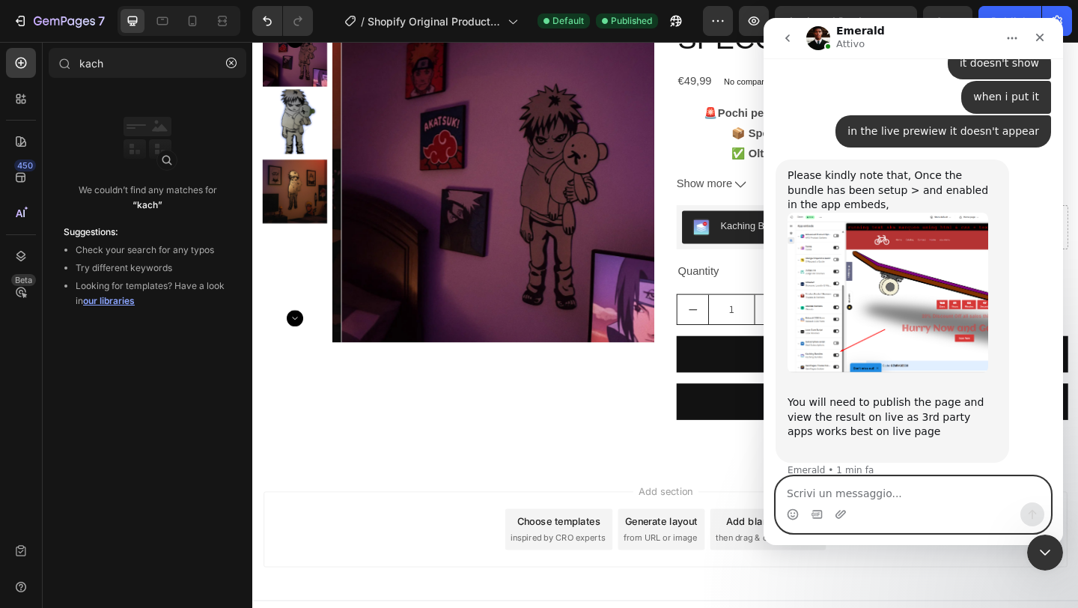
scroll to position [1185, 0]
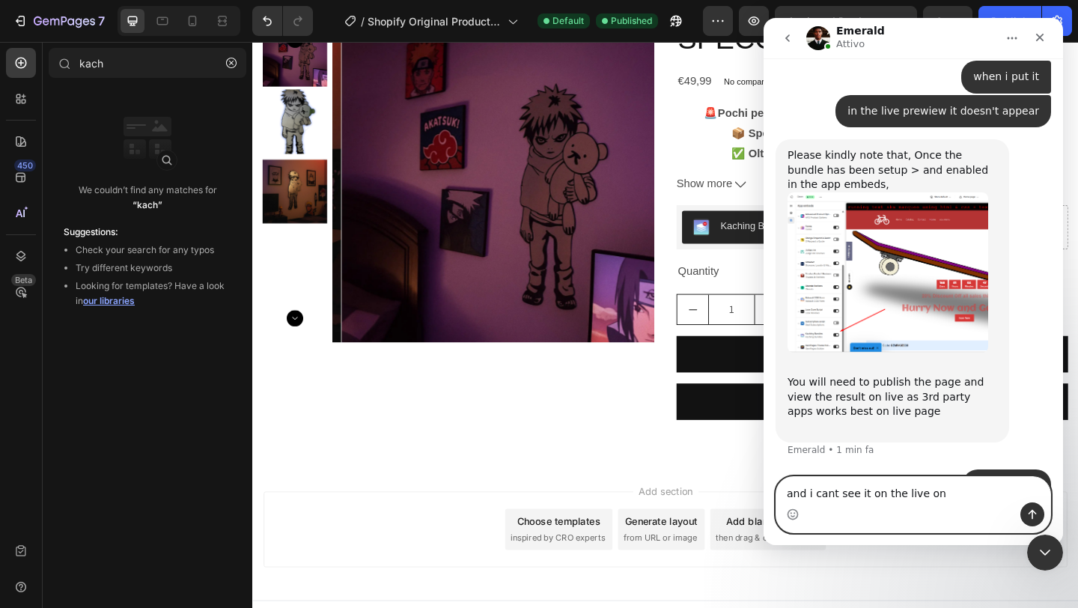
type textarea "and i cant see it on the live one"
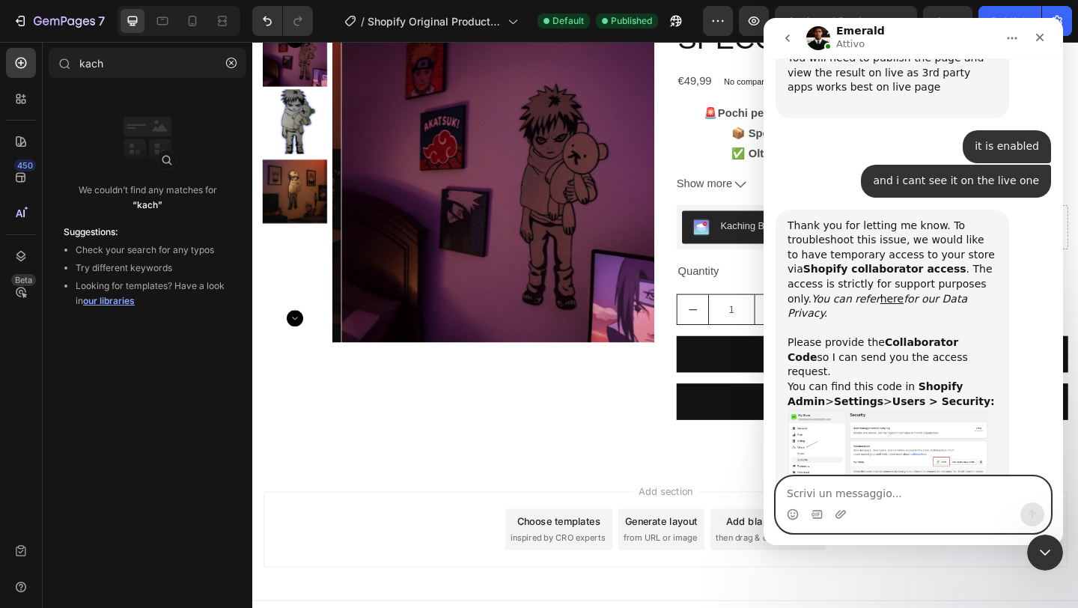
scroll to position [1511, 0]
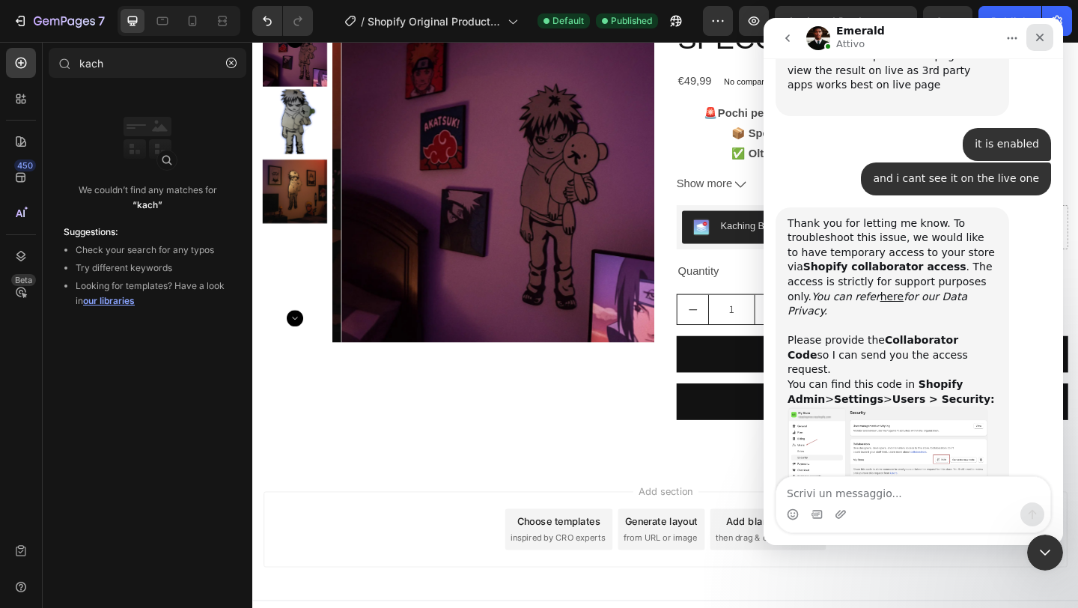
click at [1045, 37] on icon "Chiudi" at bounding box center [1040, 37] width 12 height 12
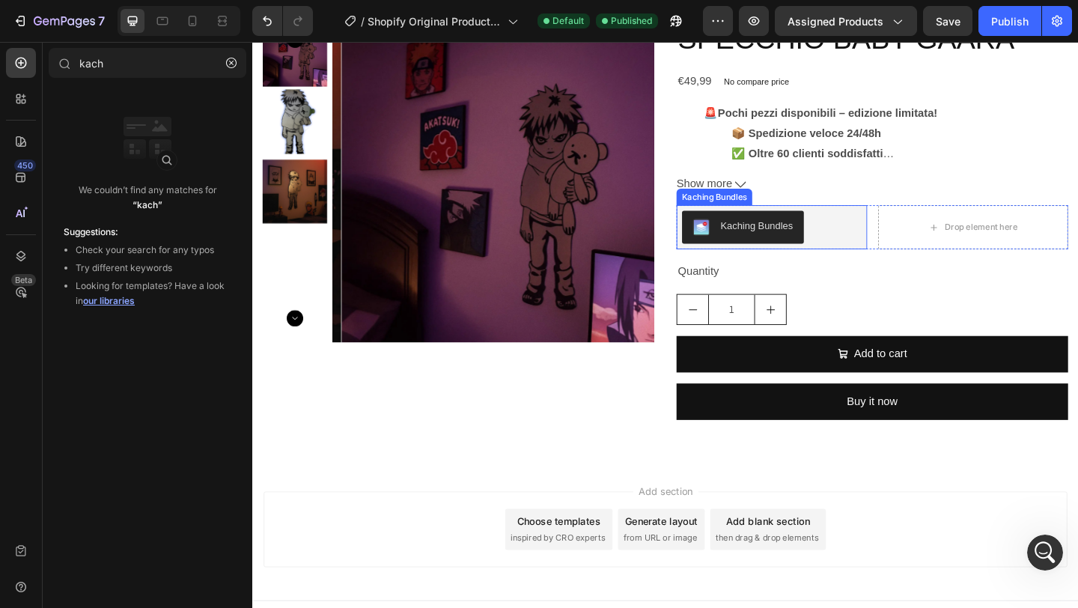
click at [765, 234] on div "Kaching Bundles" at bounding box center [801, 242] width 79 height 16
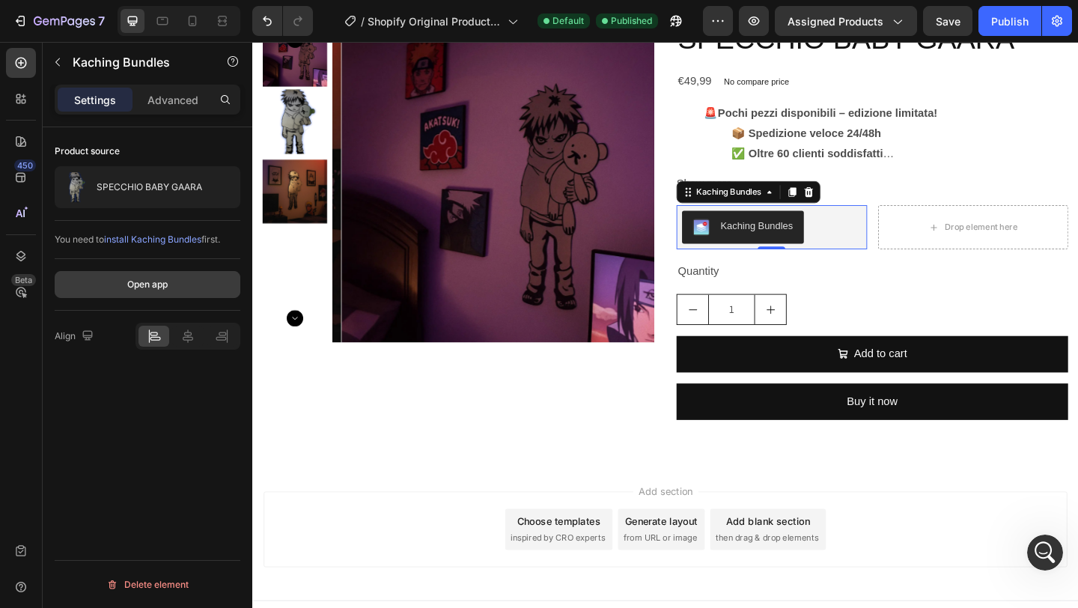
click at [159, 276] on button "Open app" at bounding box center [148, 284] width 186 height 27
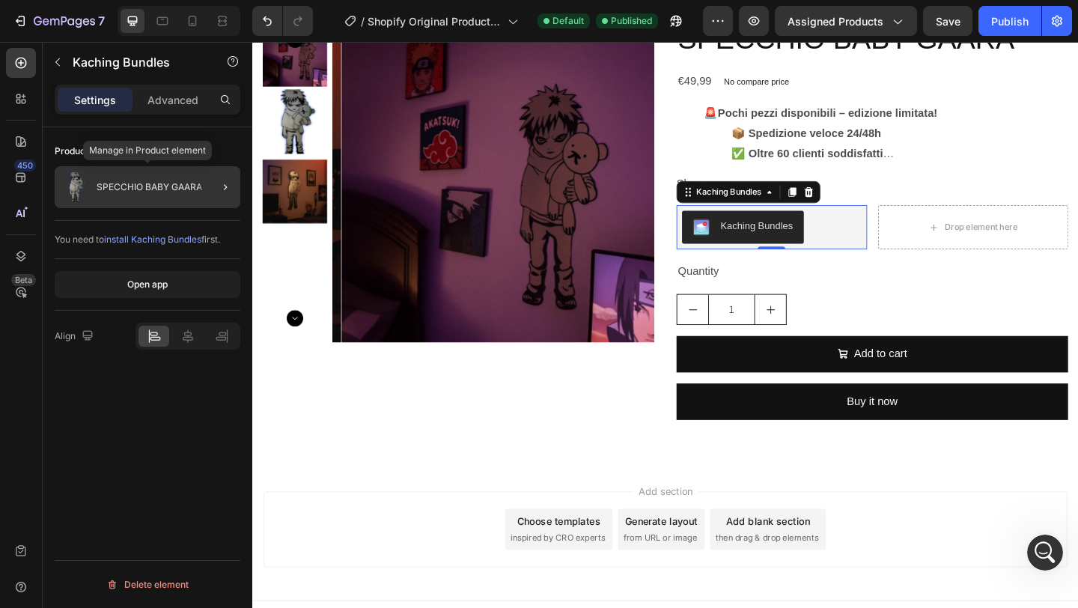
click at [194, 185] on p "SPECCHIO BABY GAARA" at bounding box center [150, 187] width 106 height 10
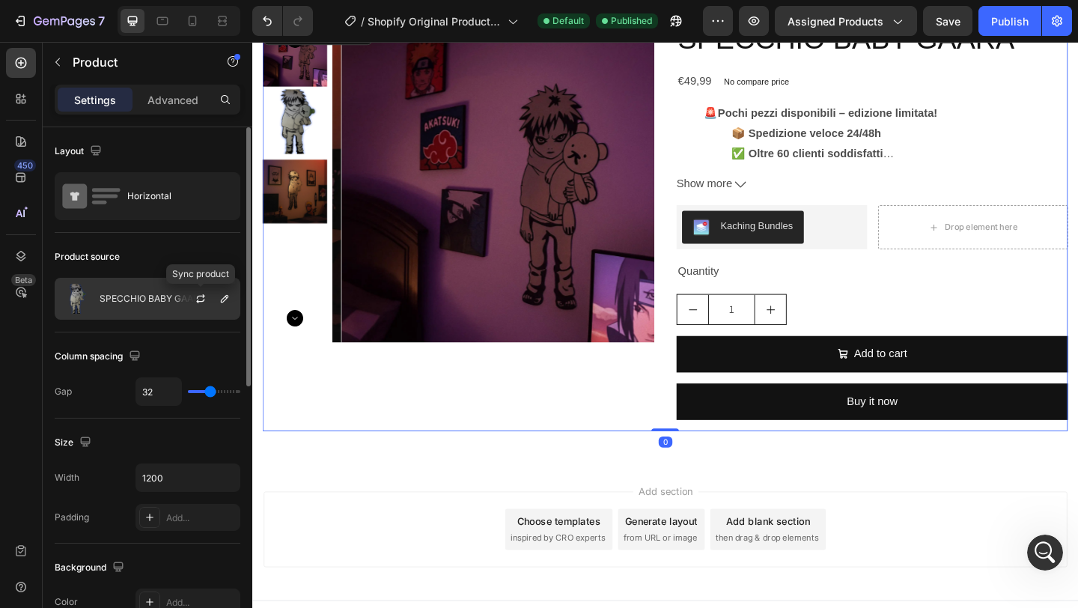
click at [216, 290] on div at bounding box center [225, 299] width 18 height 18
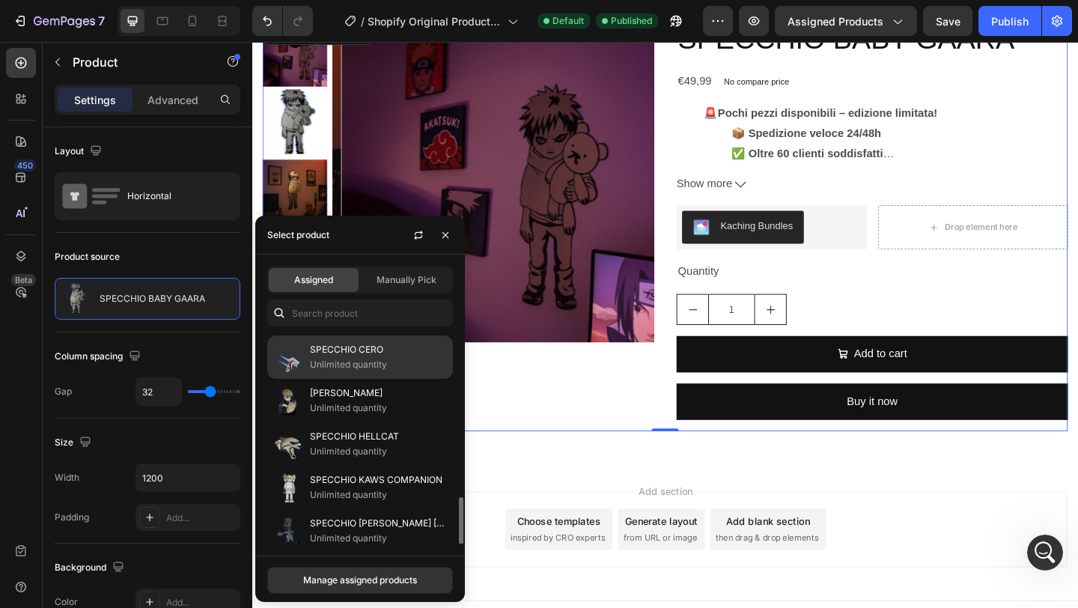
scroll to position [0, 0]
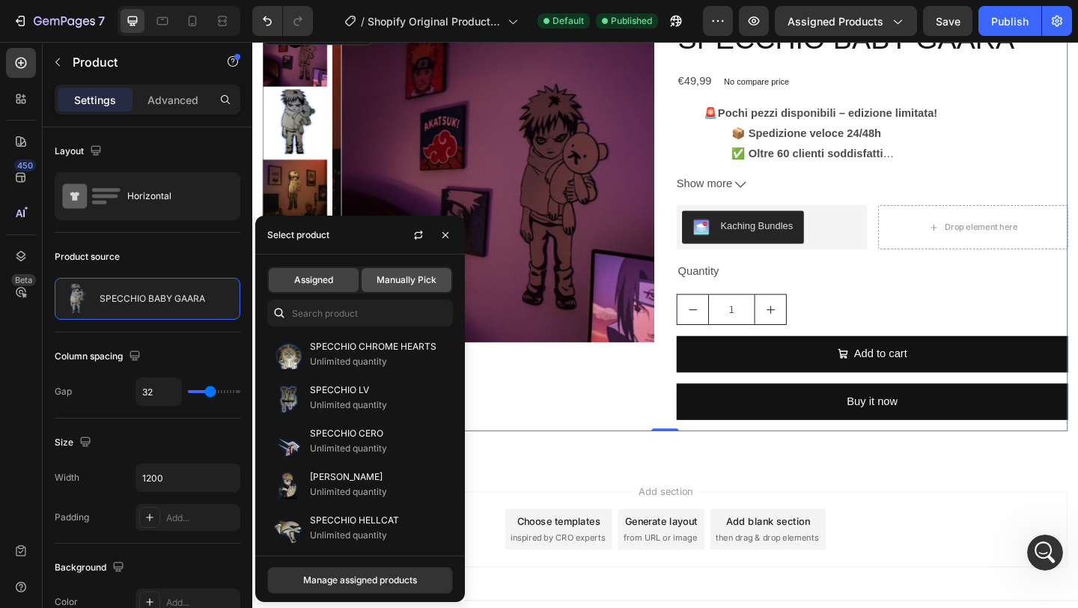
click at [395, 288] on div "Manually Pick" at bounding box center [407, 280] width 90 height 24
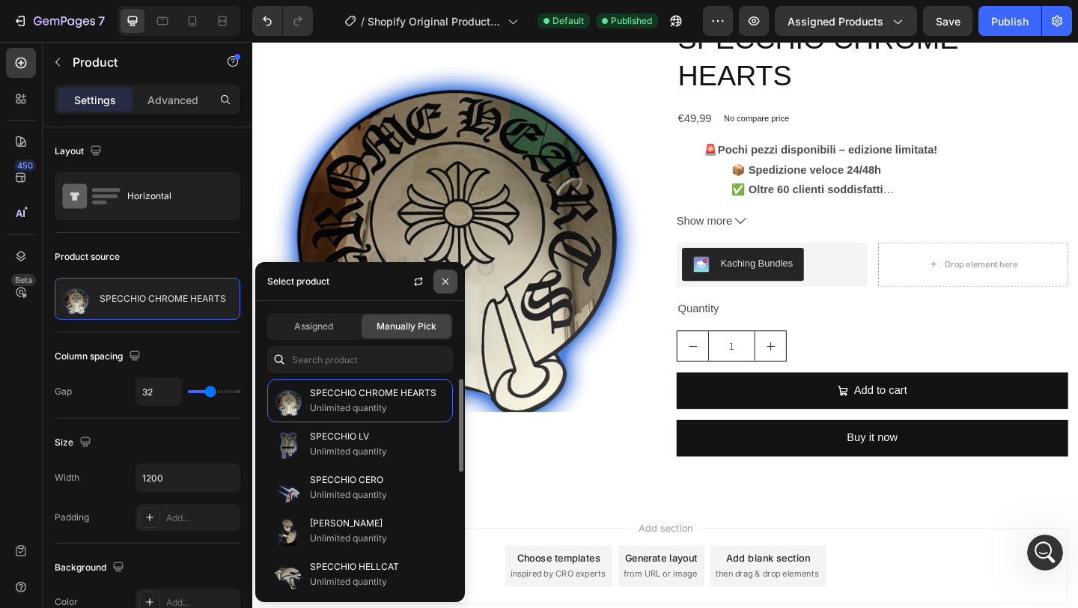
click at [448, 285] on icon "button" at bounding box center [446, 282] width 12 height 12
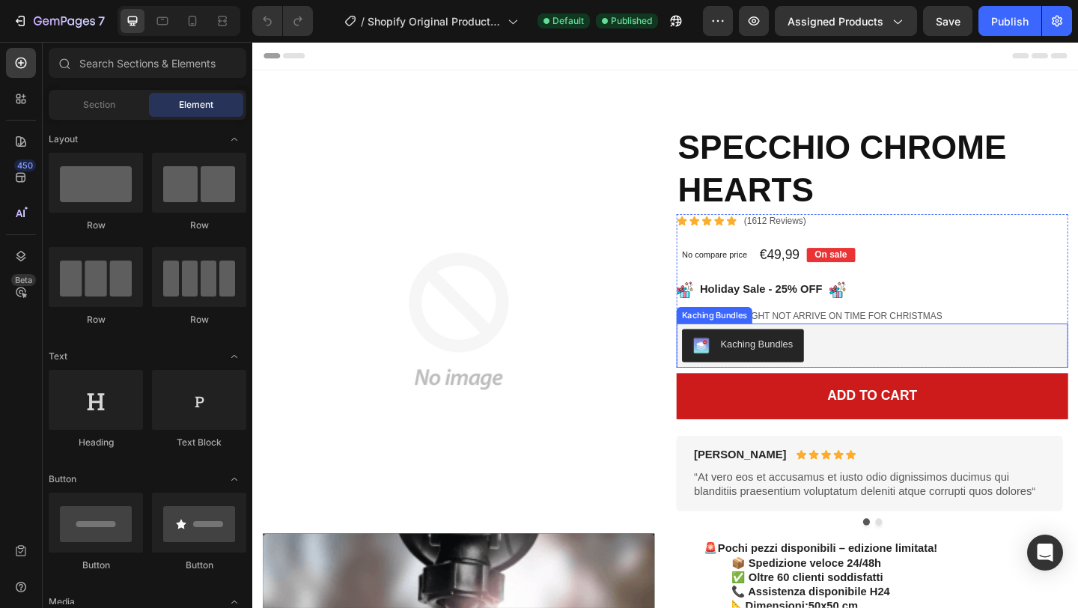
click at [810, 365] on div "Kaching Bundles" at bounding box center [801, 371] width 79 height 16
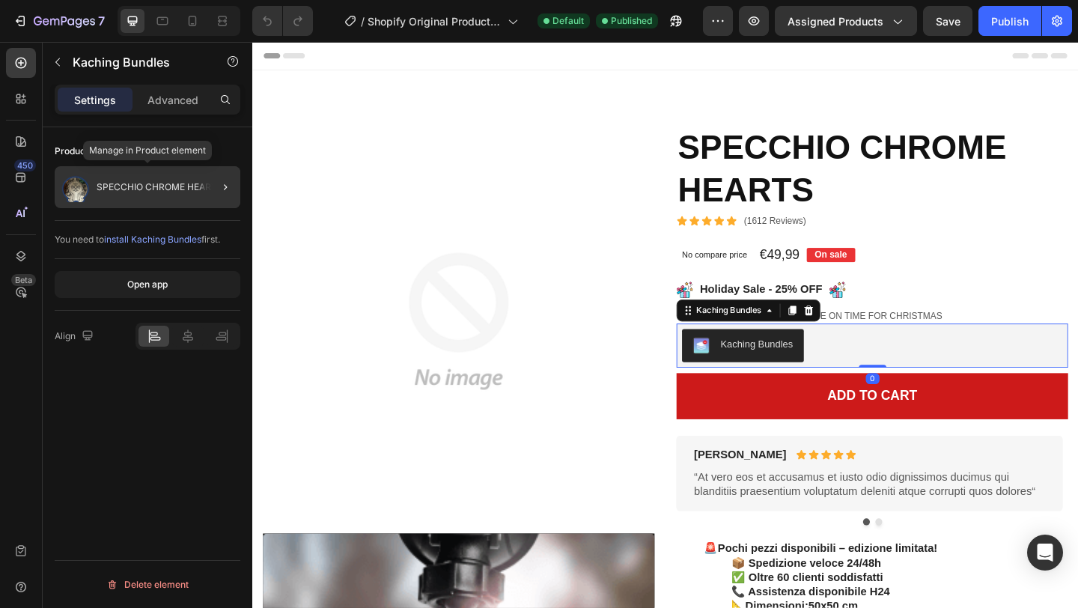
click at [139, 183] on p "SPECCHIO CHROME HEARTS" at bounding box center [160, 187] width 127 height 10
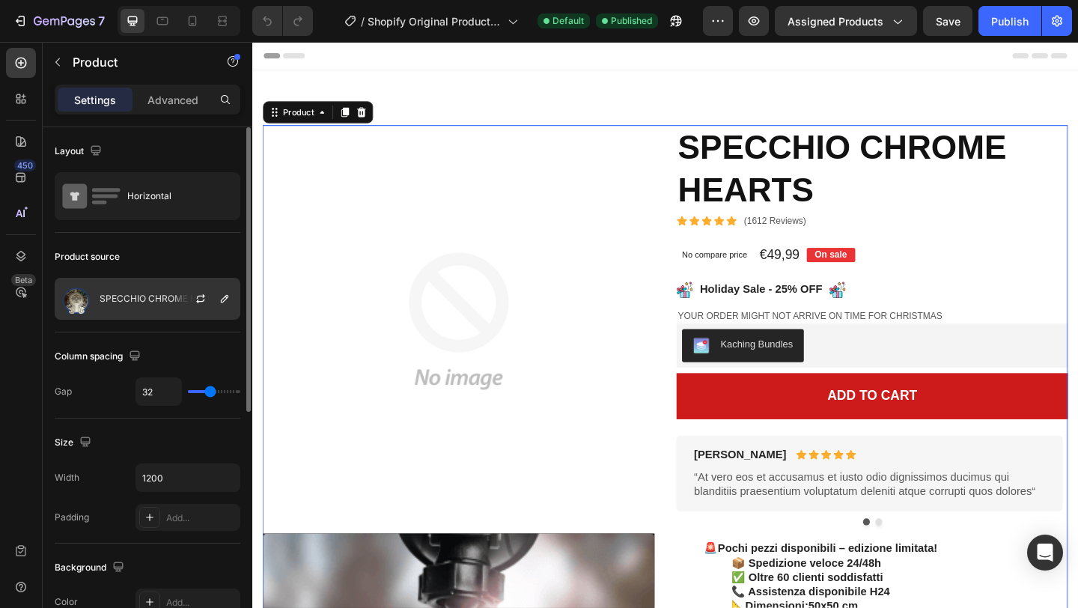
click at [162, 294] on p "SPECCHIO CHROME HEARTS" at bounding box center [163, 299] width 127 height 10
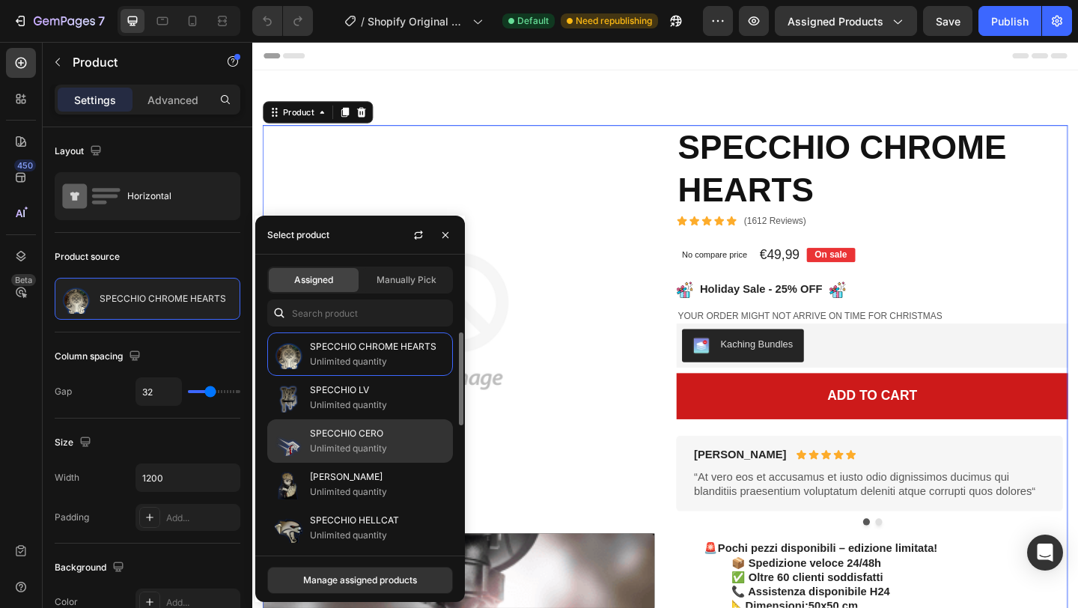
click at [362, 432] on p "SPECCHIO CERO" at bounding box center [378, 433] width 136 height 15
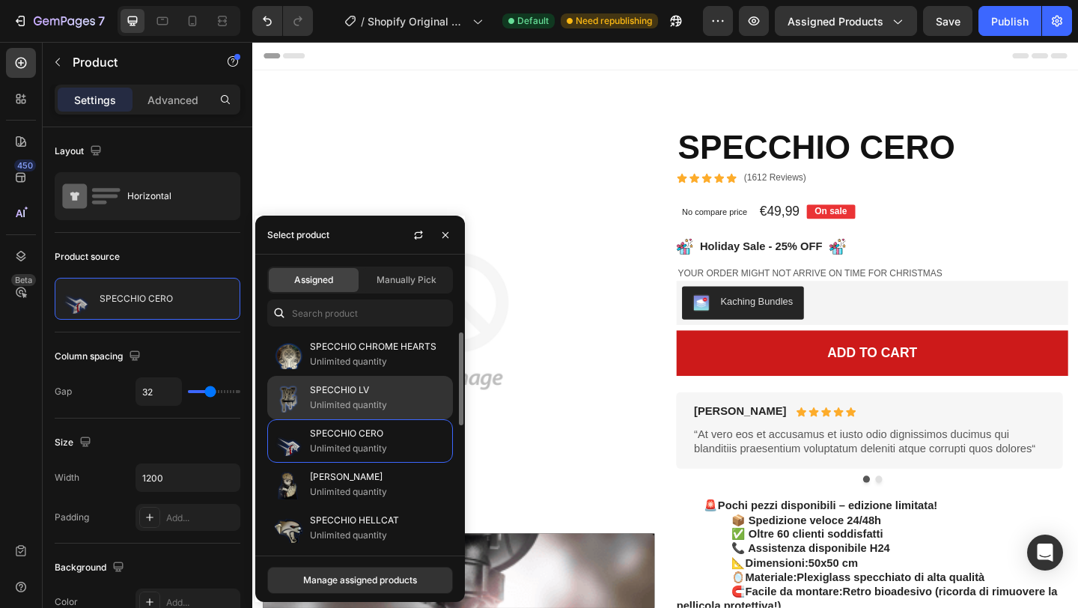
click at [374, 395] on p "SPECCHIO LV" at bounding box center [378, 390] width 136 height 15
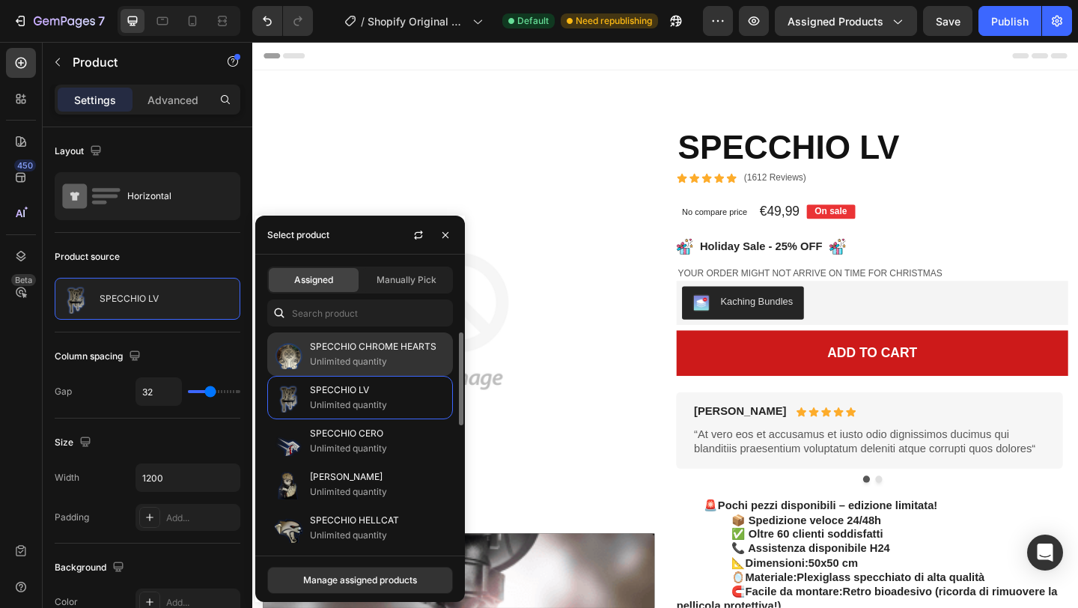
click at [368, 360] on p "Unlimited quantity" at bounding box center [378, 361] width 136 height 15
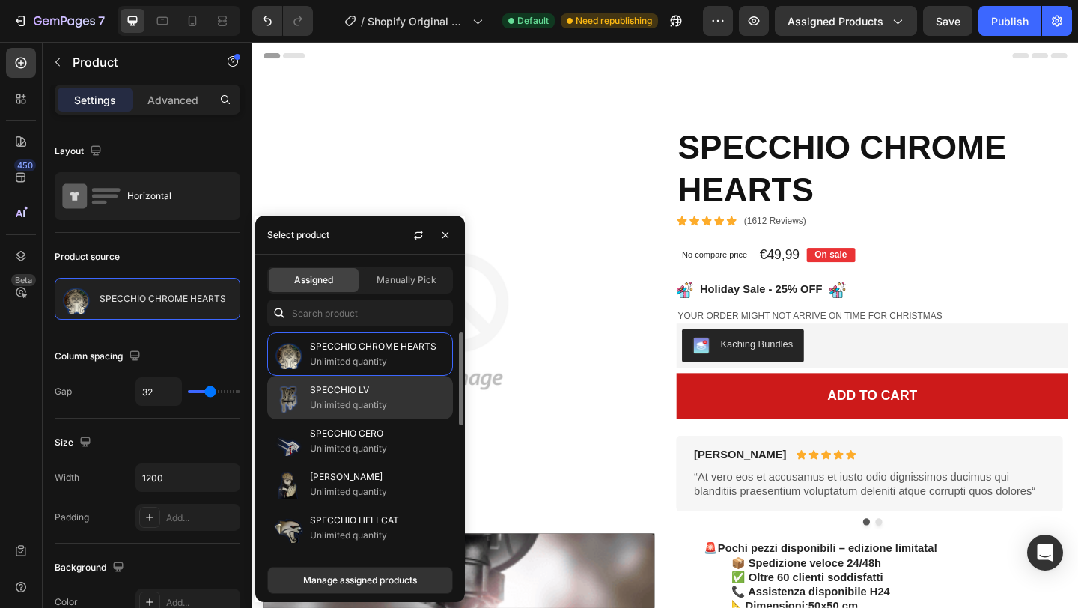
click at [364, 398] on p "Unlimited quantity" at bounding box center [378, 405] width 136 height 15
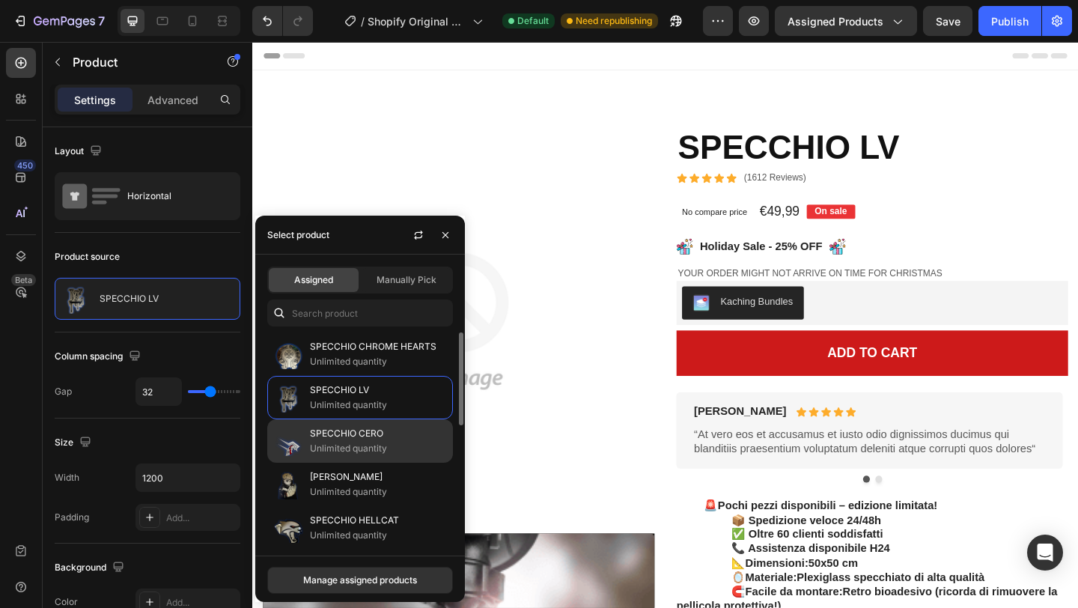
click at [355, 433] on p "SPECCHIO CERO" at bounding box center [378, 433] width 136 height 15
click at [365, 456] on div "SPECCHIO CERO Unlimited quantity" at bounding box center [360, 440] width 186 height 43
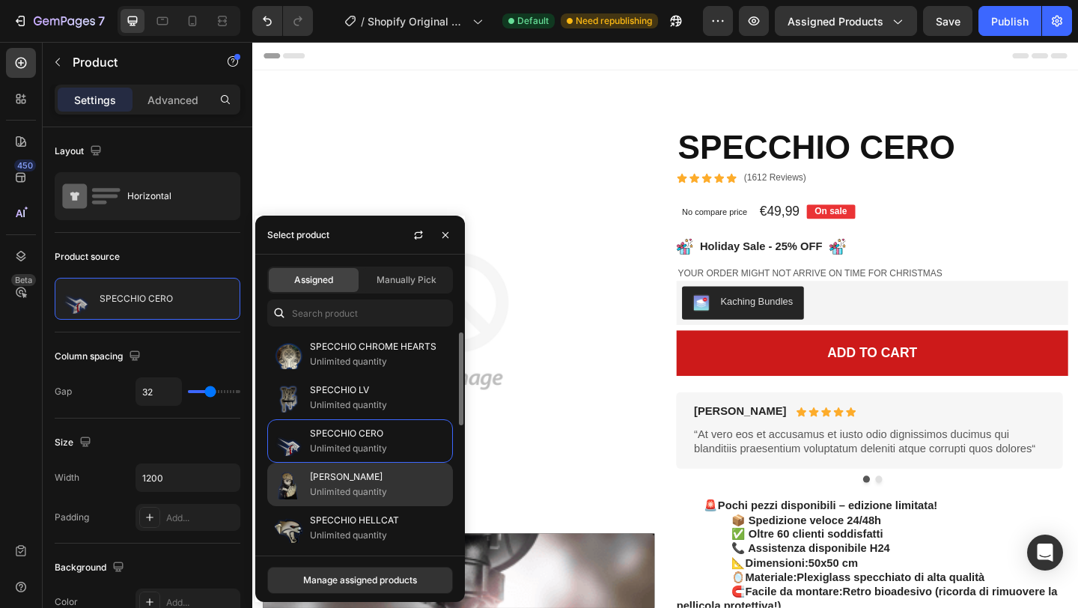
click at [366, 479] on p "[PERSON_NAME]" at bounding box center [378, 477] width 136 height 15
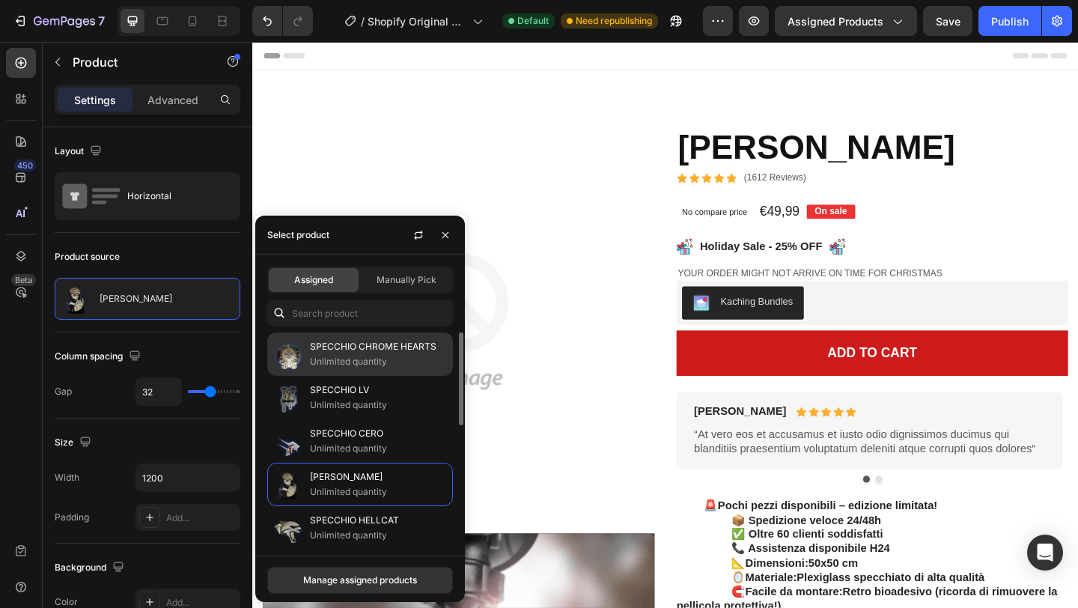
click at [352, 362] on p "Unlimited quantity" at bounding box center [378, 361] width 136 height 15
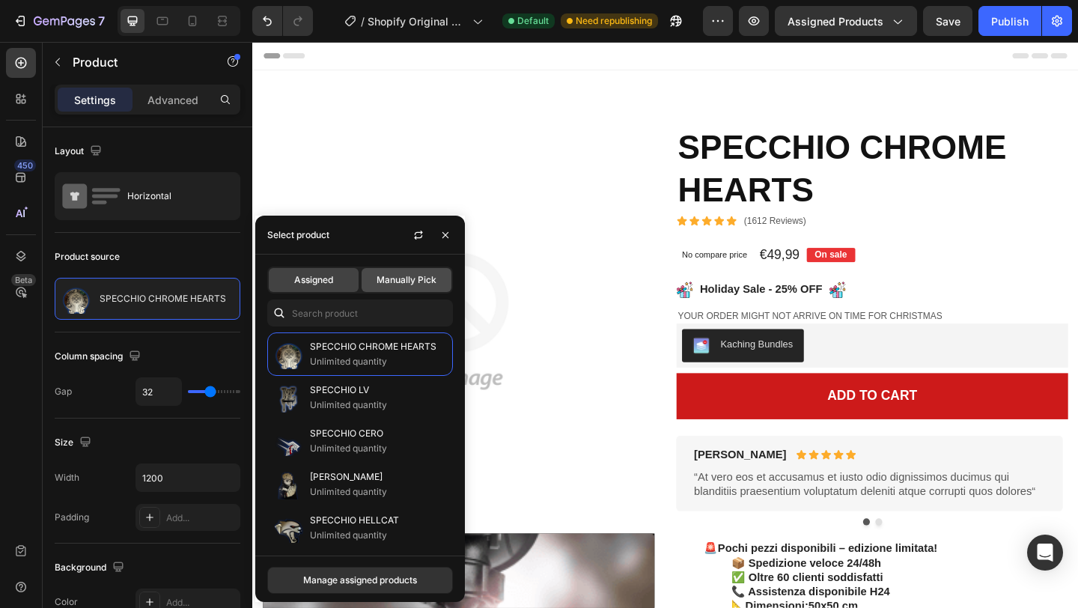
click at [395, 268] on div "Manually Pick" at bounding box center [407, 280] width 90 height 24
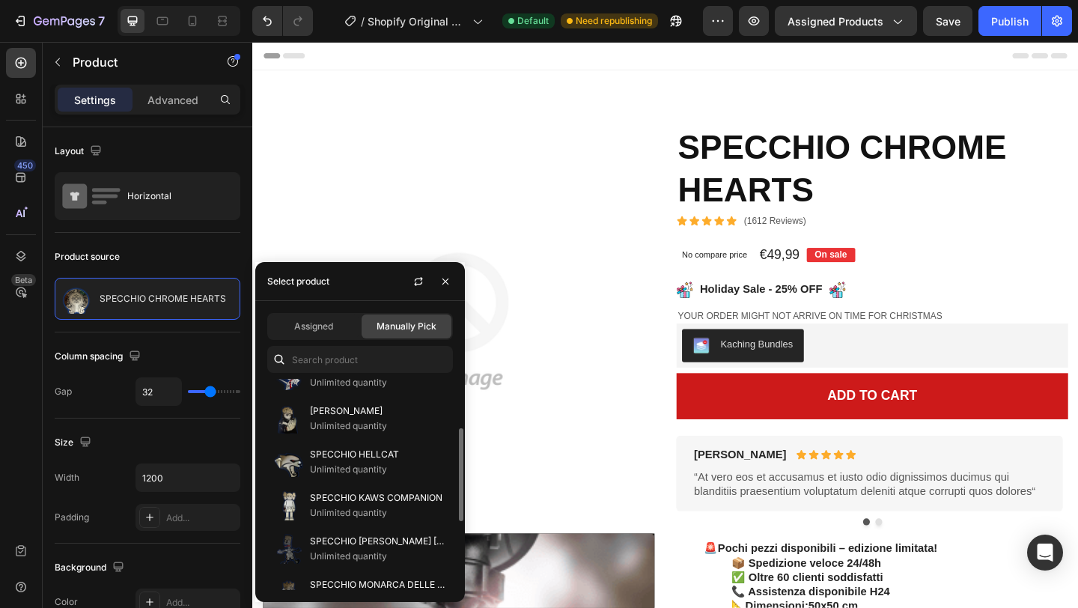
scroll to position [267, 0]
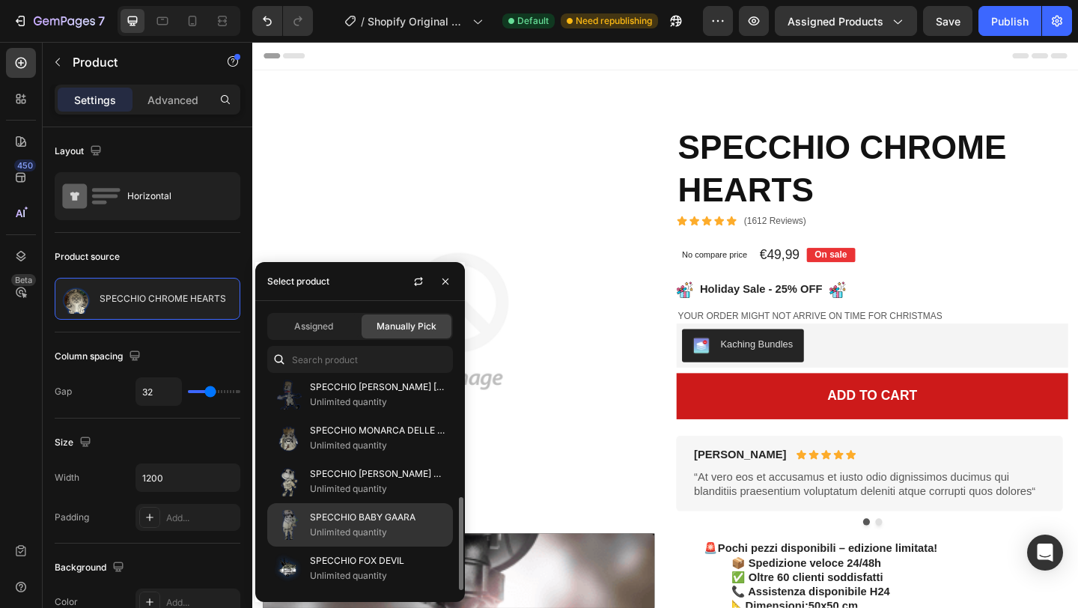
click at [362, 519] on p "SPECCHIO BABY GAARA" at bounding box center [378, 517] width 136 height 15
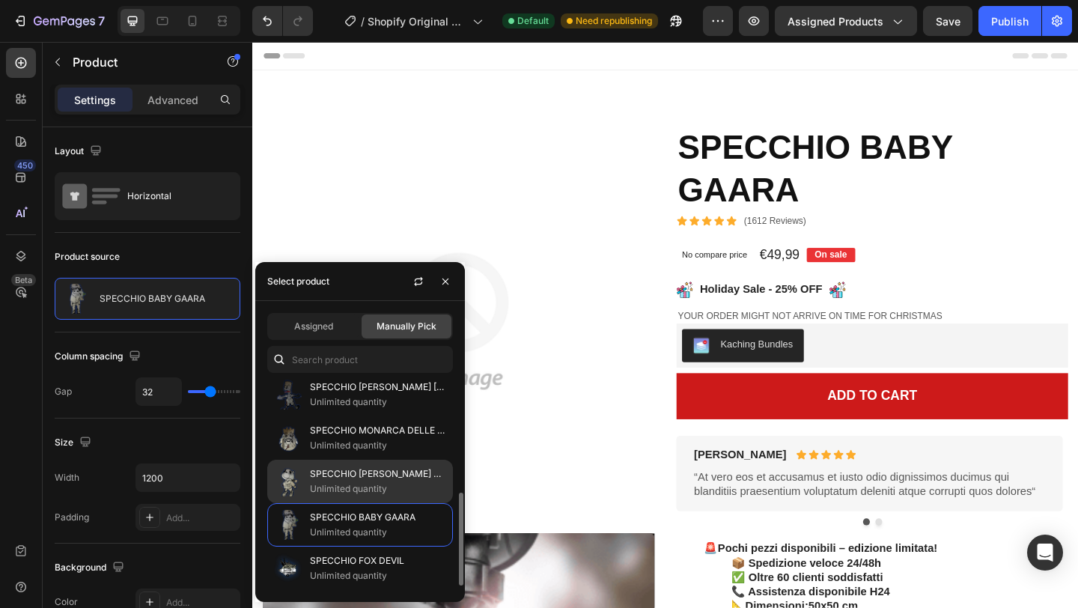
scroll to position [0, 0]
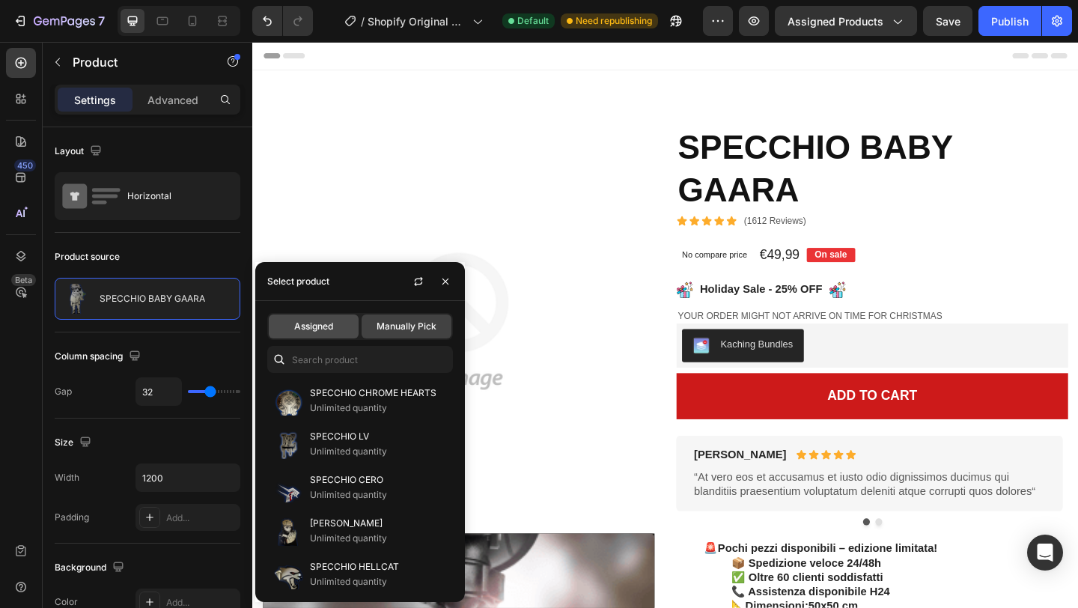
click at [303, 330] on span "Assigned" at bounding box center [313, 326] width 39 height 13
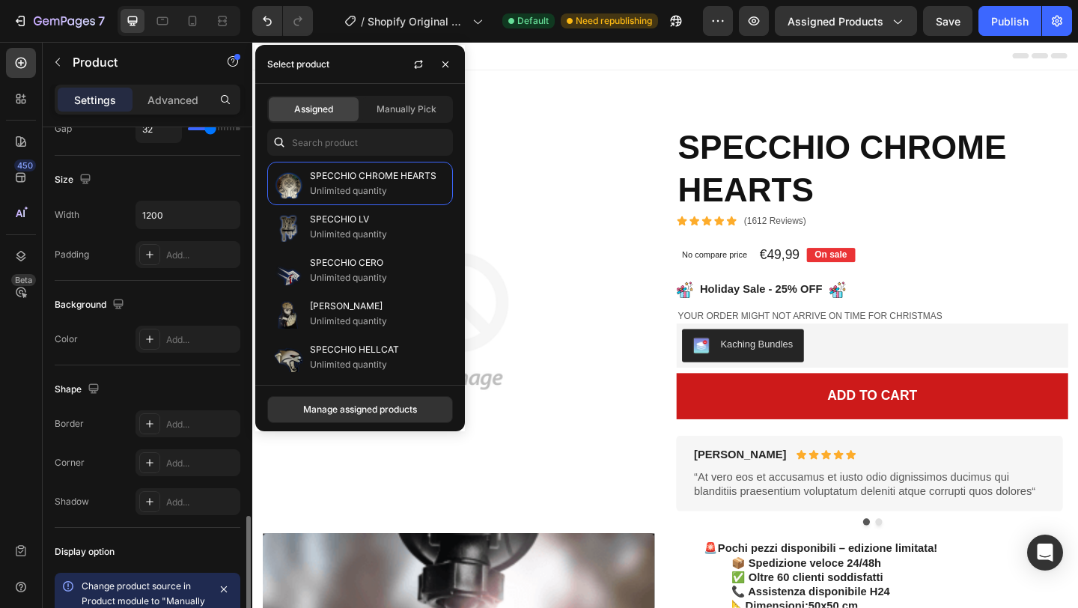
scroll to position [534, 0]
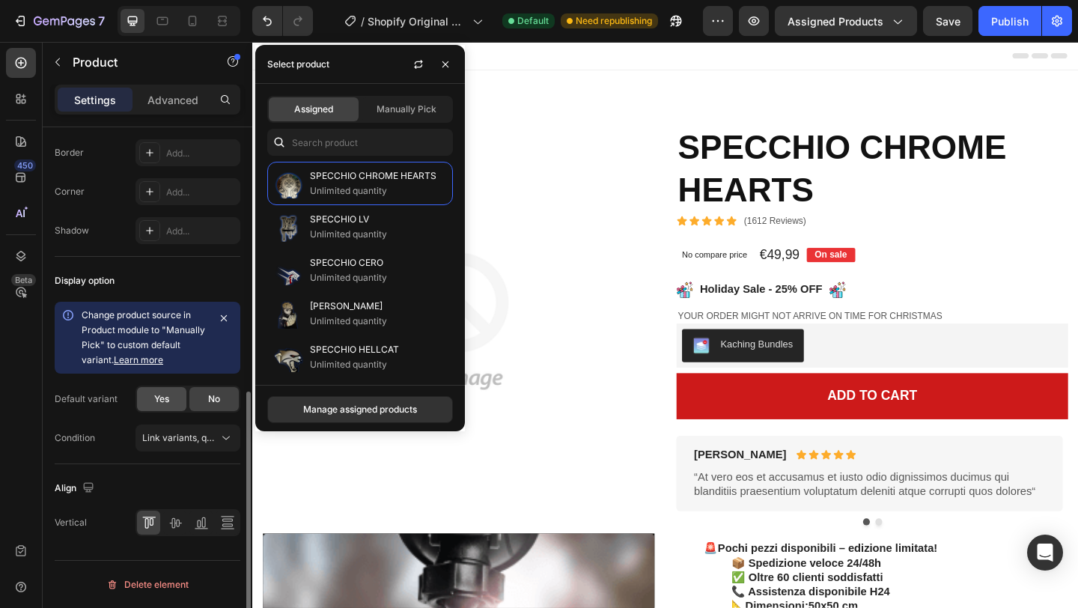
click at [171, 401] on div "Yes" at bounding box center [161, 399] width 49 height 24
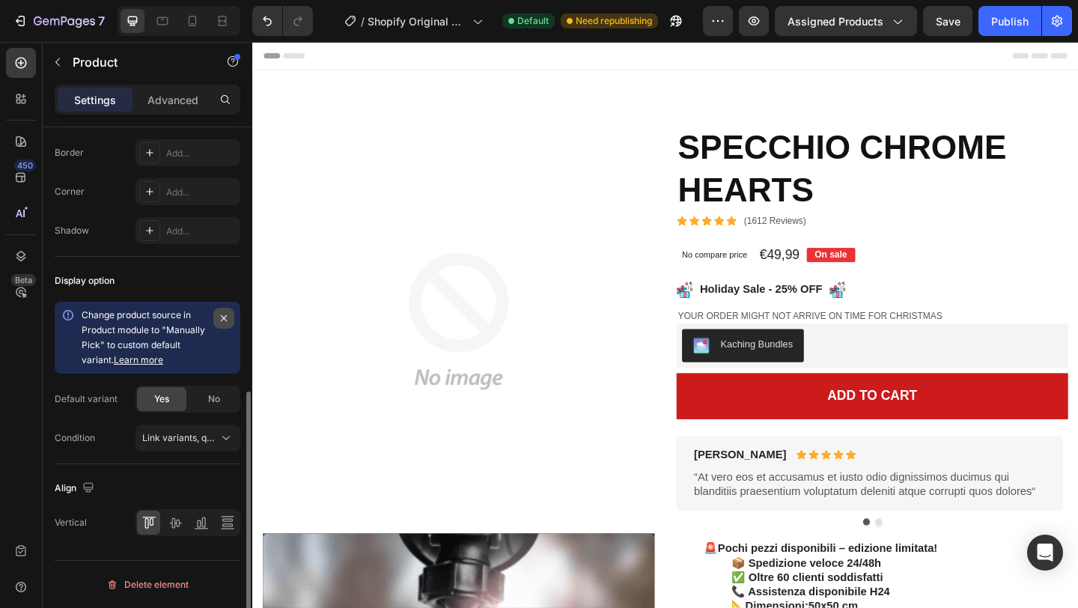
click at [219, 323] on icon "button" at bounding box center [224, 318] width 12 height 12
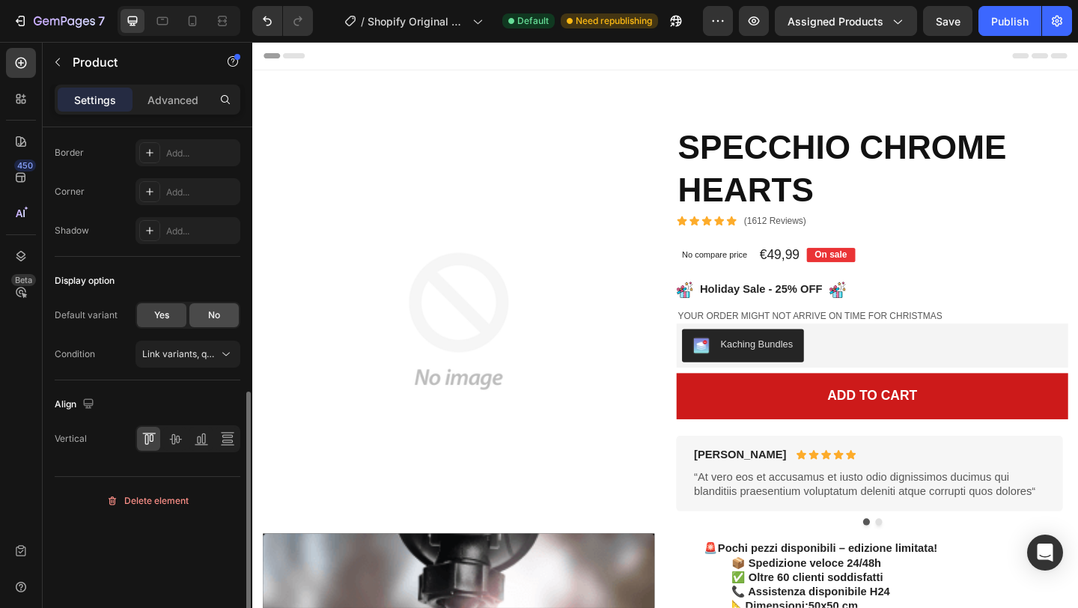
click at [216, 316] on span "No" at bounding box center [214, 315] width 12 height 13
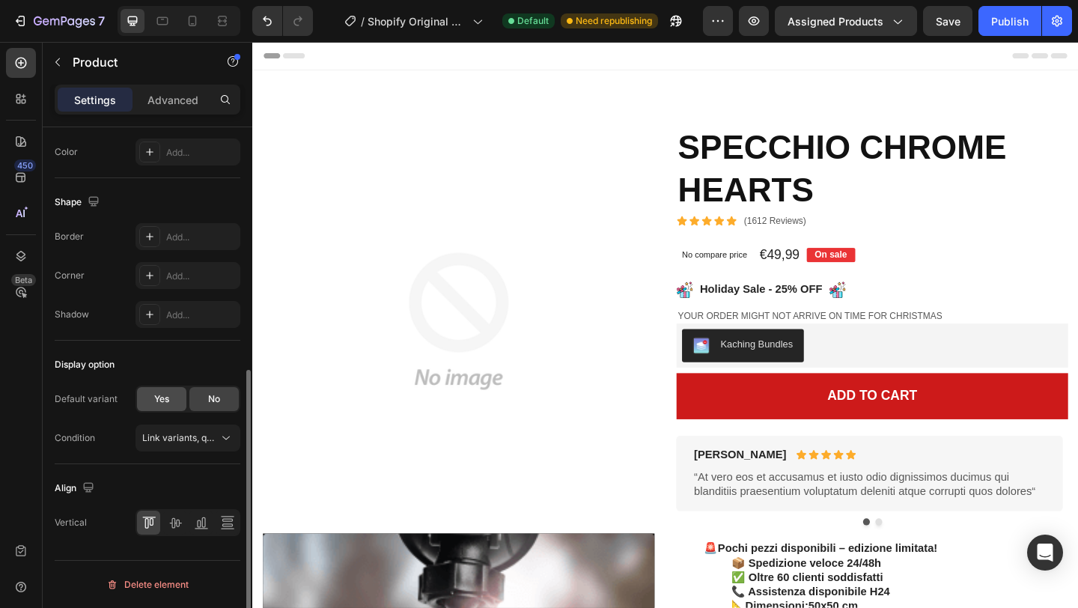
click at [157, 397] on span "Yes" at bounding box center [161, 398] width 15 height 13
click at [201, 439] on span "Link variants, quantity <br> between same products" at bounding box center [252, 437] width 221 height 11
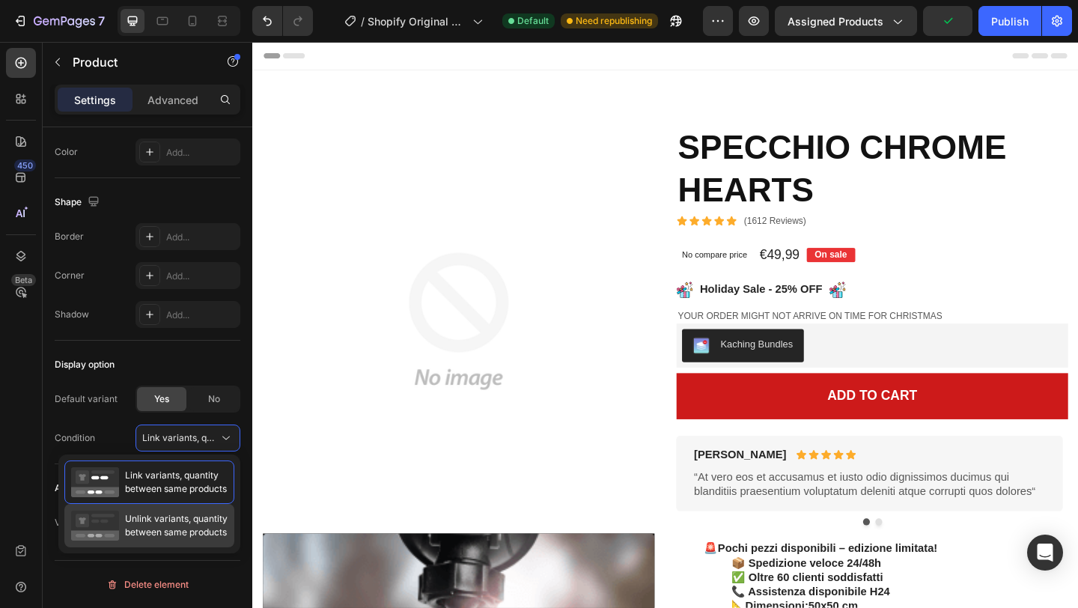
click at [204, 520] on span "Unlink variants, quantity between same products" at bounding box center [176, 525] width 103 height 27
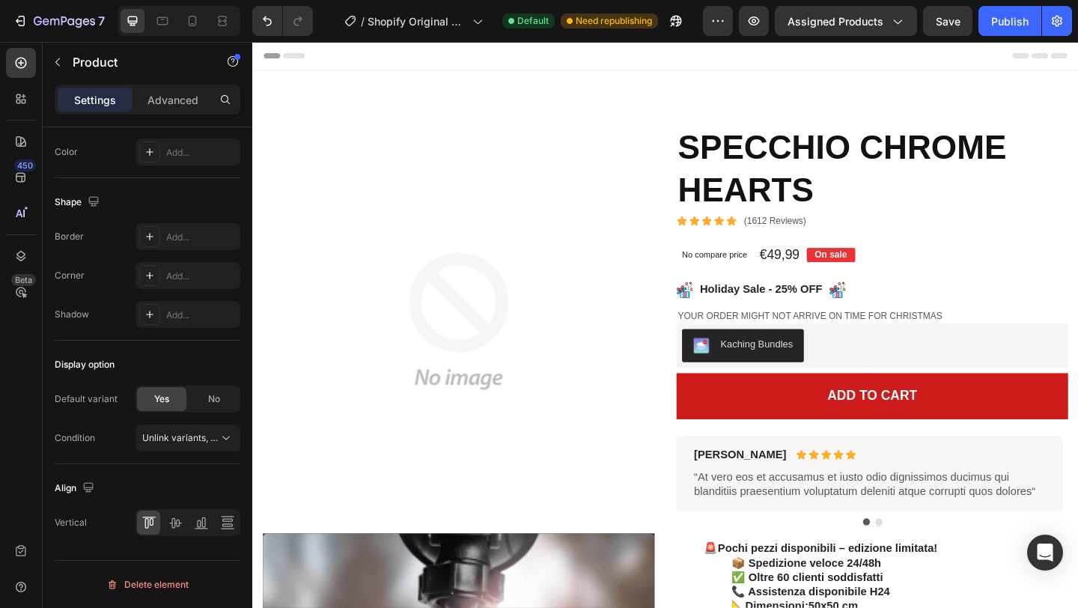
scroll to position [0, 0]
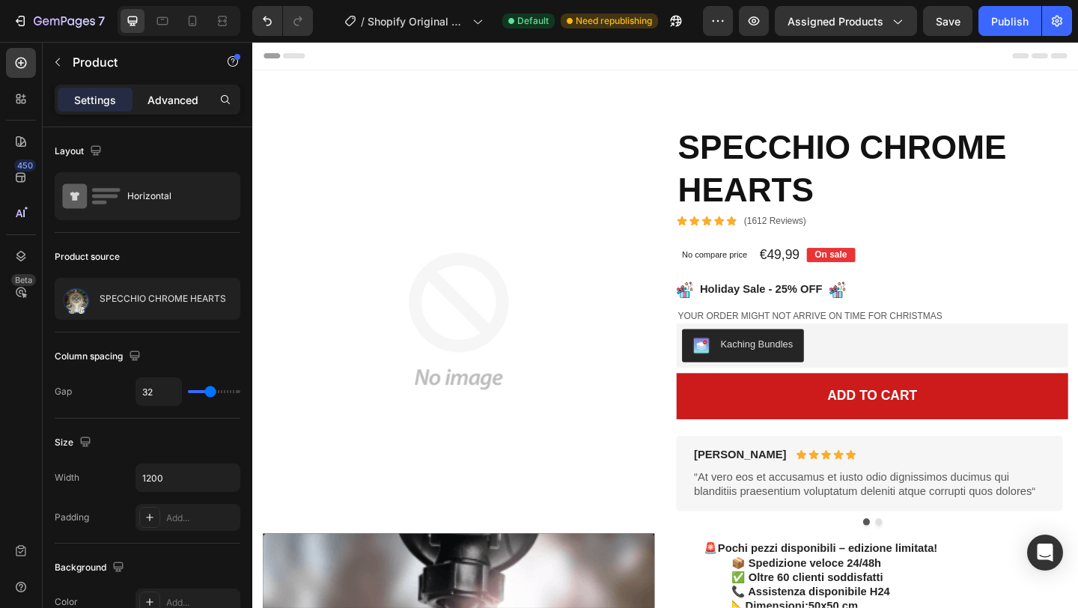
click at [170, 97] on p "Advanced" at bounding box center [173, 100] width 51 height 16
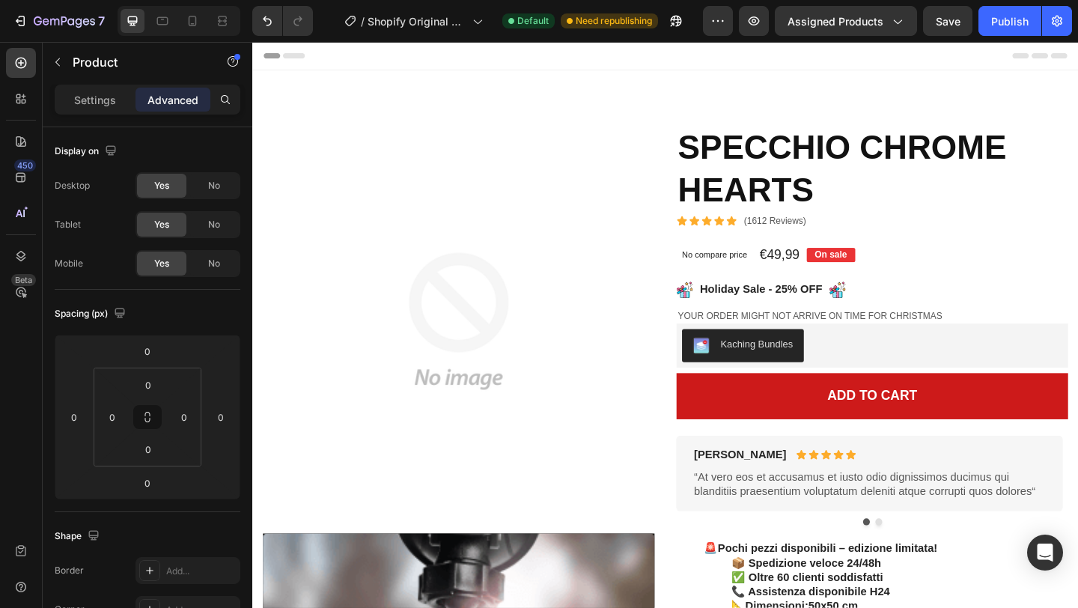
click at [98, 112] on div "Settings Advanced" at bounding box center [148, 100] width 186 height 30
click at [112, 96] on p "Settings" at bounding box center [95, 100] width 42 height 16
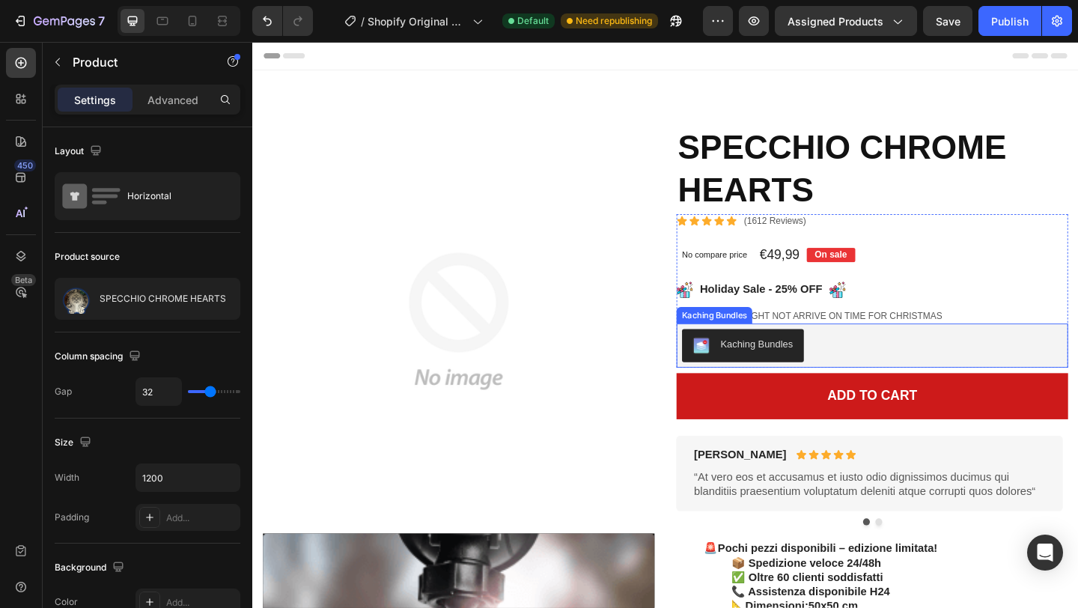
click at [812, 371] on div "Kaching Bundles" at bounding box center [801, 371] width 79 height 16
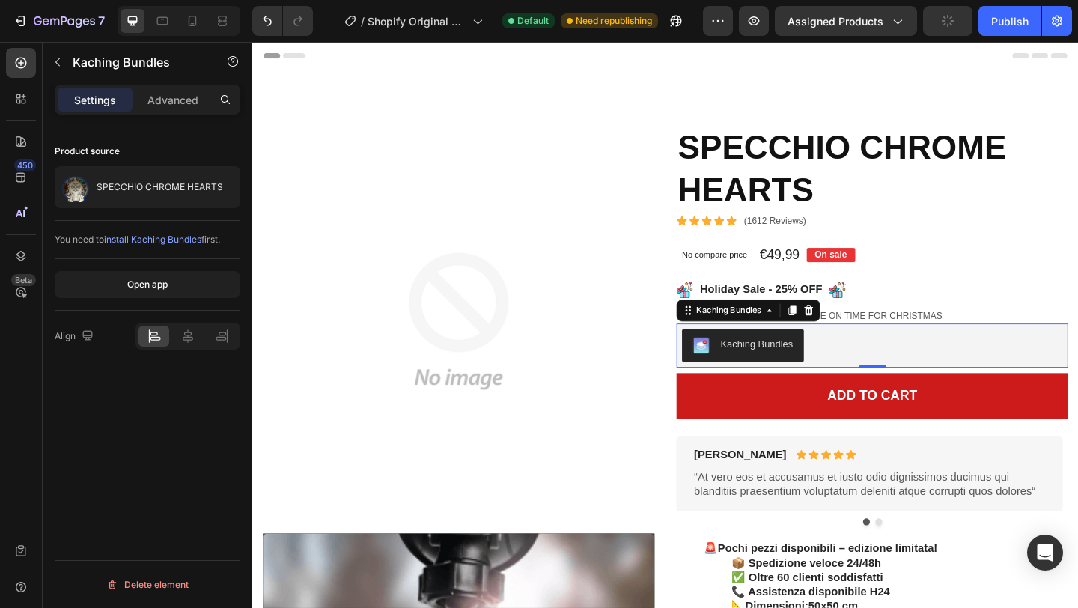
click at [812, 371] on div "Kaching Bundles" at bounding box center [801, 371] width 79 height 16
click at [760, 25] on icon "button" at bounding box center [754, 20] width 15 height 15
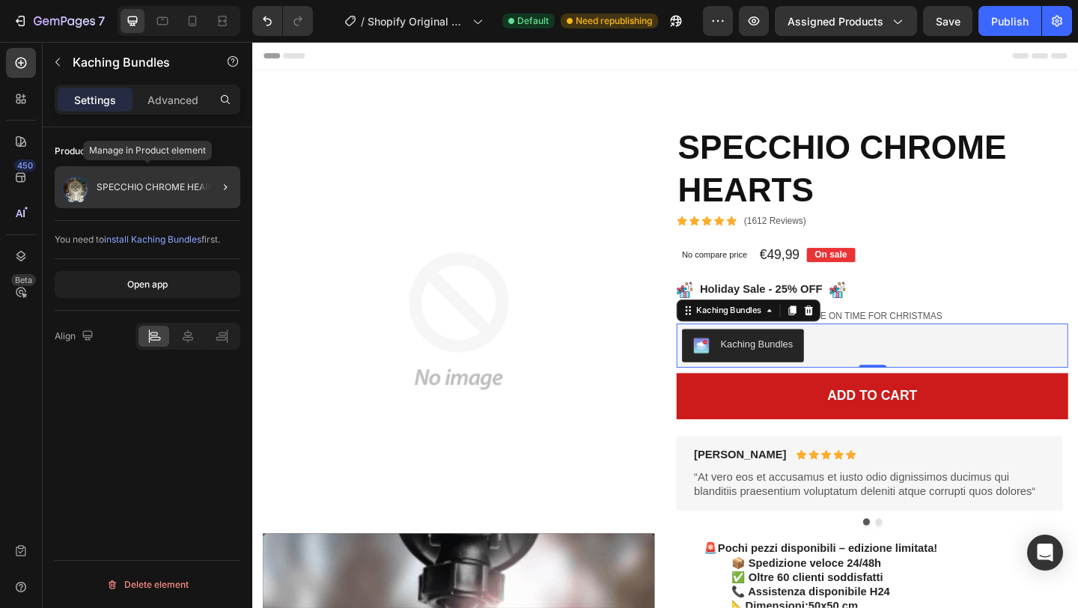
click at [151, 189] on p "SPECCHIO CHROME HEARTS" at bounding box center [160, 187] width 127 height 10
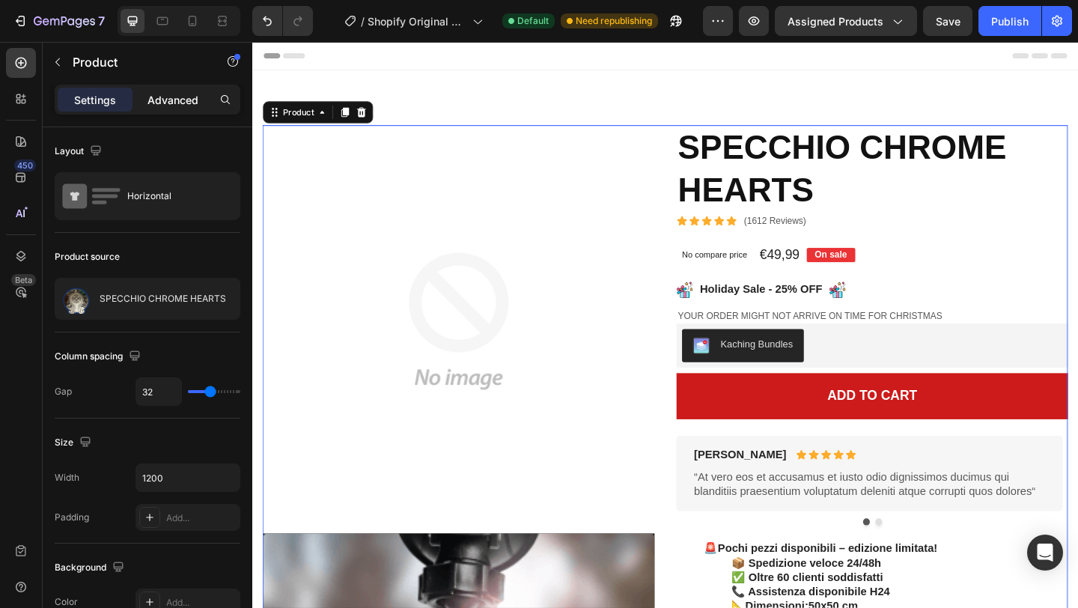
click at [151, 106] on p "Advanced" at bounding box center [173, 100] width 51 height 16
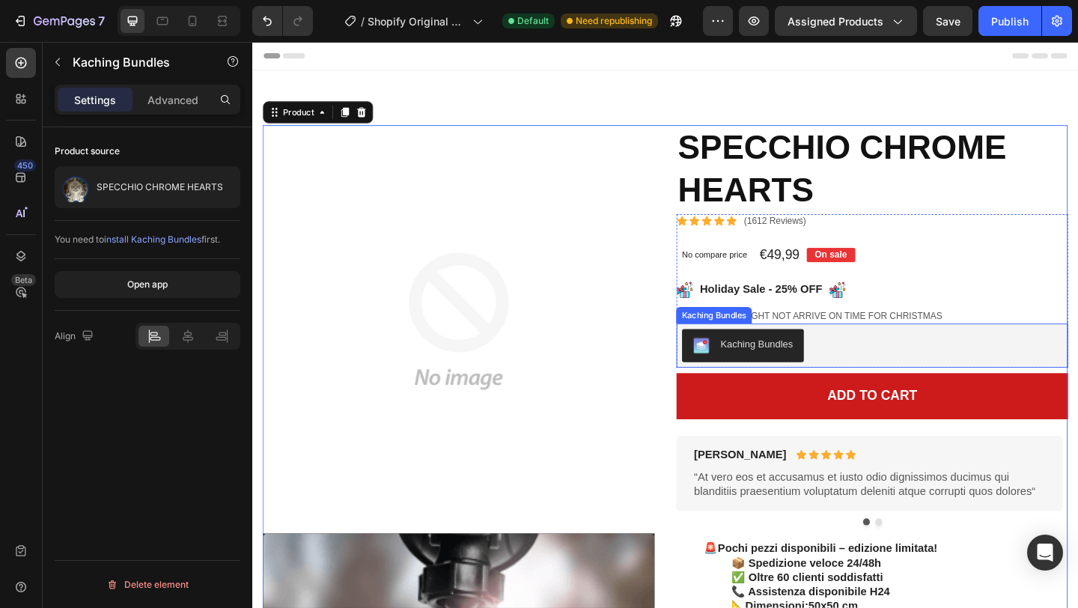
click at [791, 372] on div "Kaching Bundles" at bounding box center [801, 371] width 79 height 16
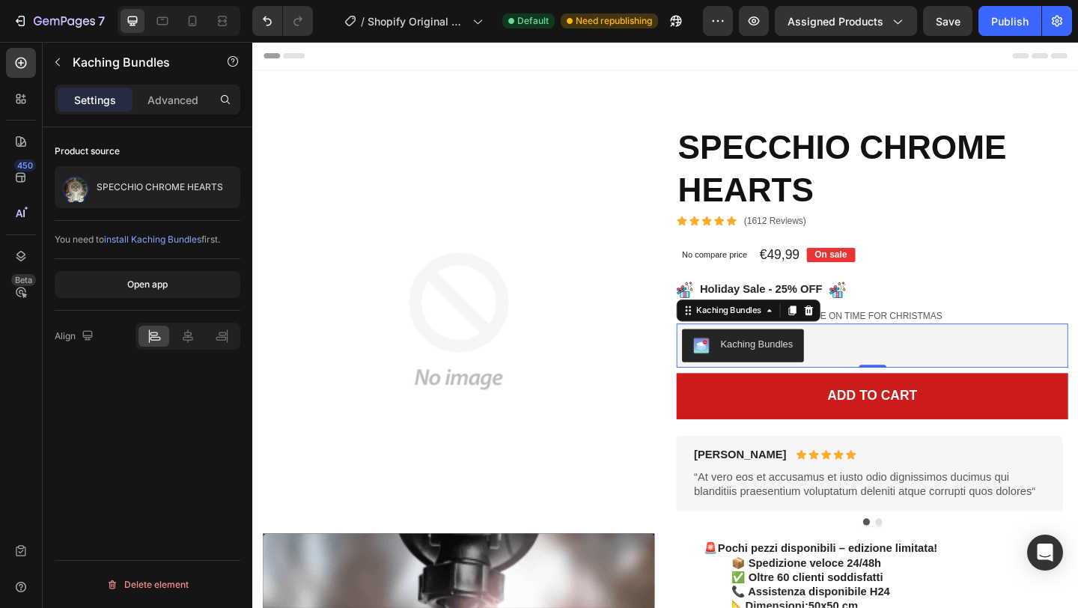
click at [180, 242] on span "install Kaching Bundles" at bounding box center [152, 239] width 97 height 11
click at [230, 587] on button "Delete element" at bounding box center [148, 585] width 186 height 24
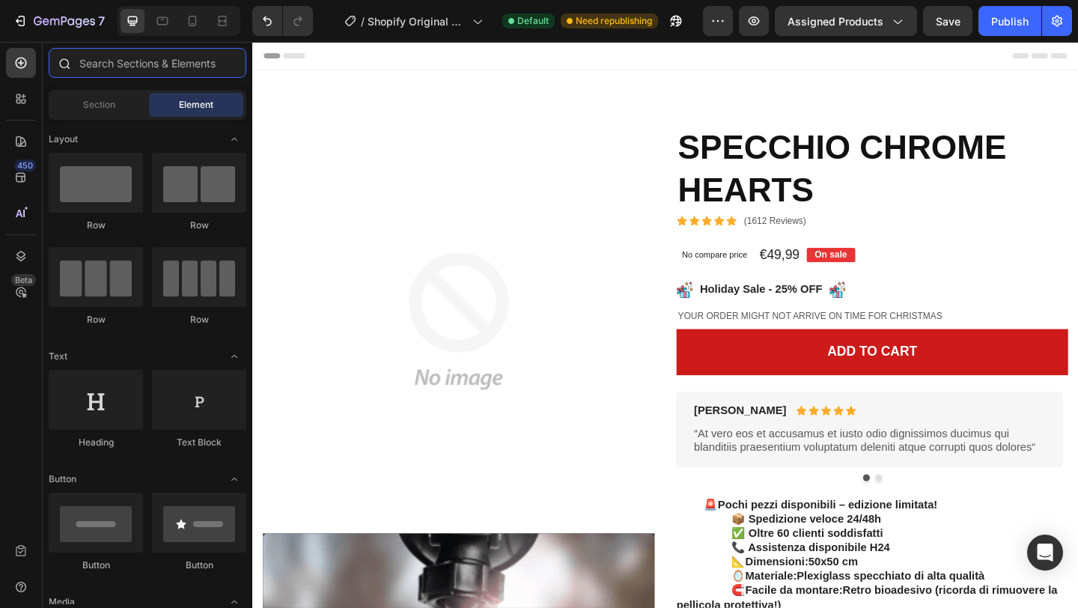
click at [144, 52] on input "text" at bounding box center [148, 63] width 198 height 30
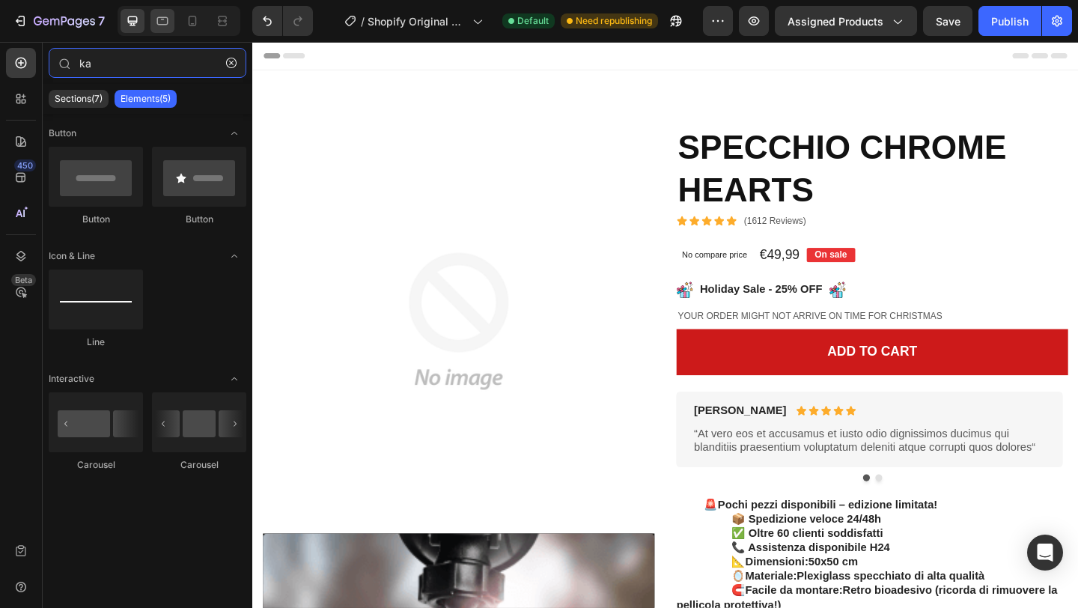
type input "ka"
click at [228, 64] on icon "button" at bounding box center [231, 63] width 10 height 10
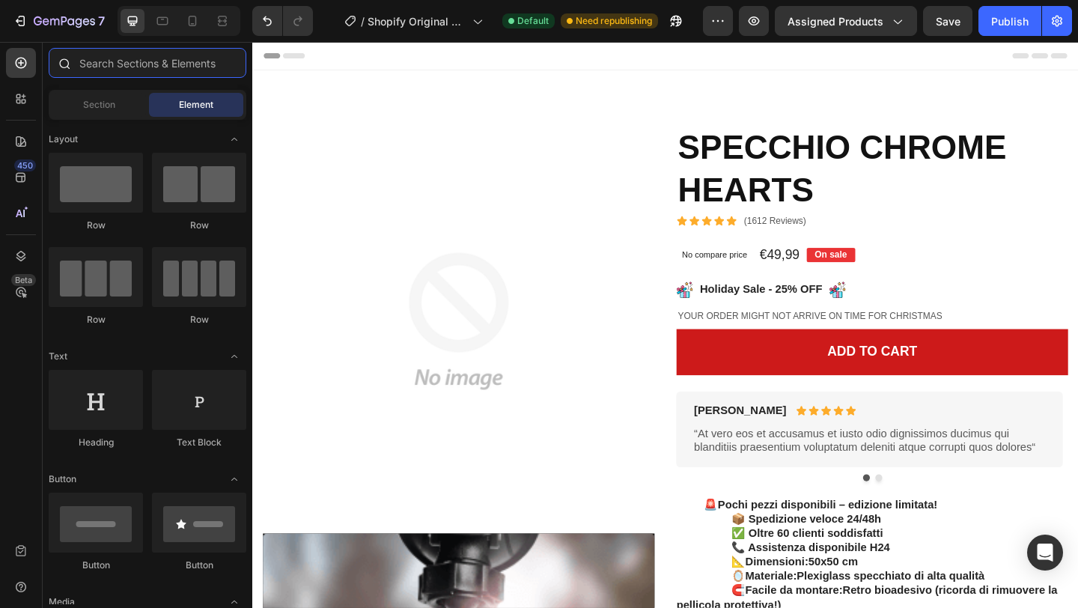
click at [221, 56] on input "text" at bounding box center [148, 63] width 198 height 30
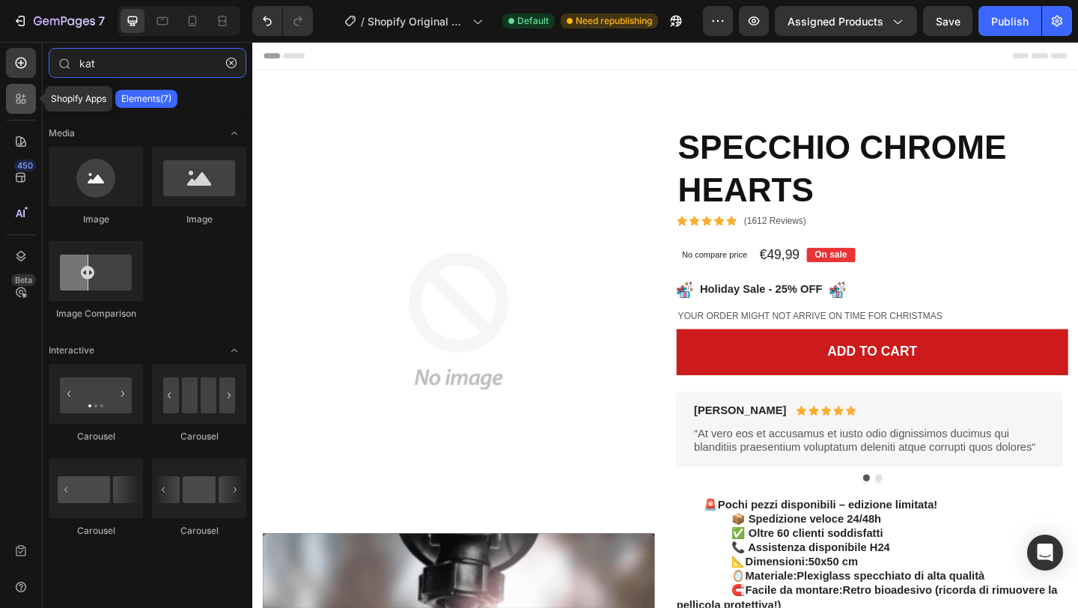
type input "kat"
click at [19, 103] on icon at bounding box center [20, 98] width 15 height 15
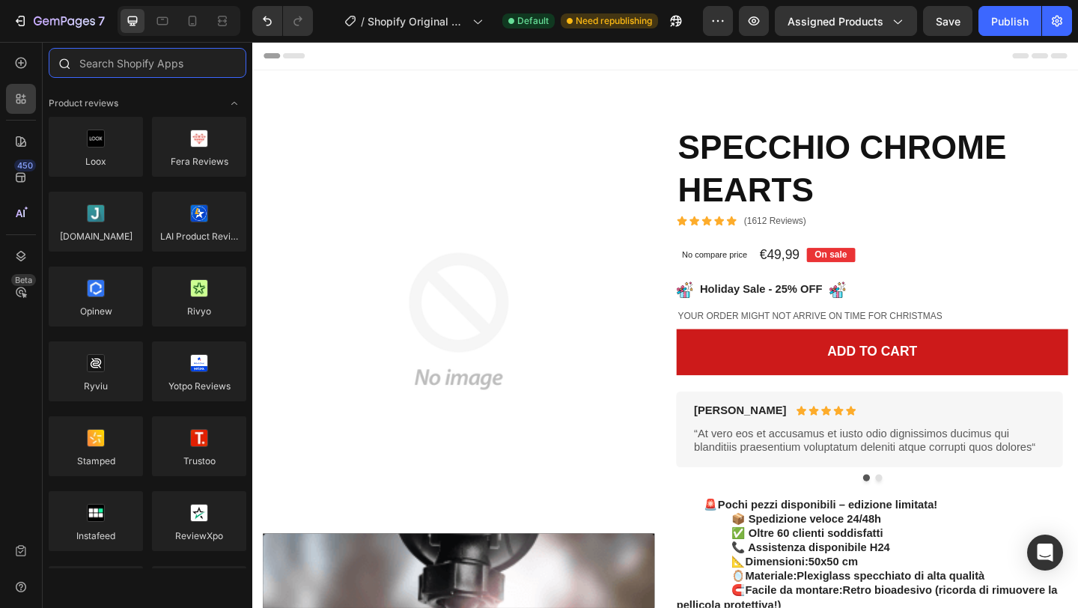
click at [160, 57] on input "text" at bounding box center [148, 63] width 198 height 30
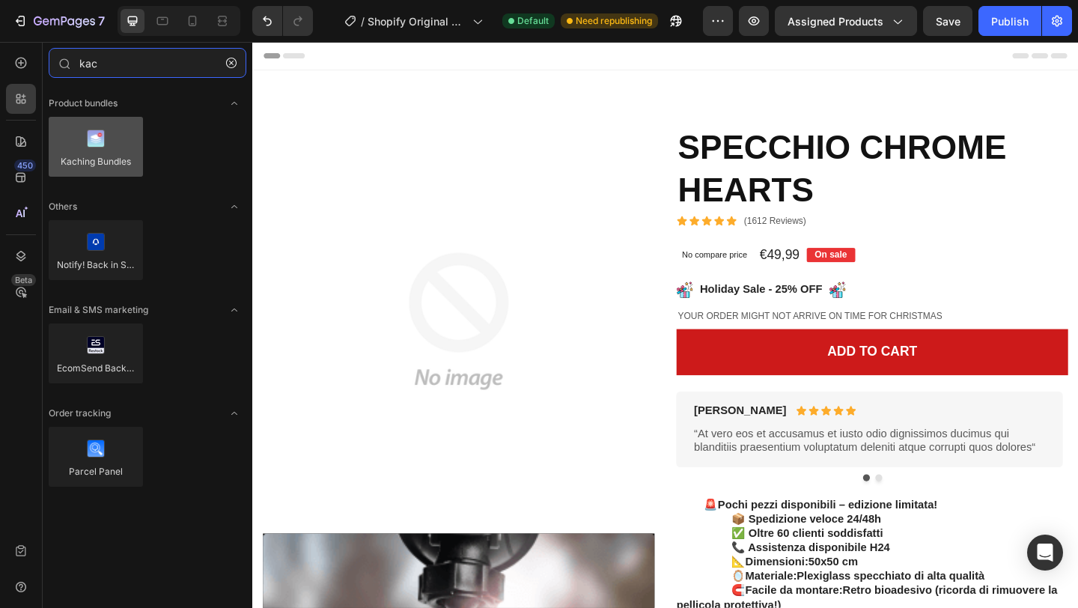
type input "kac"
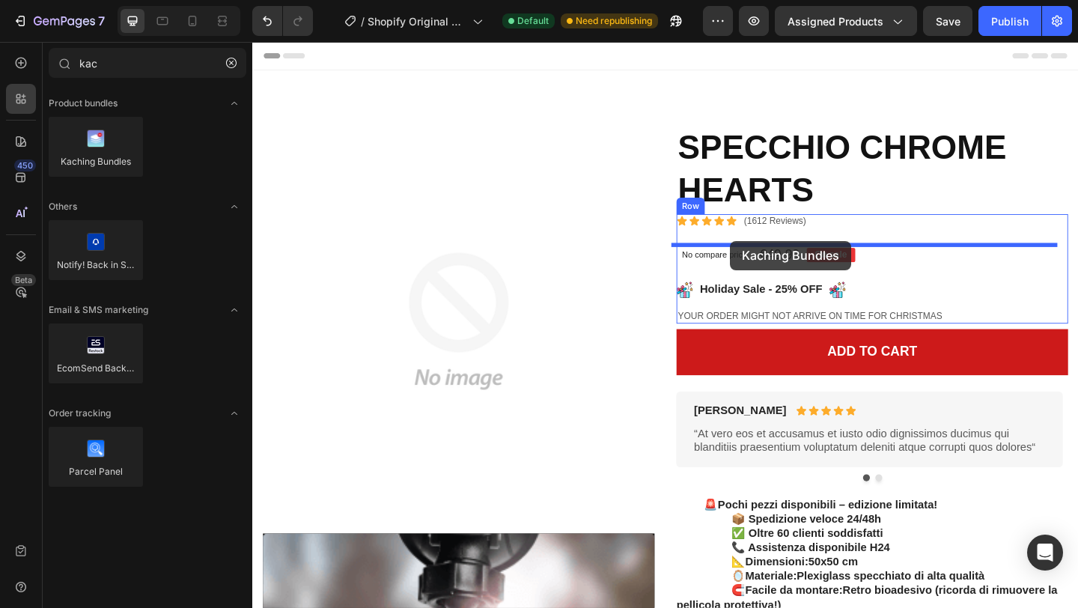
drag, startPoint x: 340, startPoint y: 184, endPoint x: 772, endPoint y: 258, distance: 438.4
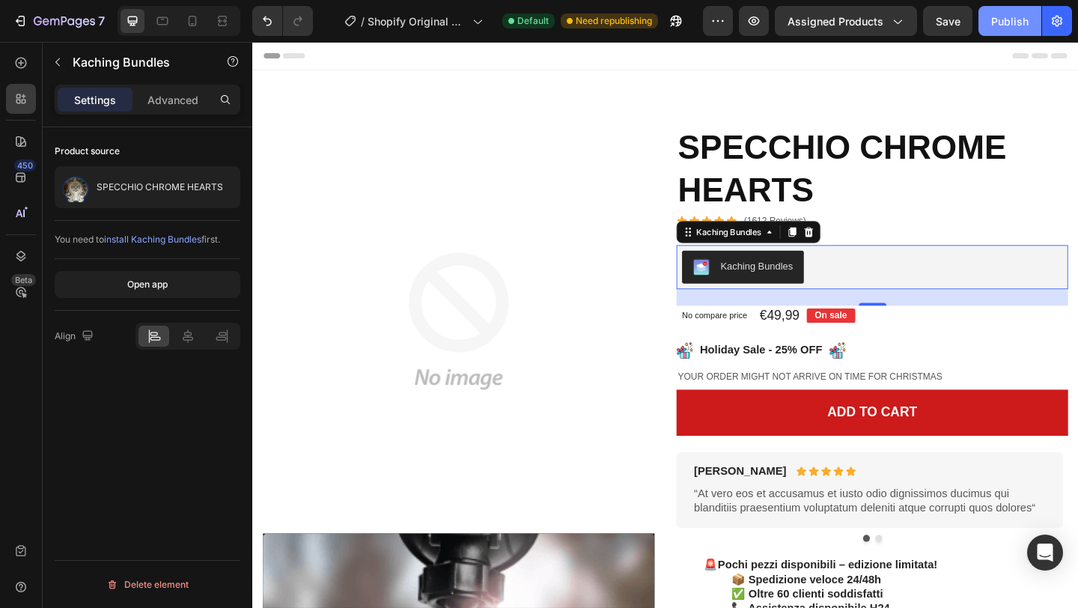
click at [1021, 13] on div "Publish" at bounding box center [1009, 21] width 37 height 16
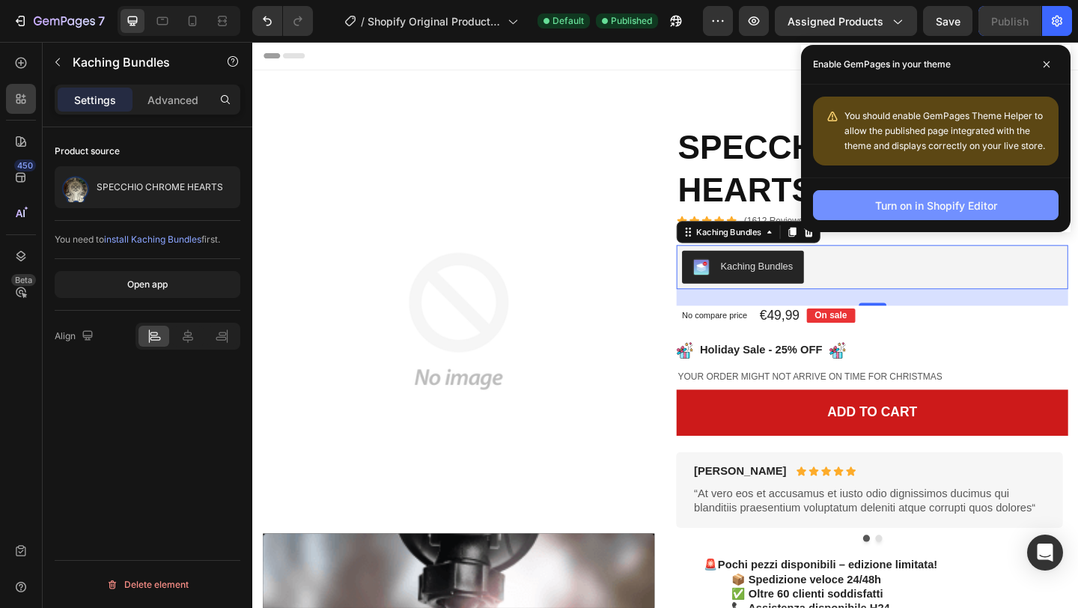
click at [970, 210] on div "Turn on in Shopify Editor" at bounding box center [936, 206] width 122 height 16
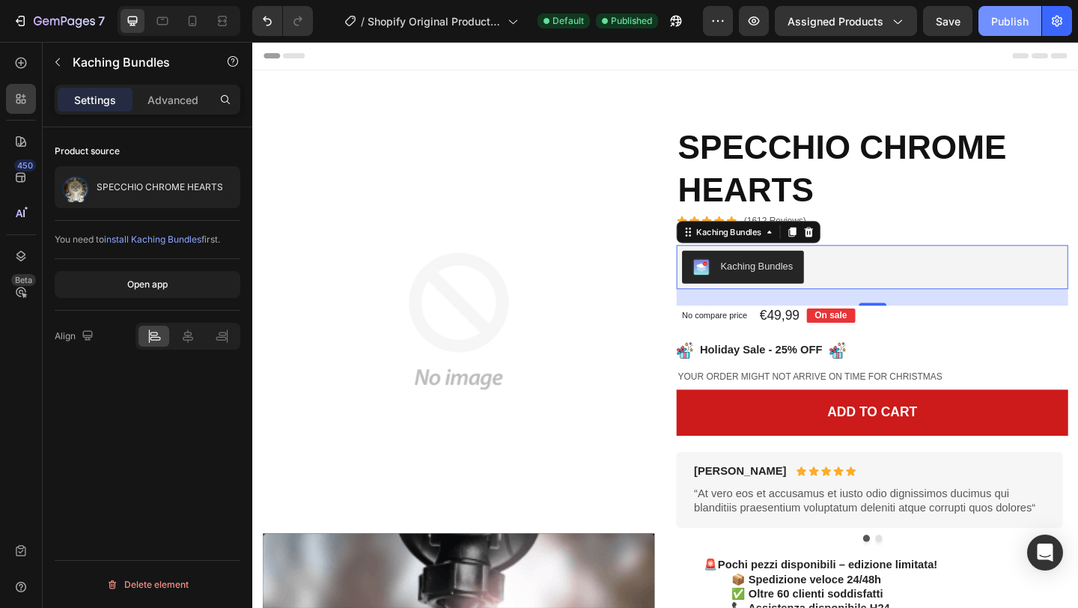
click at [1017, 25] on div "Publish" at bounding box center [1009, 21] width 37 height 16
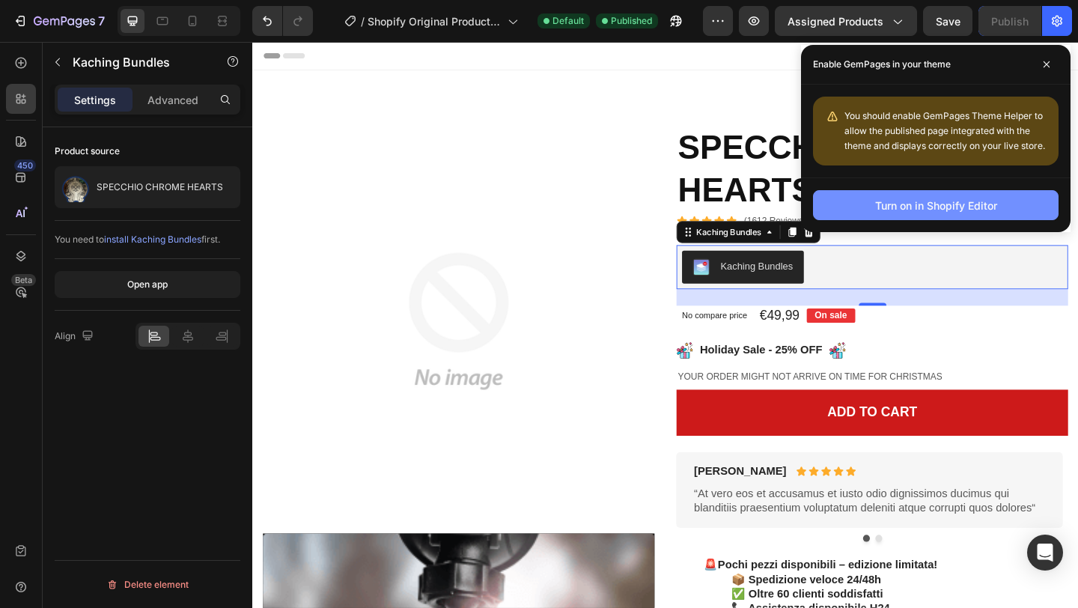
click at [983, 201] on div "Turn on in Shopify Editor" at bounding box center [936, 206] width 122 height 16
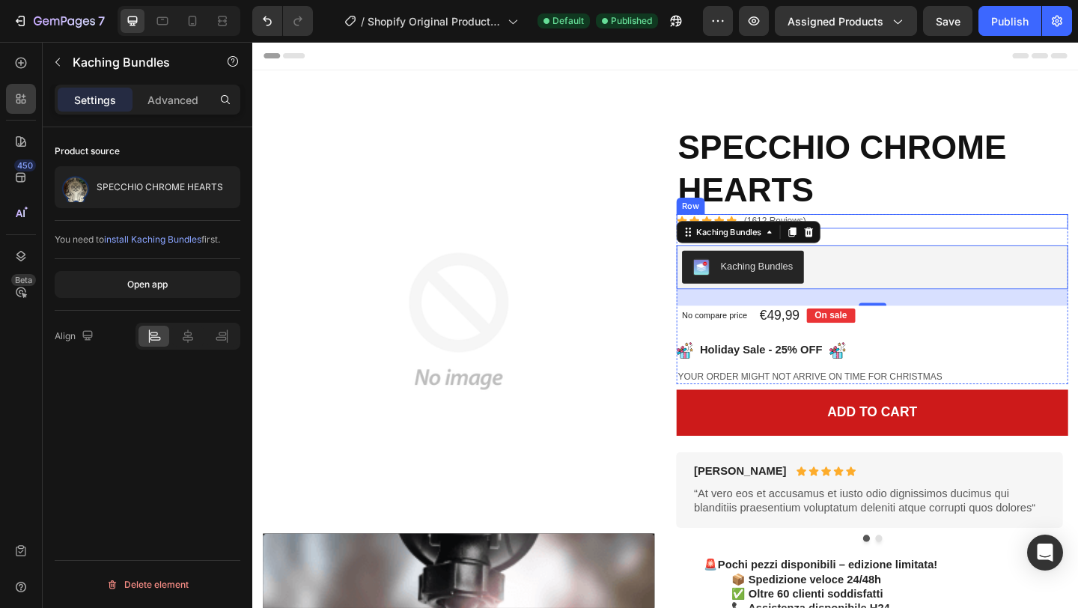
click at [1078, 174] on h1 "SPECCHIO CHROME HEARTS" at bounding box center [927, 181] width 426 height 97
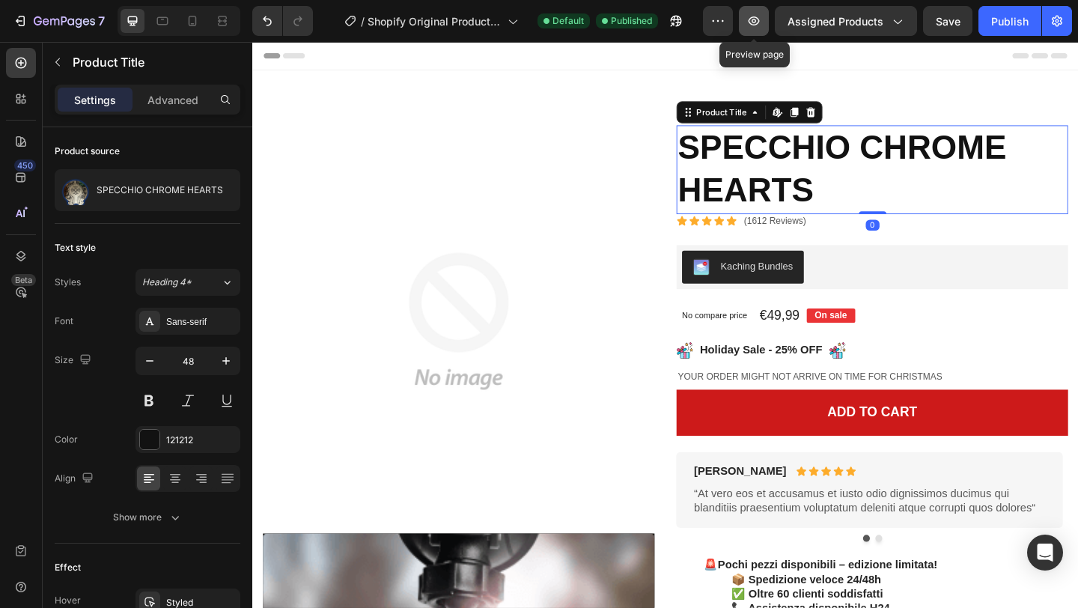
click at [756, 20] on icon "button" at bounding box center [754, 20] width 15 height 15
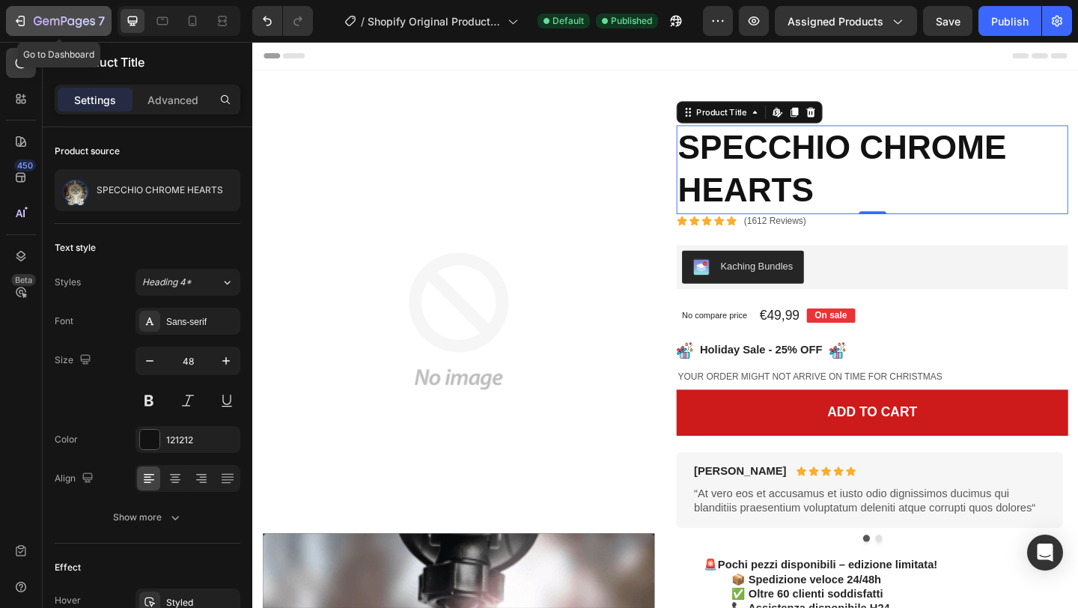
click at [17, 15] on icon "button" at bounding box center [20, 20] width 15 height 15
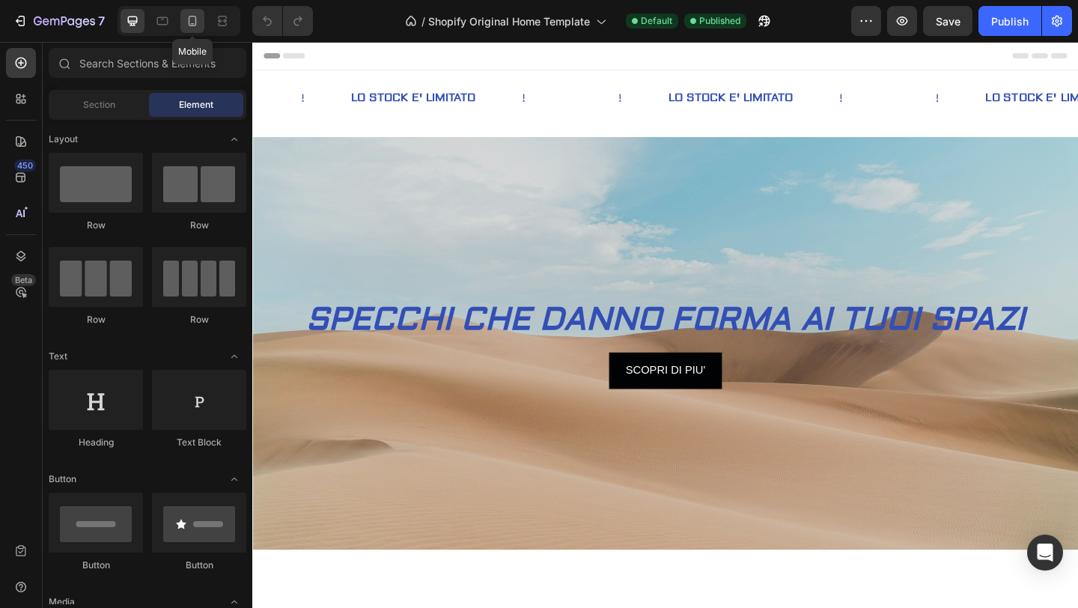
click at [189, 16] on icon at bounding box center [193, 21] width 8 height 10
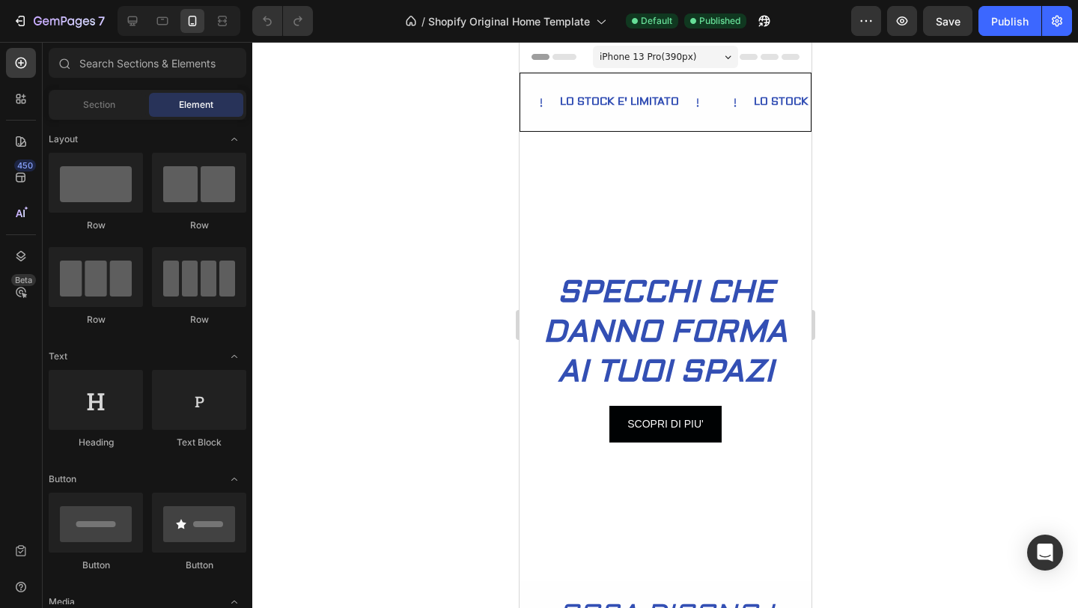
click at [720, 61] on div "iPhone 13 Pro ( 390 px)" at bounding box center [664, 57] width 145 height 22
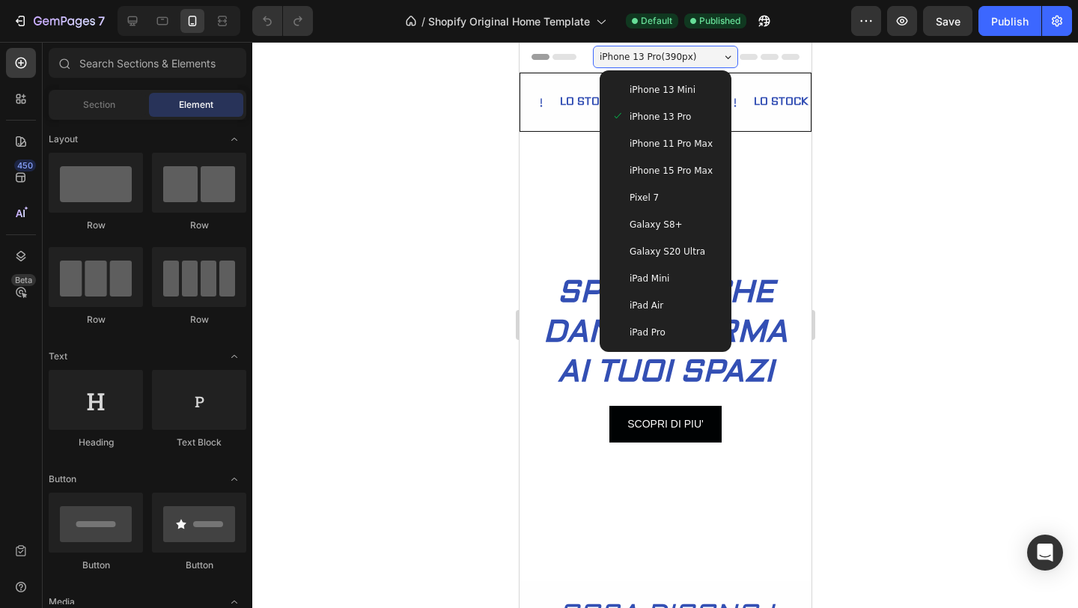
click at [864, 163] on div at bounding box center [665, 325] width 826 height 566
click at [360, 127] on div at bounding box center [665, 325] width 826 height 566
click at [910, 234] on div at bounding box center [665, 325] width 826 height 566
click at [911, 24] on button "button" at bounding box center [902, 21] width 30 height 30
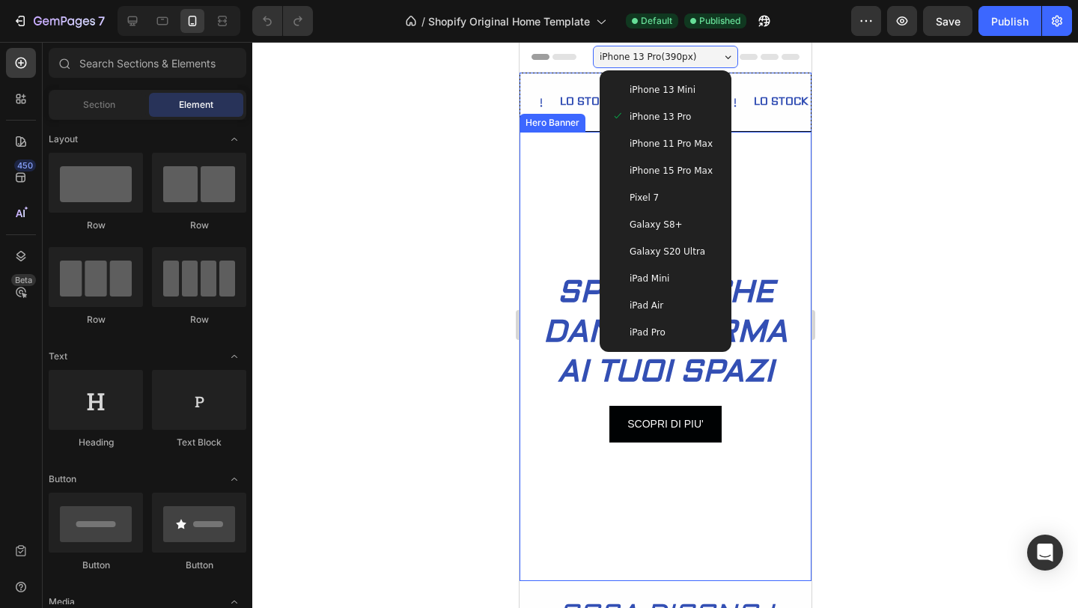
click at [889, 188] on div at bounding box center [665, 325] width 826 height 566
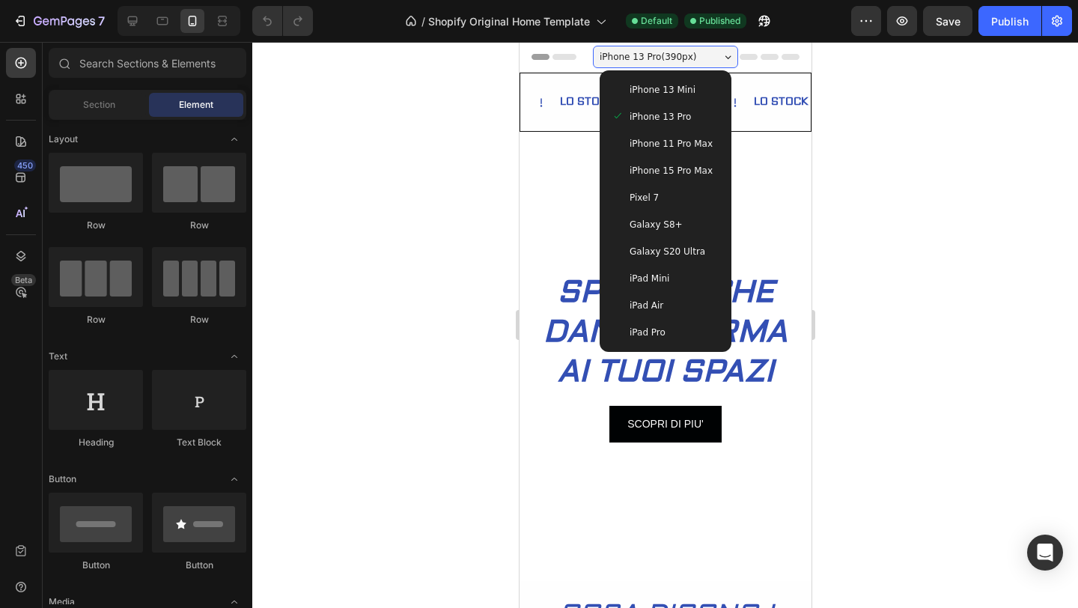
click at [886, 115] on div at bounding box center [665, 325] width 826 height 566
click at [871, 83] on div at bounding box center [665, 325] width 826 height 566
click at [1045, 17] on button "button" at bounding box center [1057, 21] width 30 height 30
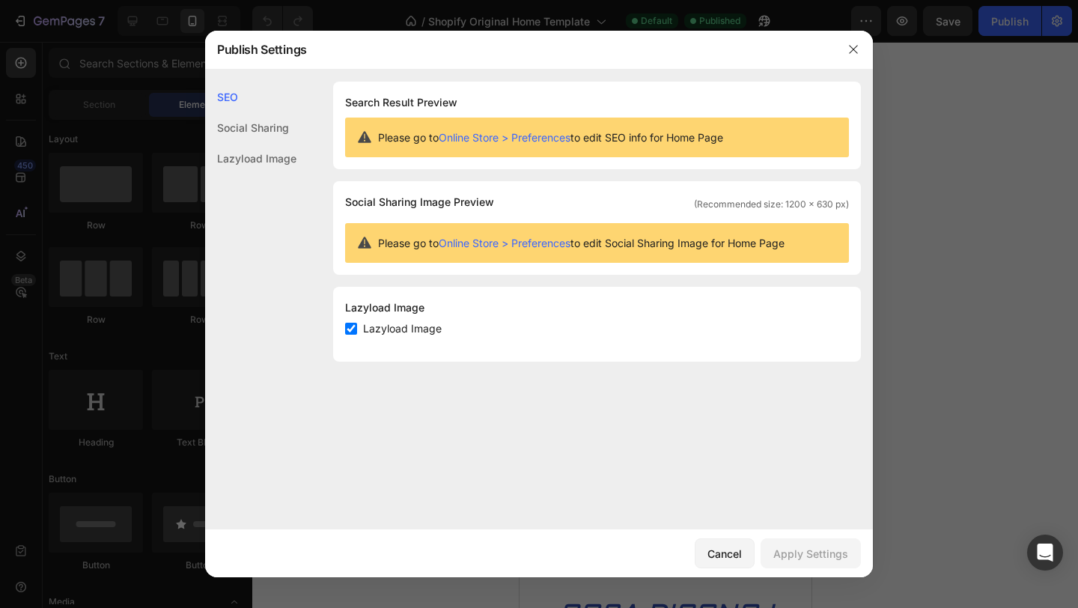
click at [854, 47] on icon "button" at bounding box center [854, 49] width 12 height 12
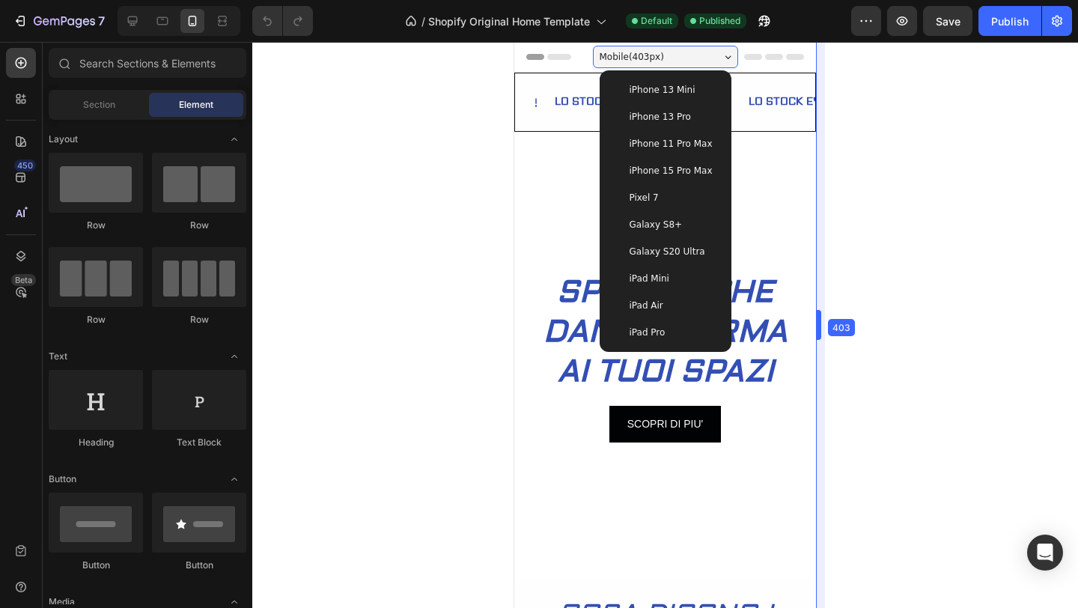
drag, startPoint x: 816, startPoint y: 313, endPoint x: 827, endPoint y: 317, distance: 11.1
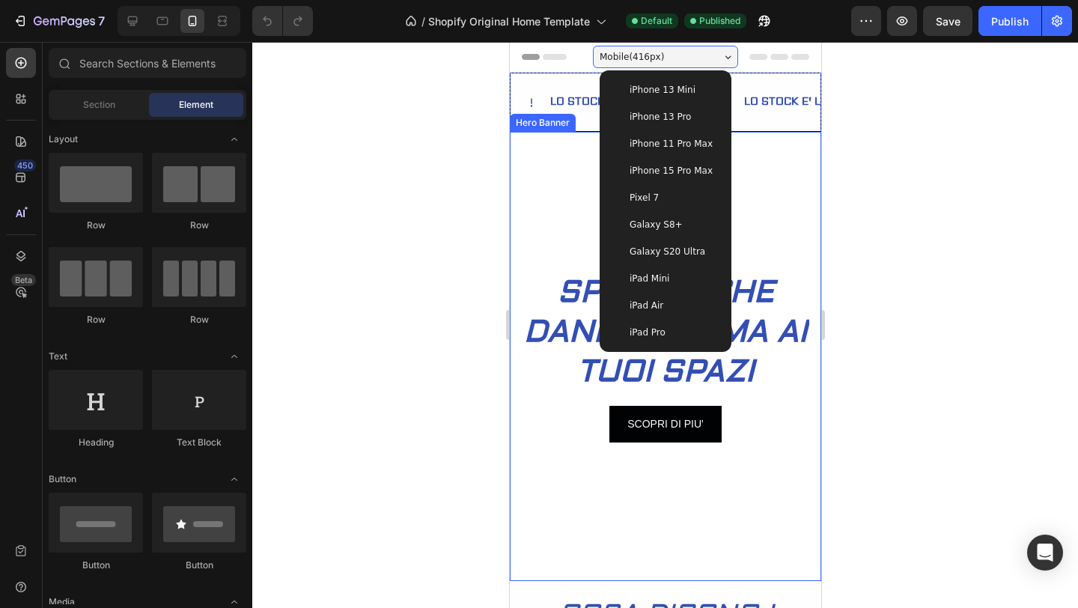
click at [896, 162] on div at bounding box center [665, 325] width 826 height 566
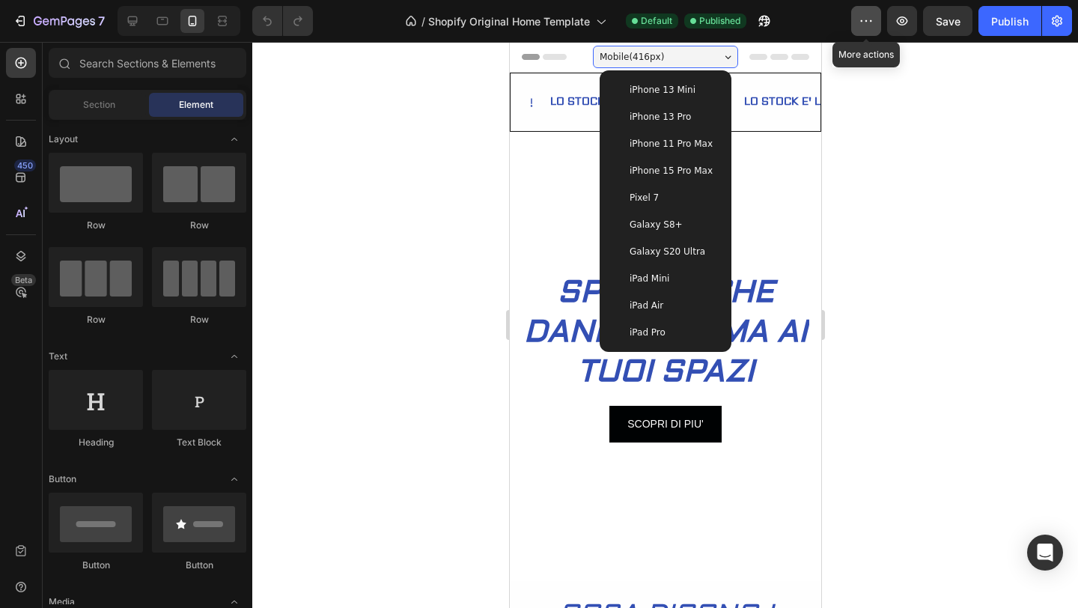
click at [863, 19] on icon "button" at bounding box center [866, 20] width 15 height 15
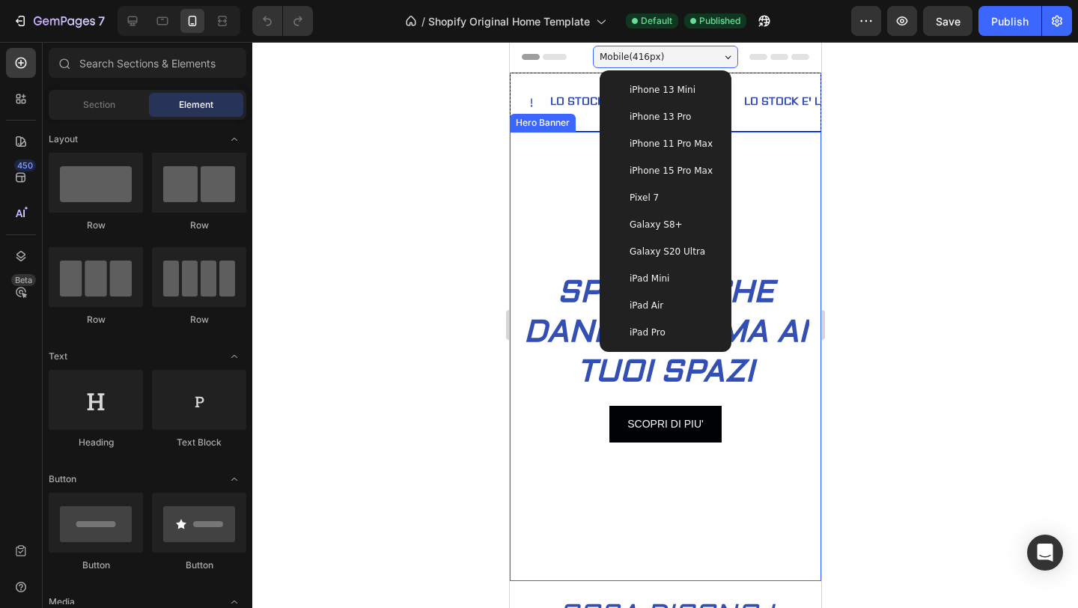
click at [884, 252] on div at bounding box center [665, 325] width 826 height 566
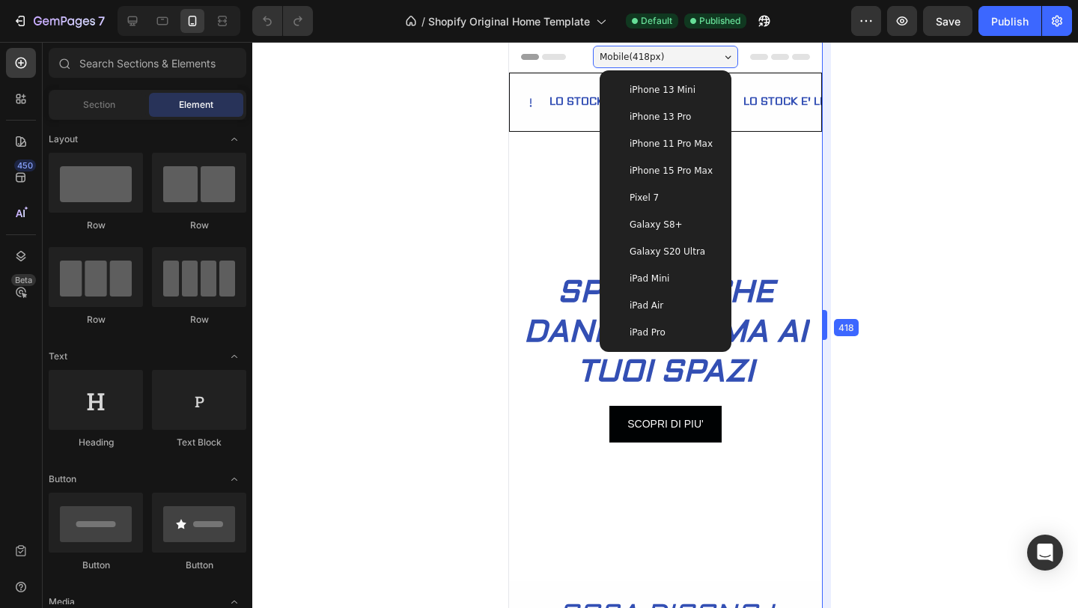
drag, startPoint x: 823, startPoint y: 307, endPoint x: 834, endPoint y: 304, distance: 11.6
click at [835, 304] on div at bounding box center [665, 325] width 826 height 566
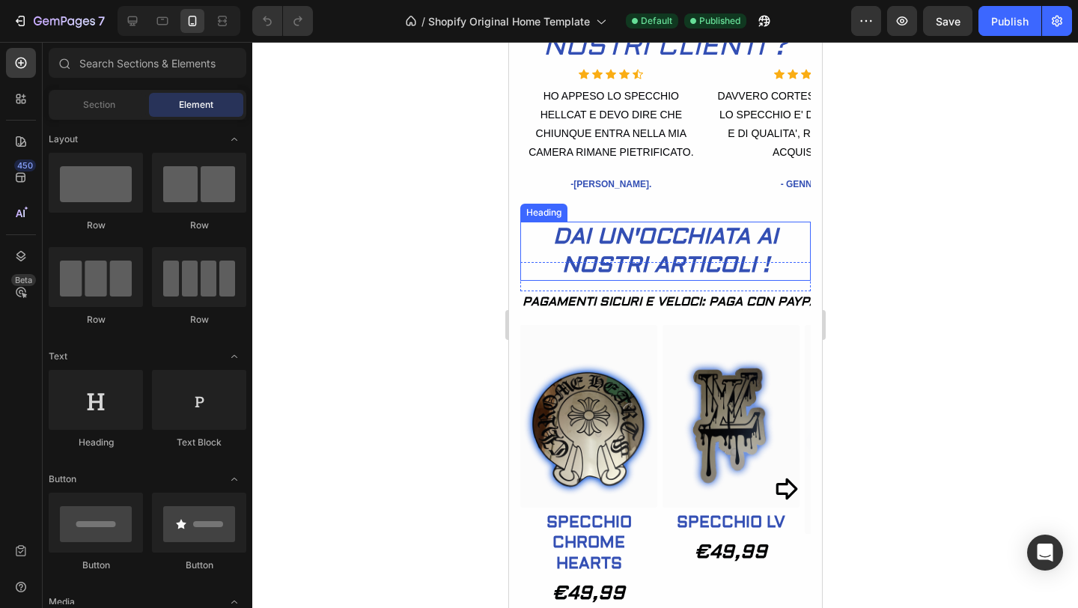
scroll to position [619, 0]
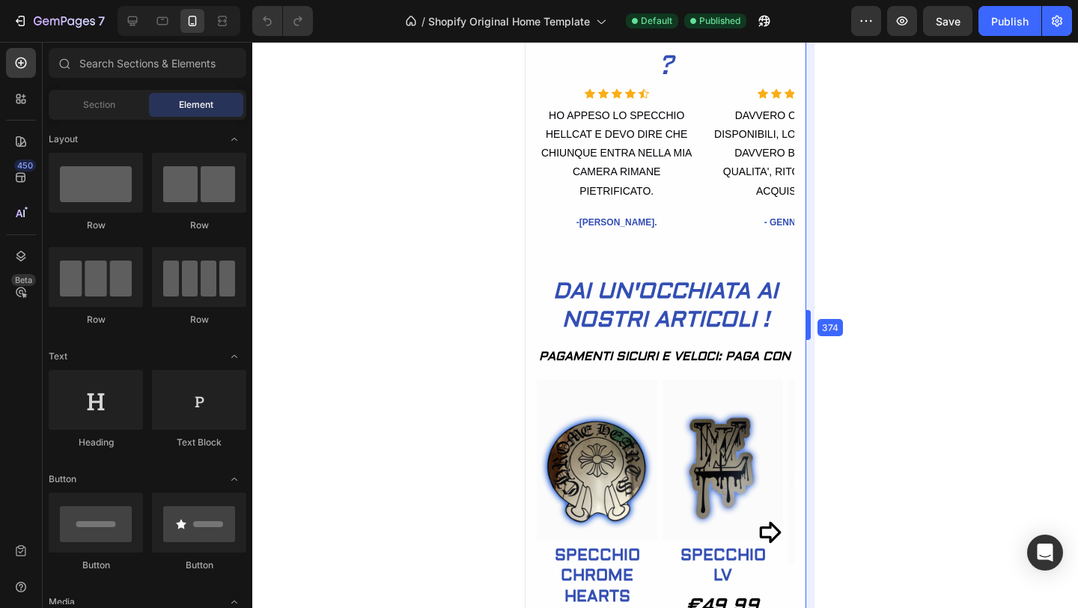
drag, startPoint x: 821, startPoint y: 325, endPoint x: 789, endPoint y: 339, distance: 35.2
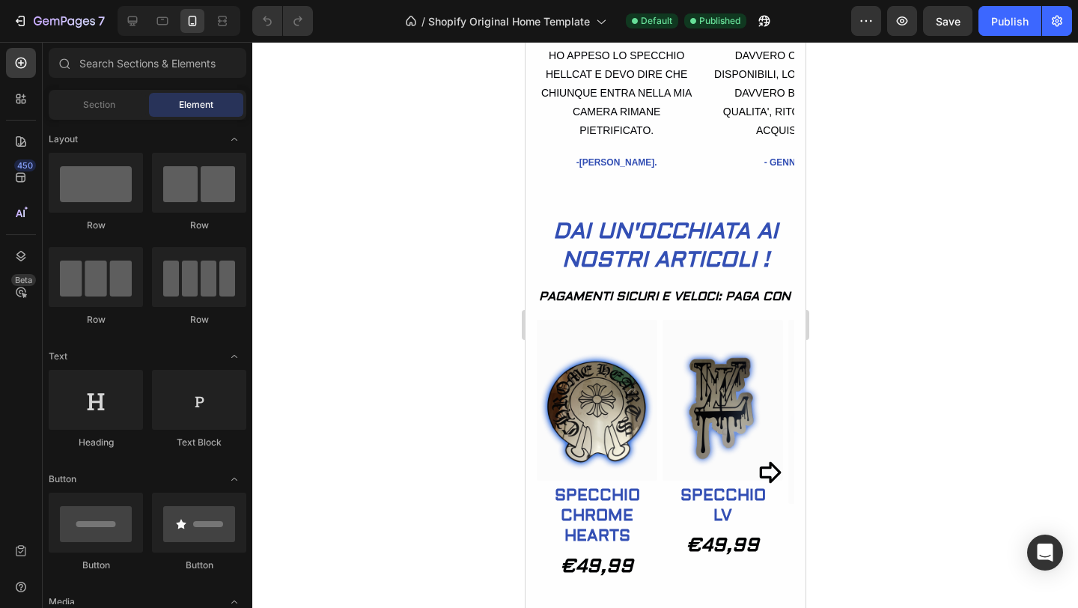
scroll to position [0, 0]
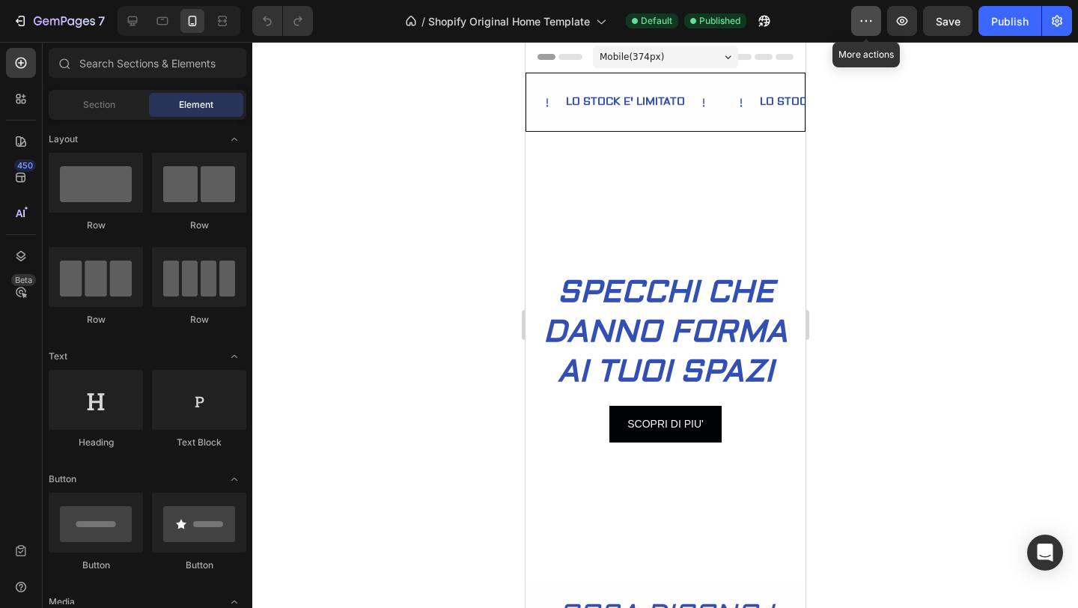
click at [863, 17] on icon "button" at bounding box center [866, 20] width 15 height 15
click at [822, 61] on div at bounding box center [665, 325] width 826 height 566
click at [1019, 13] on div "Publish" at bounding box center [1009, 21] width 37 height 16
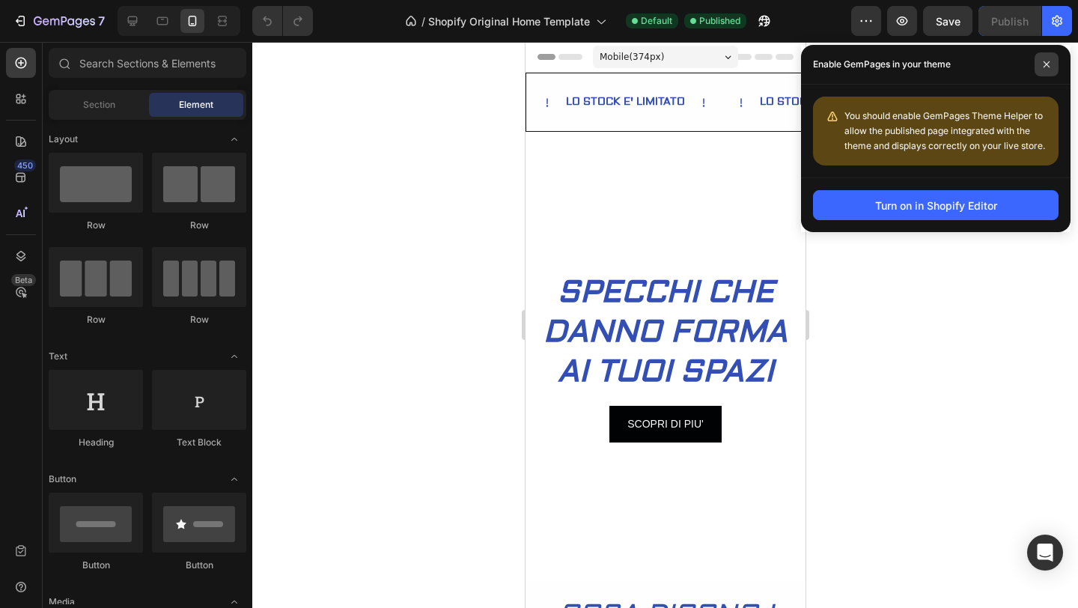
click at [1051, 69] on span at bounding box center [1047, 64] width 24 height 24
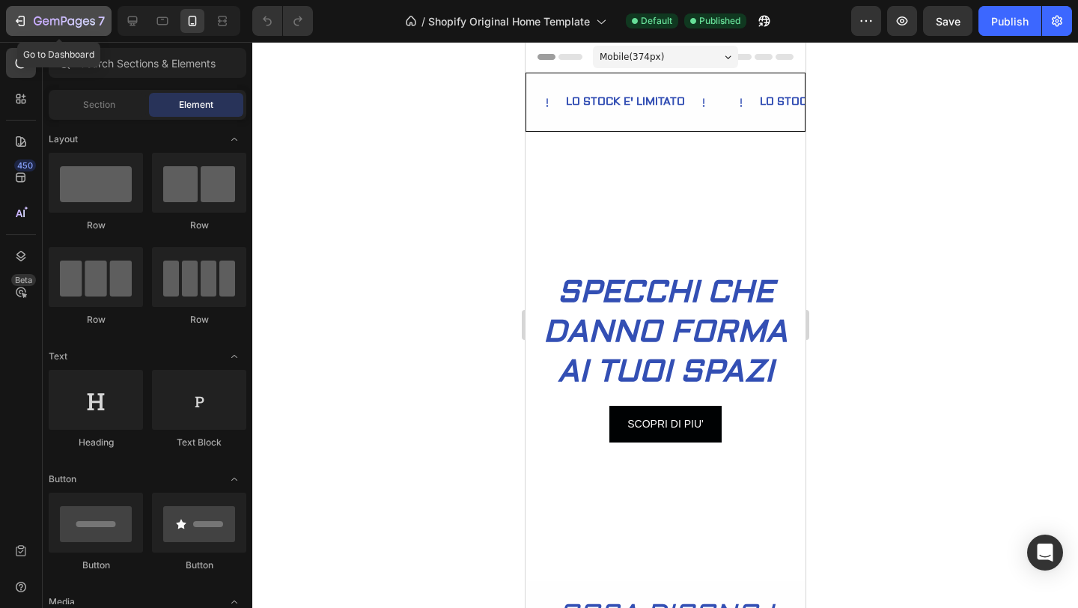
click at [36, 16] on icon "button" at bounding box center [64, 22] width 61 height 13
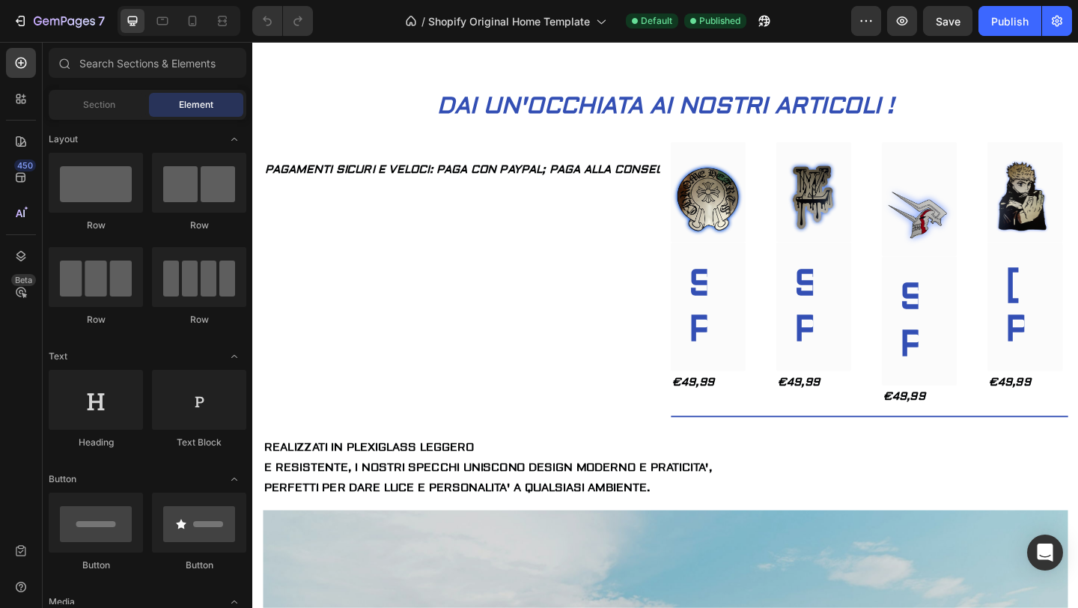
scroll to position [932, 0]
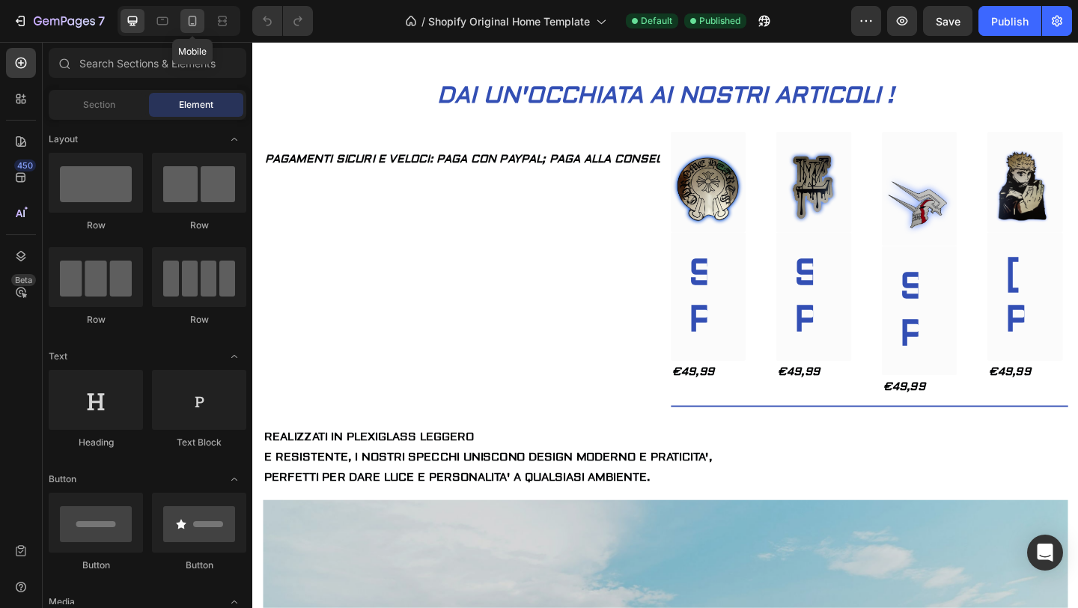
click at [189, 19] on icon at bounding box center [193, 21] width 8 height 10
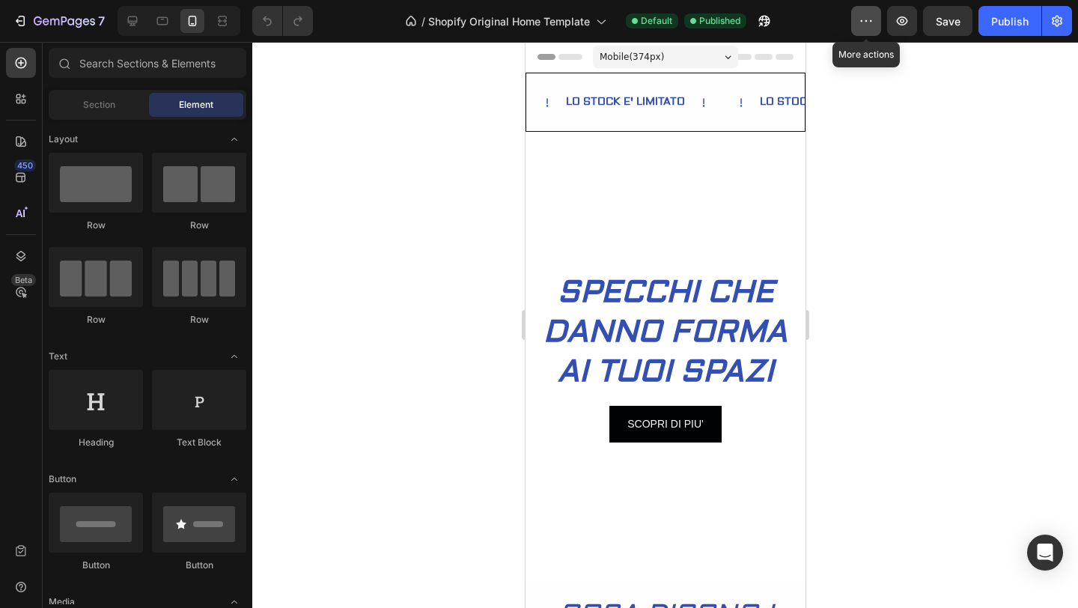
click at [862, 27] on icon "button" at bounding box center [866, 20] width 15 height 15
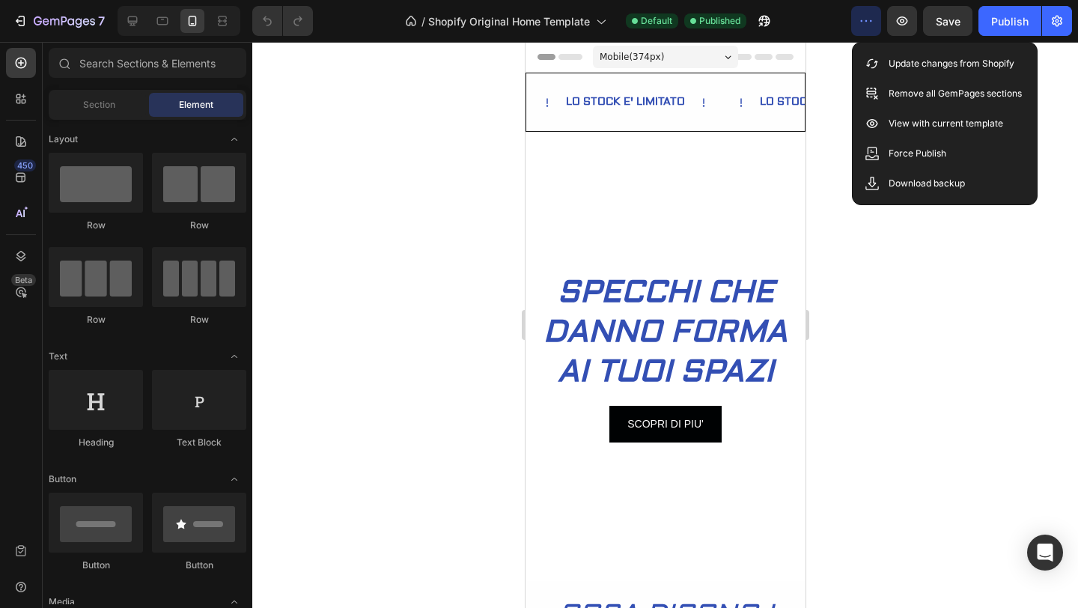
click at [869, 293] on div at bounding box center [665, 325] width 826 height 566
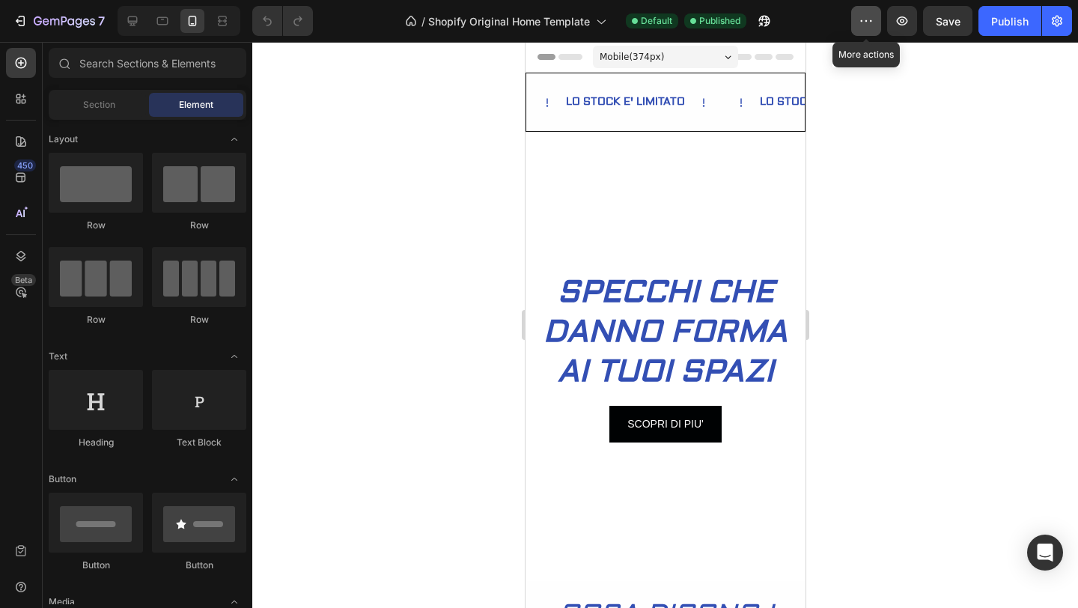
click at [869, 16] on icon "button" at bounding box center [866, 20] width 15 height 15
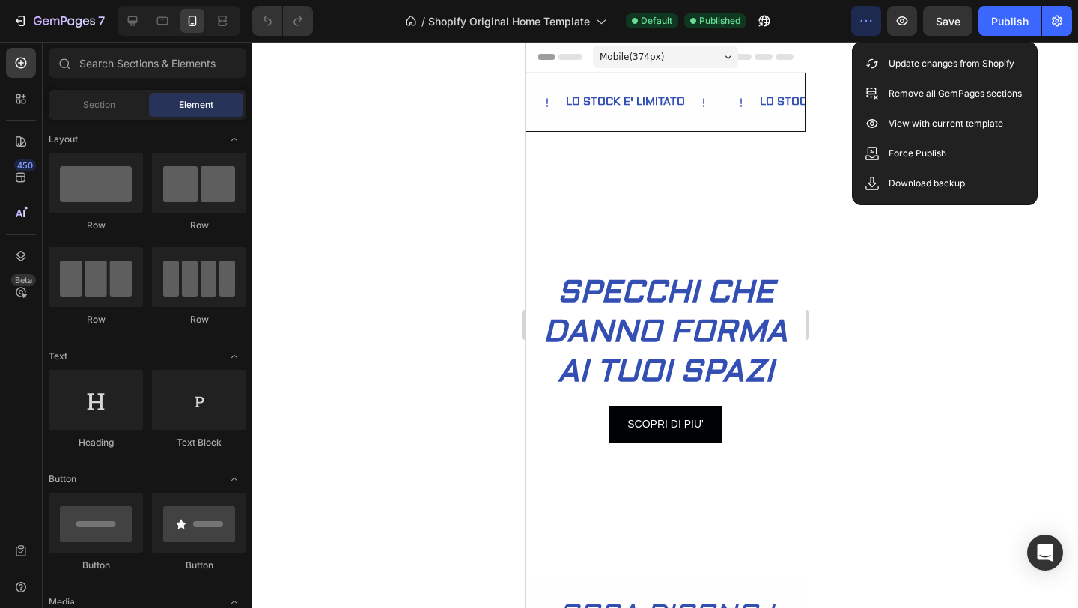
click at [923, 246] on div at bounding box center [665, 325] width 826 height 566
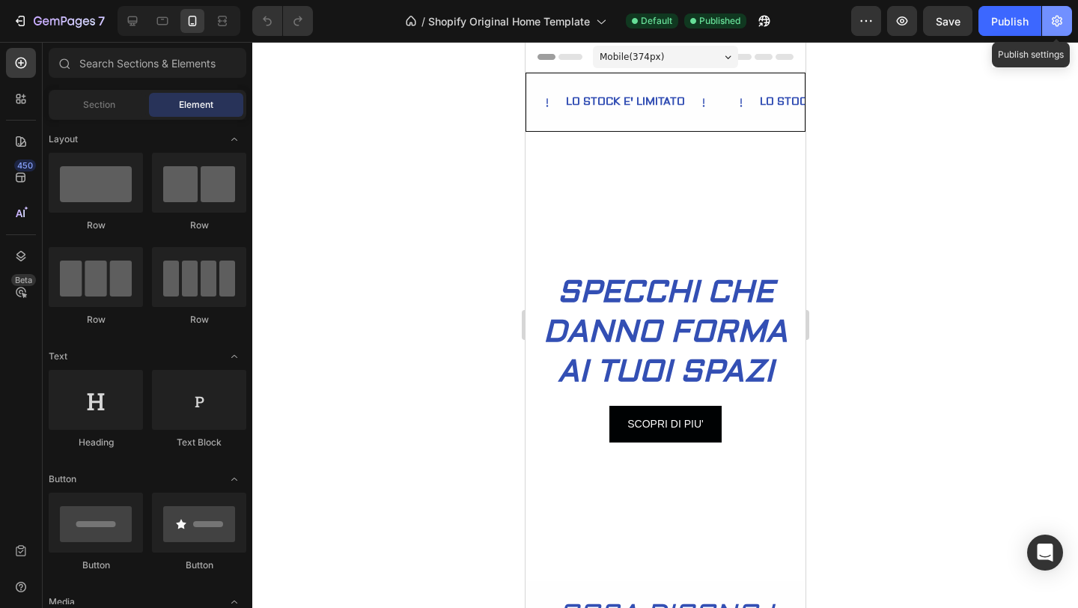
click at [1055, 16] on icon "button" at bounding box center [1057, 20] width 15 height 15
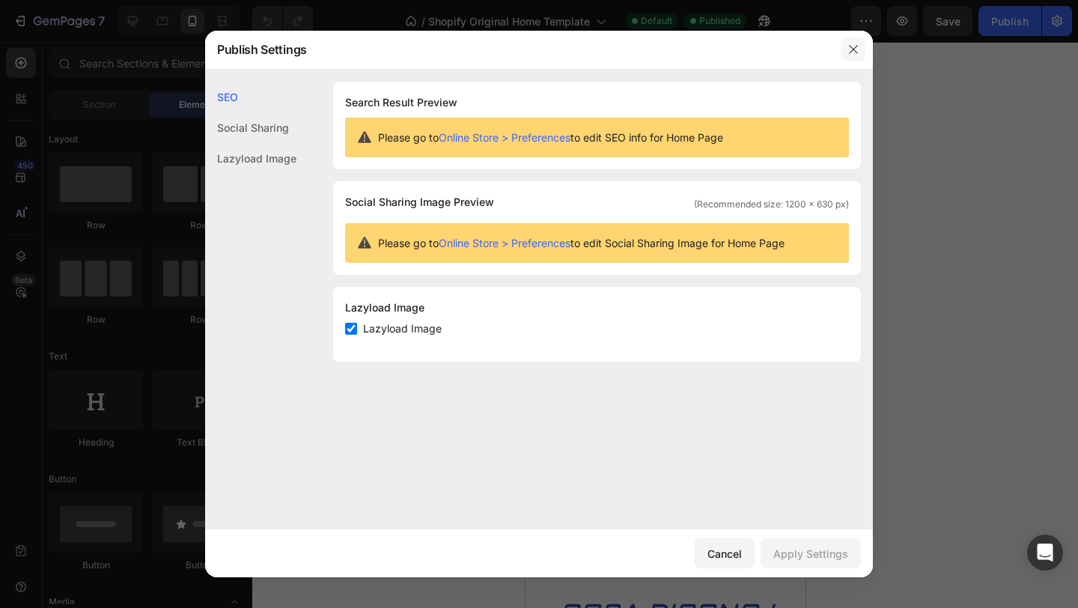
click at [849, 49] on icon "button" at bounding box center [854, 49] width 12 height 12
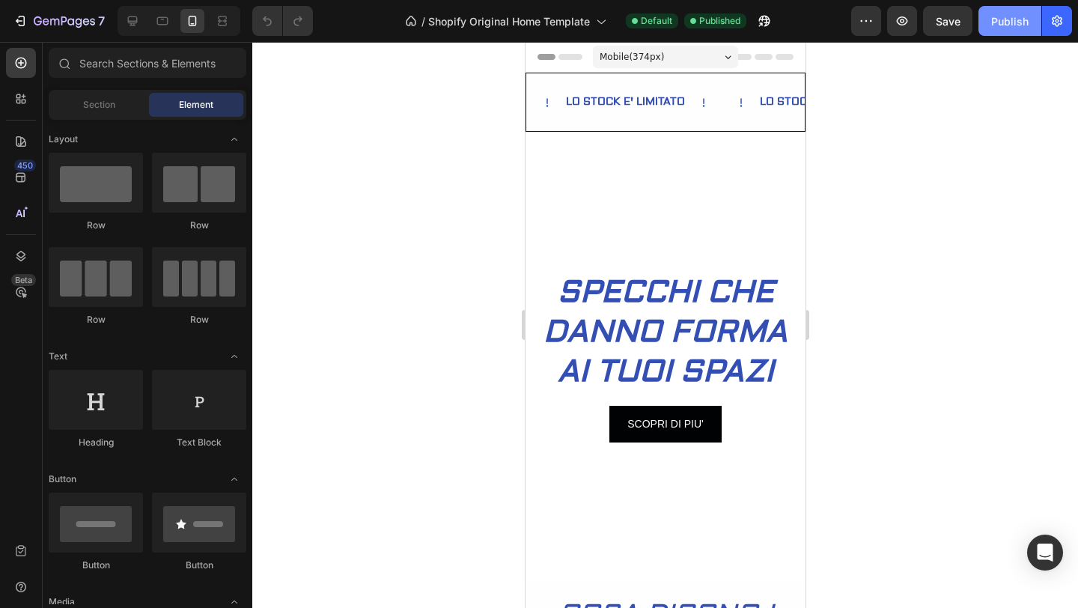
click at [1013, 28] on div "Publish" at bounding box center [1009, 21] width 37 height 16
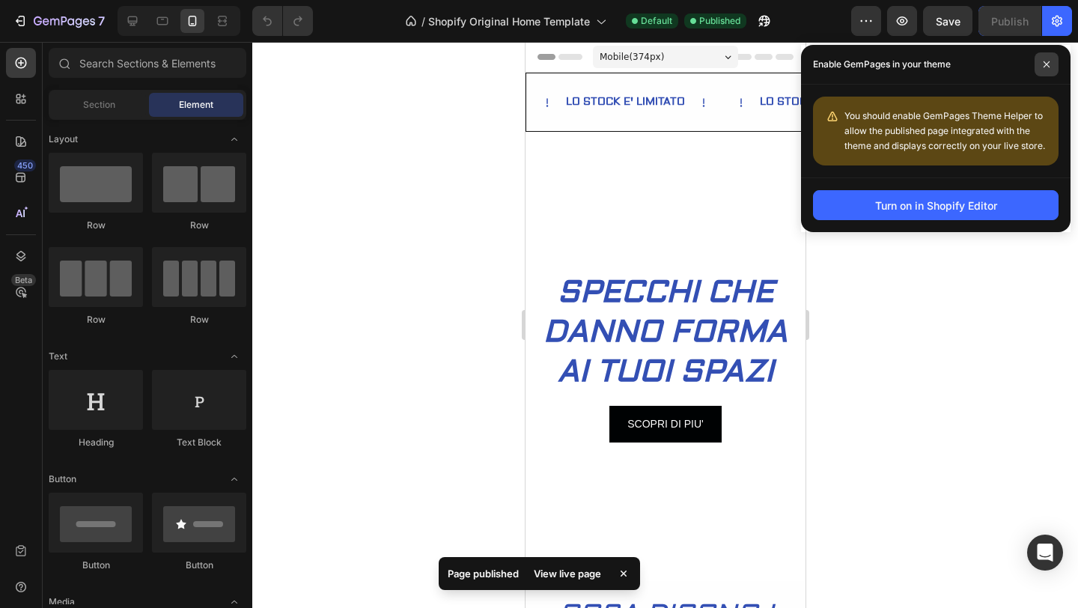
click at [1045, 62] on icon at bounding box center [1047, 64] width 6 height 6
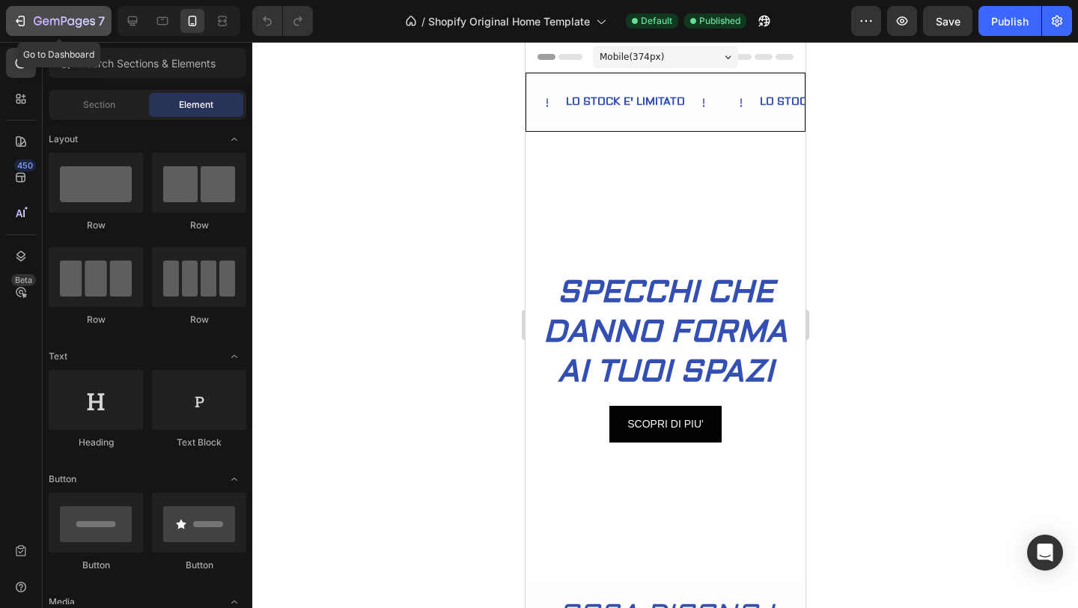
click at [65, 18] on icon "button" at bounding box center [64, 20] width 6 height 9
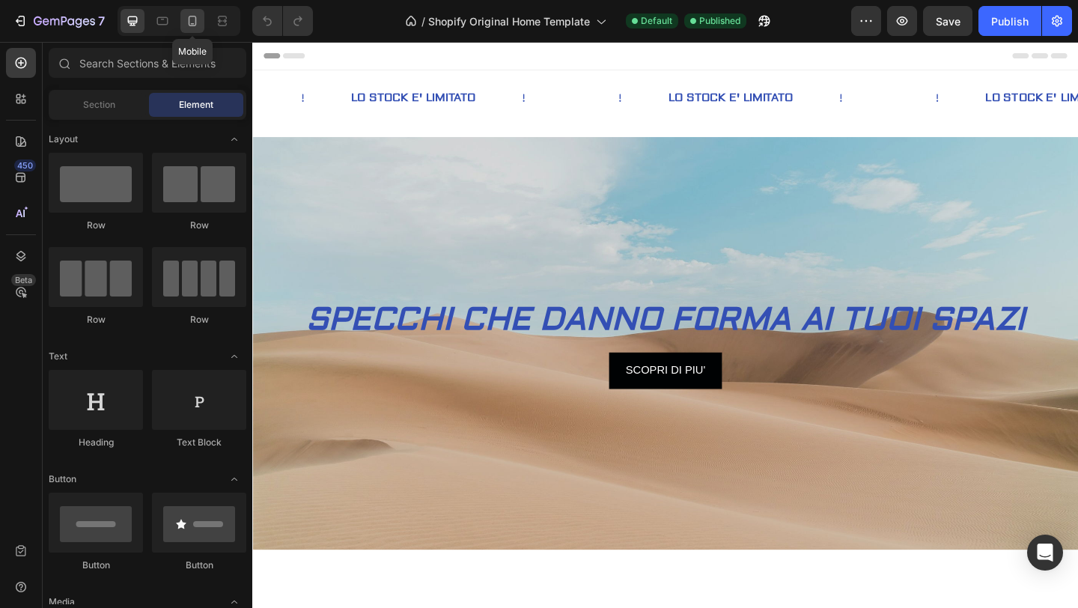
click at [189, 21] on icon at bounding box center [193, 21] width 8 height 10
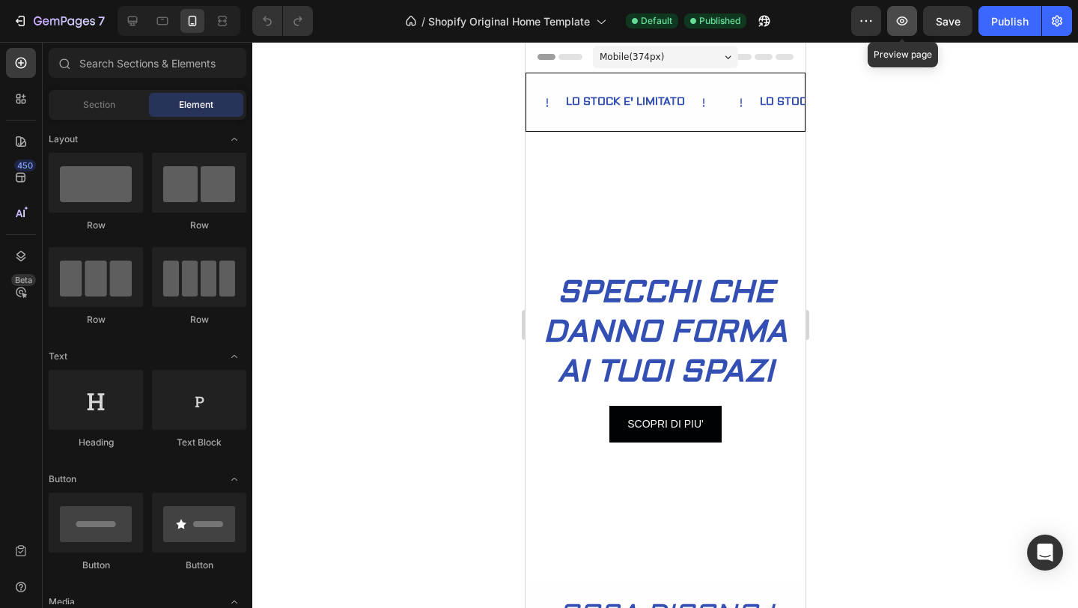
click at [905, 21] on icon "button" at bounding box center [902, 20] width 11 height 9
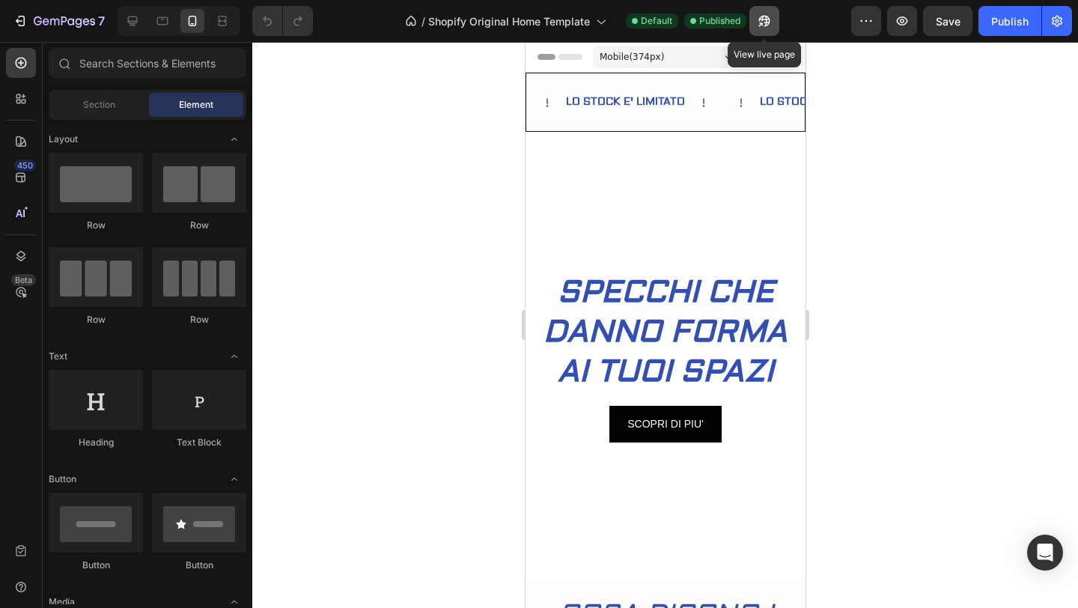
click at [761, 22] on icon "button" at bounding box center [761, 24] width 4 height 4
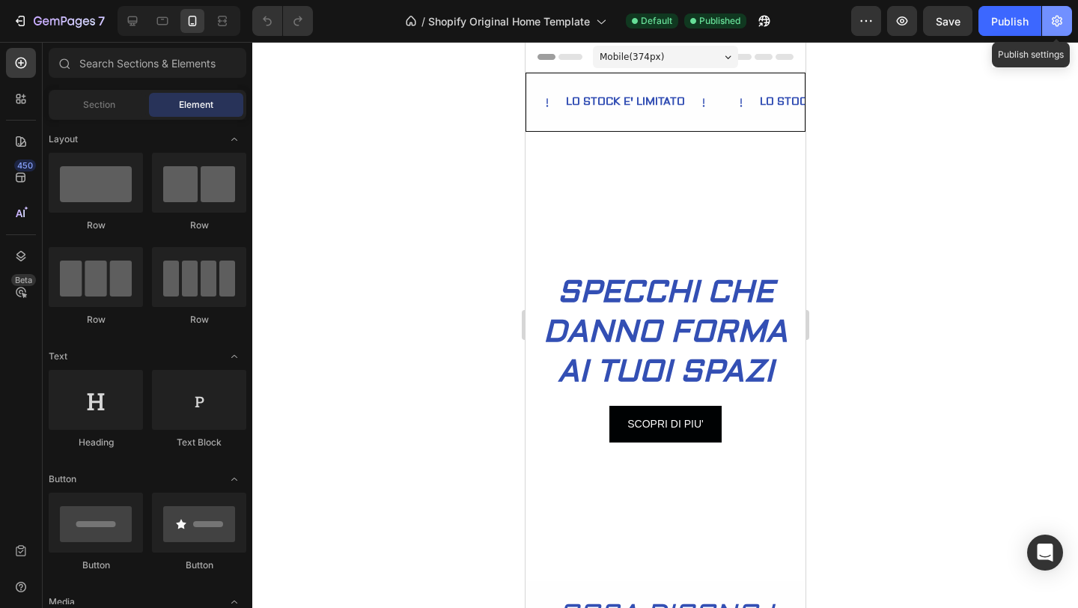
click at [1045, 21] on button "button" at bounding box center [1057, 21] width 30 height 30
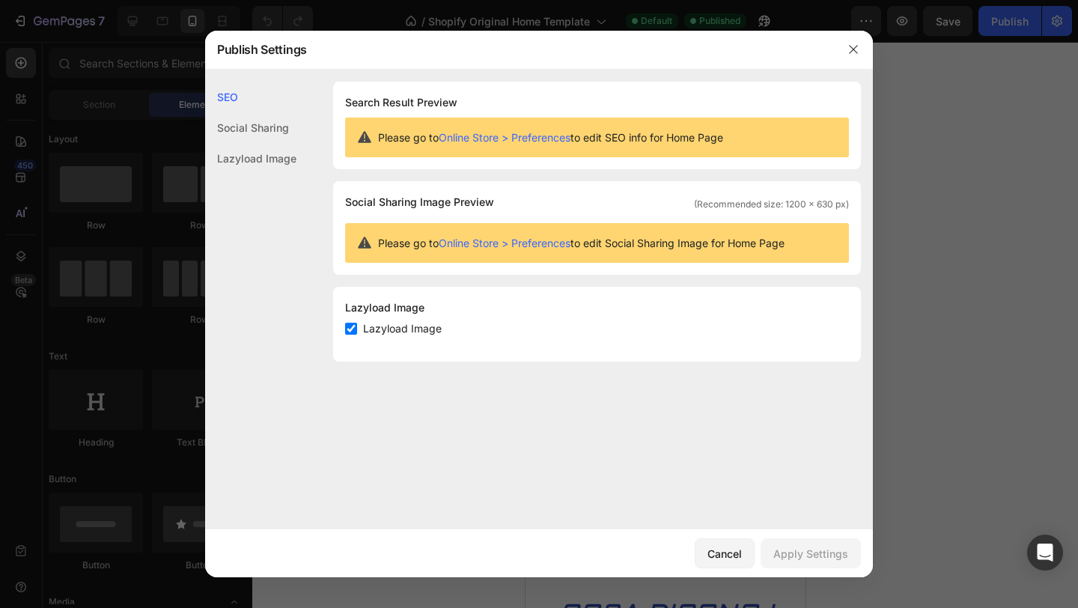
click at [357, 328] on label "Lazyload Image" at bounding box center [399, 329] width 85 height 18
click at [357, 327] on label "Lazyload Image" at bounding box center [399, 329] width 85 height 18
checkbox input "true"
click at [855, 55] on button "button" at bounding box center [854, 49] width 24 height 24
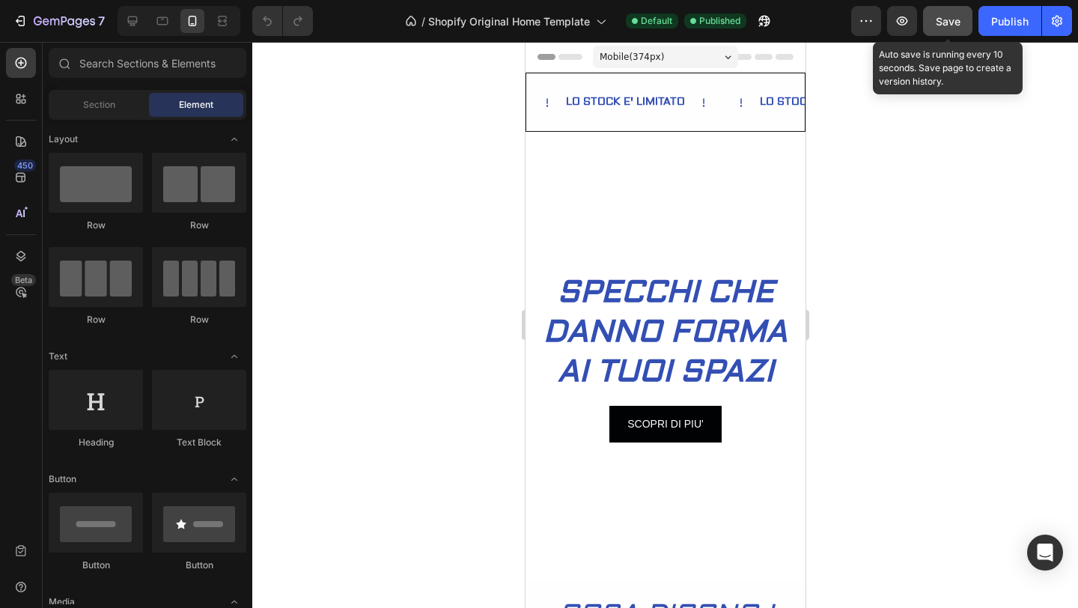
click at [939, 21] on span "Save" at bounding box center [948, 21] width 25 height 13
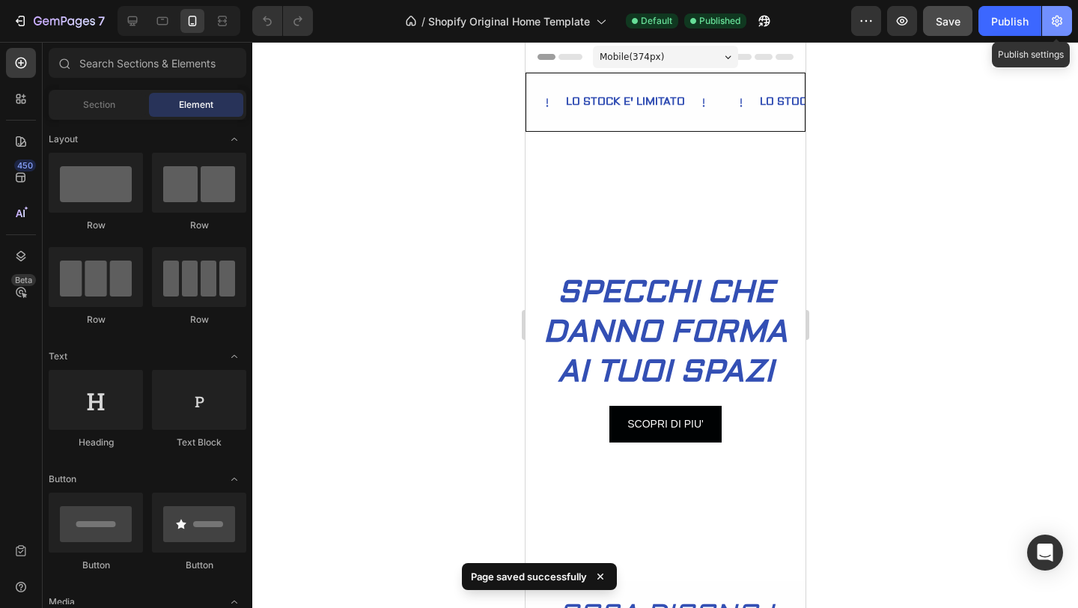
click at [1062, 22] on icon "button" at bounding box center [1057, 21] width 10 height 11
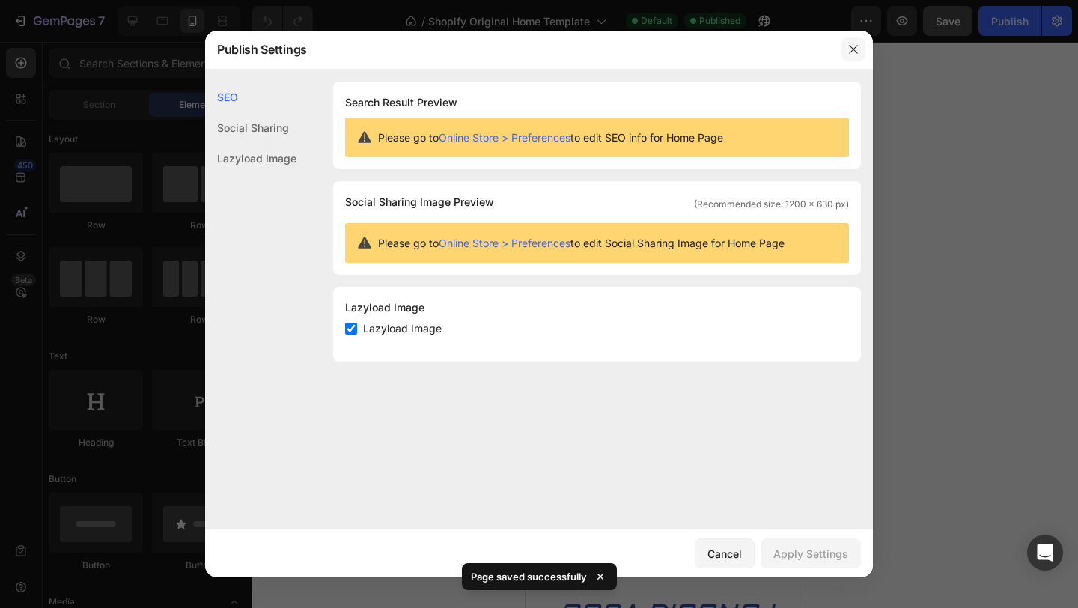
click at [857, 53] on icon "button" at bounding box center [854, 49] width 12 height 12
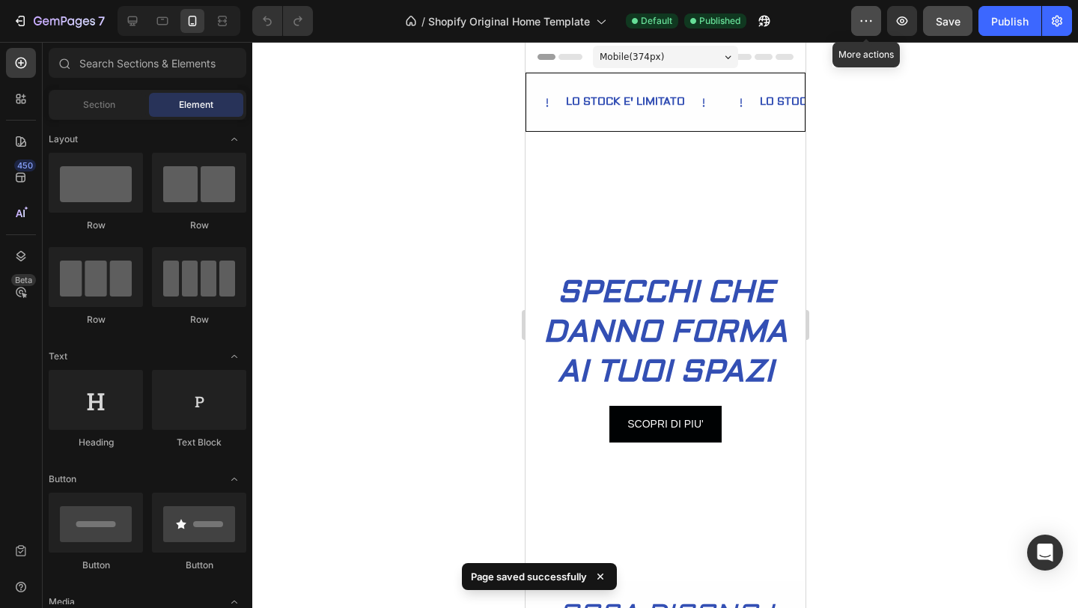
click at [870, 22] on icon "button" at bounding box center [866, 20] width 15 height 15
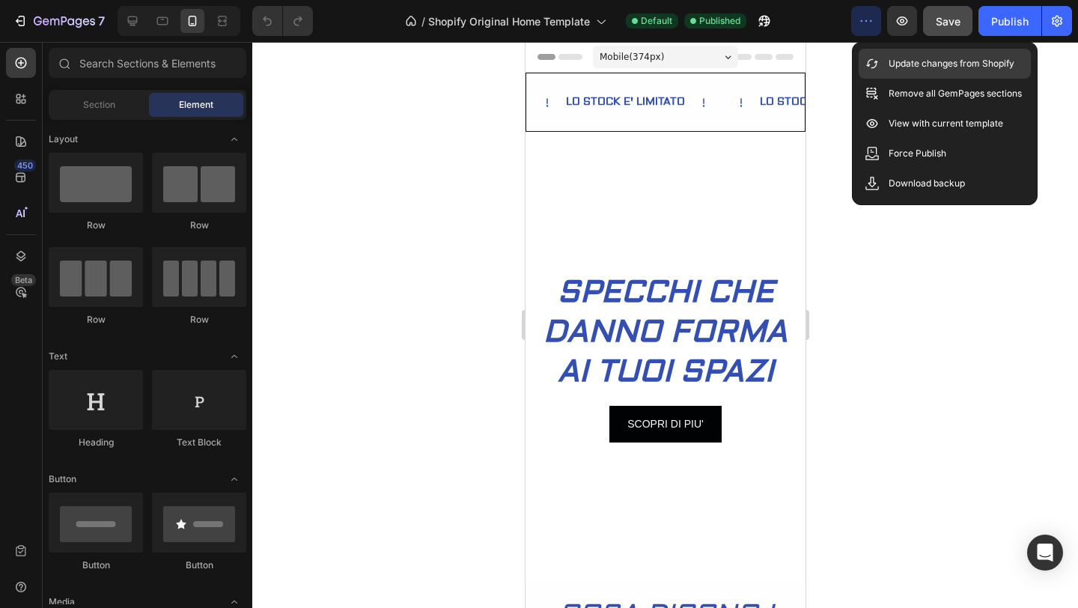
click at [947, 65] on p "Update changes from Shopify" at bounding box center [952, 63] width 126 height 15
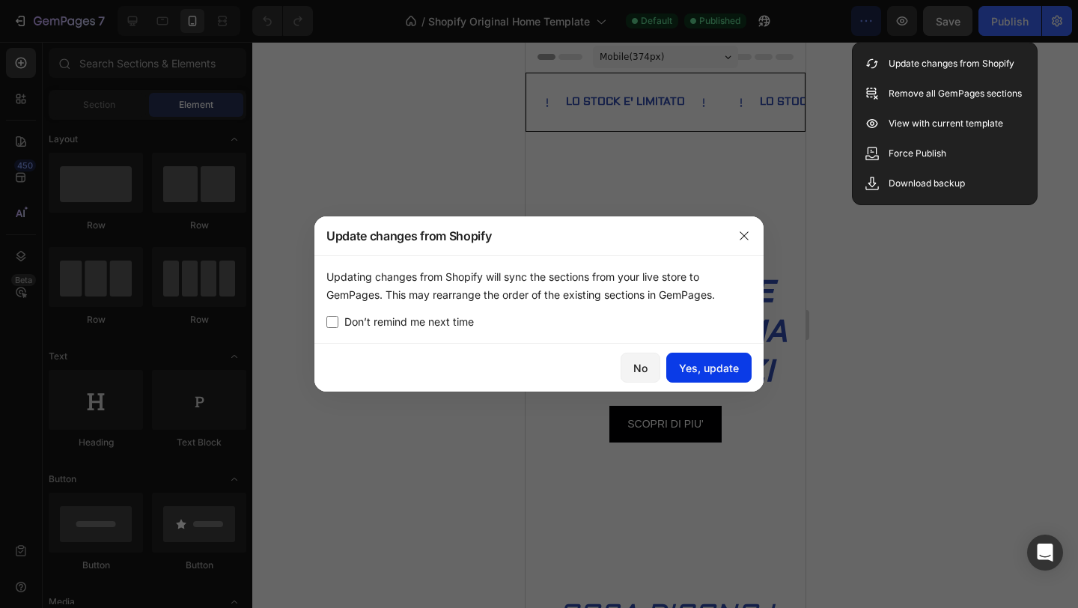
click at [675, 368] on button "Yes, update" at bounding box center [708, 368] width 85 height 30
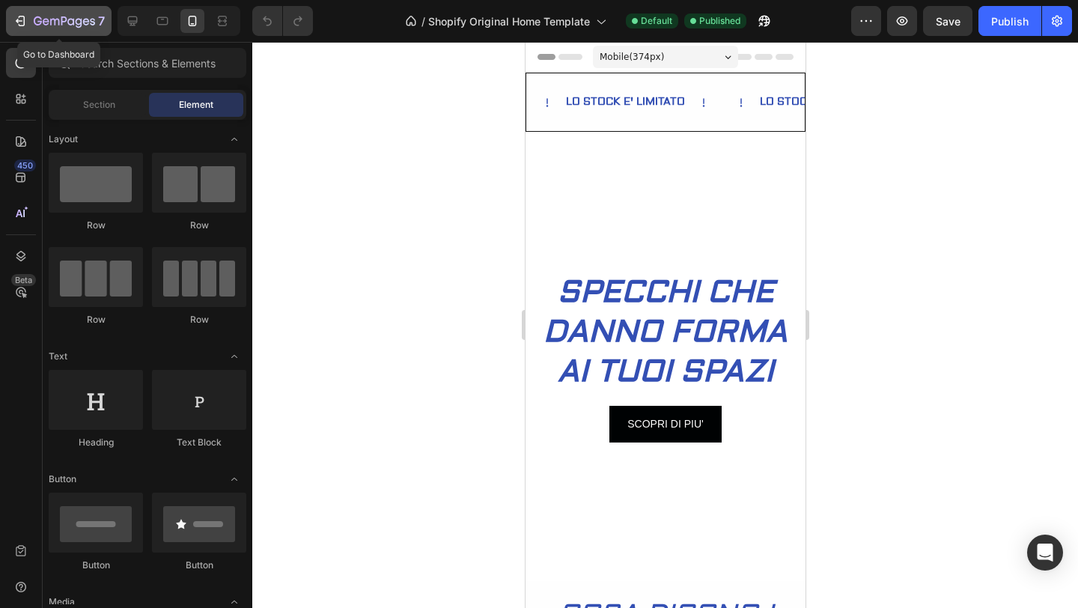
click at [25, 16] on icon "button" at bounding box center [20, 20] width 15 height 15
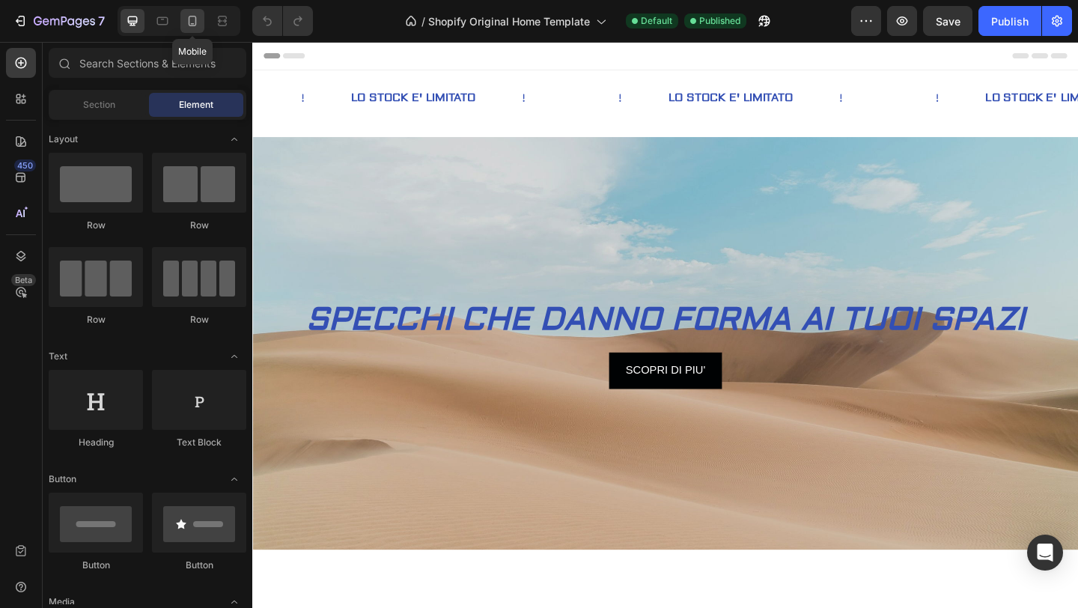
click at [190, 26] on icon at bounding box center [192, 20] width 15 height 15
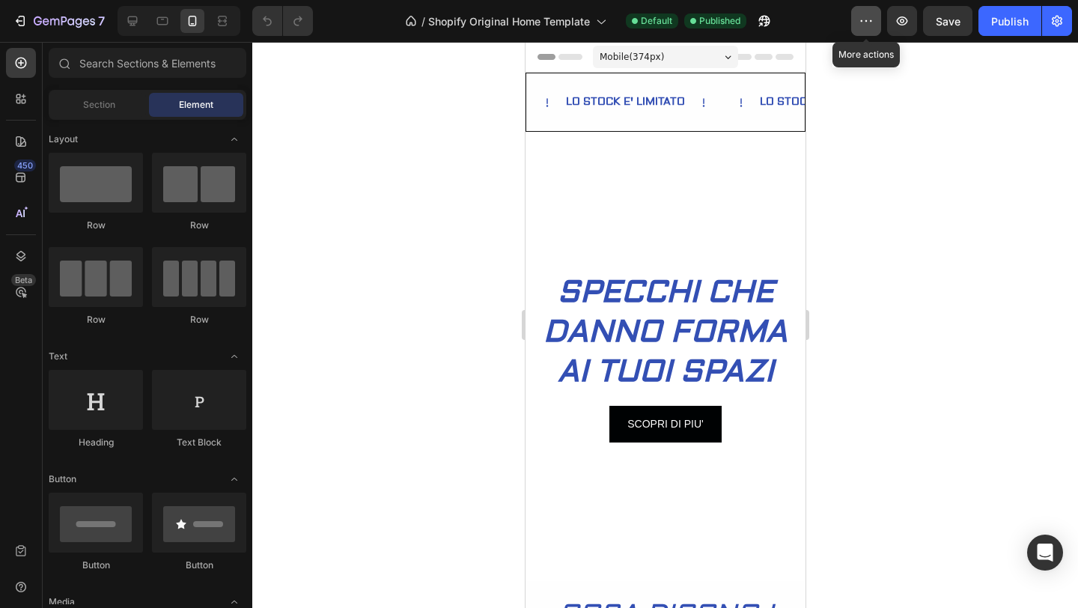
click at [859, 11] on button "button" at bounding box center [866, 21] width 30 height 30
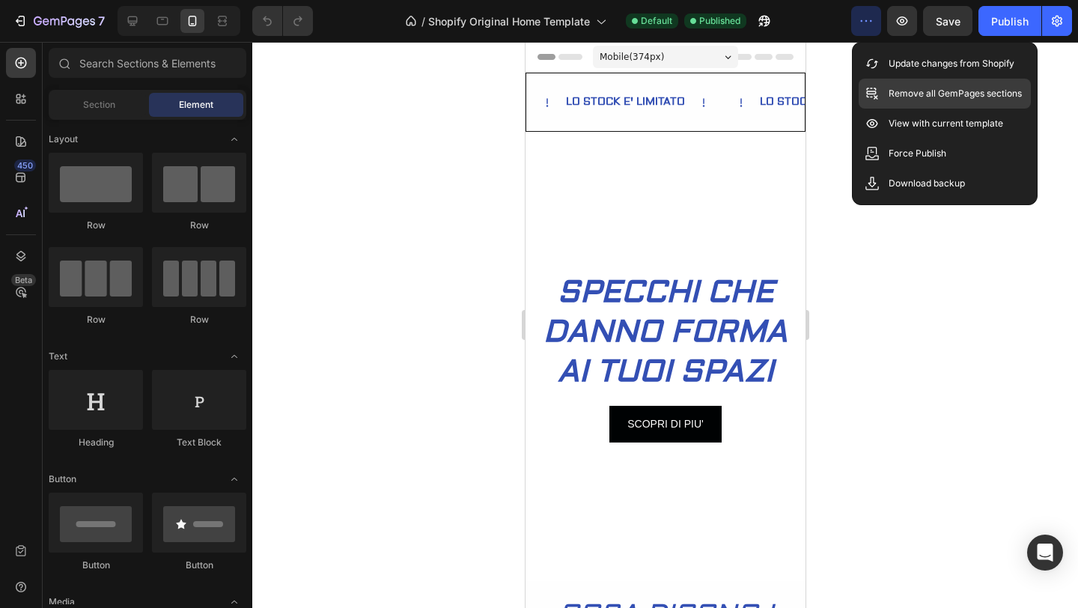
click at [914, 88] on p "Remove all GemPages sections" at bounding box center [955, 93] width 133 height 15
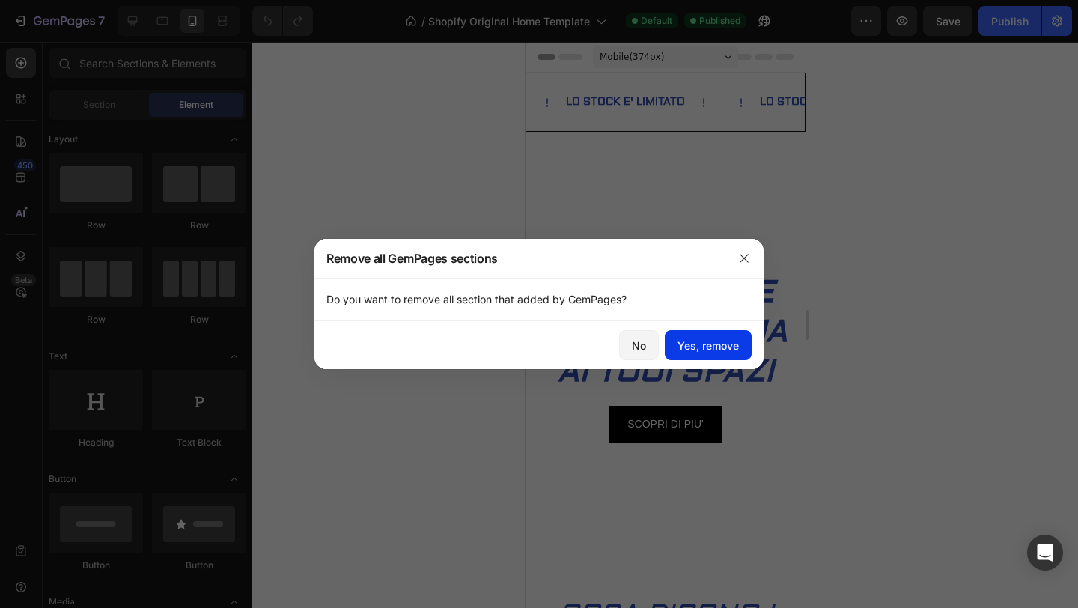
click at [729, 330] on button "Yes, remove" at bounding box center [708, 345] width 87 height 30
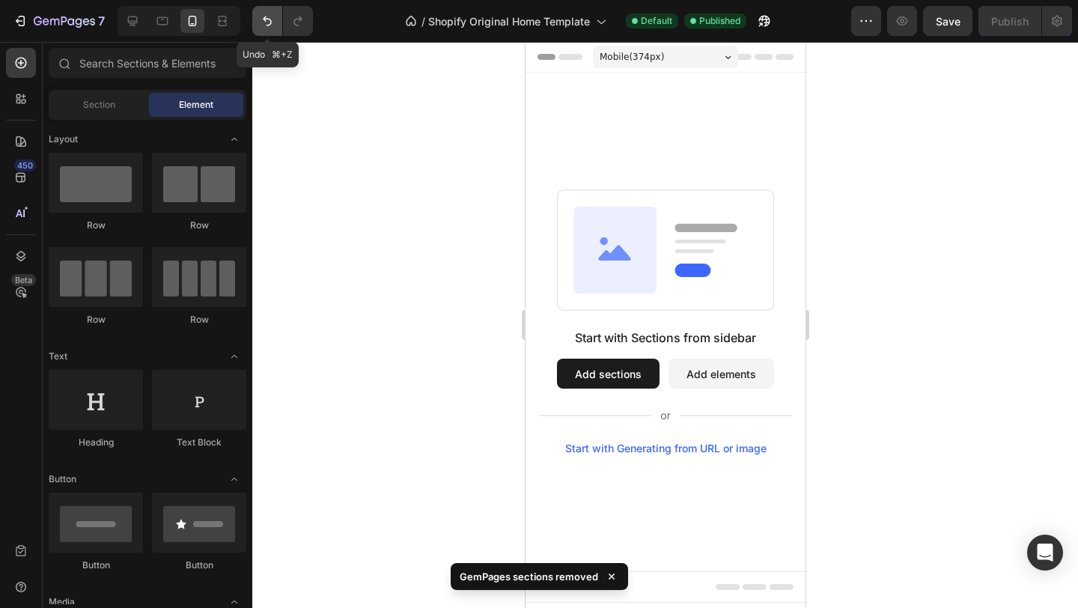
click at [270, 21] on icon "Undo/Redo" at bounding box center [267, 20] width 15 height 15
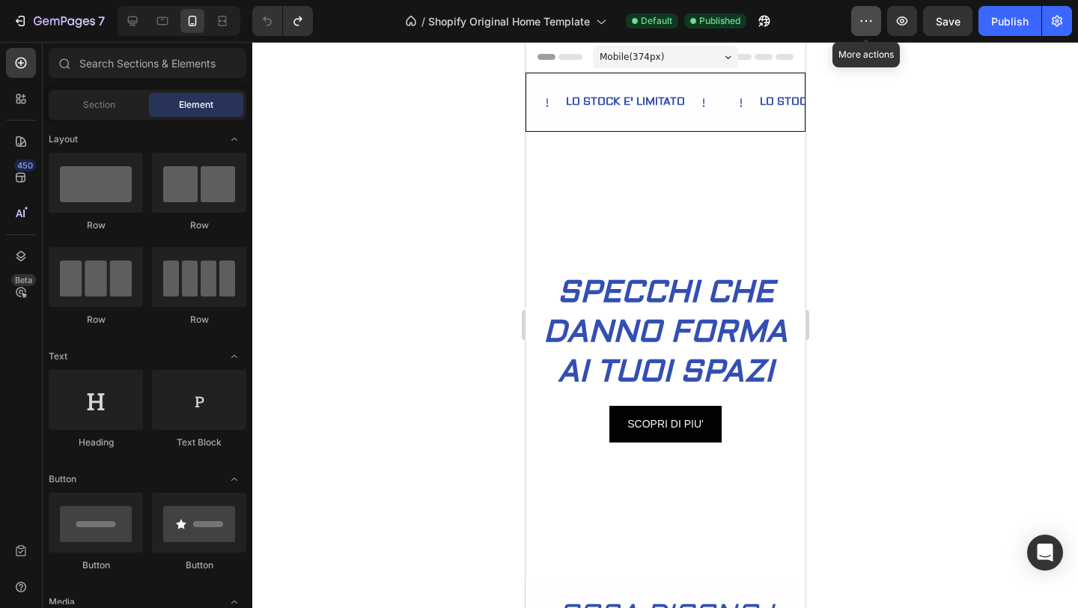
click at [863, 7] on button "button" at bounding box center [866, 21] width 30 height 30
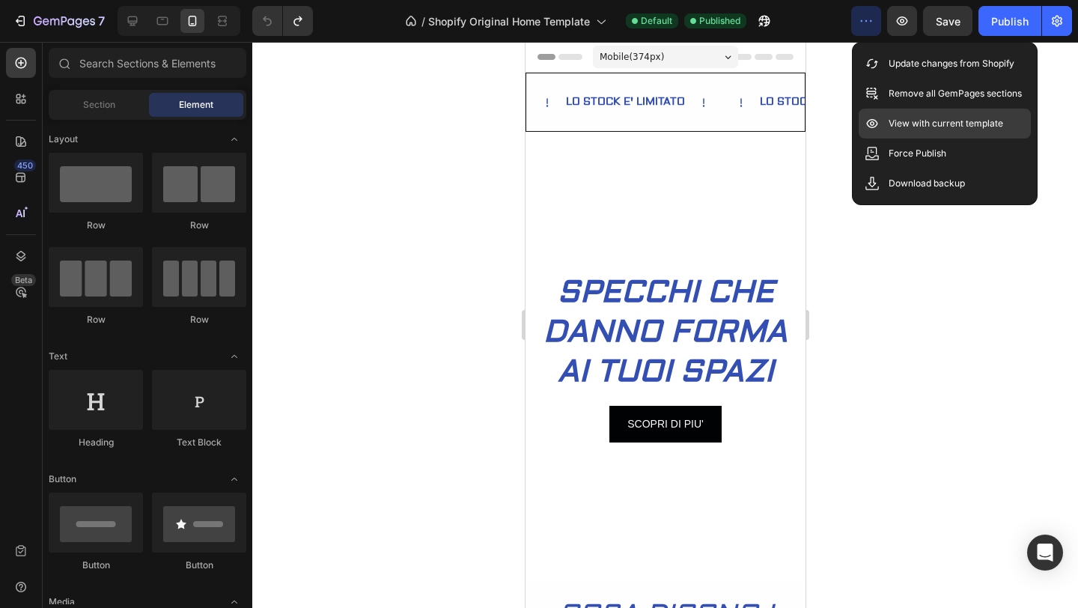
click at [947, 127] on p "View with current template" at bounding box center [946, 123] width 115 height 15
click at [985, 243] on div at bounding box center [665, 325] width 826 height 566
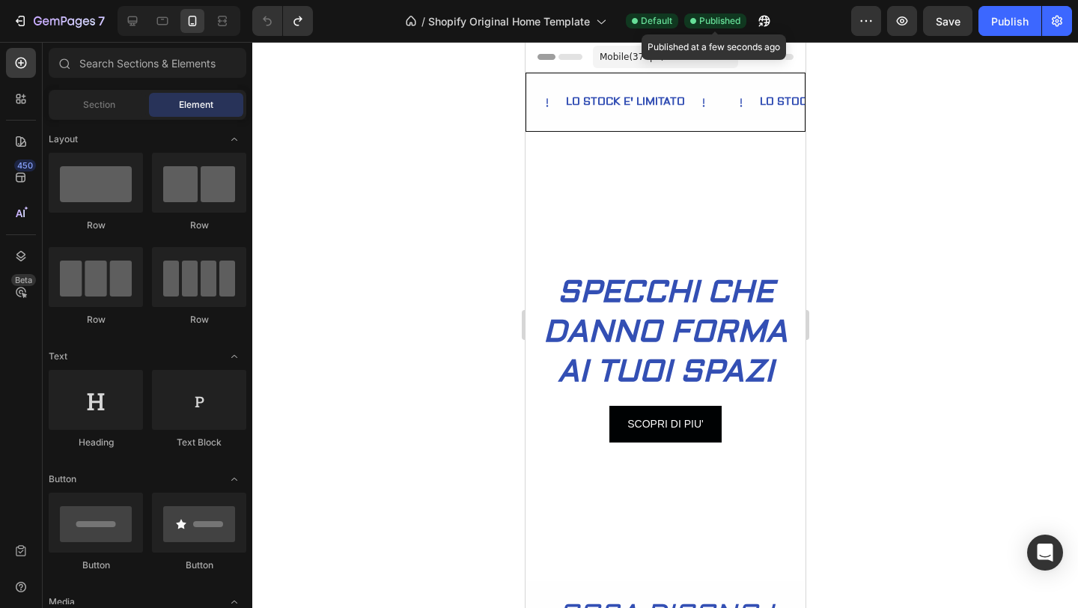
click at [725, 19] on span "Published" at bounding box center [719, 20] width 41 height 13
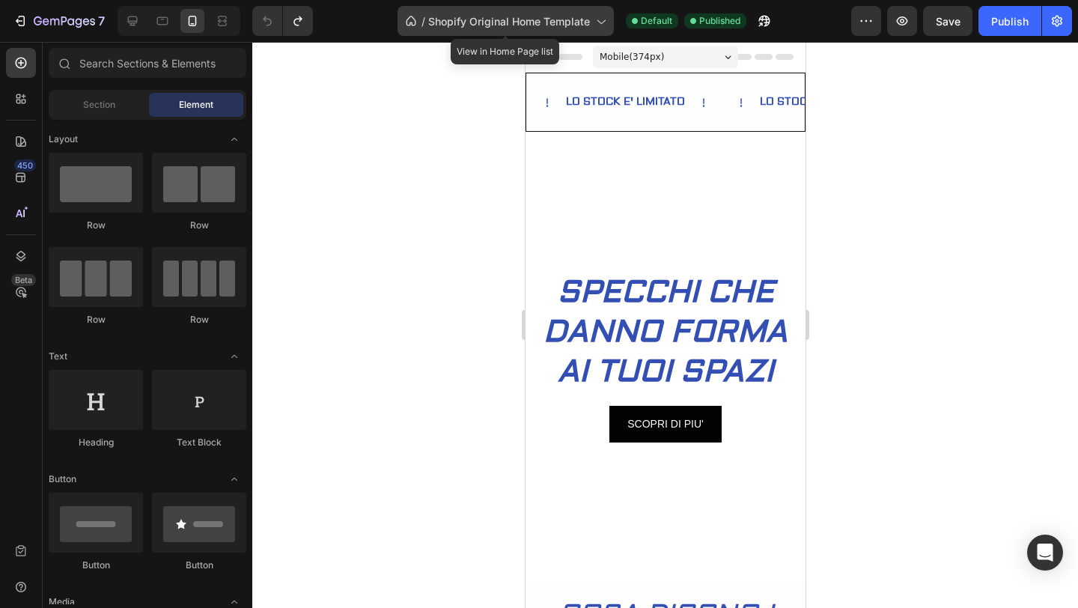
click at [589, 16] on span "Shopify Original Home Template" at bounding box center [509, 21] width 162 height 16
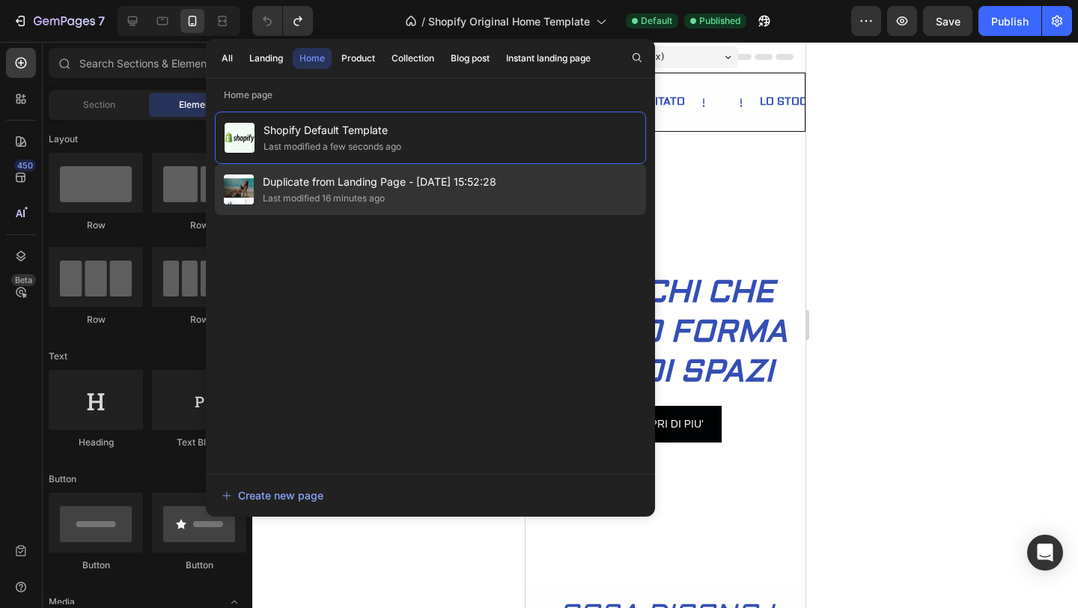
click at [397, 180] on span "Duplicate from Landing Page - [DATE] 15:52:28" at bounding box center [380, 182] width 234 height 18
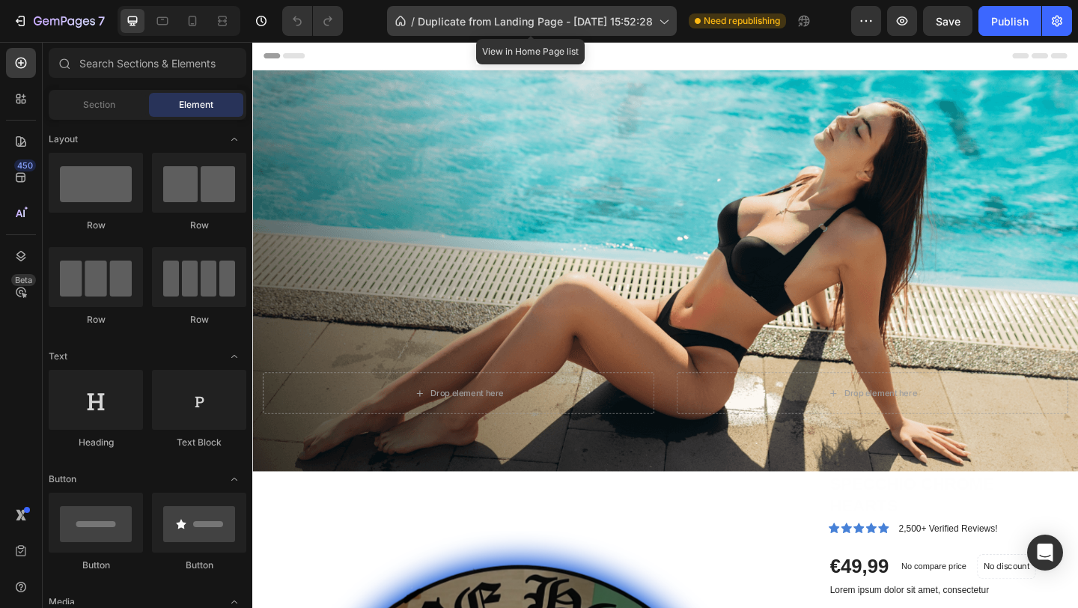
click at [499, 24] on span "Duplicate from Landing Page - [DATE] 15:52:28" at bounding box center [535, 21] width 235 height 16
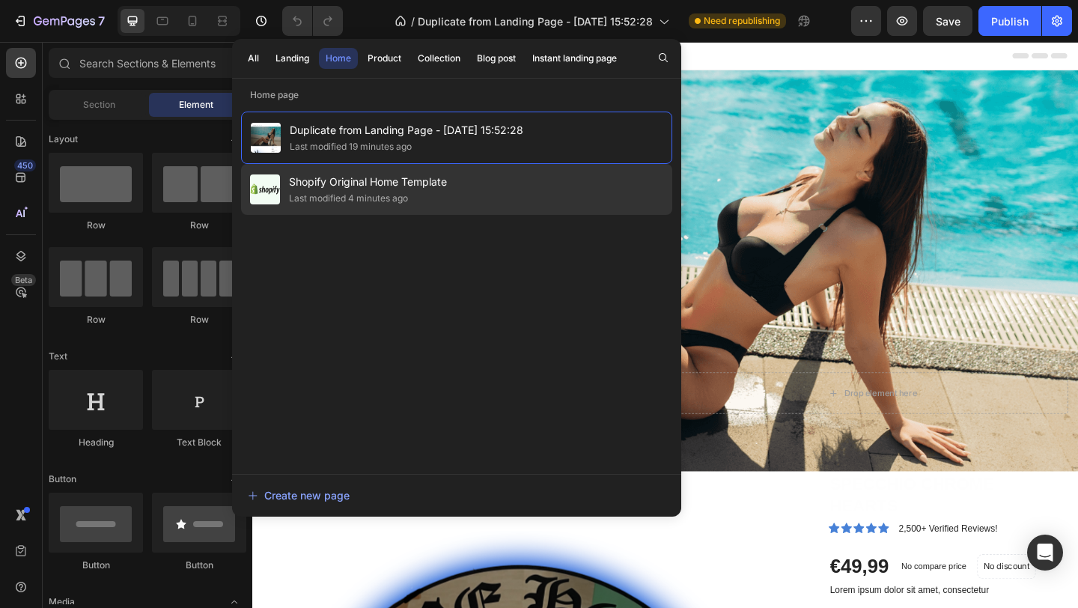
click at [383, 172] on div "Shopify Original Home Template Last modified 4 minutes ago" at bounding box center [456, 189] width 431 height 51
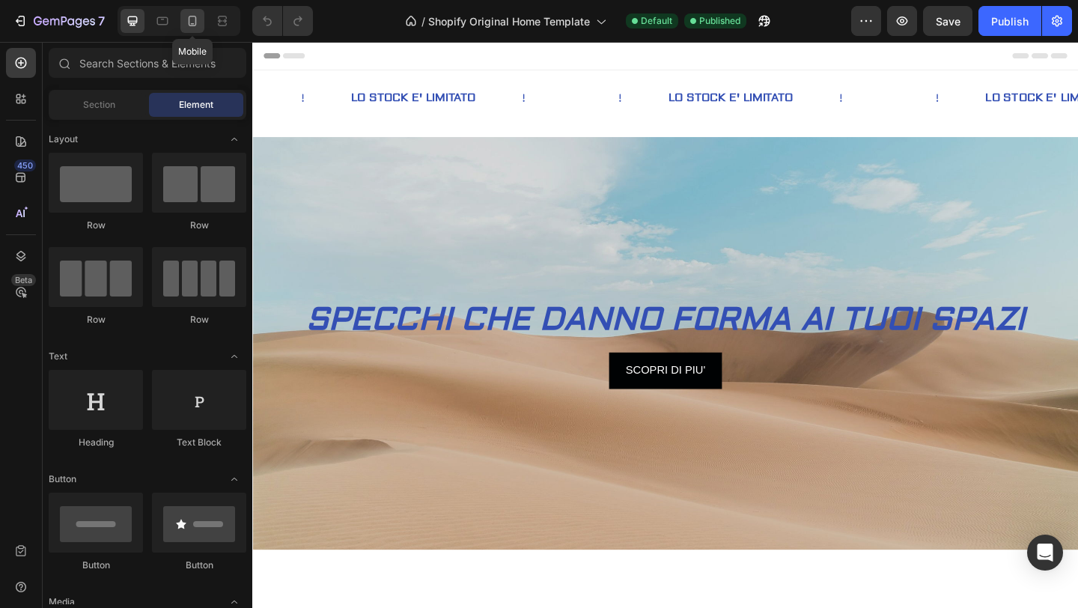
click at [197, 22] on icon at bounding box center [192, 20] width 15 height 15
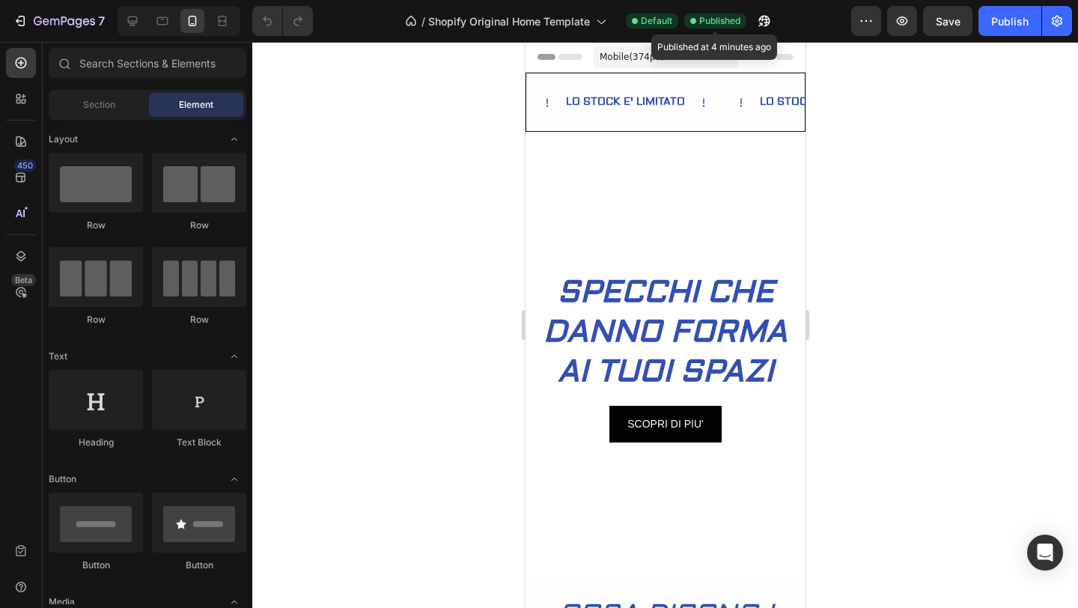
click at [718, 20] on span "Published" at bounding box center [719, 20] width 41 height 13
click at [645, 16] on span "Default" at bounding box center [656, 20] width 31 height 13
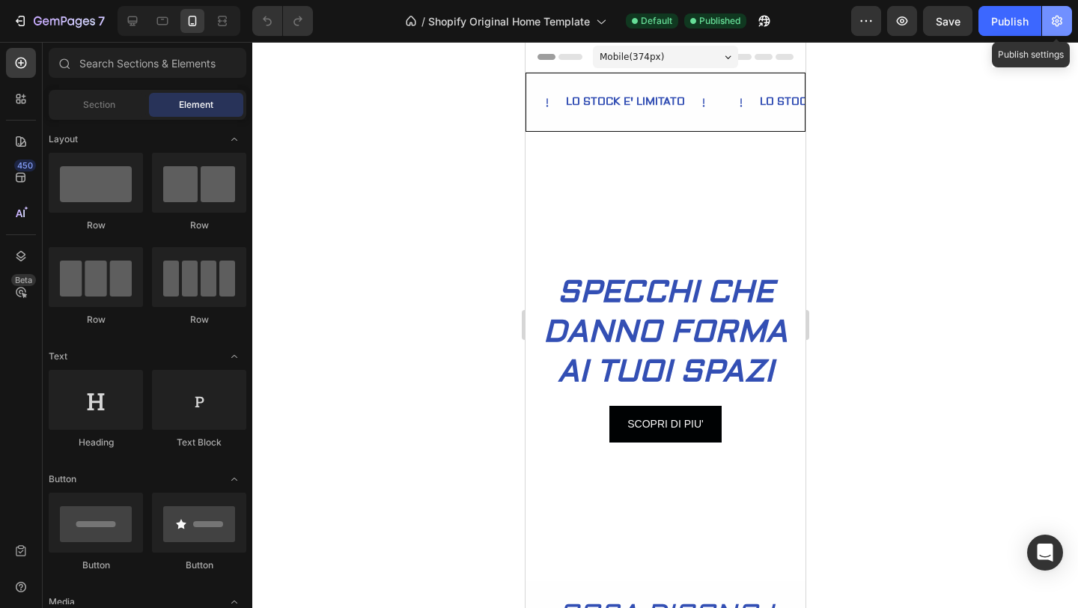
click at [1047, 21] on button "button" at bounding box center [1057, 21] width 30 height 30
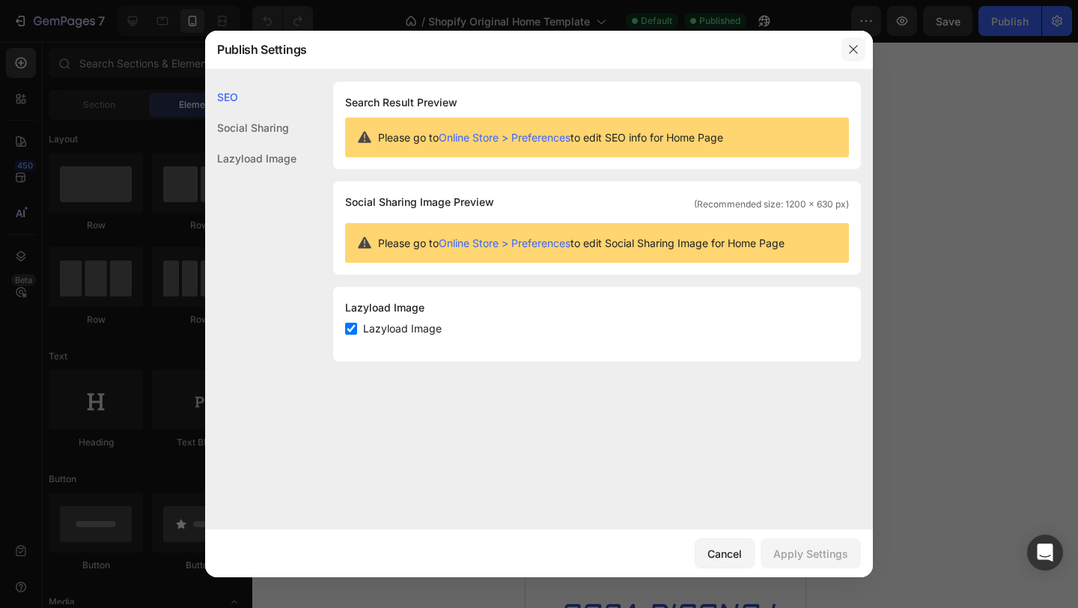
click at [848, 57] on button "button" at bounding box center [854, 49] width 24 height 24
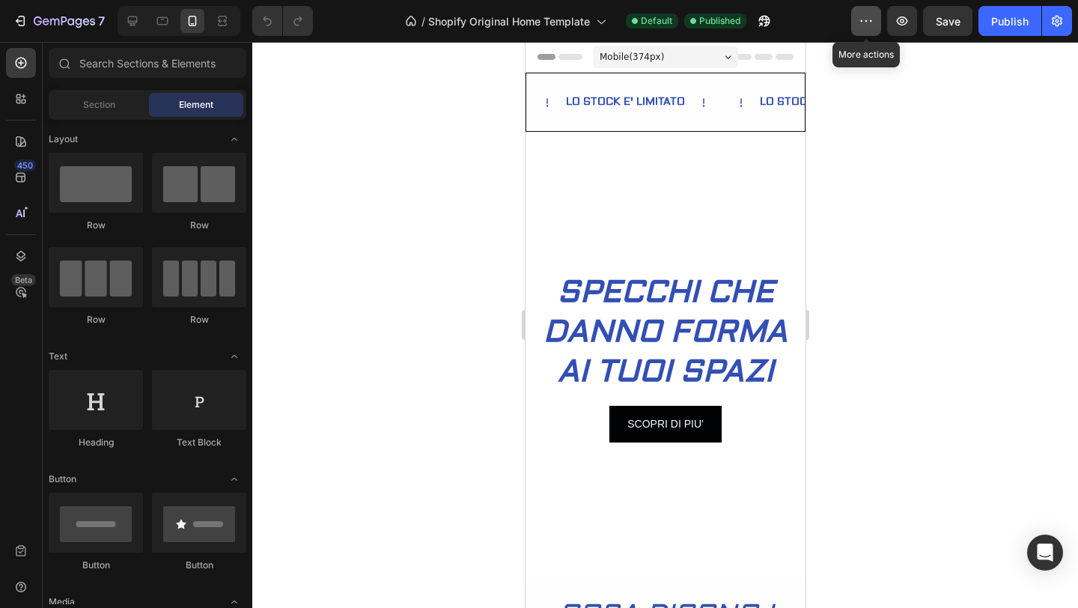
click at [863, 12] on button "button" at bounding box center [866, 21] width 30 height 30
click at [938, 266] on div at bounding box center [665, 325] width 826 height 566
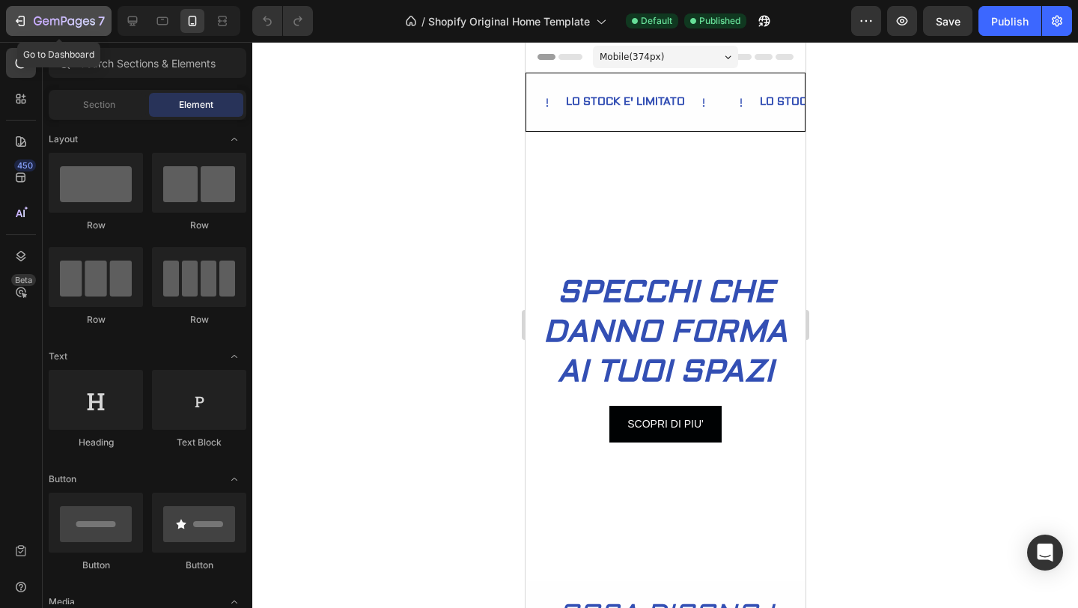
click at [55, 21] on icon "button" at bounding box center [54, 22] width 9 height 7
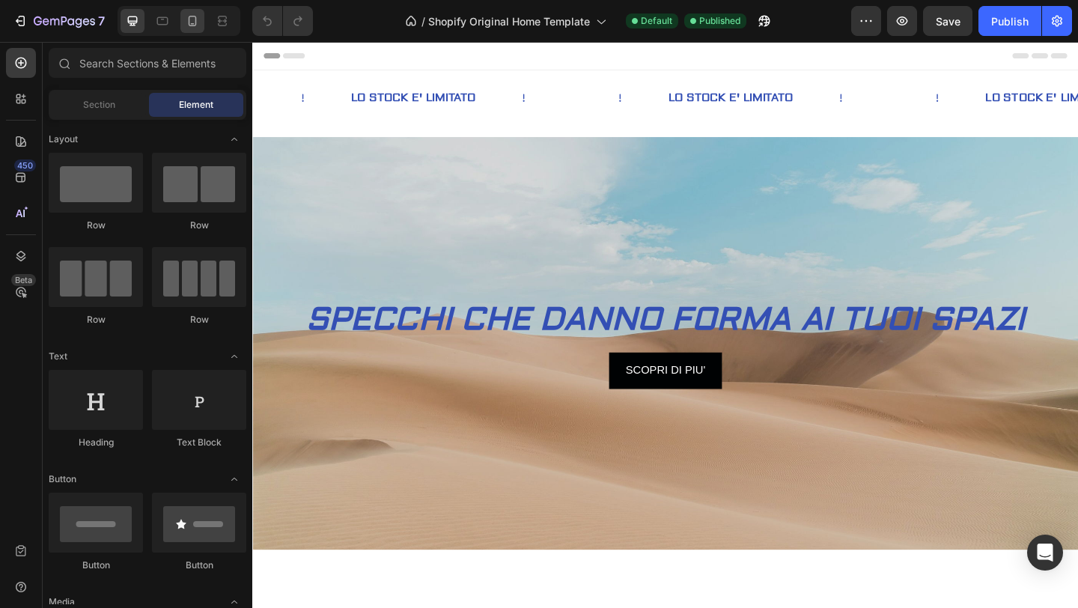
click at [196, 21] on icon at bounding box center [192, 20] width 15 height 15
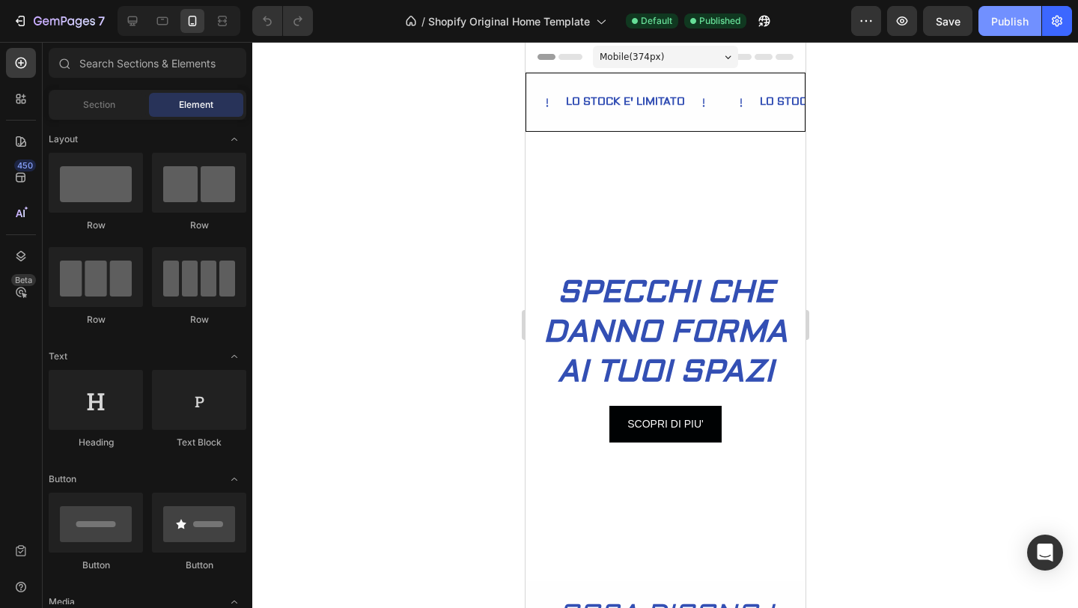
click at [1005, 29] on button "Publish" at bounding box center [1010, 21] width 63 height 30
click at [902, 19] on icon "button" at bounding box center [902, 20] width 11 height 9
